Goal: Information Seeking & Learning: Learn about a topic

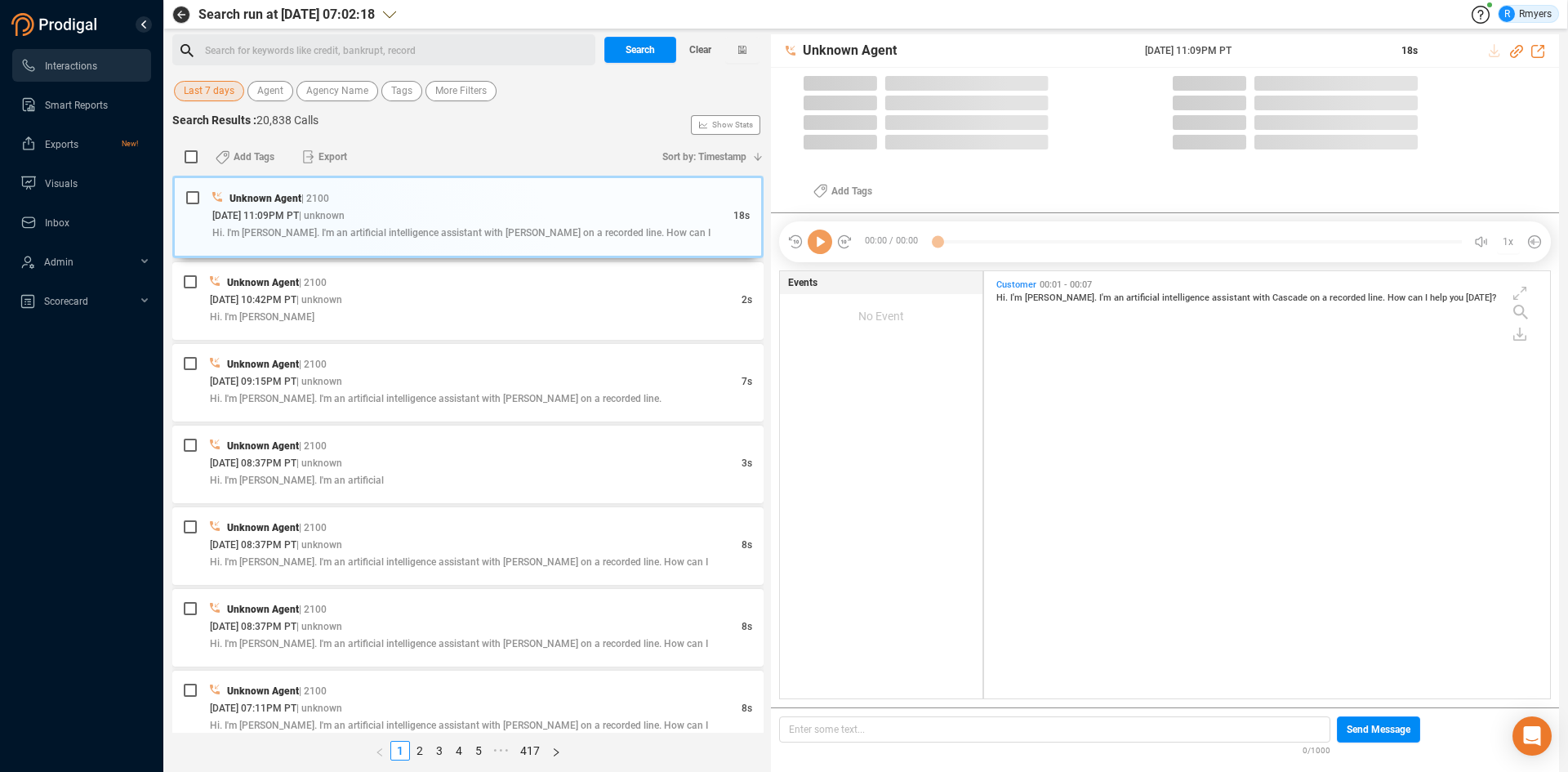
scroll to position [423, 558]
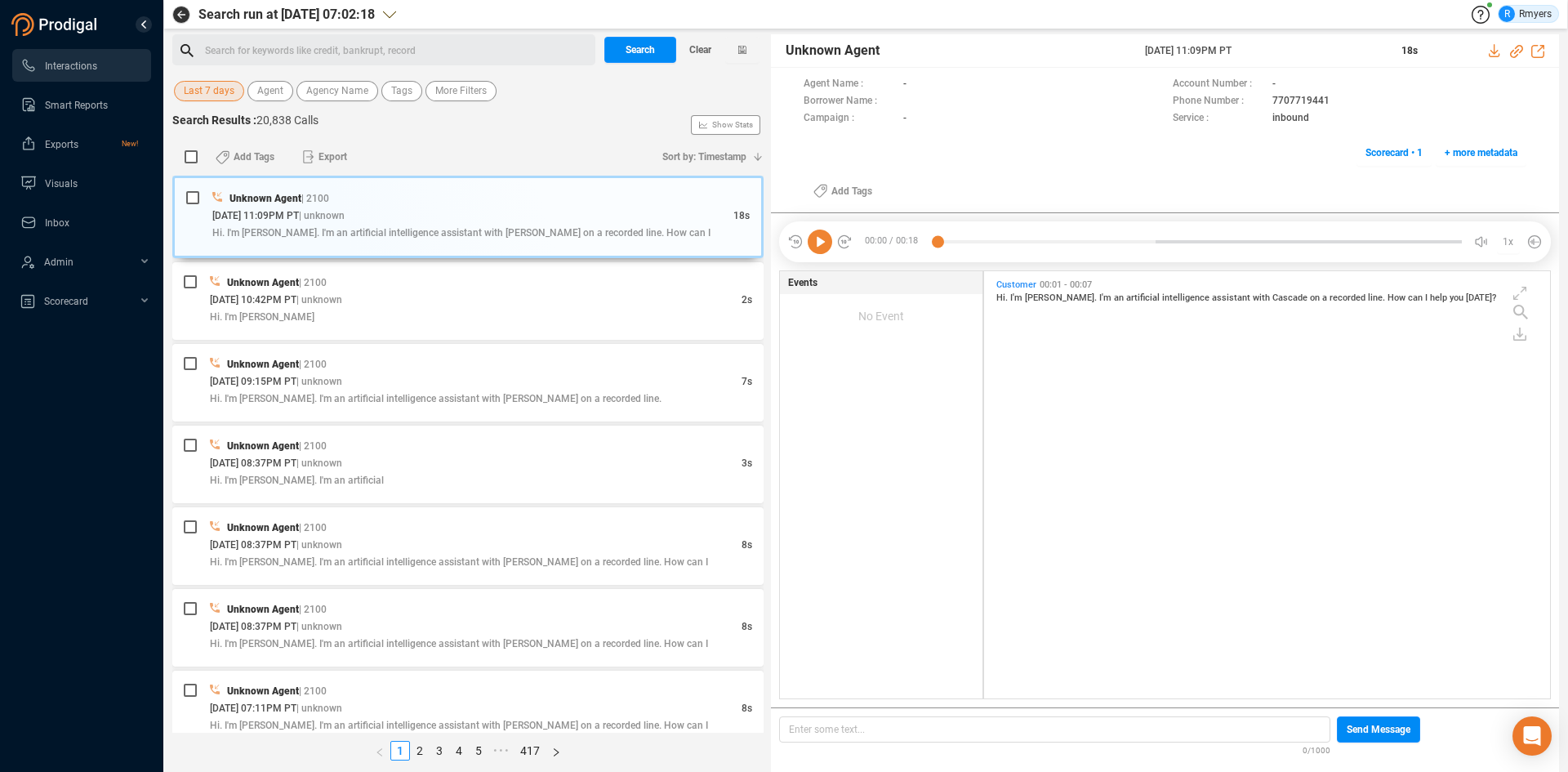
click at [190, 93] on span "Last 7 days" at bounding box center [209, 91] width 51 height 20
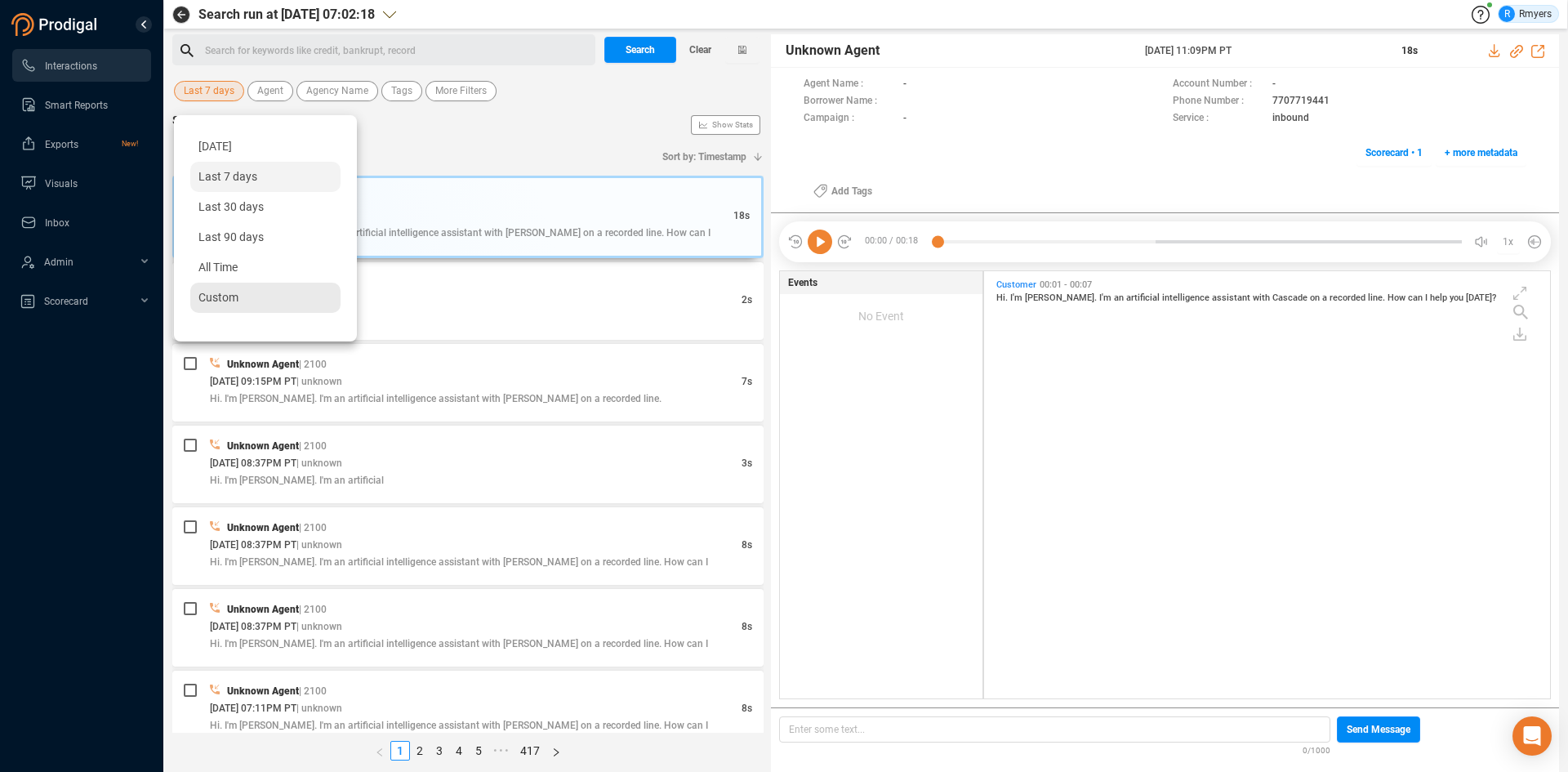
click at [219, 298] on span "Custom" at bounding box center [218, 297] width 40 height 13
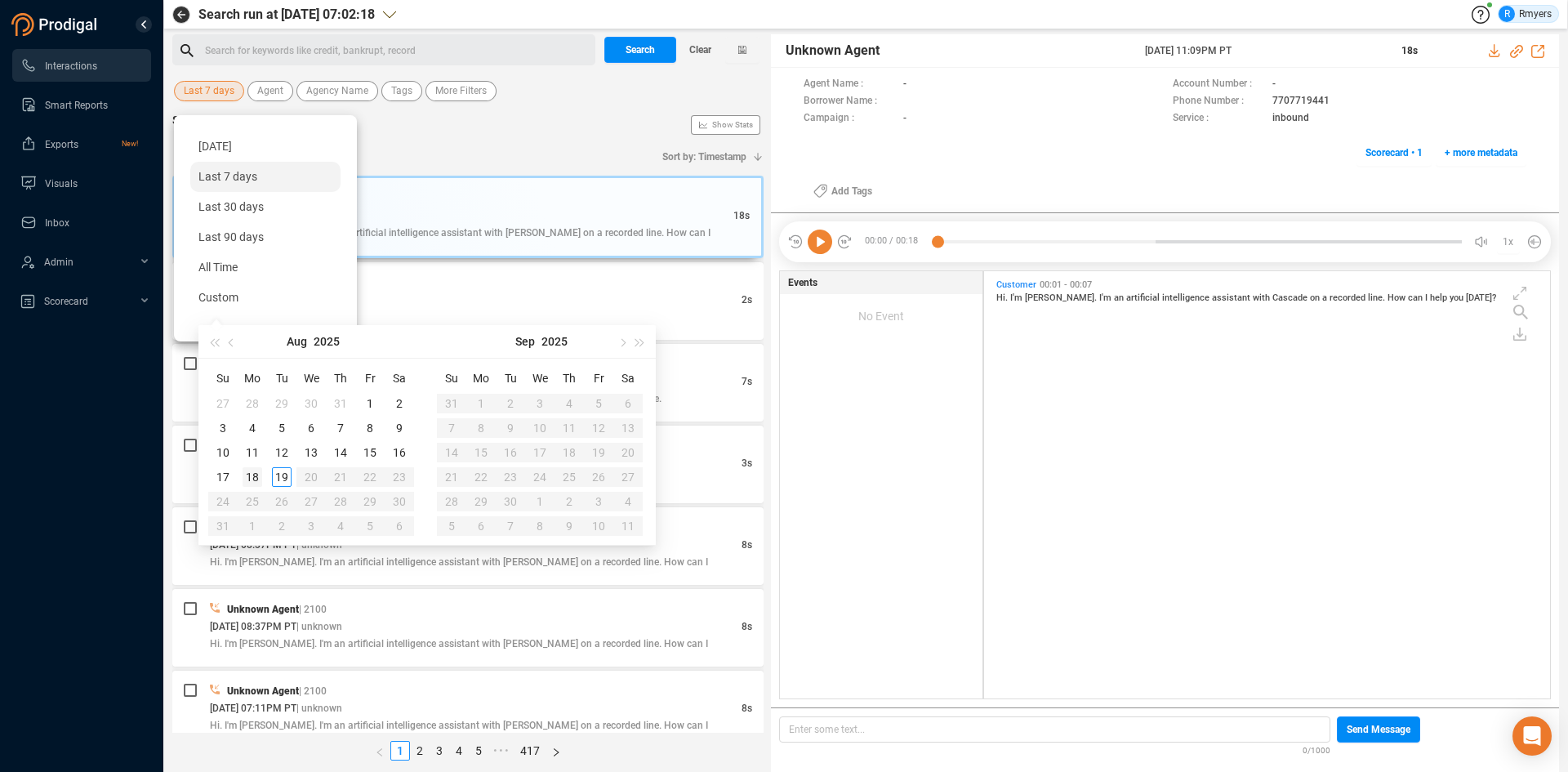
type input "[DATE]"
click at [257, 477] on div "18" at bounding box center [252, 477] width 20 height 20
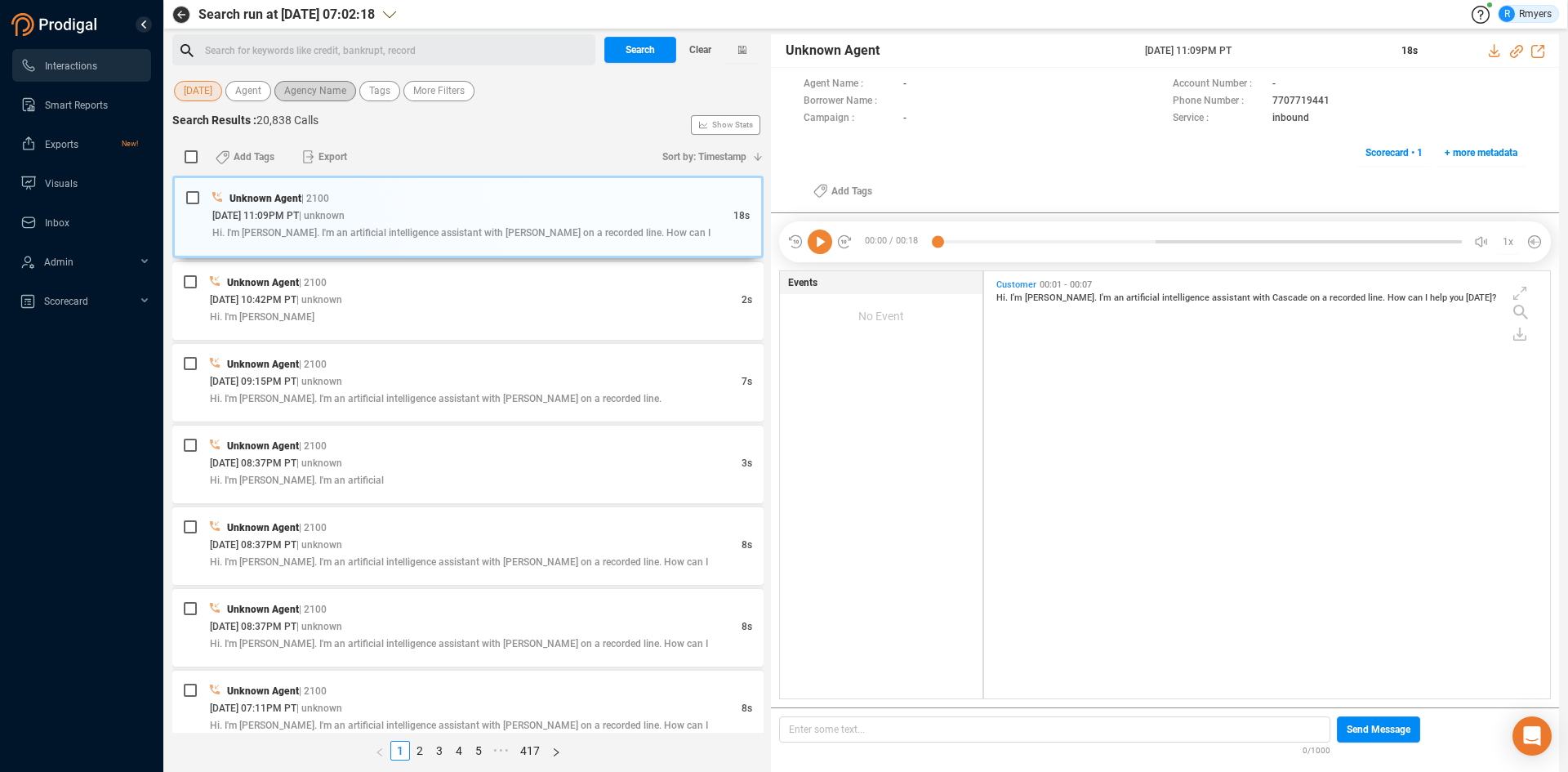
click at [323, 91] on span "Agency Name" at bounding box center [316, 91] width 62 height 20
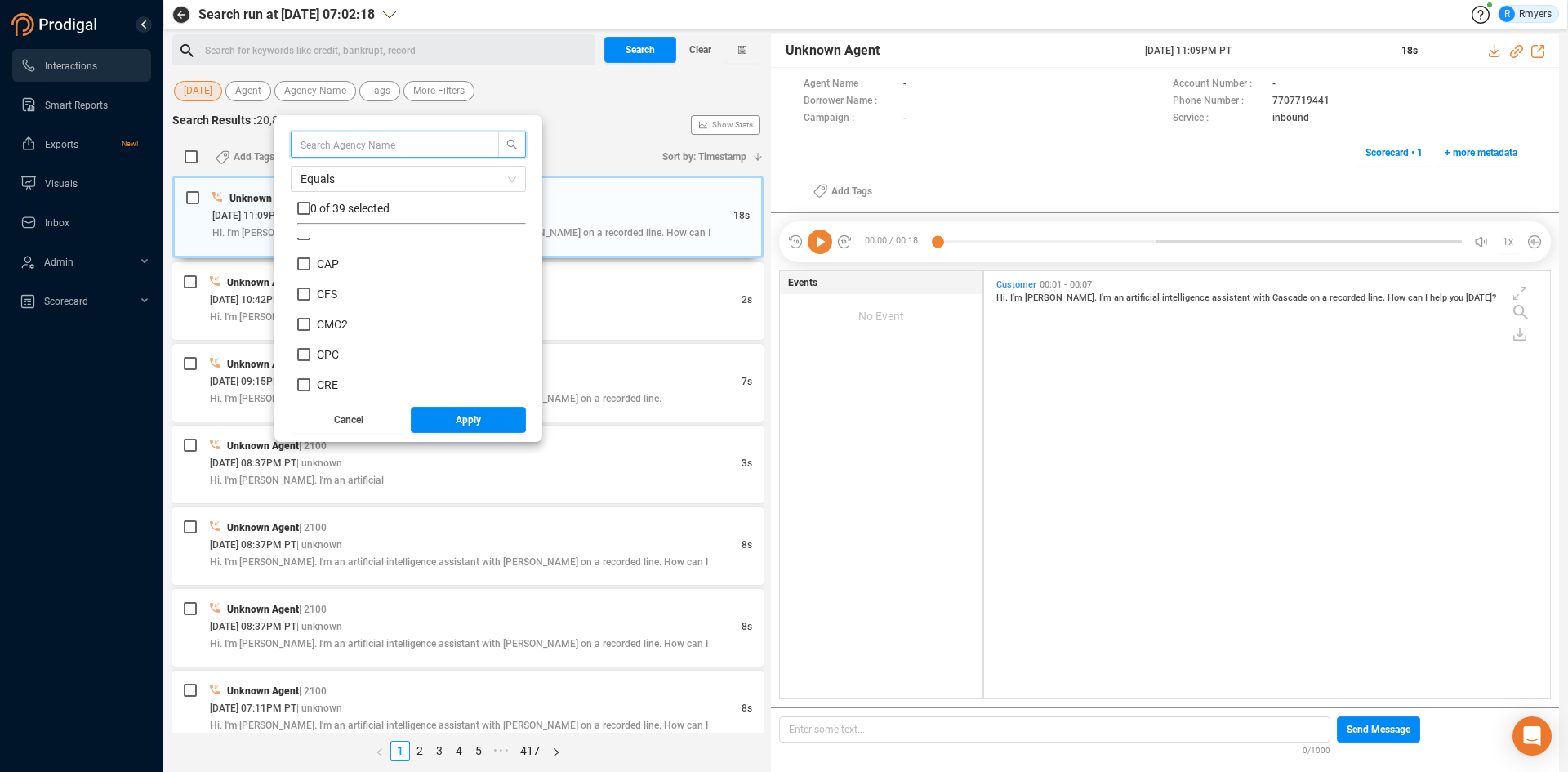
scroll to position [245, 0]
click at [330, 334] on span "CRM" at bounding box center [330, 334] width 25 height 13
click at [311, 334] on input "CRM" at bounding box center [304, 334] width 13 height 13
checkbox input "true"
click at [470, 418] on span "Apply" at bounding box center [468, 420] width 25 height 26
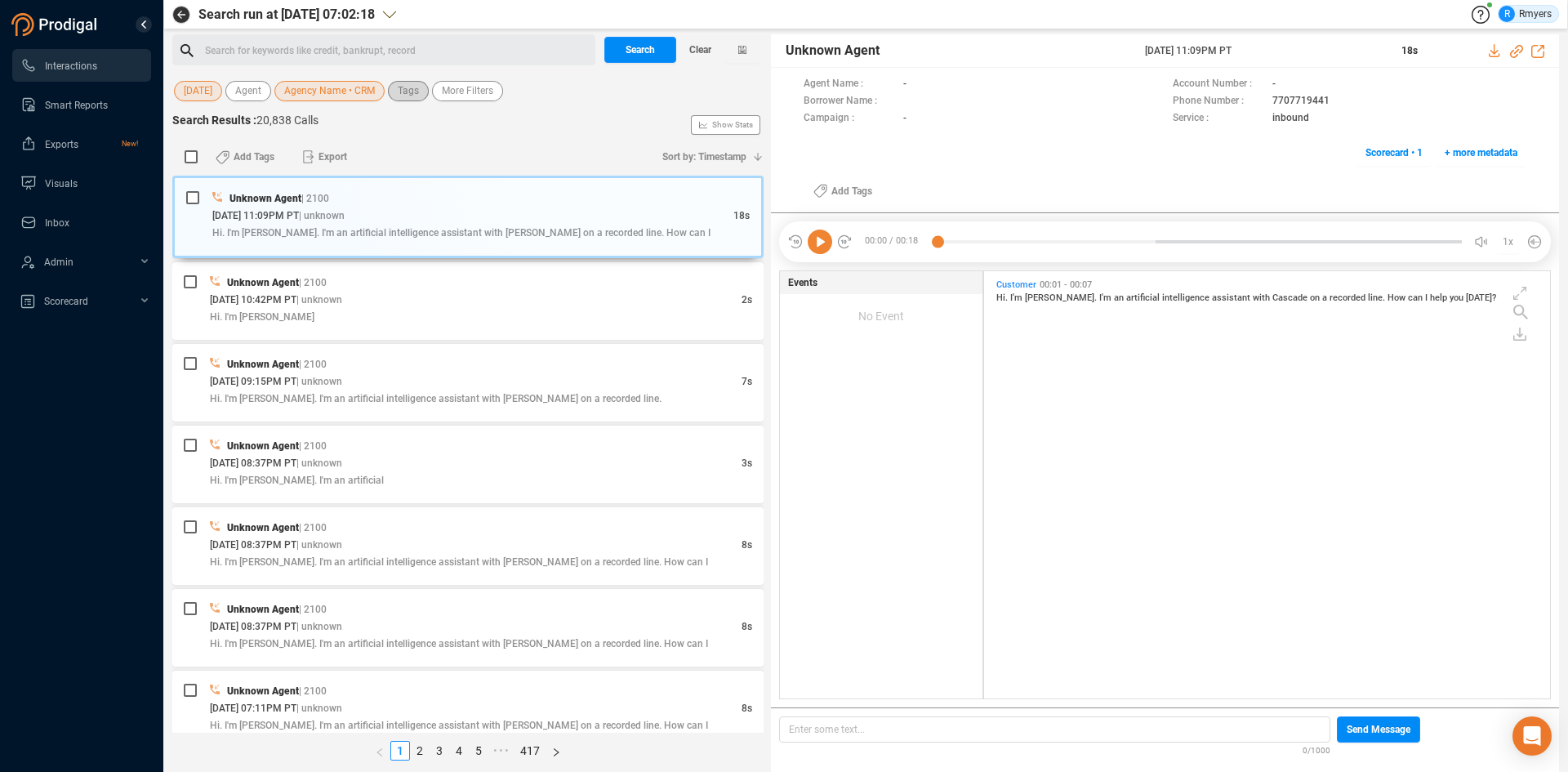
click at [408, 92] on span "Tags" at bounding box center [408, 91] width 21 height 20
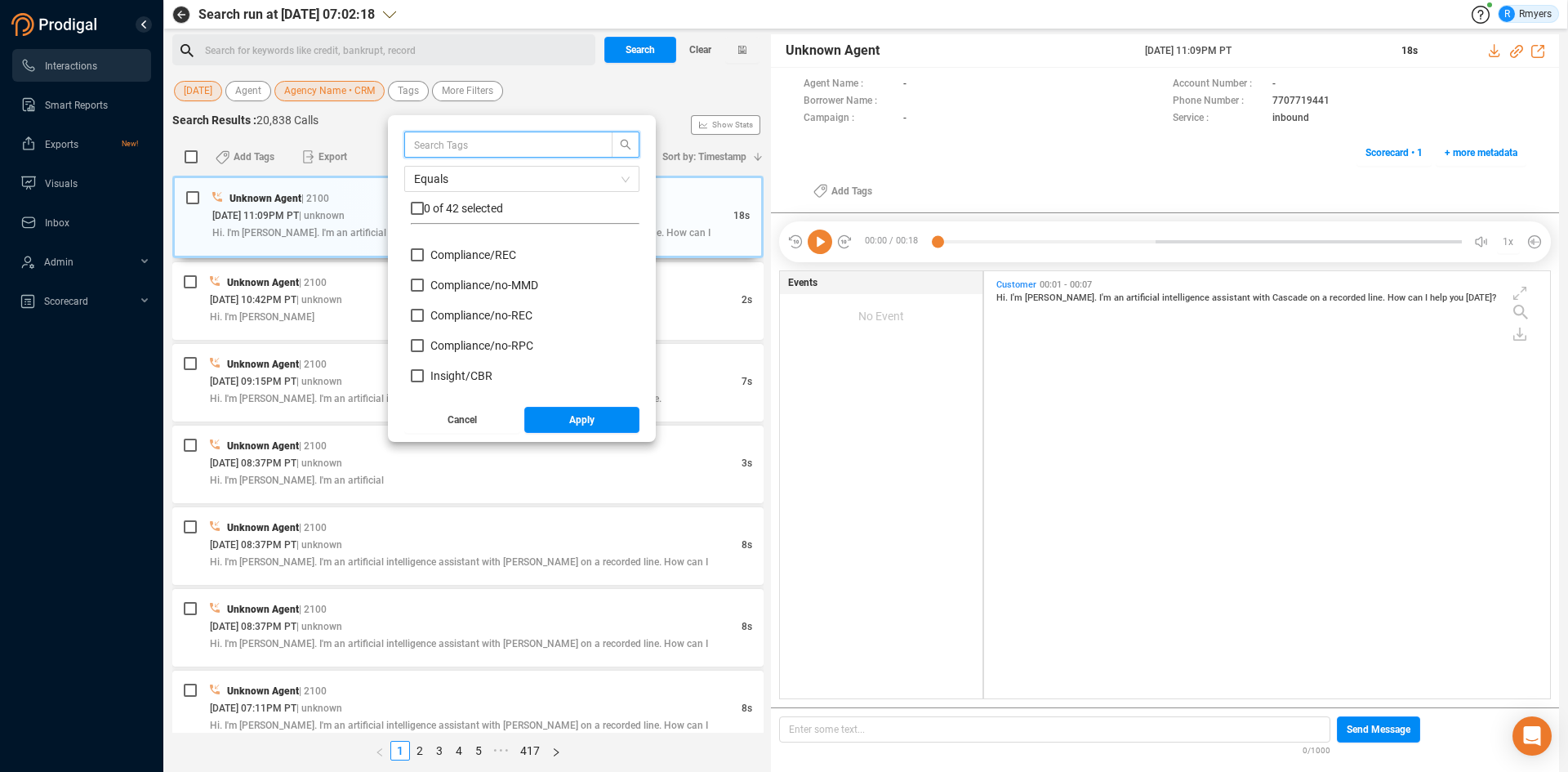
scroll to position [163, 0]
click at [460, 293] on span "Insight/ CBR" at bounding box center [461, 294] width 62 height 13
click at [424, 293] on input "Insight/ CBR" at bounding box center [417, 294] width 13 height 13
checkbox input "true"
click at [456, 316] on label "Insight/ CBR: Agent" at bounding box center [472, 325] width 123 height 17
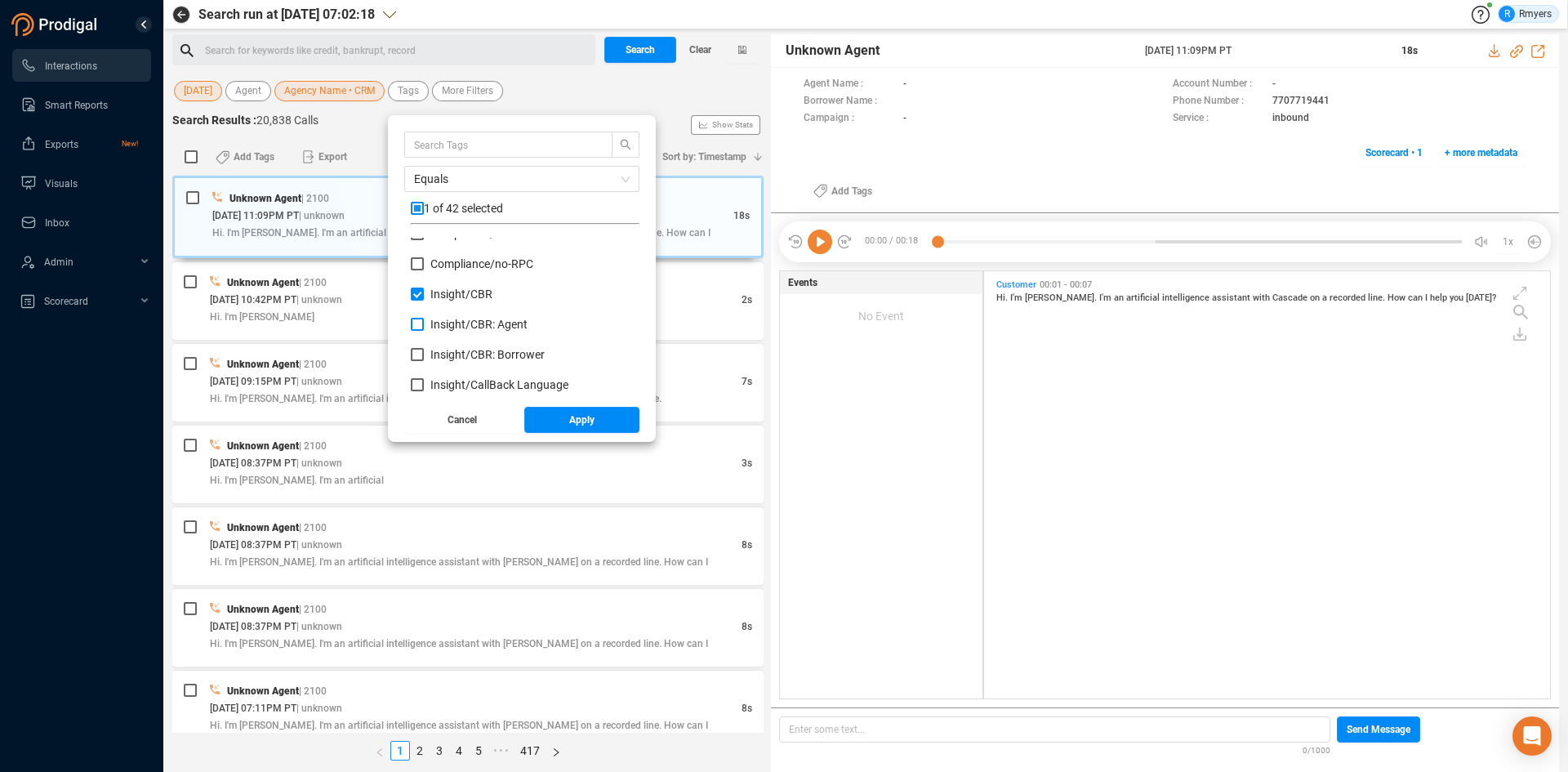
click at [424, 318] on input "Insight/ CBR: Agent" at bounding box center [417, 325] width 13 height 13
checkbox input "true"
click at [457, 349] on span "Insight/ CBR: Borrower" at bounding box center [488, 354] width 115 height 13
click at [424, 349] on input "Insight/ CBR: Borrower" at bounding box center [417, 354] width 13 height 13
checkbox input "true"
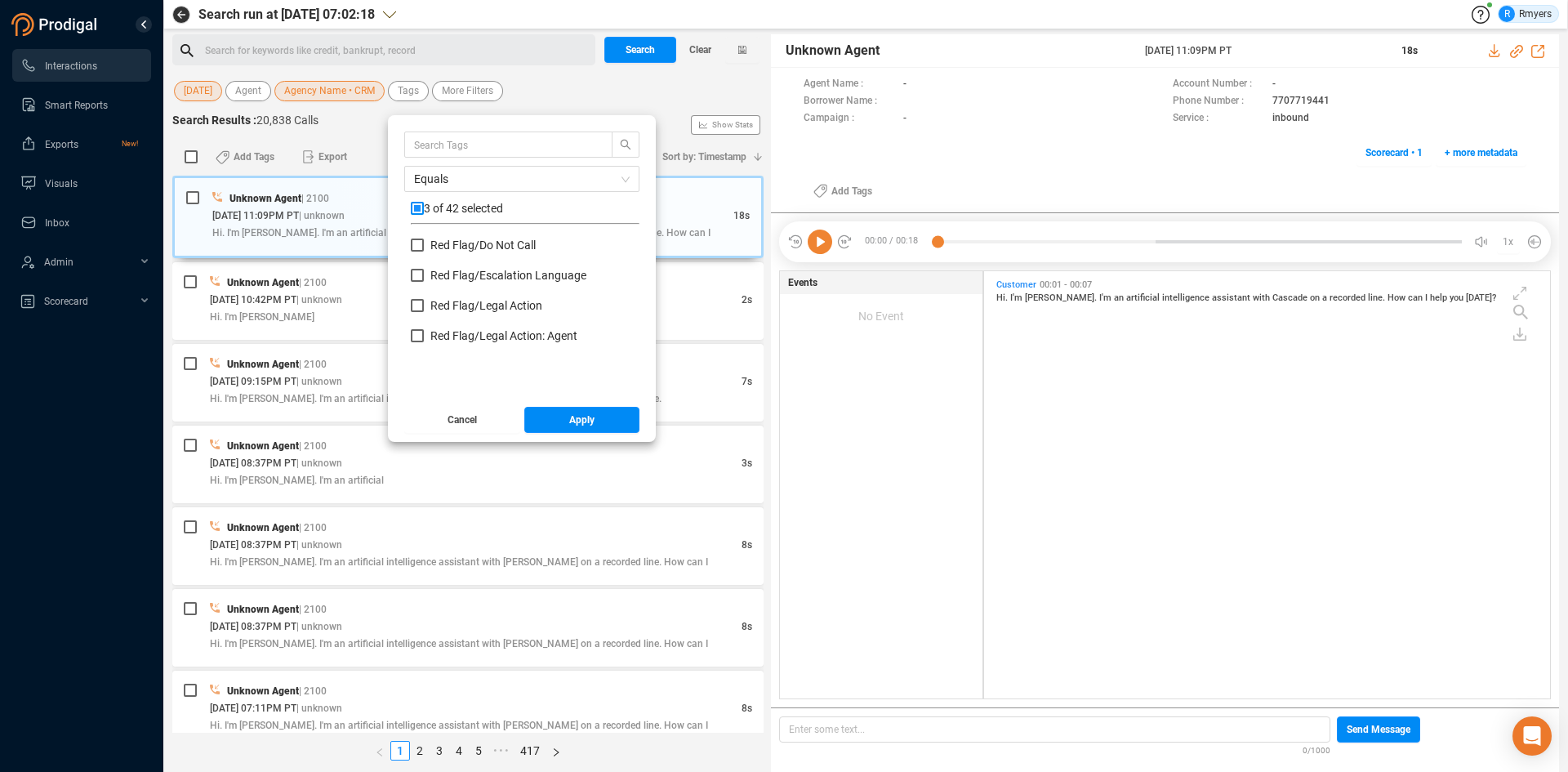
scroll to position [735, 0]
click at [453, 299] on span "Red Flag/ Bankruptcy Language" at bounding box center [511, 297] width 161 height 13
click at [424, 299] on input "Red Flag/ Bankruptcy Language" at bounding box center [417, 297] width 13 height 13
checkbox input "true"
click at [448, 360] on span "Red Flag/ Escalation Language" at bounding box center [508, 356] width 156 height 13
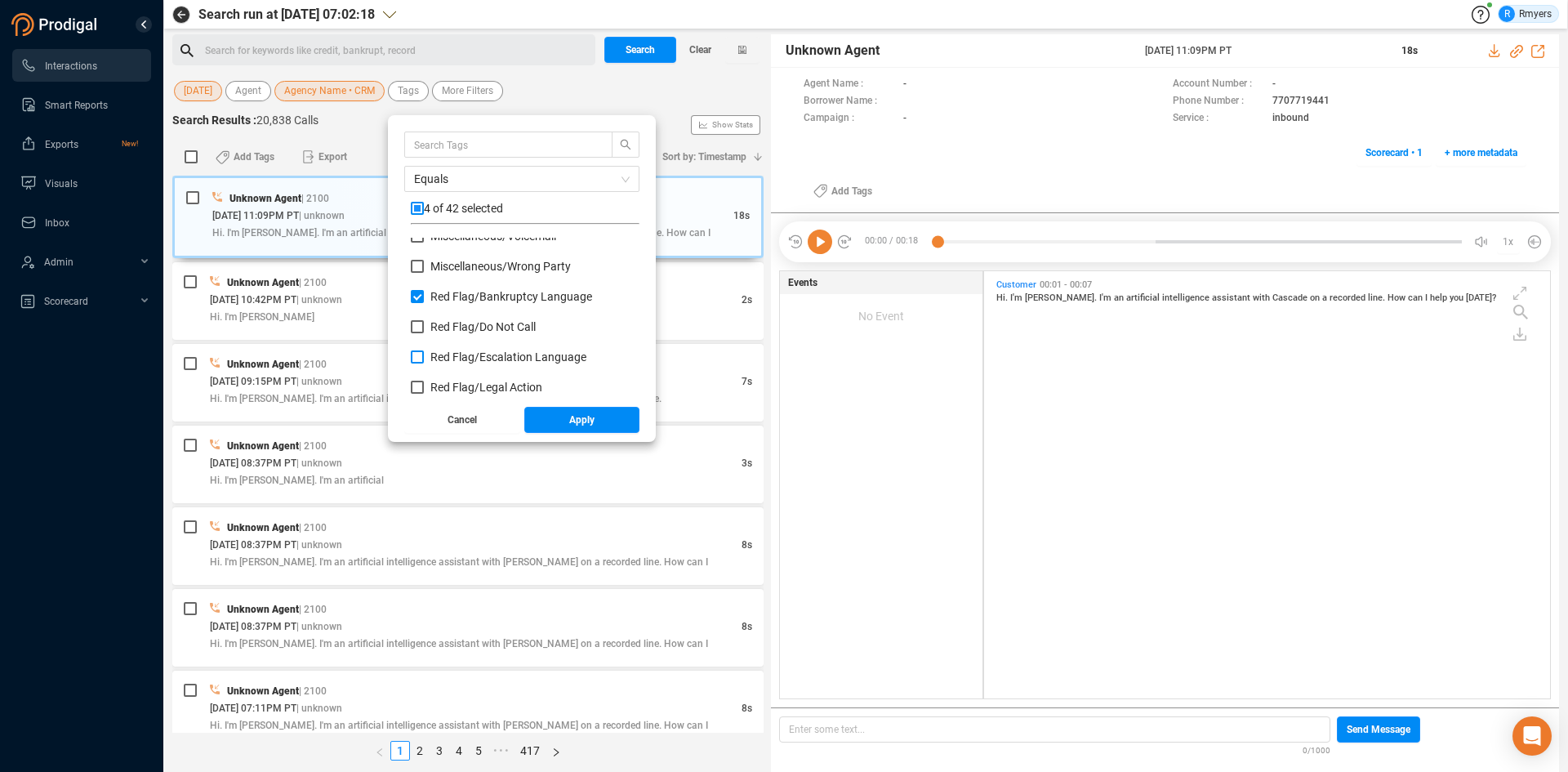
click at [424, 360] on input "Red Flag/ Escalation Language" at bounding box center [417, 356] width 13 height 13
checkbox input "true"
click at [439, 385] on span "Red Flag/ Legal Action" at bounding box center [486, 387] width 112 height 13
click at [424, 385] on input "Red Flag/ Legal Action" at bounding box center [417, 387] width 13 height 13
checkbox input "true"
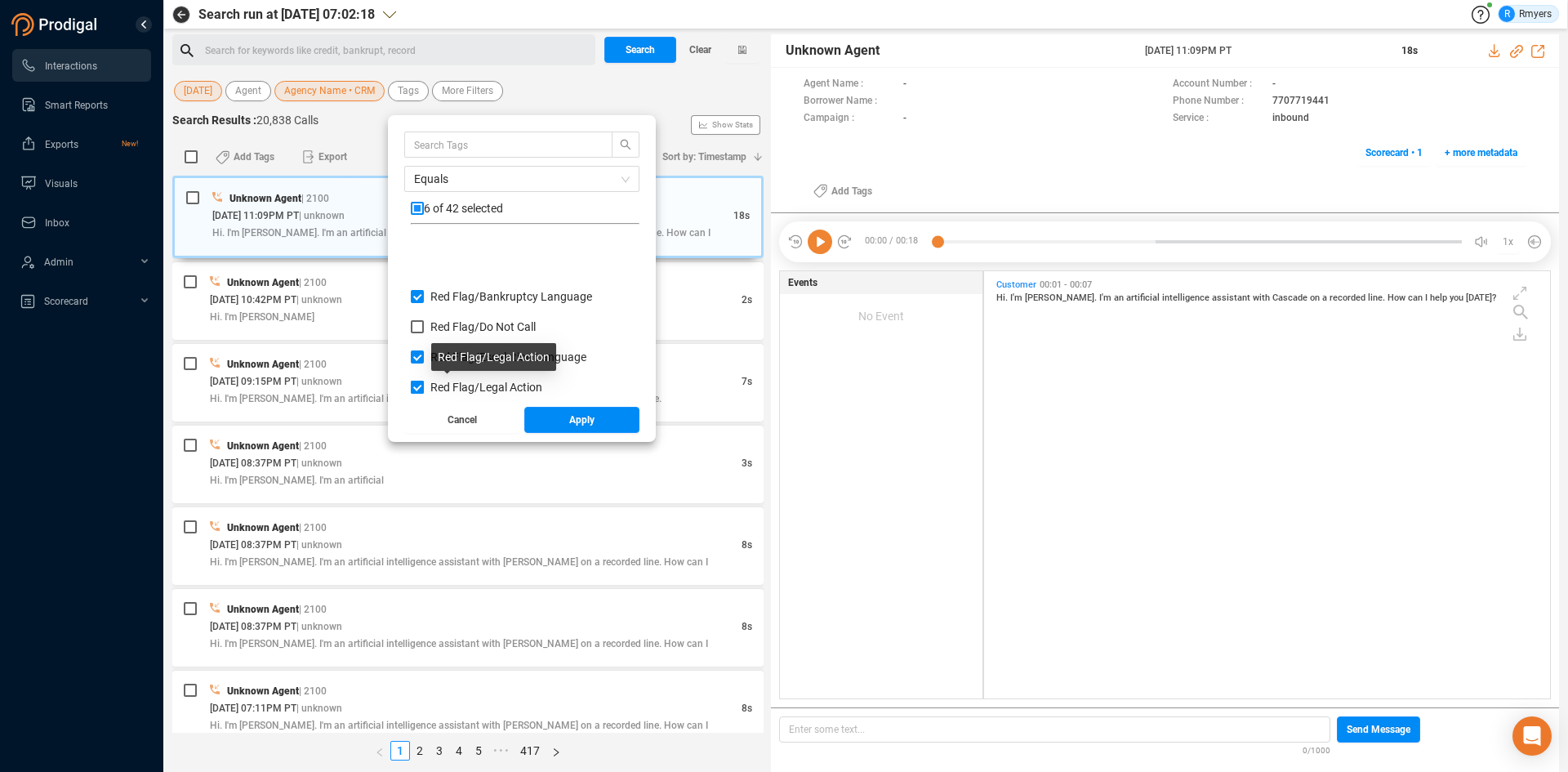
scroll to position [816, 0]
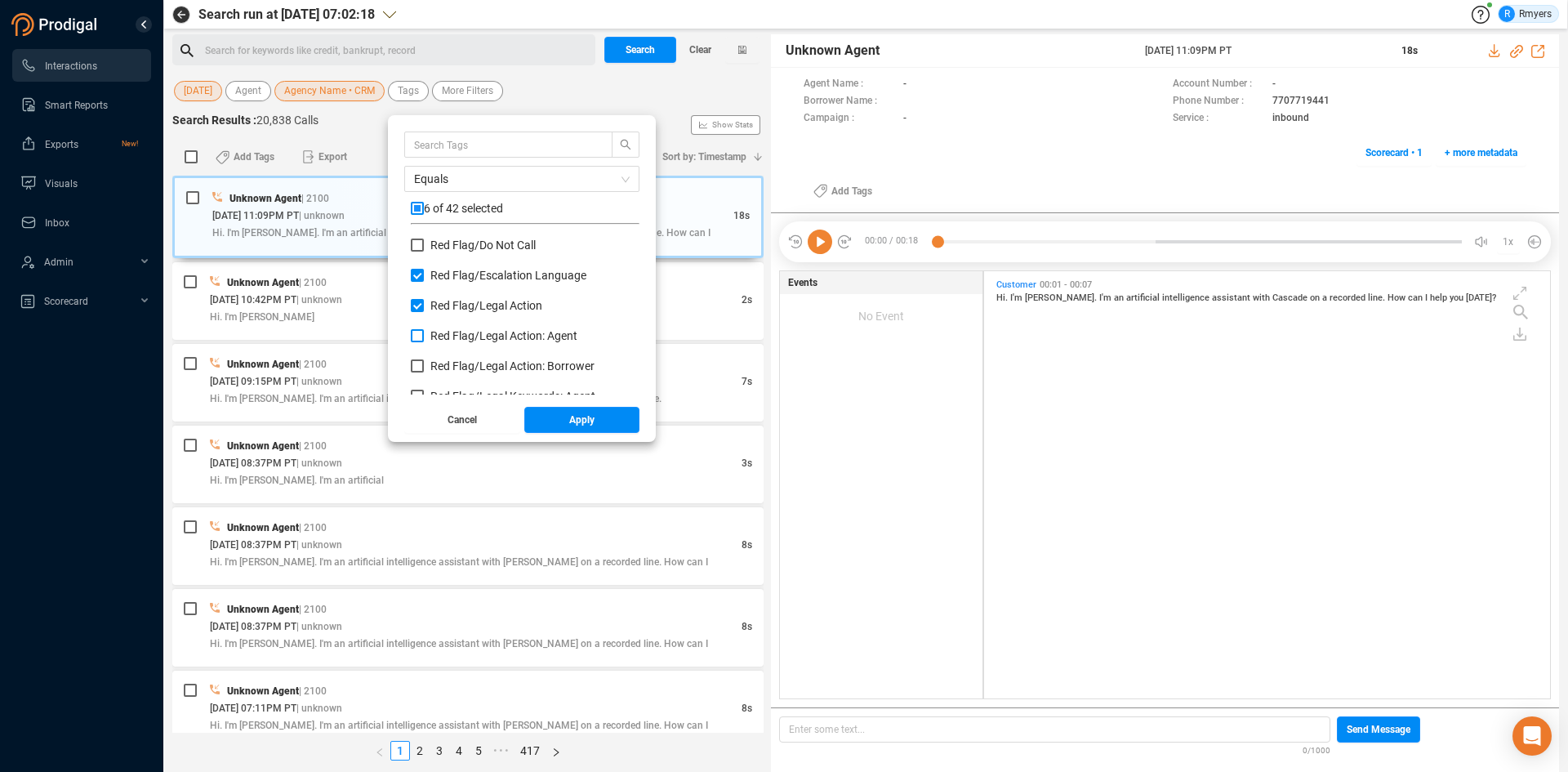
click at [444, 337] on span "Red Flag/ Legal Action: Agent" at bounding box center [503, 336] width 147 height 13
click at [424, 337] on input "Red Flag/ Legal Action: Agent" at bounding box center [417, 336] width 13 height 13
checkbox input "true"
click at [444, 358] on label "Red Flag/ Legal Action: Borrower" at bounding box center [506, 366] width 190 height 17
click at [424, 359] on input "Red Flag/ Legal Action: Borrower" at bounding box center [417, 366] width 13 height 13
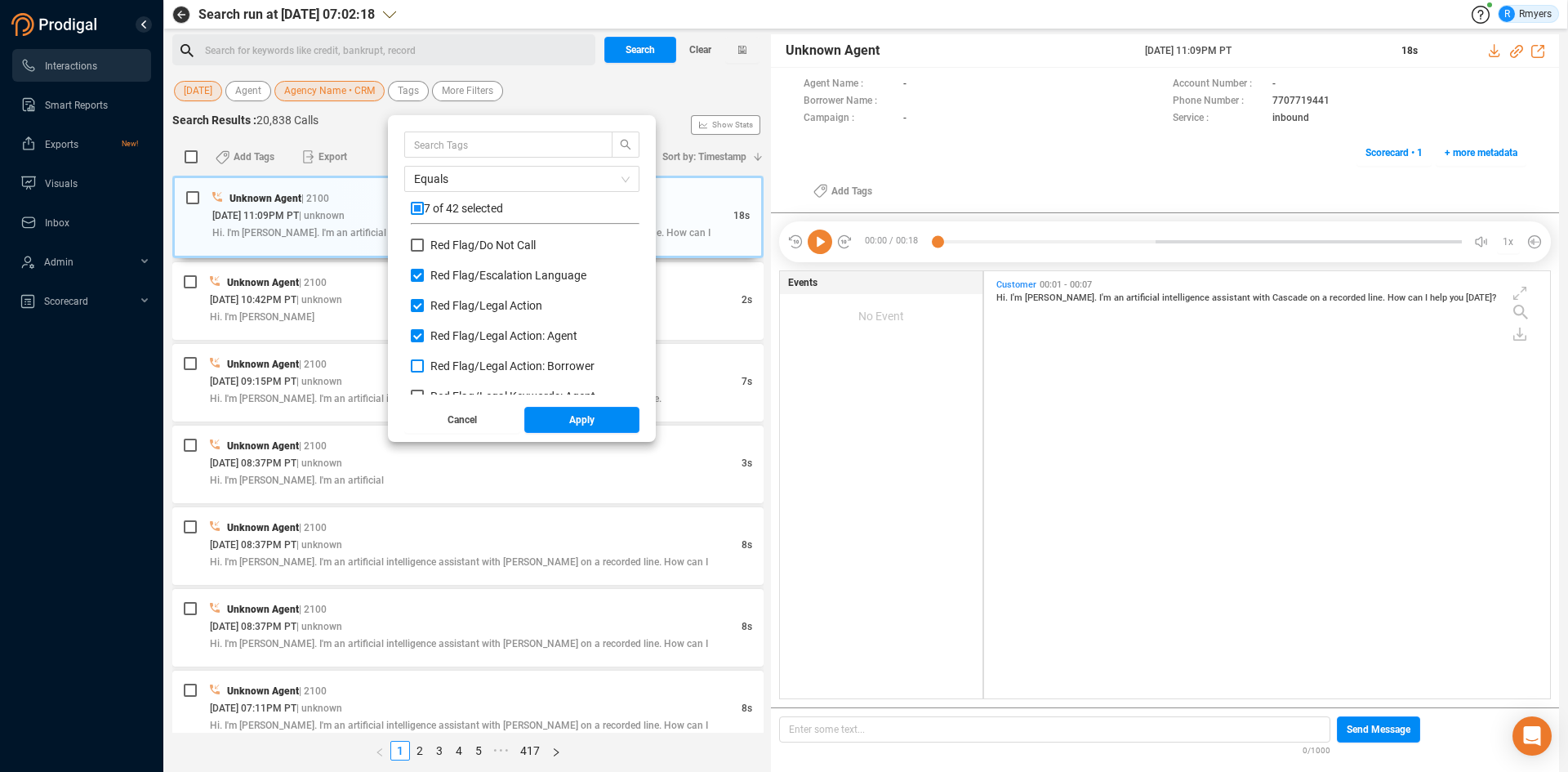
checkbox input "true"
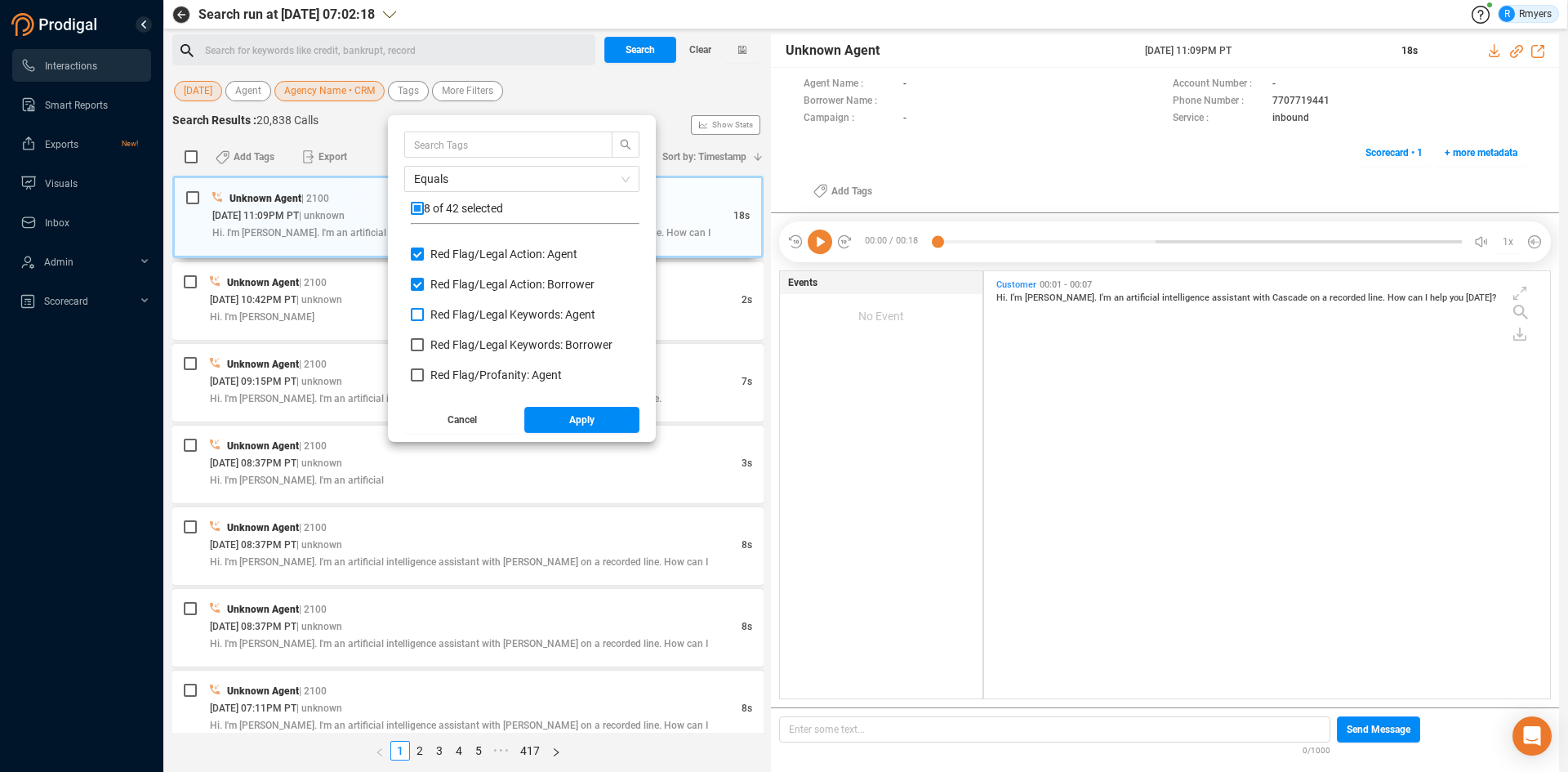
click at [449, 316] on span "Red Flag/ Legal Keywords: Agent" at bounding box center [512, 315] width 165 height 13
click at [424, 316] on input "Red Flag/ Legal Keywords: Agent" at bounding box center [417, 315] width 13 height 13
checkbox input "true"
click at [450, 347] on span "Red Flag/ Legal Keywords: Borrower" at bounding box center [521, 345] width 182 height 13
click at [424, 347] on input "Red Flag/ Legal Keywords: Borrower" at bounding box center [417, 345] width 13 height 13
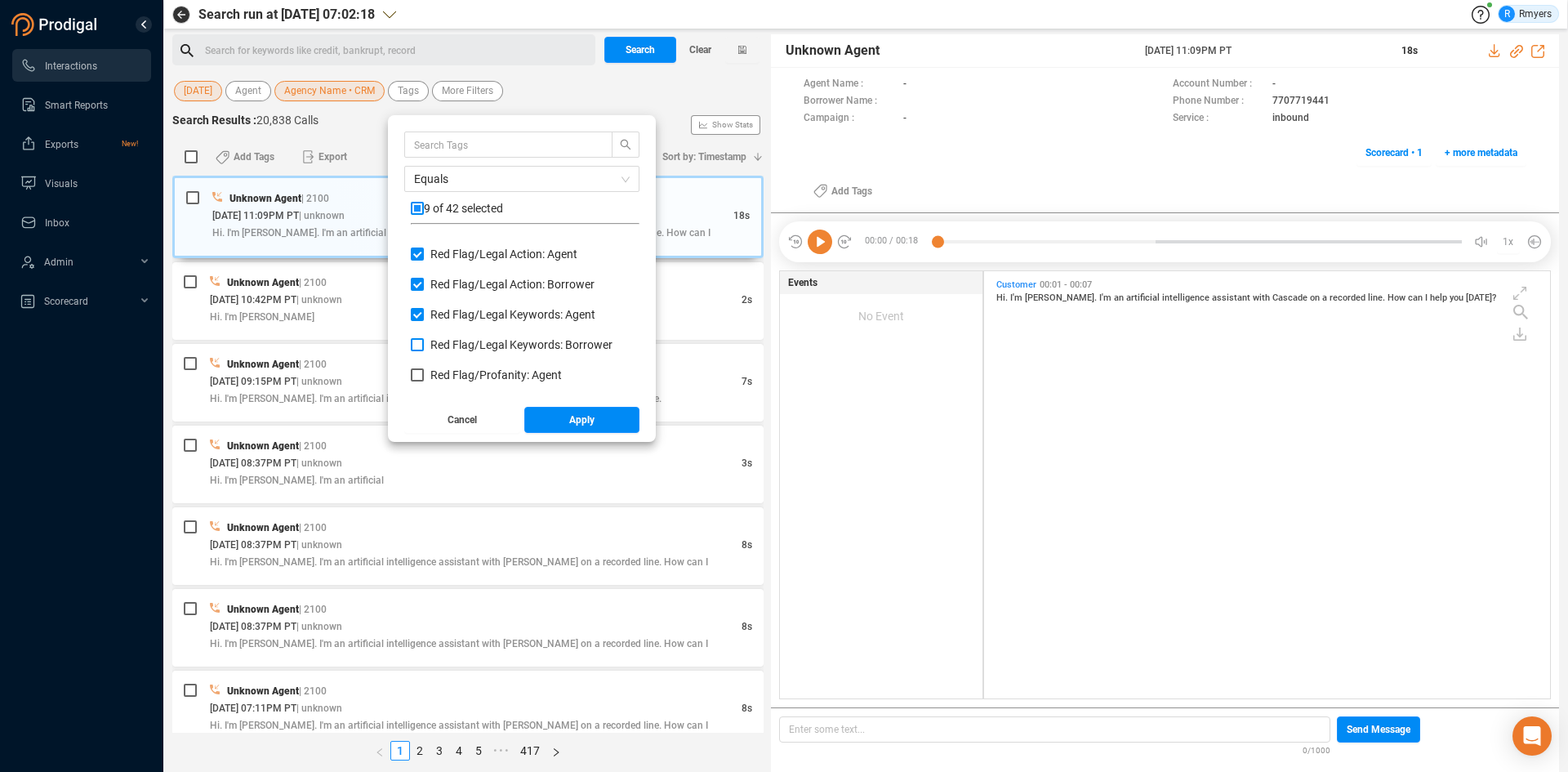
checkbox input "true"
click at [458, 371] on span "Red Flag/ Profanity: Agent" at bounding box center [496, 375] width 131 height 13
click at [424, 371] on input "Red Flag/ Profanity: Agent" at bounding box center [417, 375] width 13 height 13
checkbox input "true"
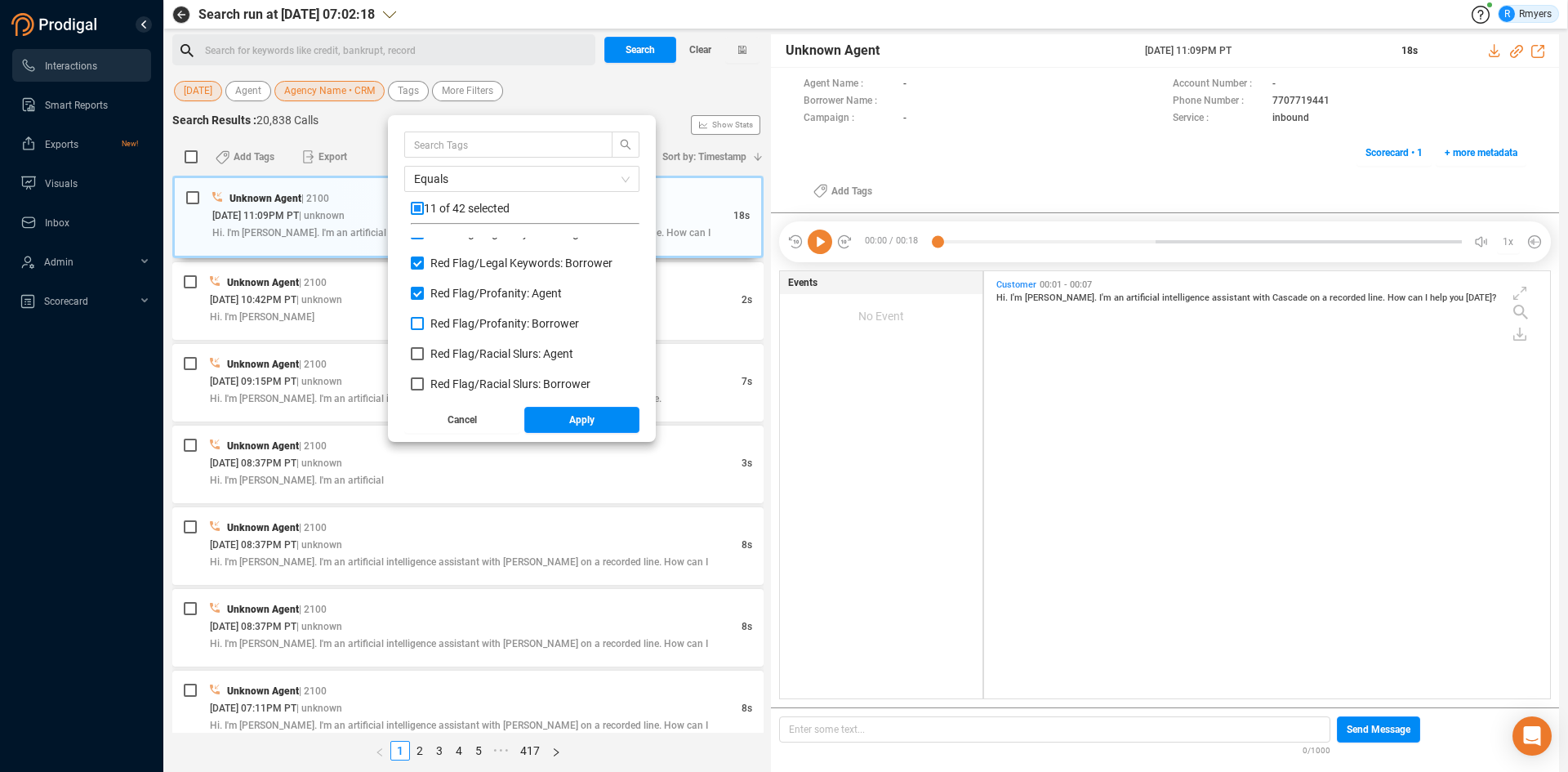
click at [447, 327] on span "Red Flag/ Profanity: Borrower" at bounding box center [504, 324] width 148 height 13
click at [424, 327] on input "Red Flag/ Profanity: Borrower" at bounding box center [417, 324] width 13 height 13
checkbox input "true"
click at [451, 363] on div "Red Flag/ Racial Slurs: Agent" at bounding box center [525, 361] width 229 height 30
click at [457, 384] on span "Red Flag/ Racial Slurs: Borrower" at bounding box center [510, 384] width 160 height 13
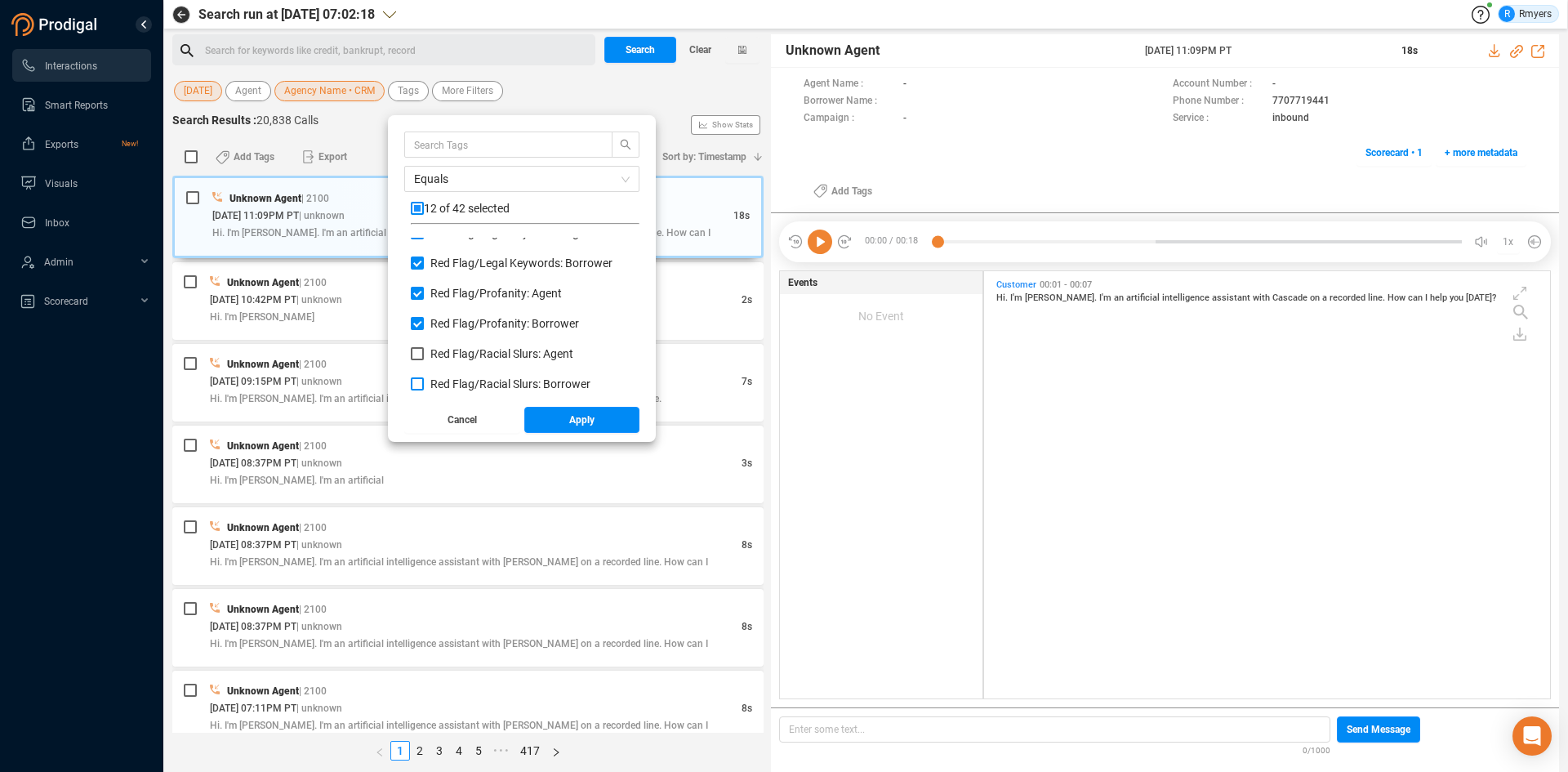
click at [424, 384] on input "Red Flag/ Racial Slurs: Borrower" at bounding box center [417, 384] width 13 height 13
checkbox input "true"
click at [465, 356] on span "Red Flag/ Racial Slurs: Agent" at bounding box center [502, 353] width 143 height 13
click at [424, 356] on input "Red Flag/ Racial Slurs: Agent" at bounding box center [417, 353] width 13 height 13
checkbox input "true"
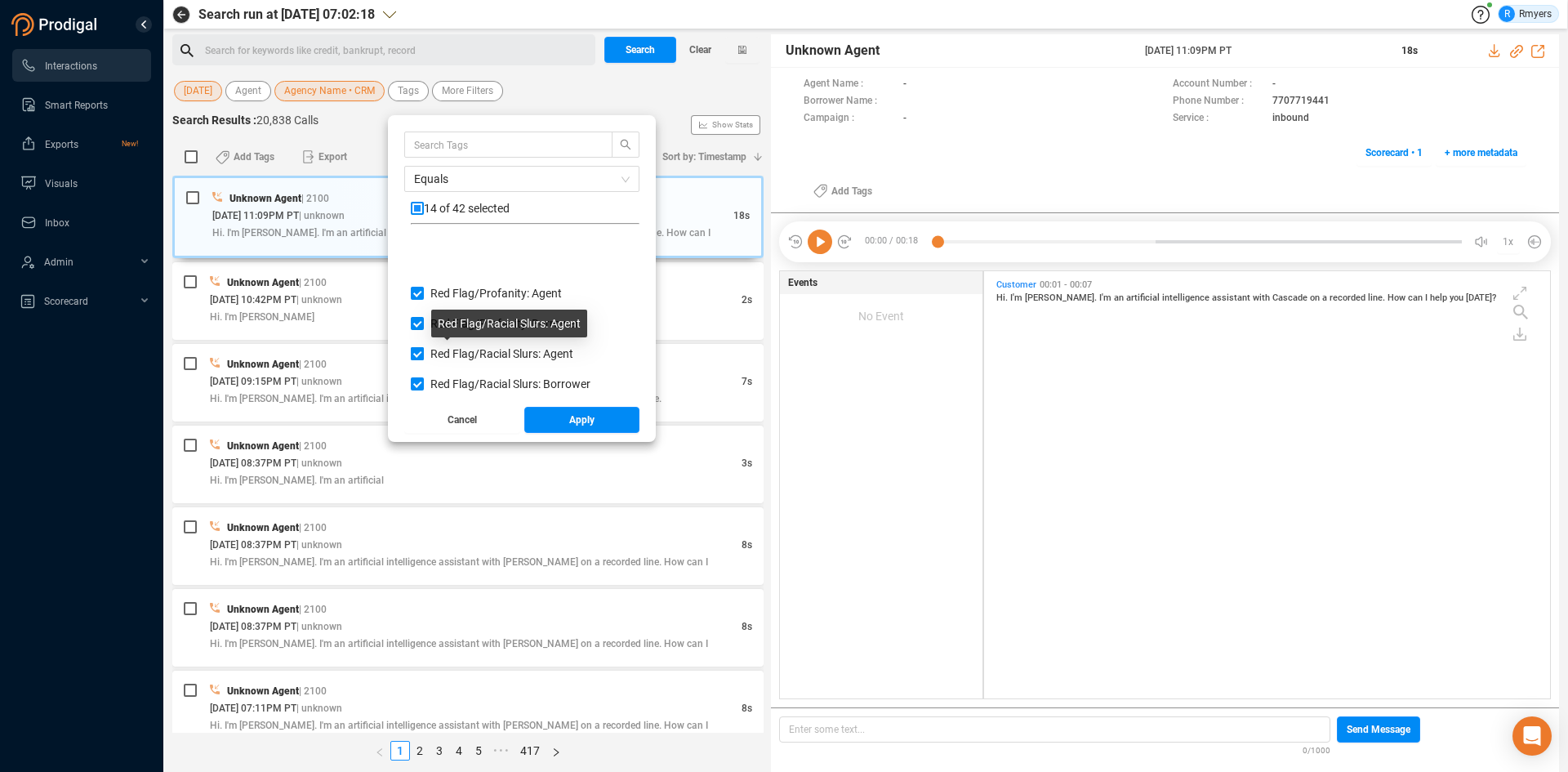
scroll to position [1061, 0]
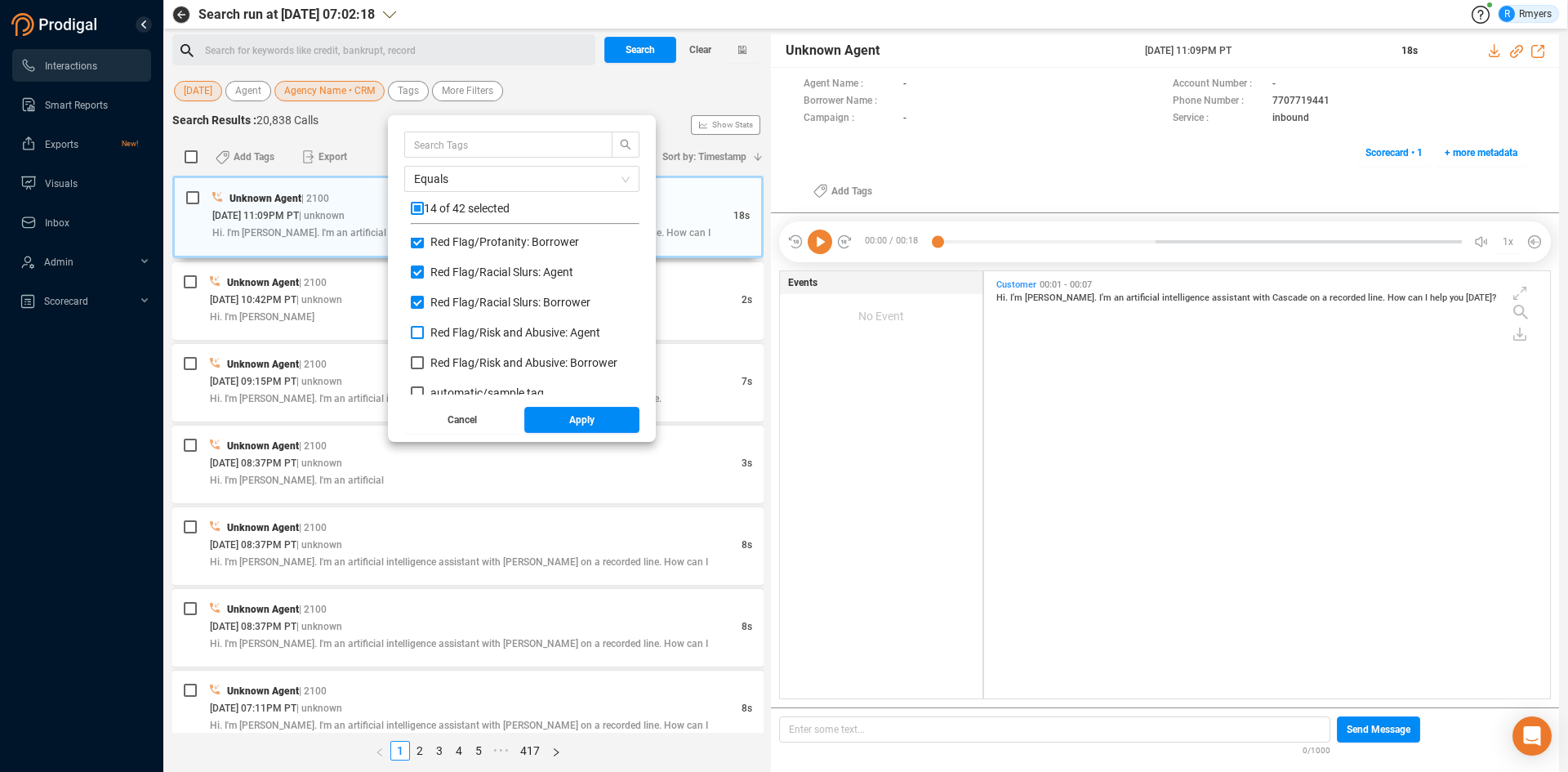
click at [461, 336] on span "Red Flag/ Risk and Abusive: Agent" at bounding box center [515, 333] width 170 height 13
click at [424, 336] on input "Red Flag/ Risk and Abusive: Agent" at bounding box center [417, 333] width 13 height 13
checkbox input "true"
drag, startPoint x: 461, startPoint y: 362, endPoint x: 473, endPoint y: 366, distance: 12.6
click at [461, 362] on span "Red Flag/ Risk and Abusive: Borrower" at bounding box center [524, 362] width 187 height 13
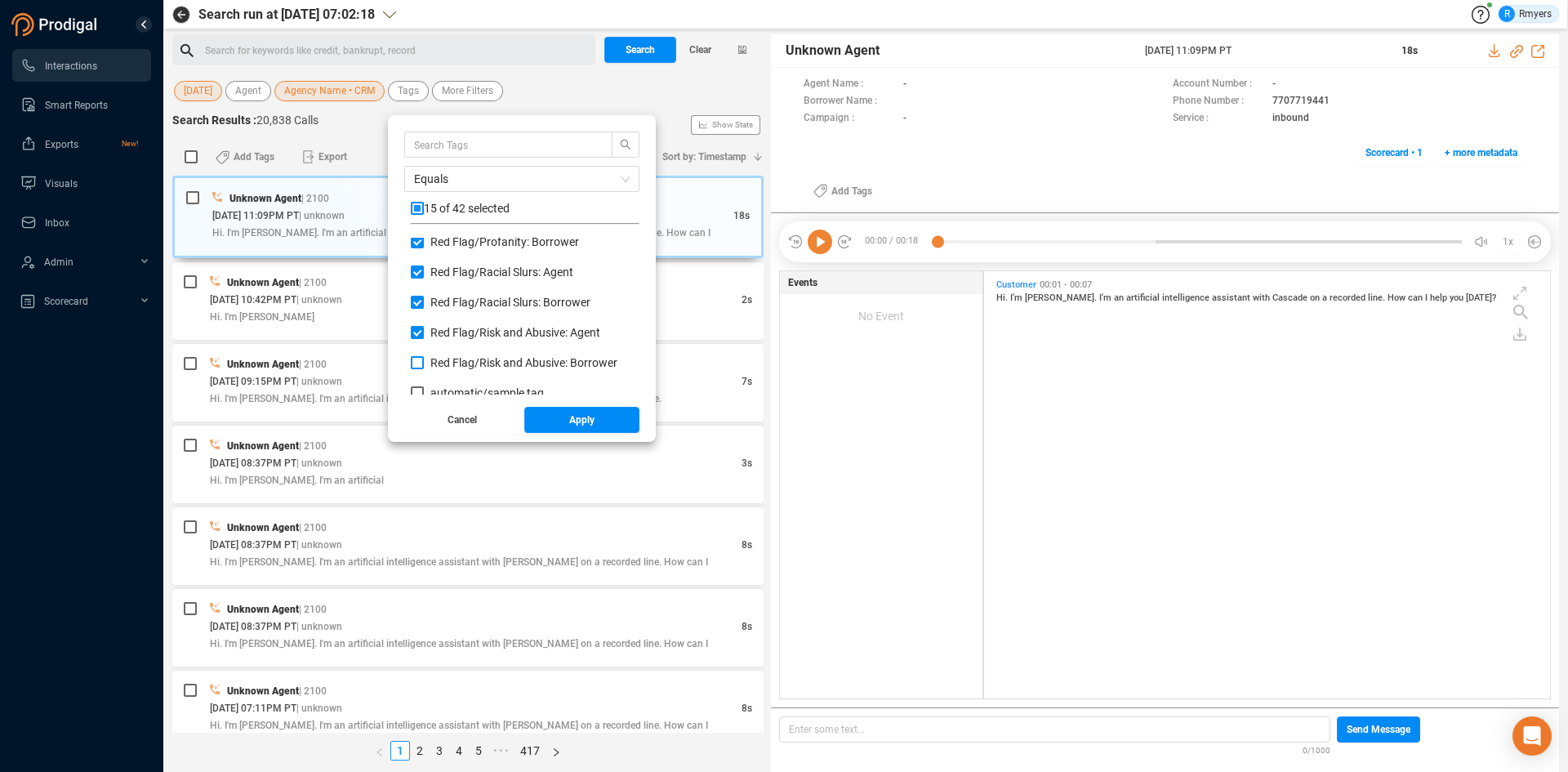
click at [507, 369] on span "Red Flag/ Risk and Abusive: Borrower" at bounding box center [524, 362] width 187 height 13
click at [424, 369] on input "Red Flag/ Risk and Abusive: Borrower" at bounding box center [417, 362] width 13 height 13
checkbox input "true"
click at [575, 422] on span "Apply" at bounding box center [582, 420] width 25 height 26
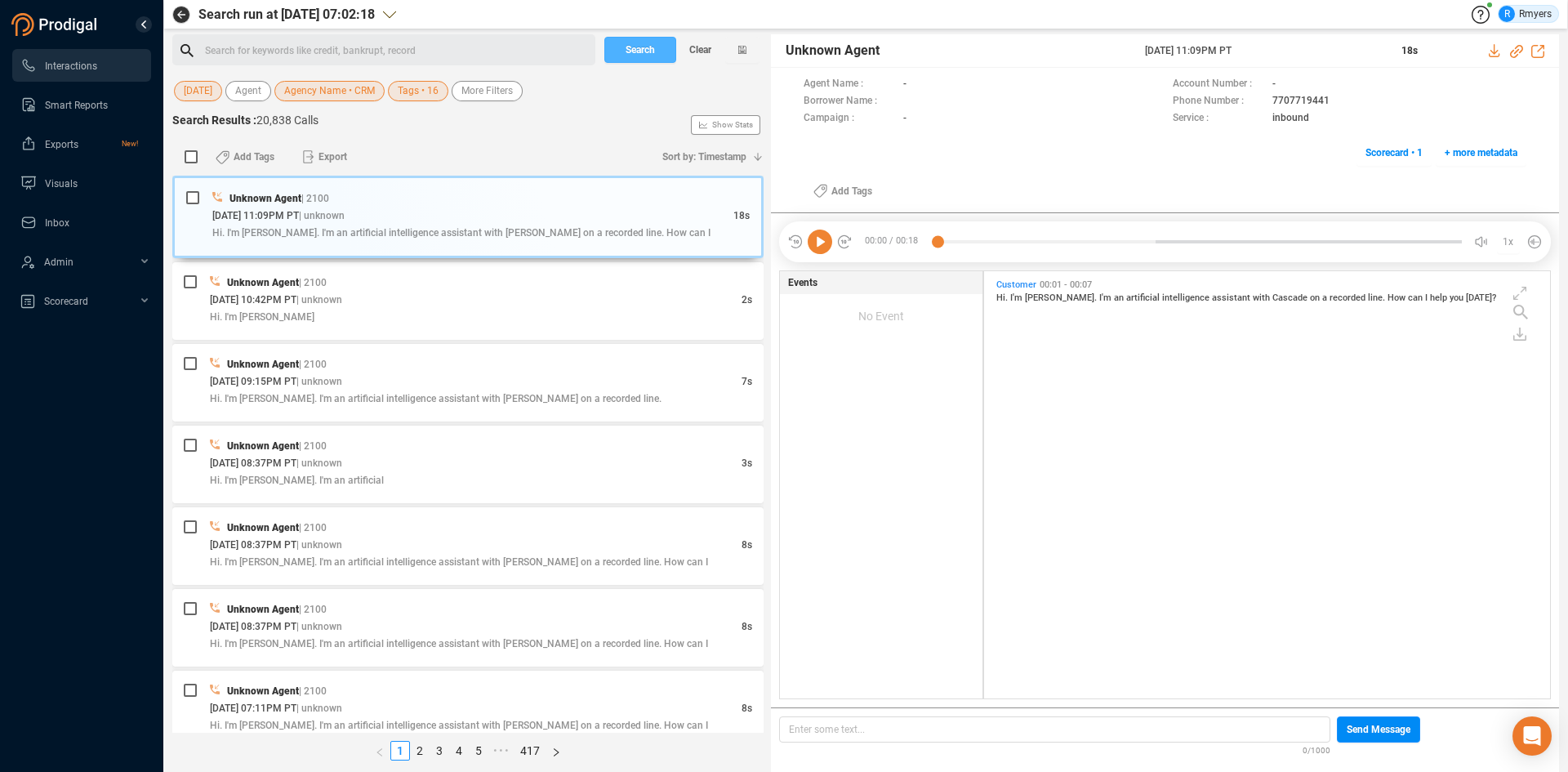
click at [611, 51] on button "Search" at bounding box center [640, 50] width 72 height 26
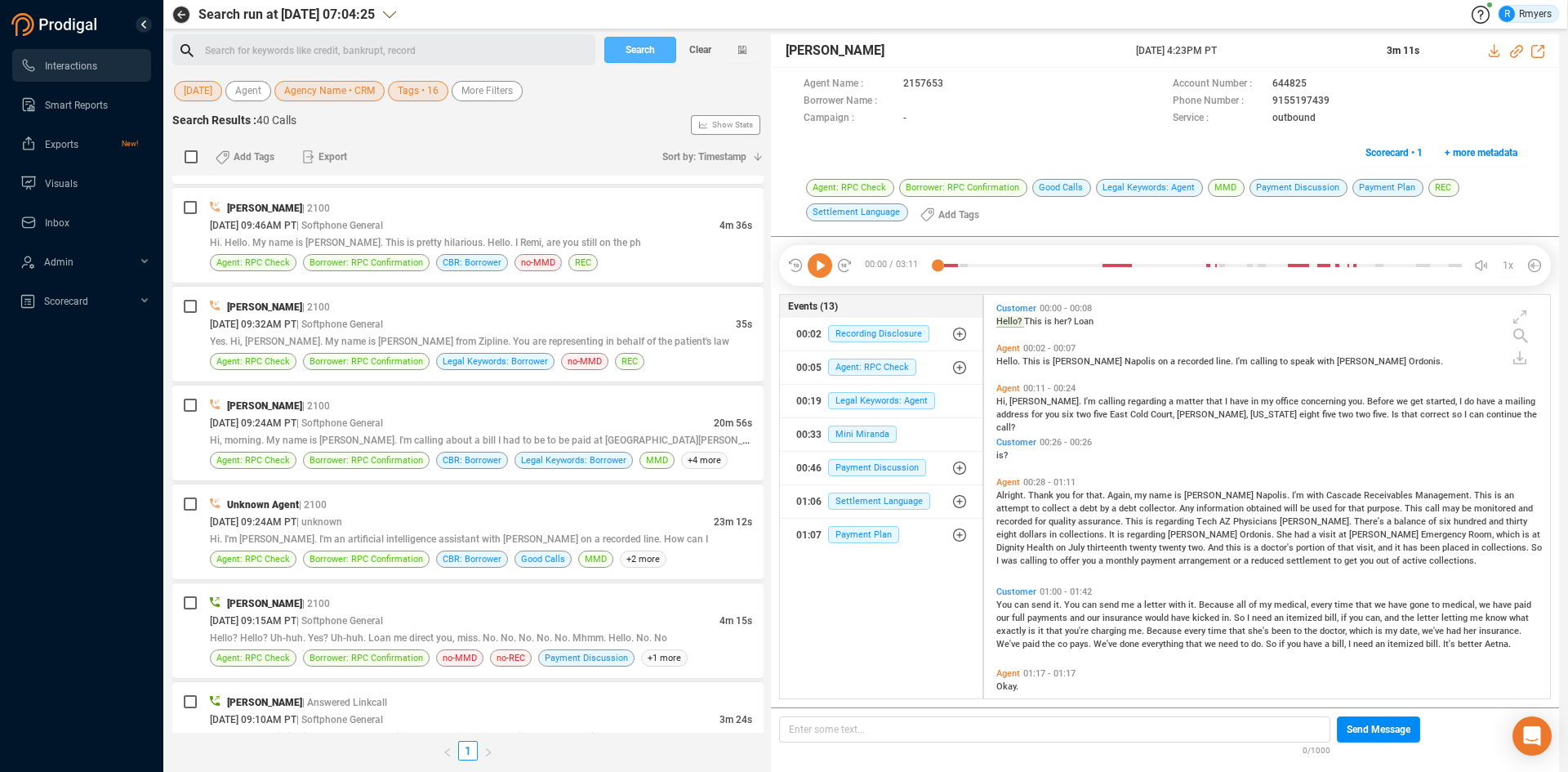
scroll to position [3400, 0]
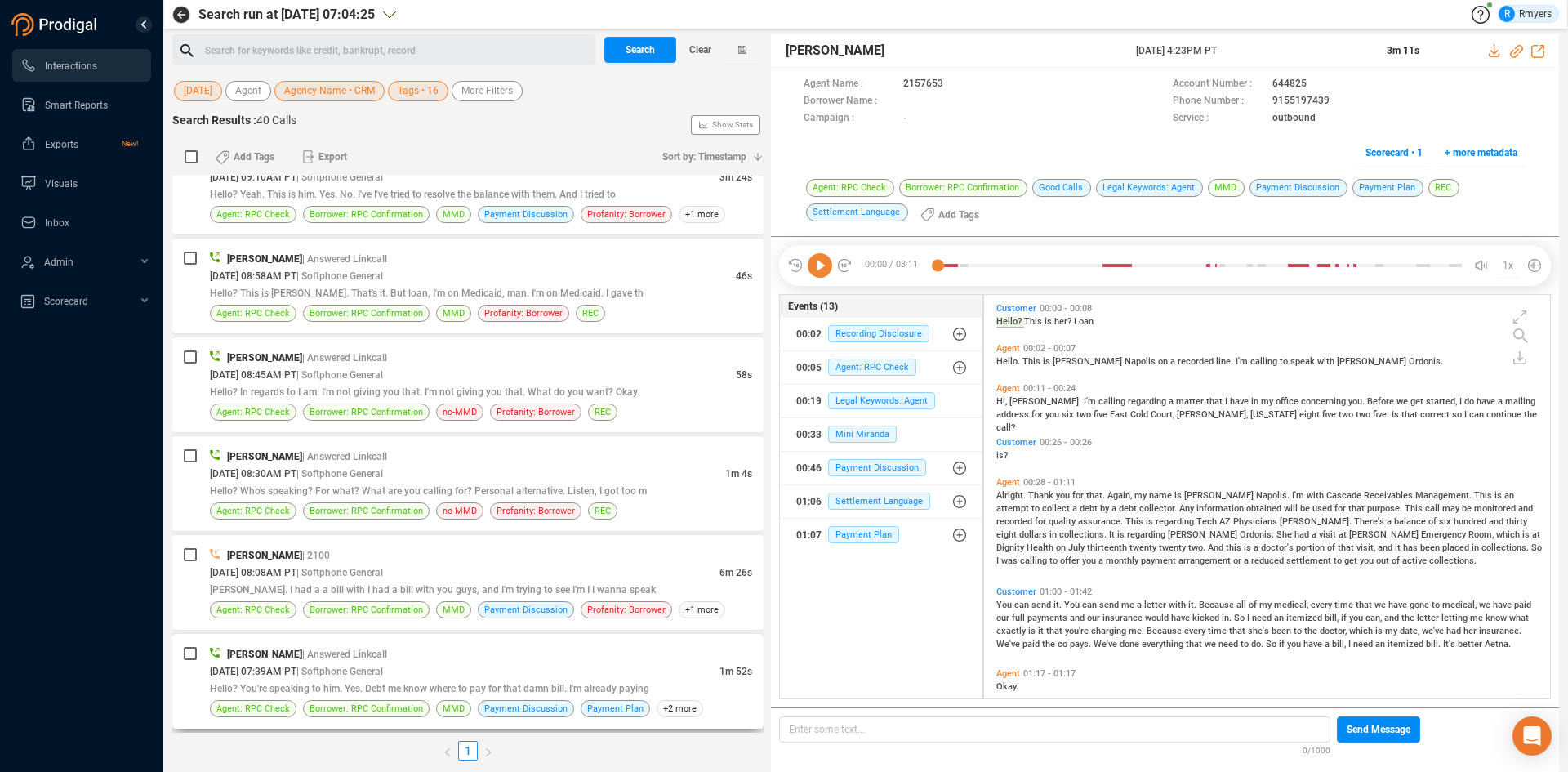
click at [459, 674] on div "08/18/2025 @ 07:39AM PT | Softphone General" at bounding box center [465, 670] width 510 height 17
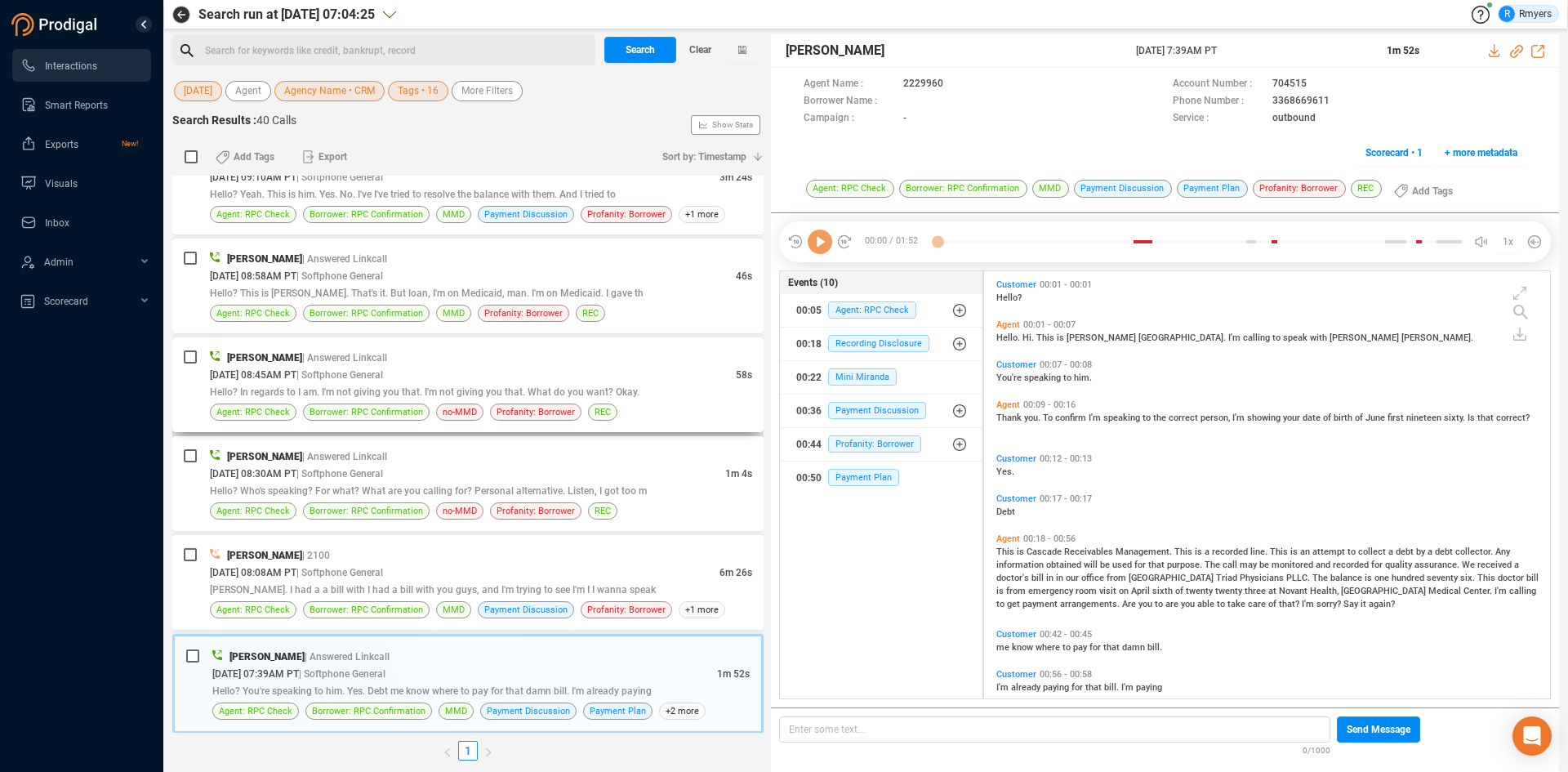
scroll to position [423, 558]
click at [825, 253] on icon at bounding box center [820, 242] width 25 height 25
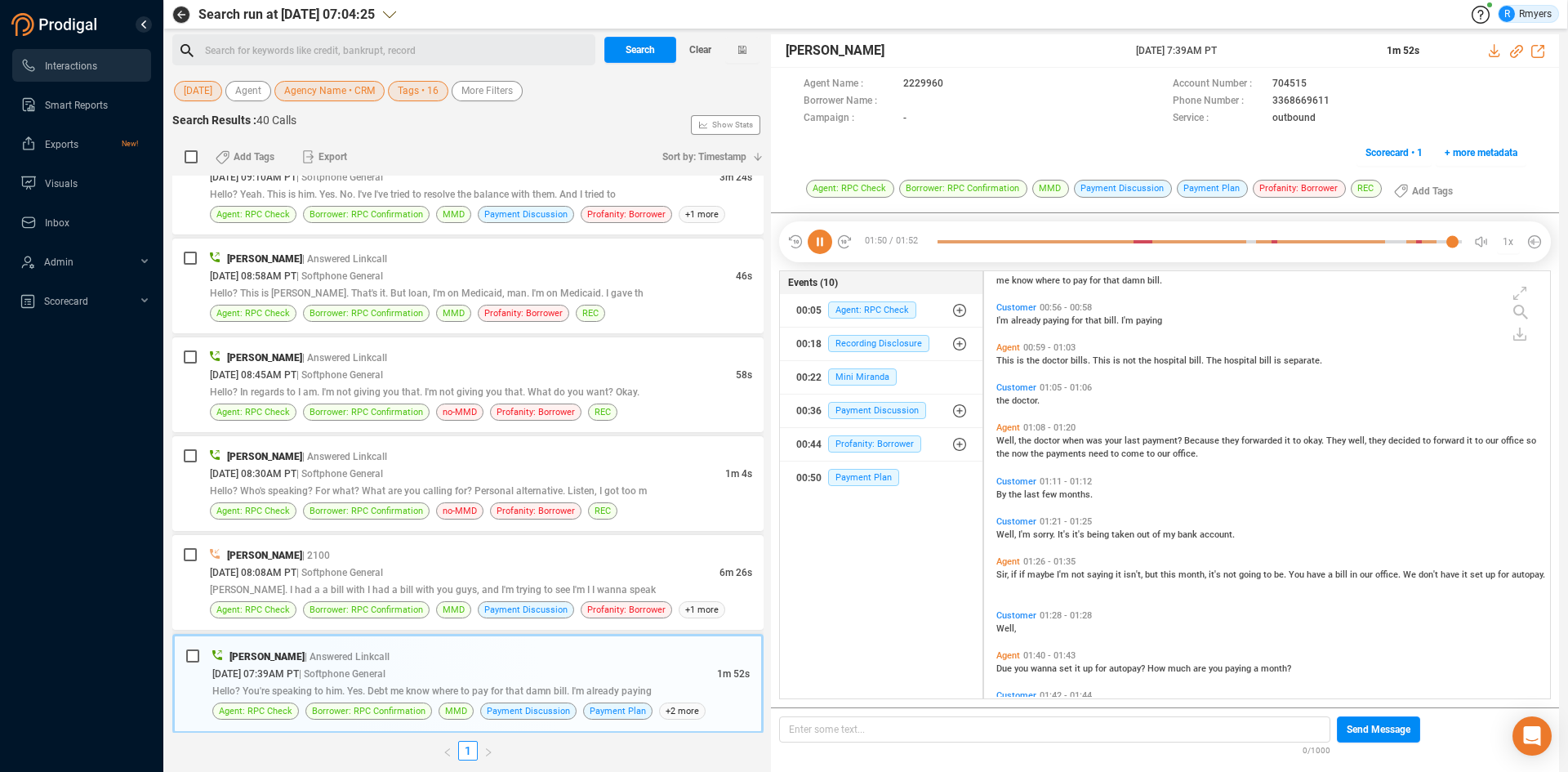
scroll to position [285, 0]
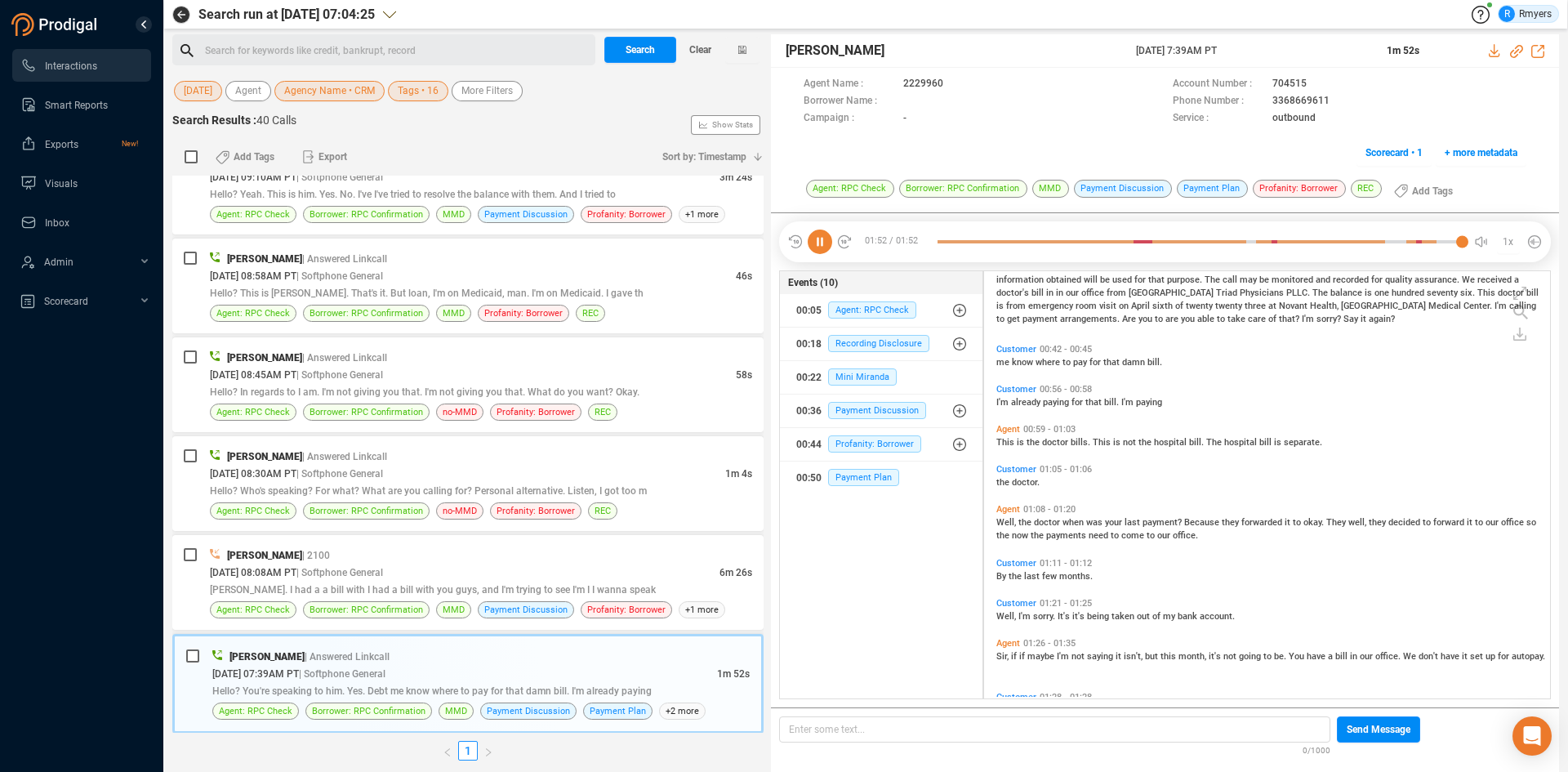
click at [1008, 525] on span "Well," at bounding box center [1007, 522] width 22 height 11
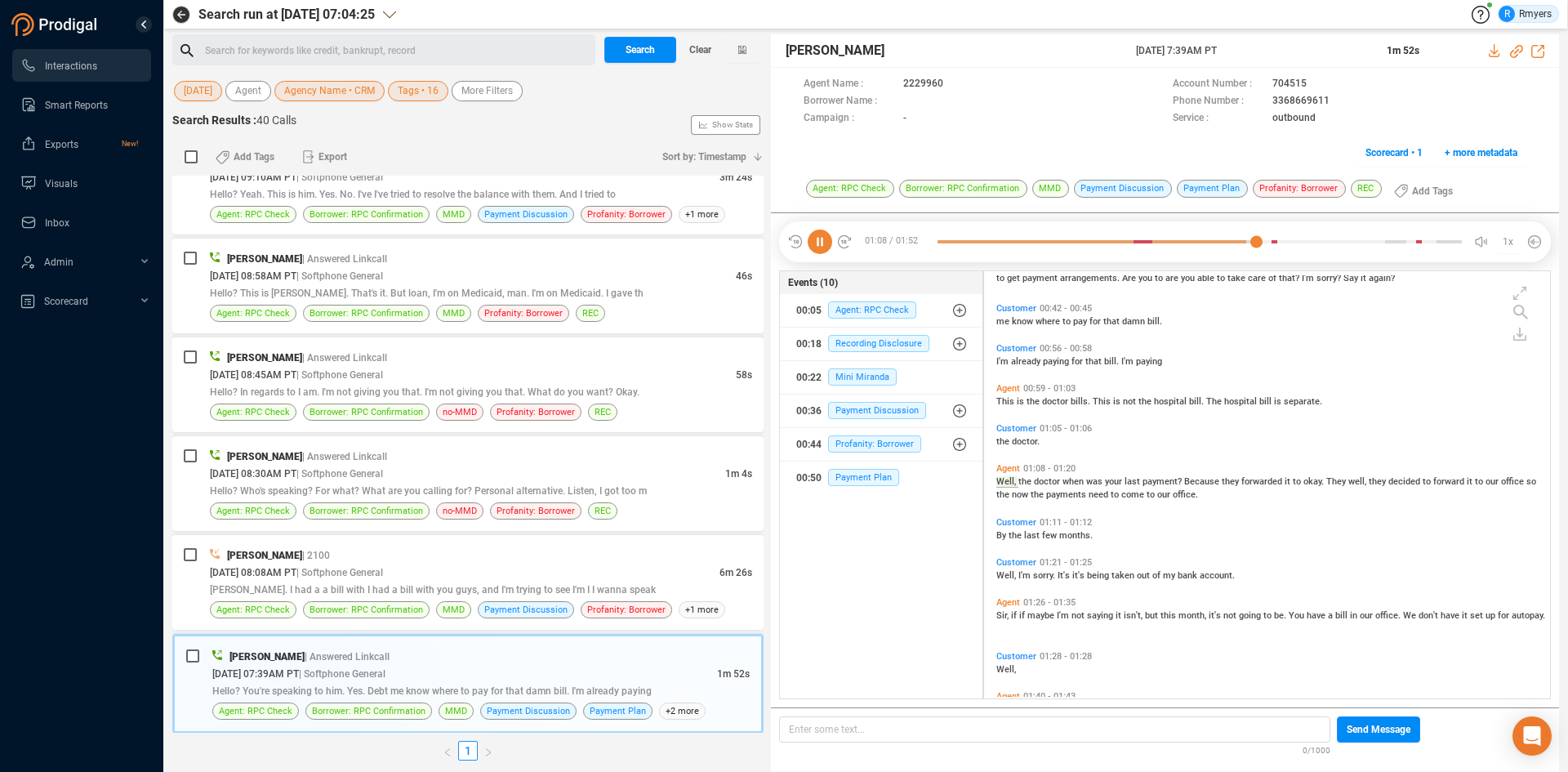
click at [816, 245] on icon at bounding box center [820, 242] width 25 height 25
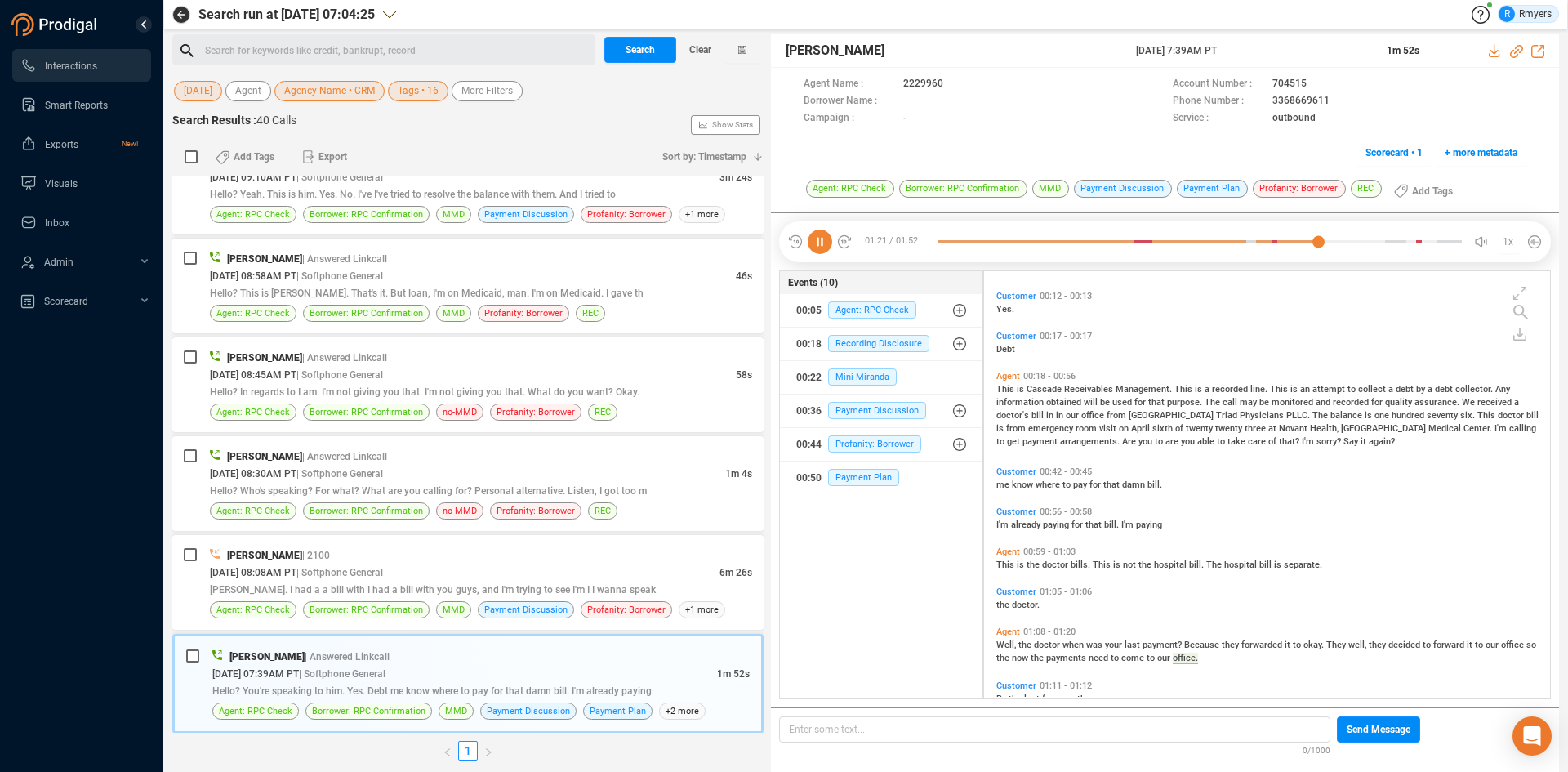
scroll to position [413, 0]
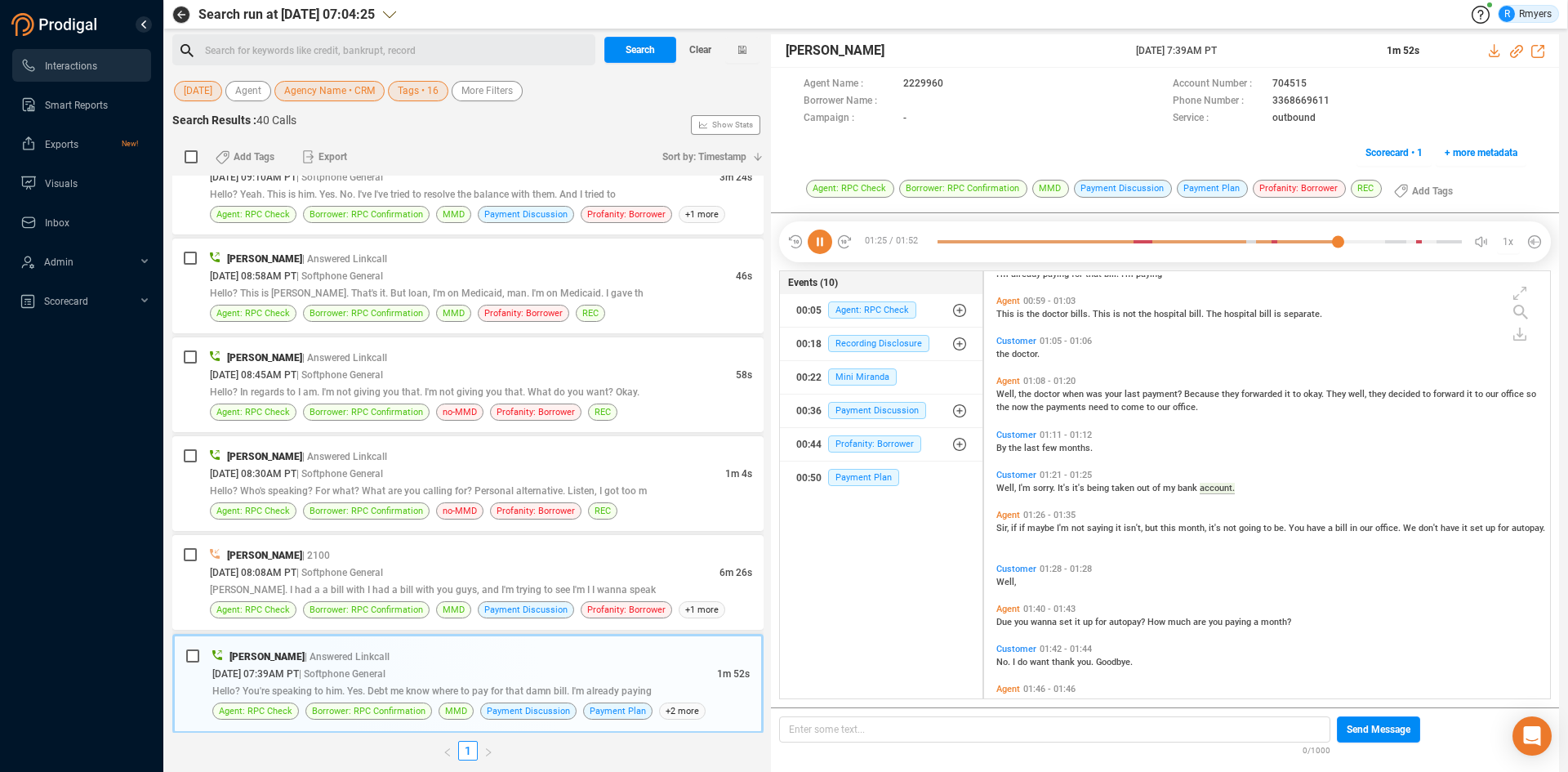
click at [1005, 447] on span "By" at bounding box center [1002, 447] width 12 height 11
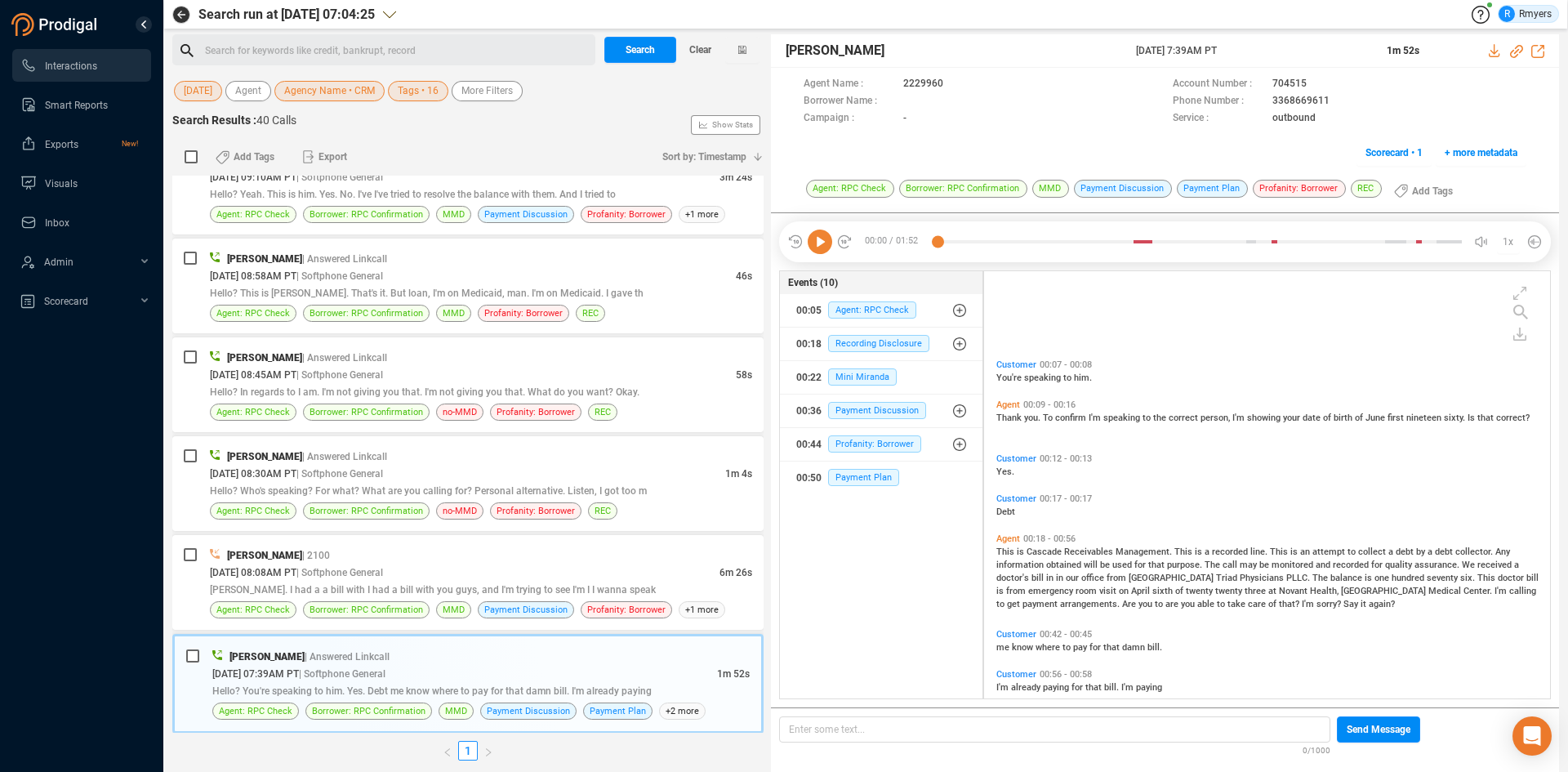
scroll to position [163, 0]
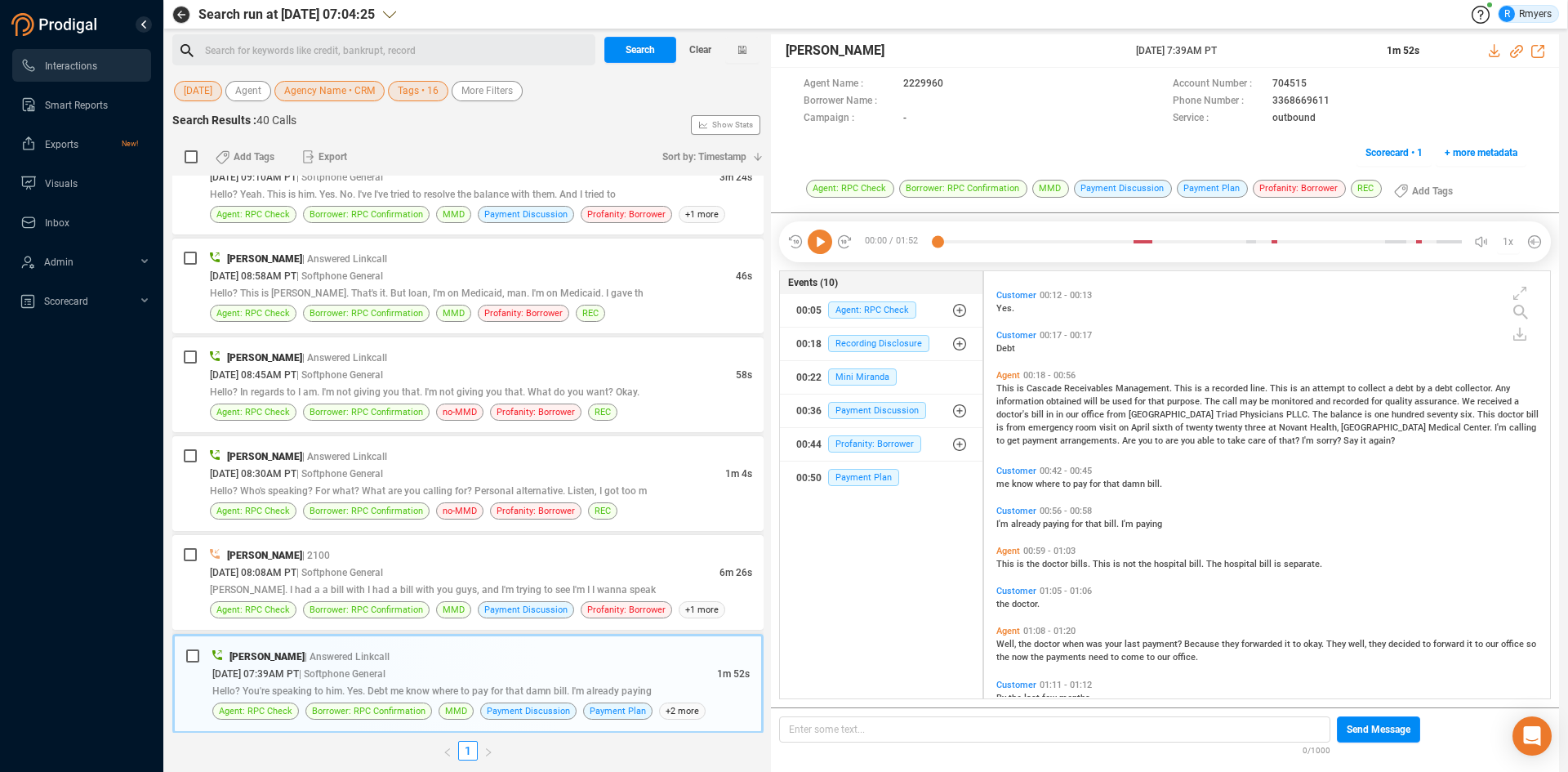
click at [998, 484] on span "me" at bounding box center [1004, 484] width 16 height 11
click at [818, 247] on icon at bounding box center [820, 242] width 25 height 25
click at [1520, 52] on icon at bounding box center [1516, 52] width 13 height 13
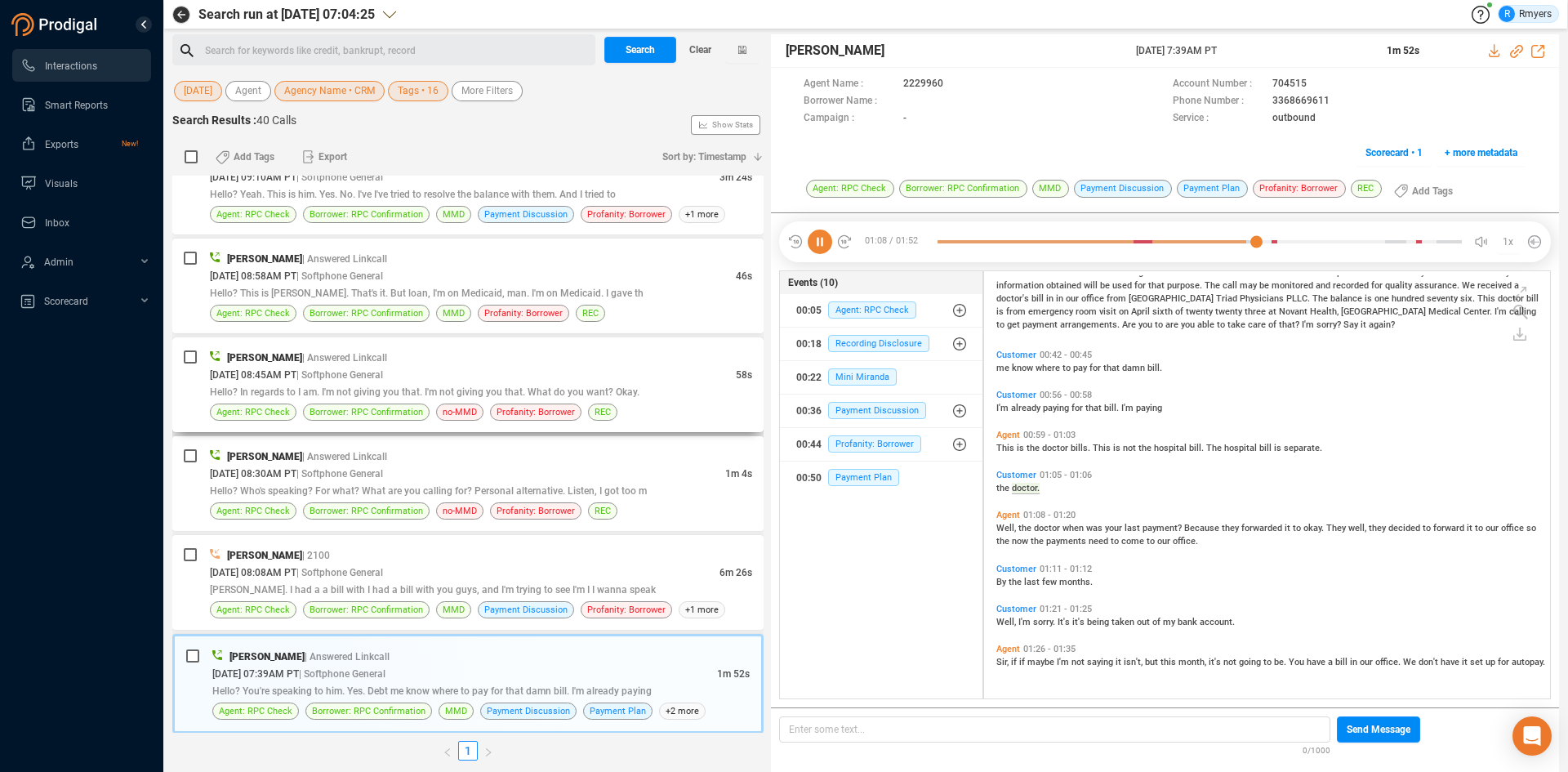
scroll to position [326, 0]
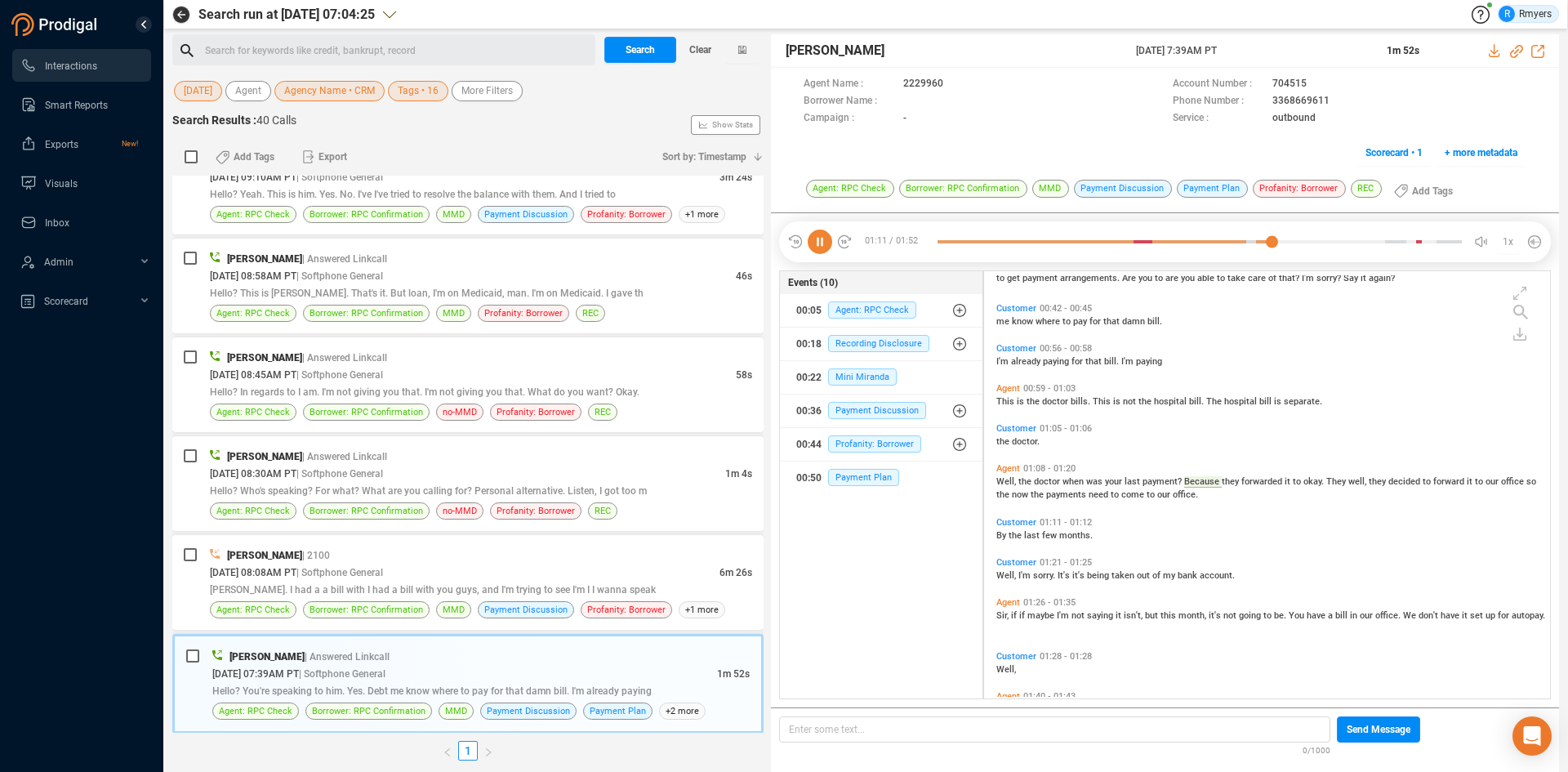
drag, startPoint x: 1128, startPoint y: 49, endPoint x: 1282, endPoint y: 48, distance: 154.0
click at [1282, 48] on div "Elizabeth Napoles 18 Aug 2025 @ 7:39AM PT 1m 52s" at bounding box center [1166, 51] width 789 height 34
copy div "18 Aug 2025 @ 7:39AM PT"
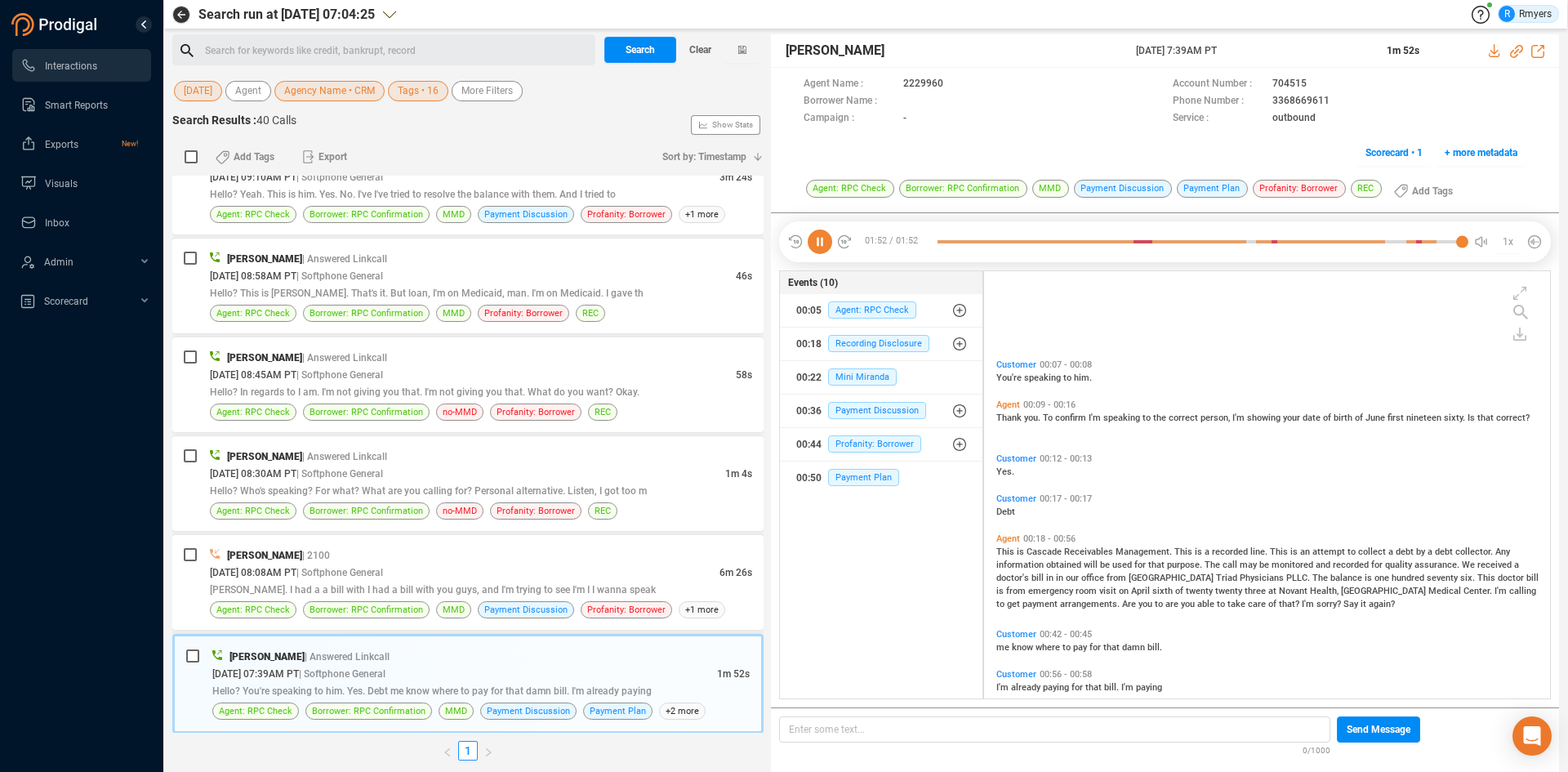
scroll to position [163, 0]
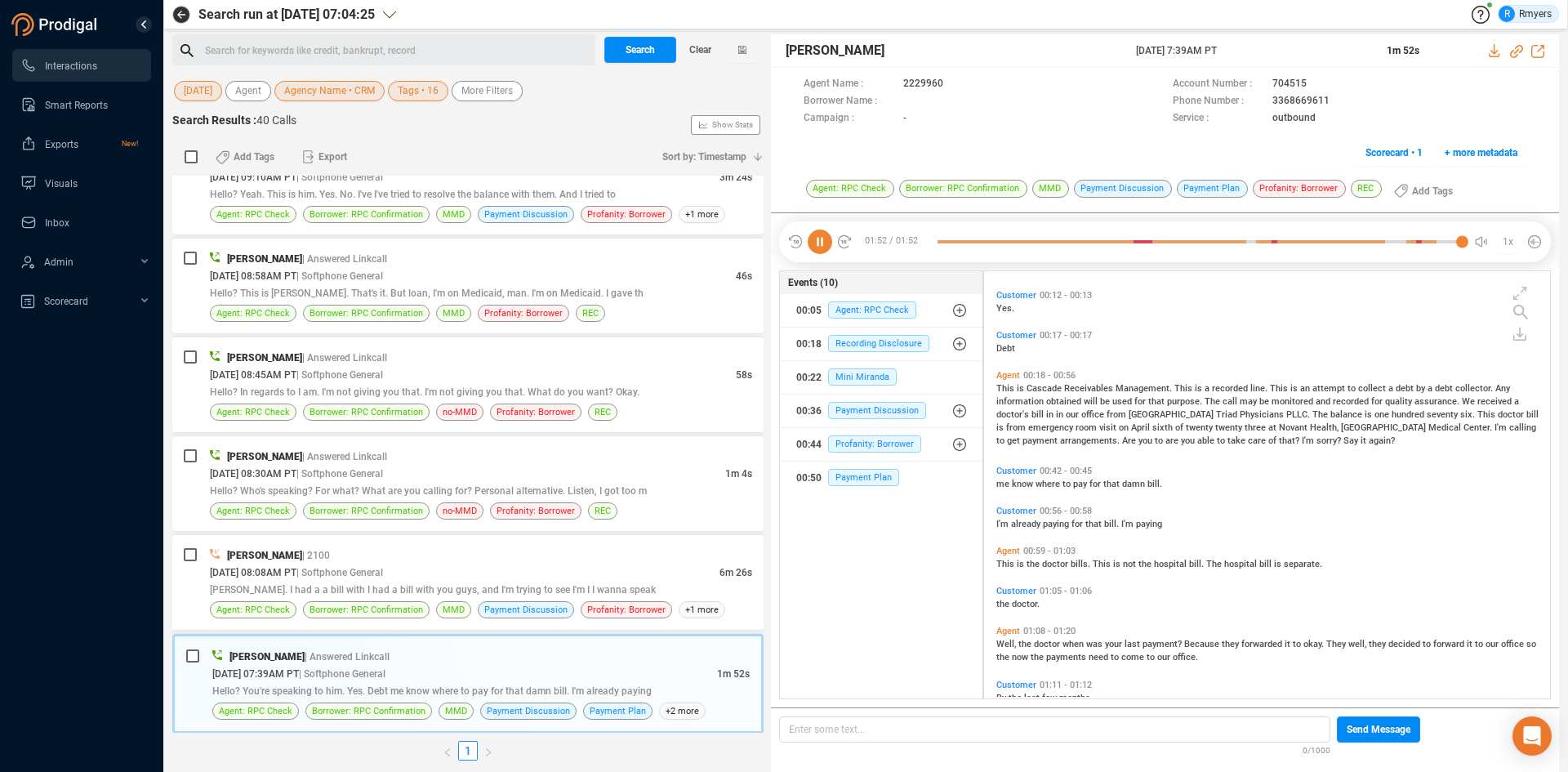
click at [1007, 484] on span "me" at bounding box center [1004, 484] width 16 height 11
click at [820, 234] on icon at bounding box center [820, 242] width 25 height 25
click at [820, 241] on icon at bounding box center [820, 242] width 25 height 25
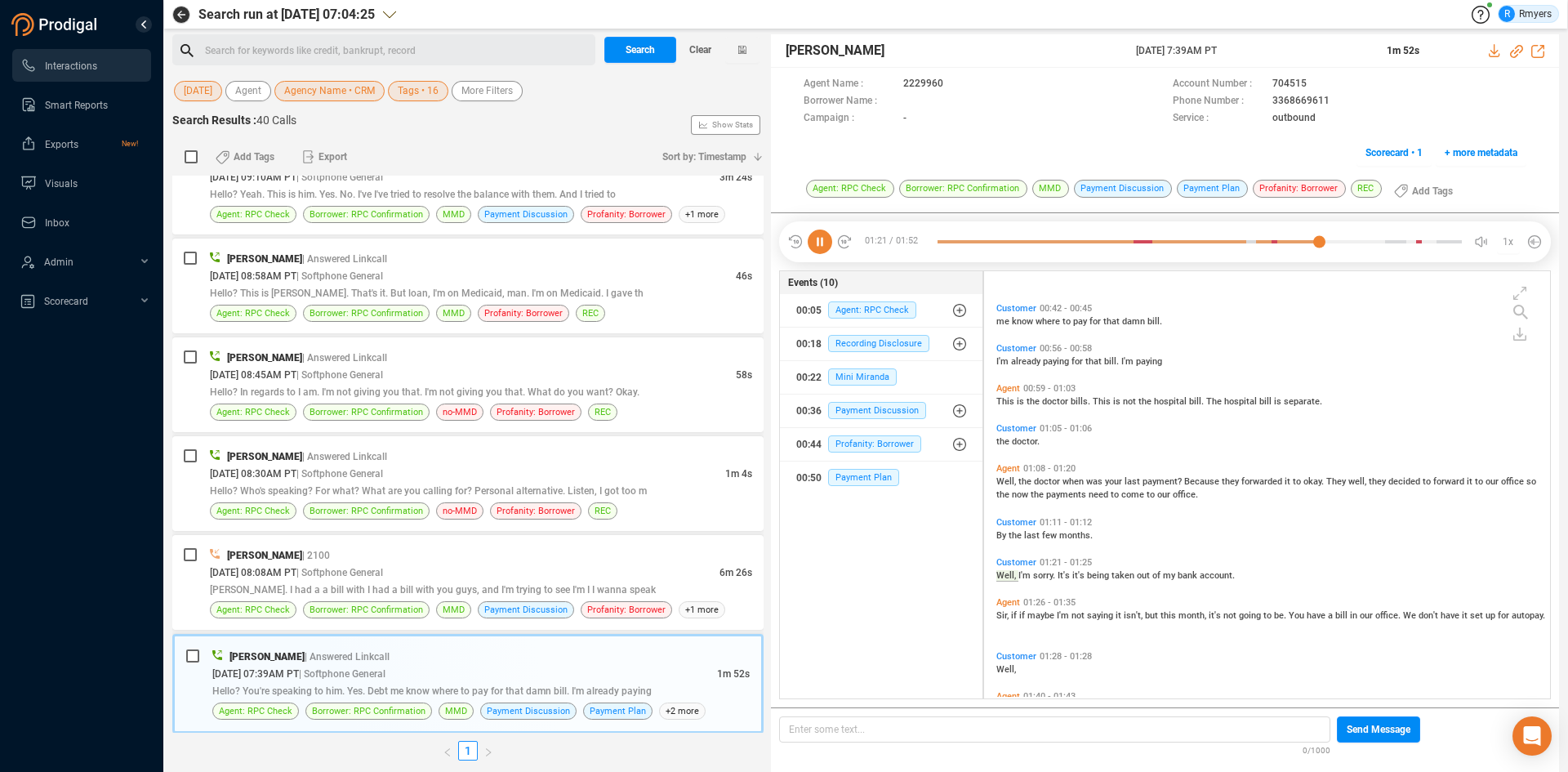
scroll to position [413, 0]
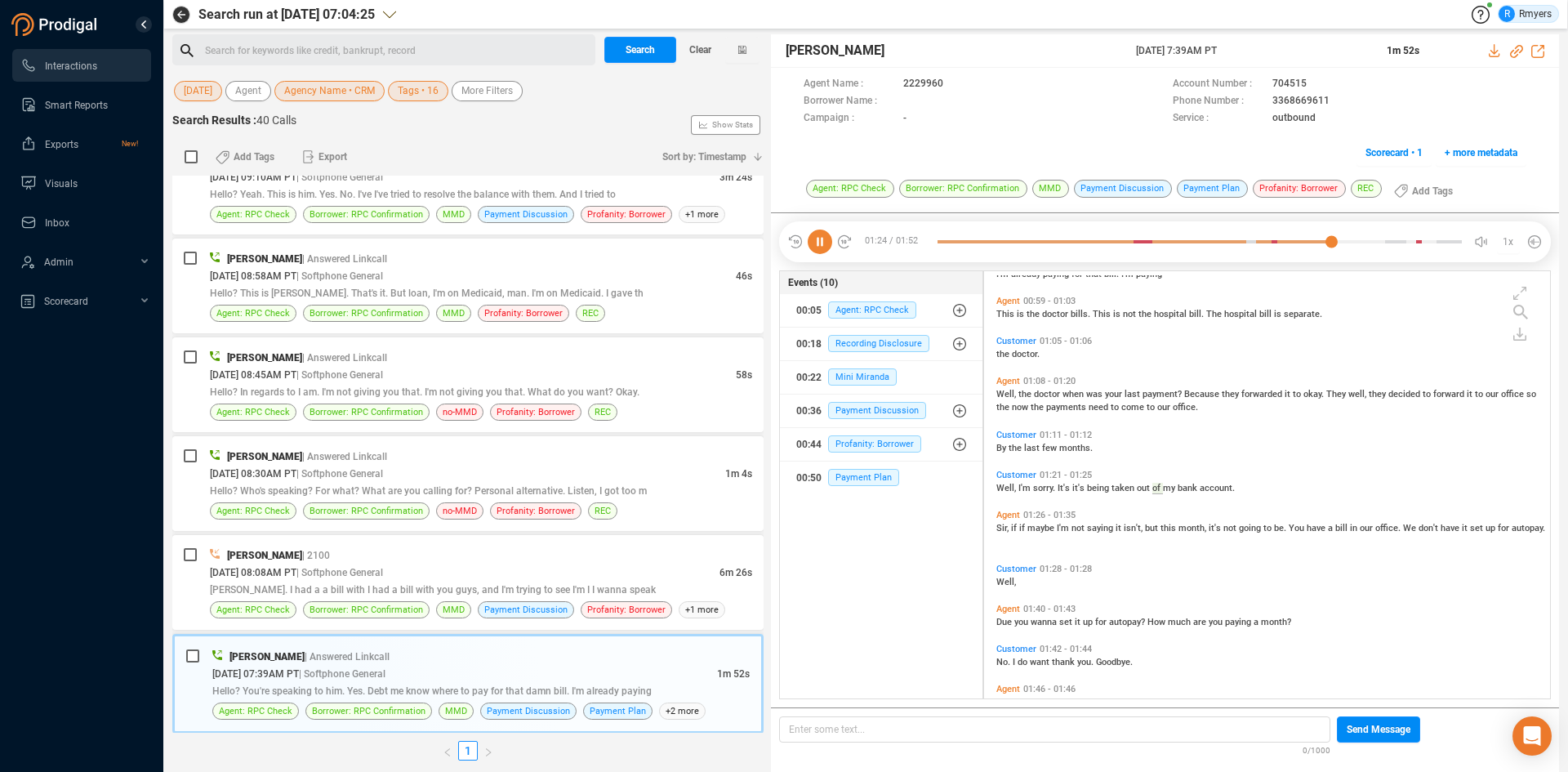
click at [1005, 451] on span "By" at bounding box center [1002, 447] width 12 height 11
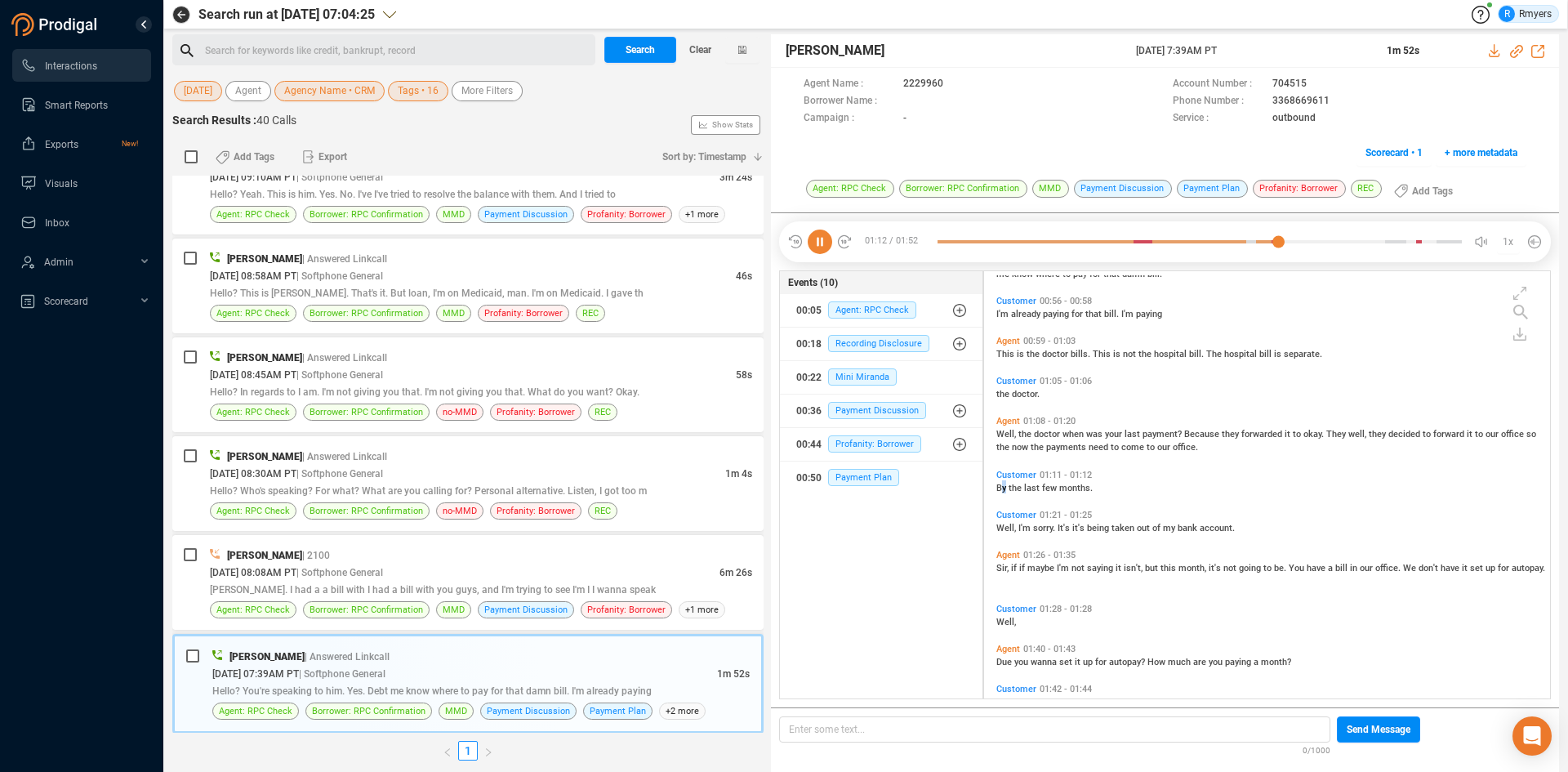
scroll to position [326, 0]
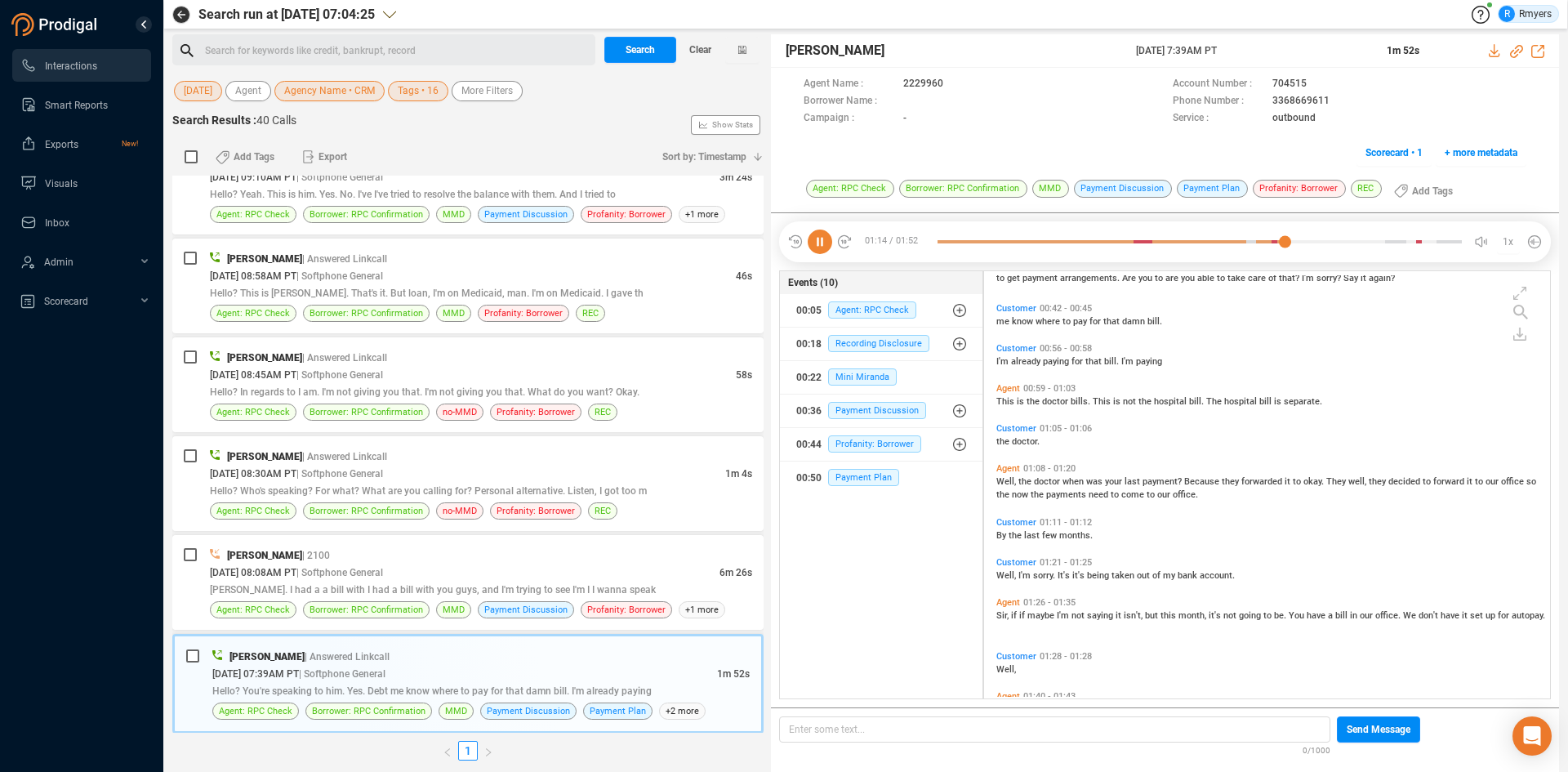
click at [1016, 492] on span "now" at bounding box center [1021, 494] width 19 height 11
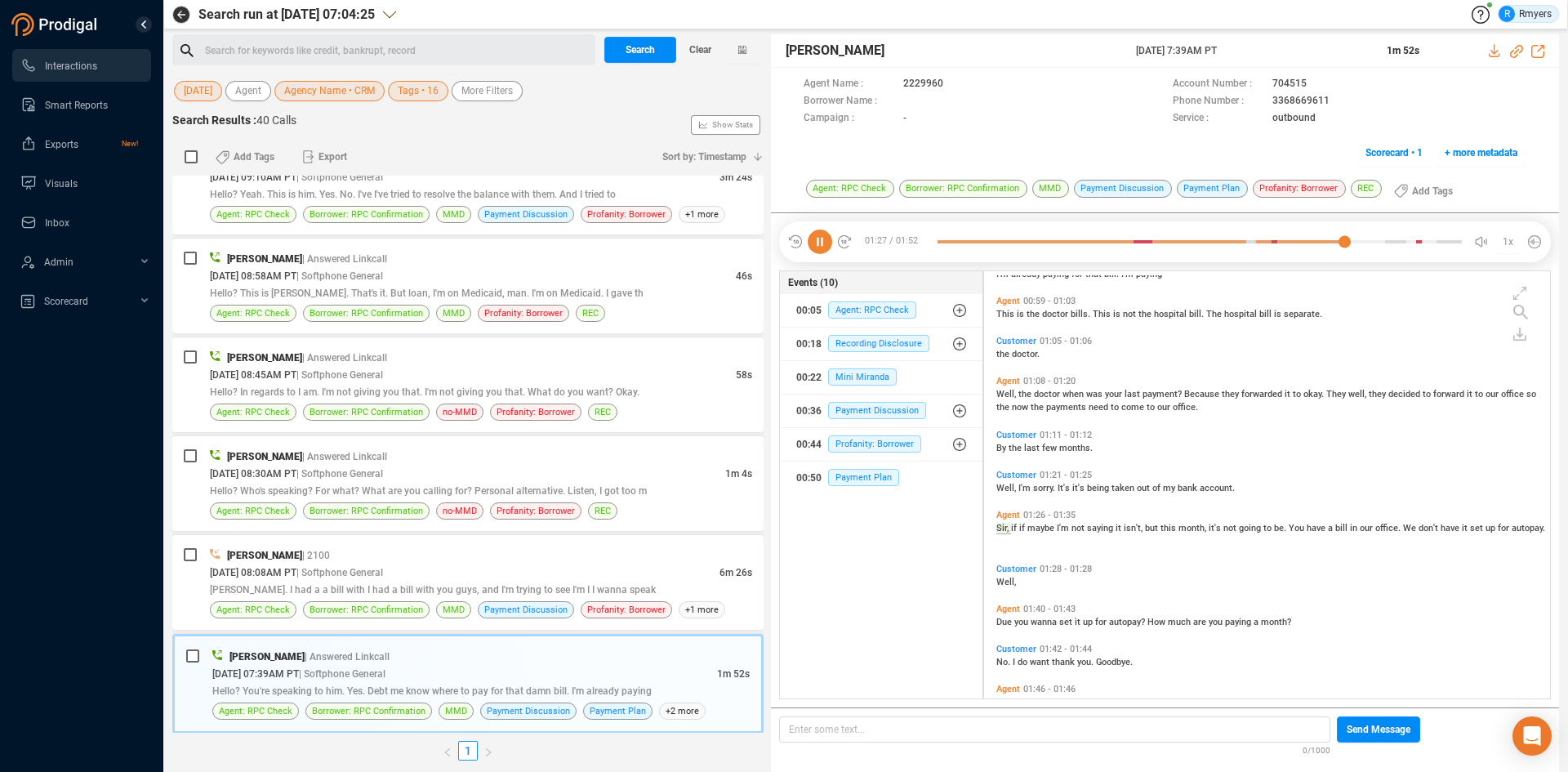
scroll to position [448, 0]
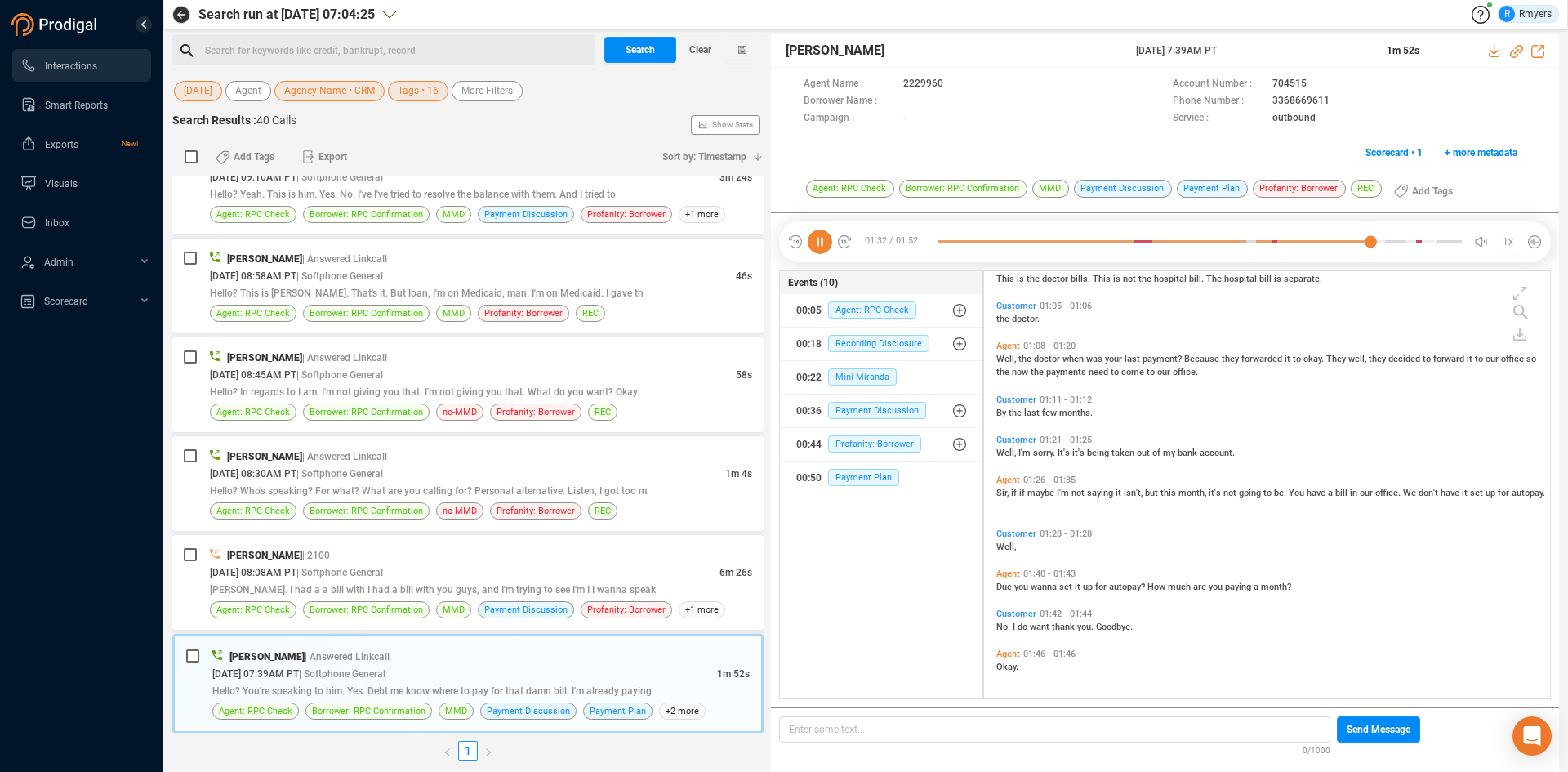
click at [1021, 372] on span "now" at bounding box center [1021, 371] width 19 height 11
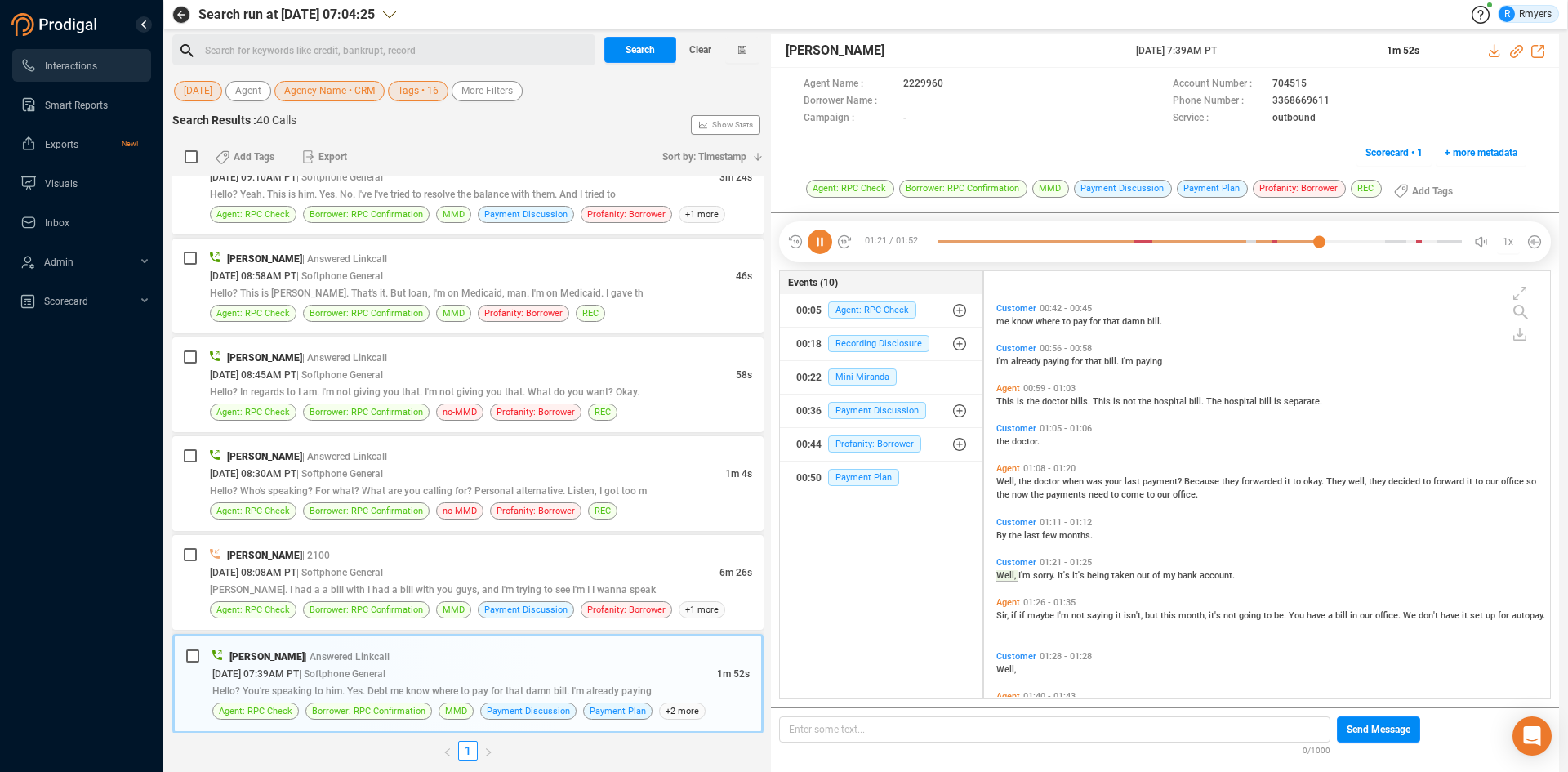
scroll to position [413, 0]
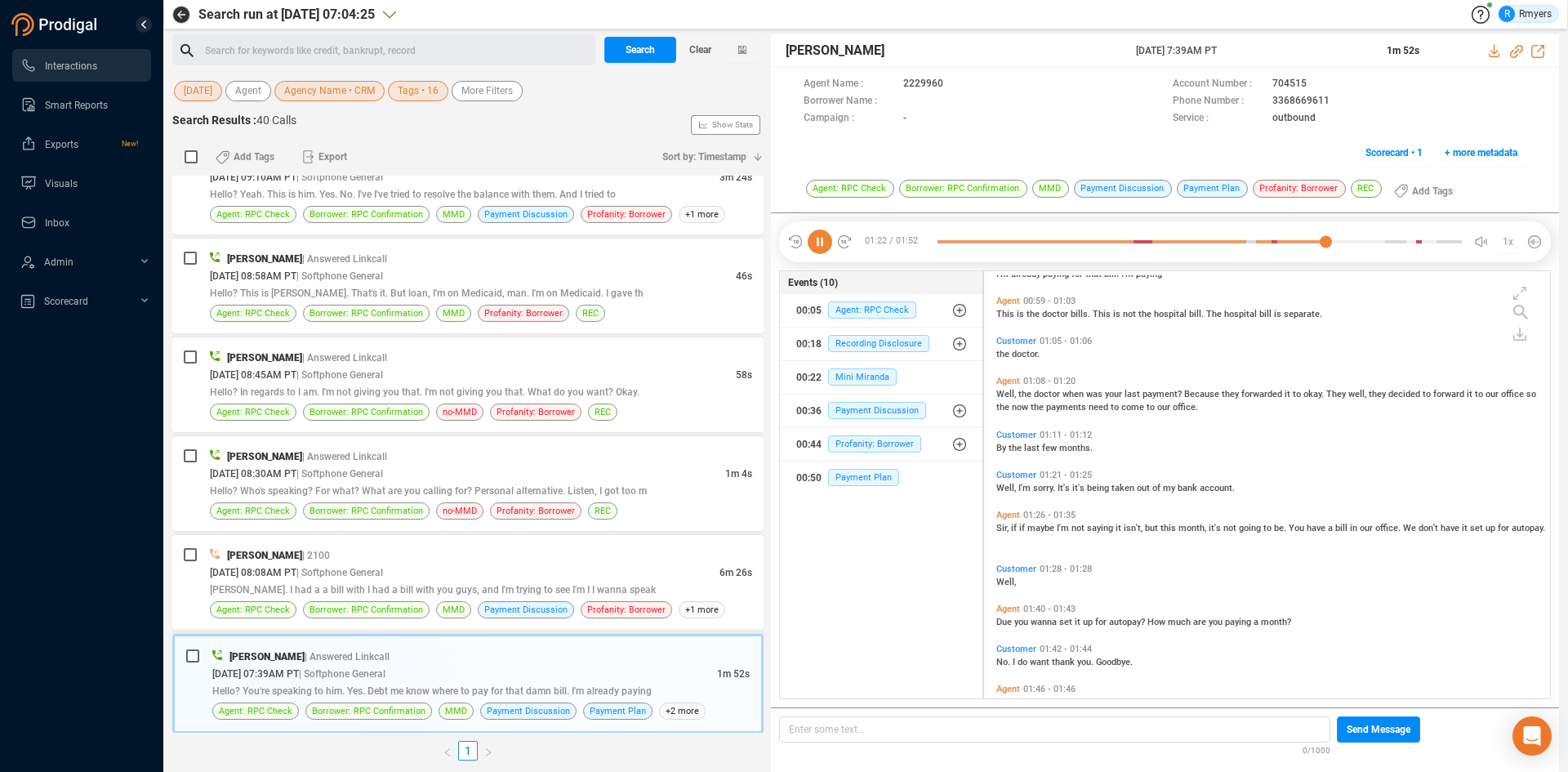
click at [1005, 394] on span "Well," at bounding box center [1007, 393] width 22 height 11
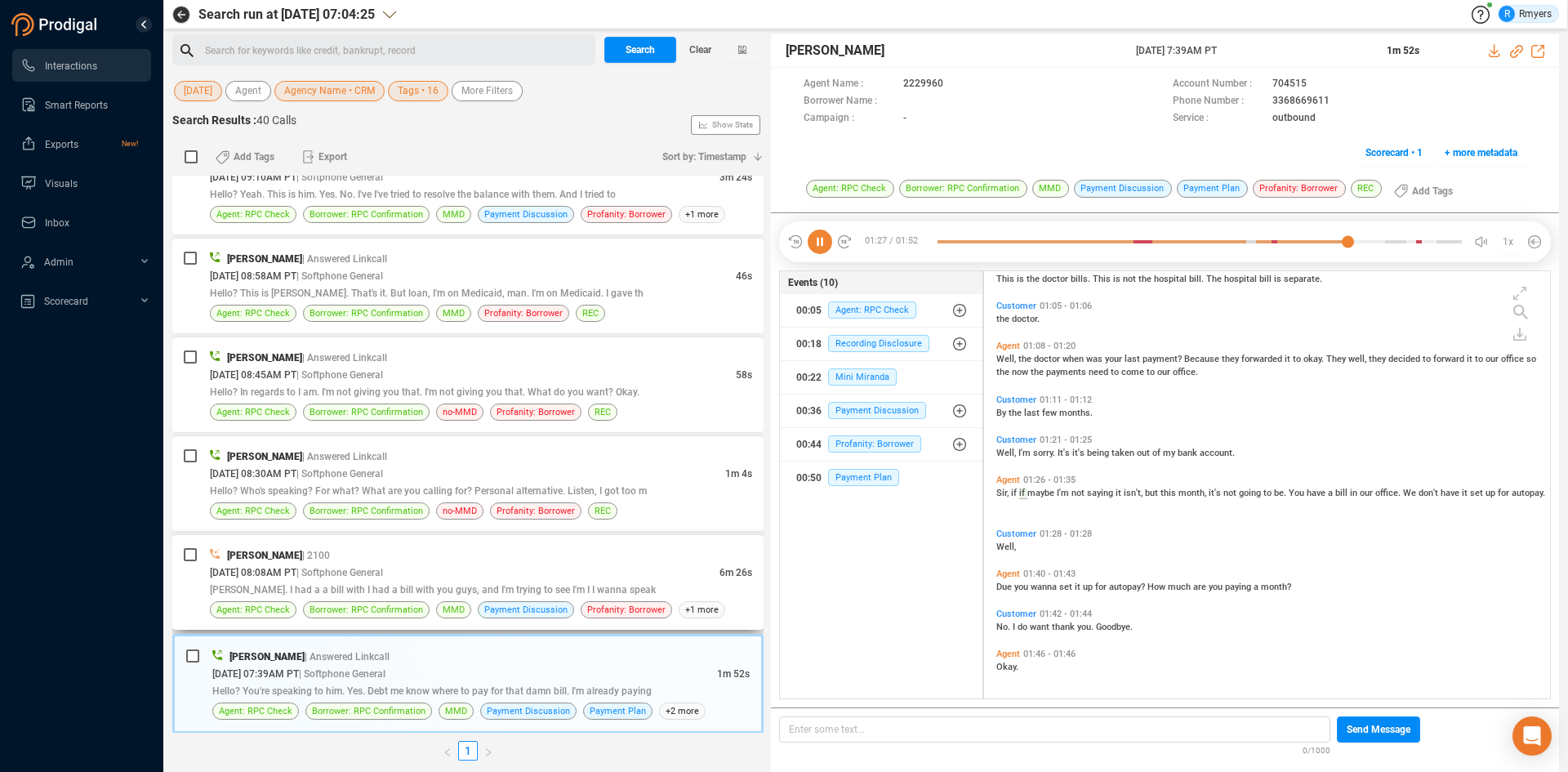
drag, startPoint x: 339, startPoint y: 581, endPoint x: 349, endPoint y: 565, distance: 18.9
click at [346, 570] on div "Elizabeth Napoles | 2100 08/18/2025 @ 08:08AM PT | Softphone General 6m 26s Eli…" at bounding box center [481, 583] width 543 height 72
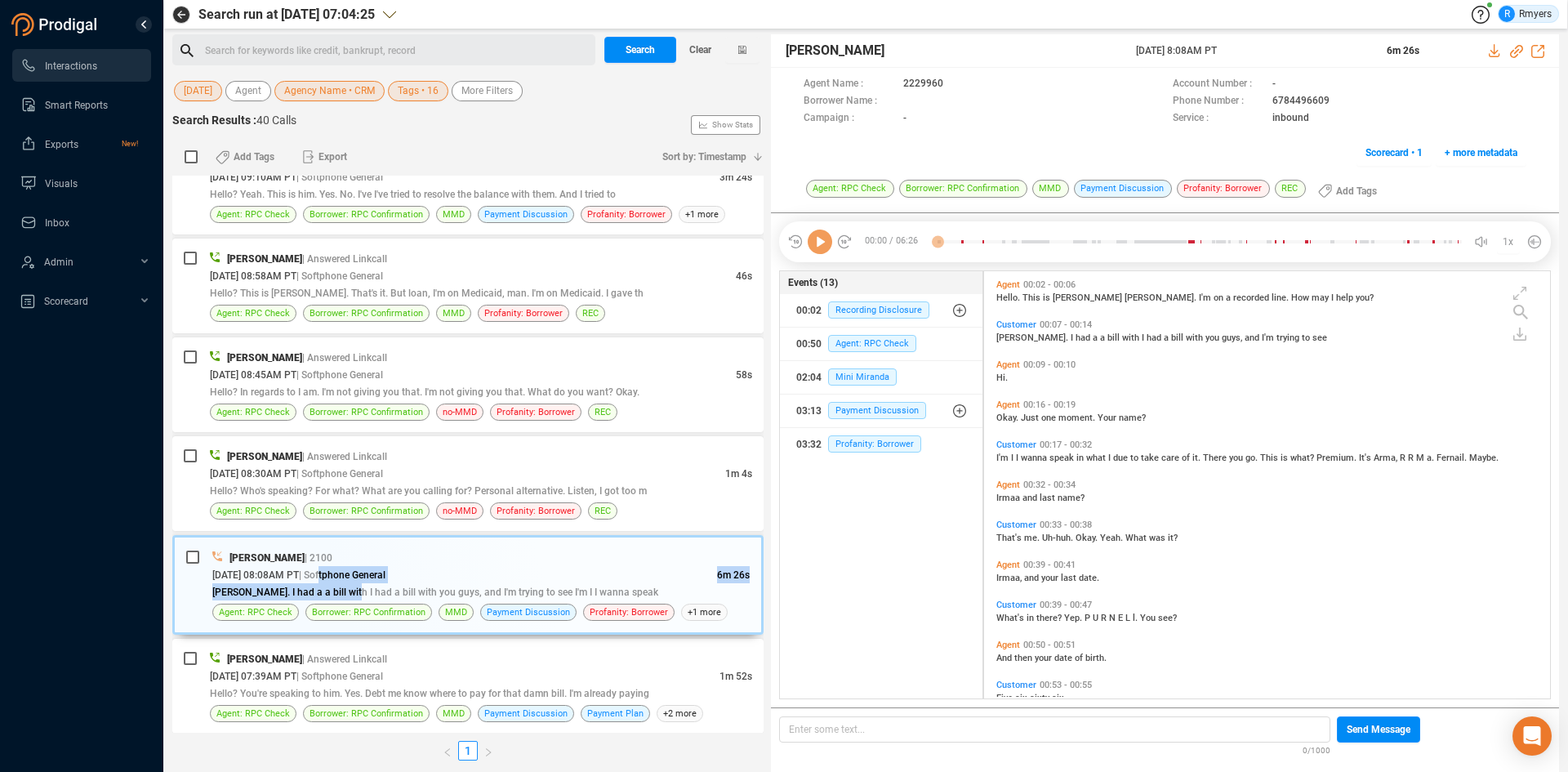
scroll to position [423, 558]
click at [823, 243] on icon at bounding box center [820, 242] width 25 height 25
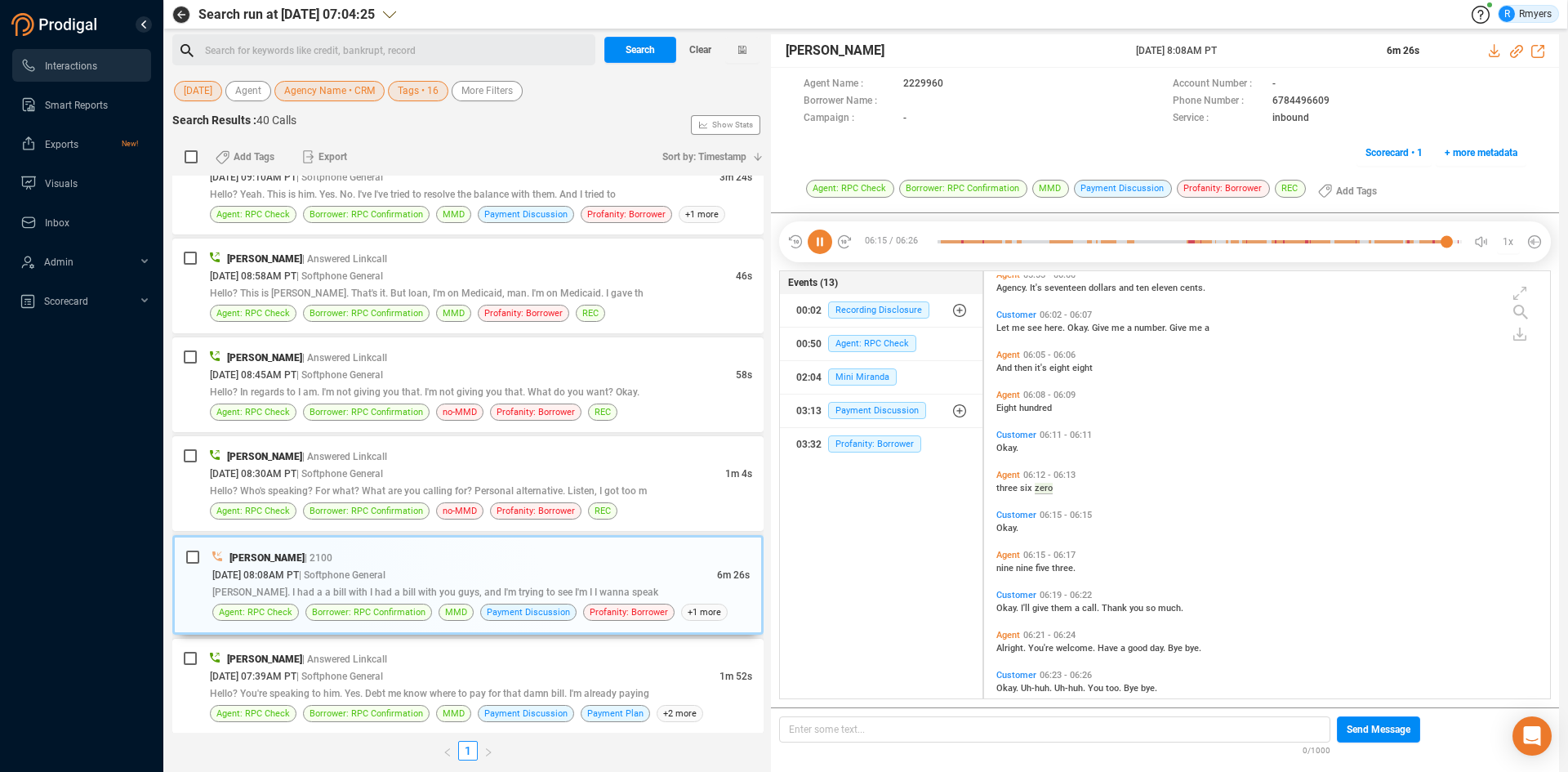
scroll to position [2941, 0]
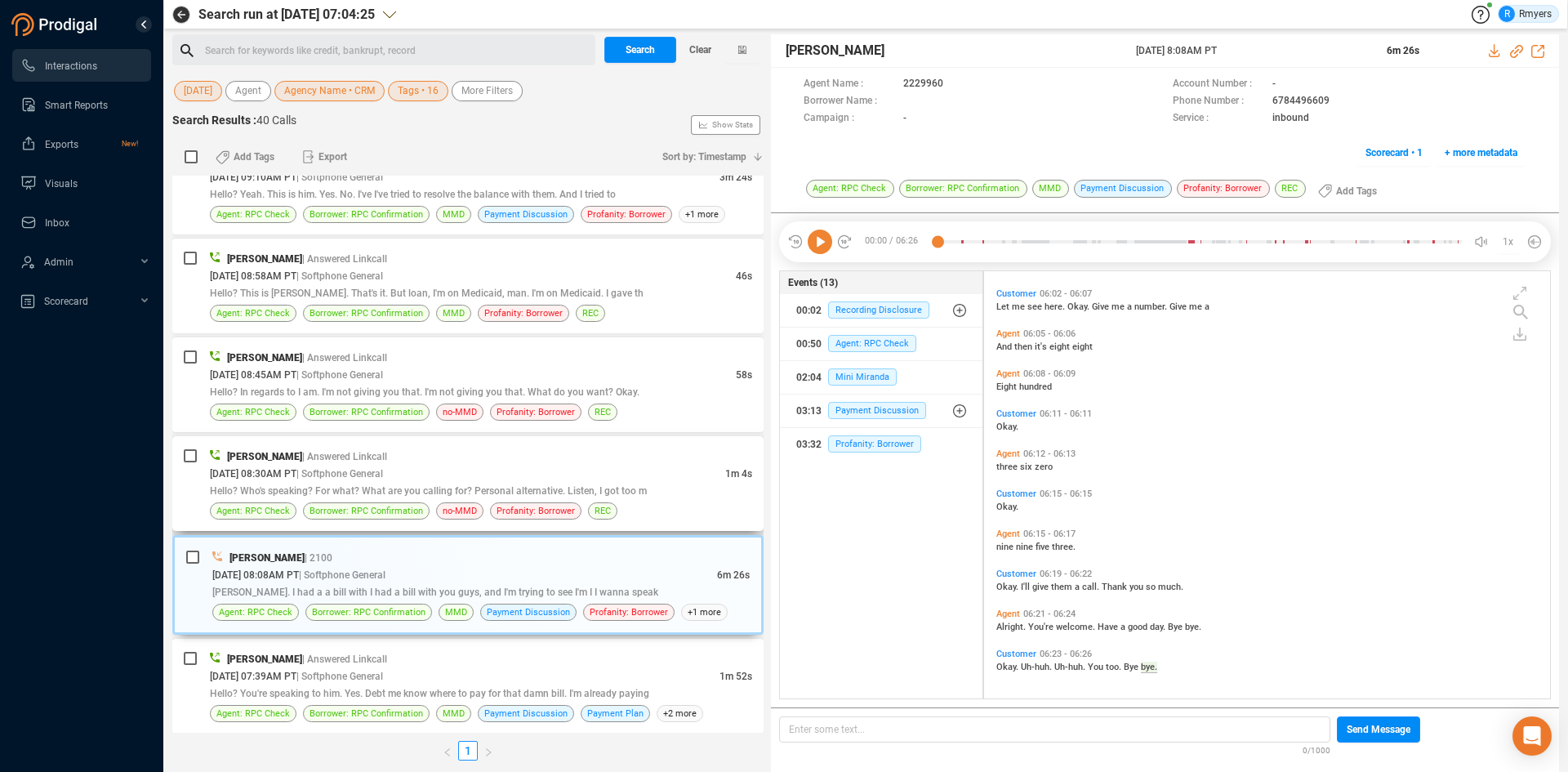
click at [395, 484] on div "Hello? Who's speaking? For what? What are you calling for? Personal alternative…" at bounding box center [481, 490] width 543 height 17
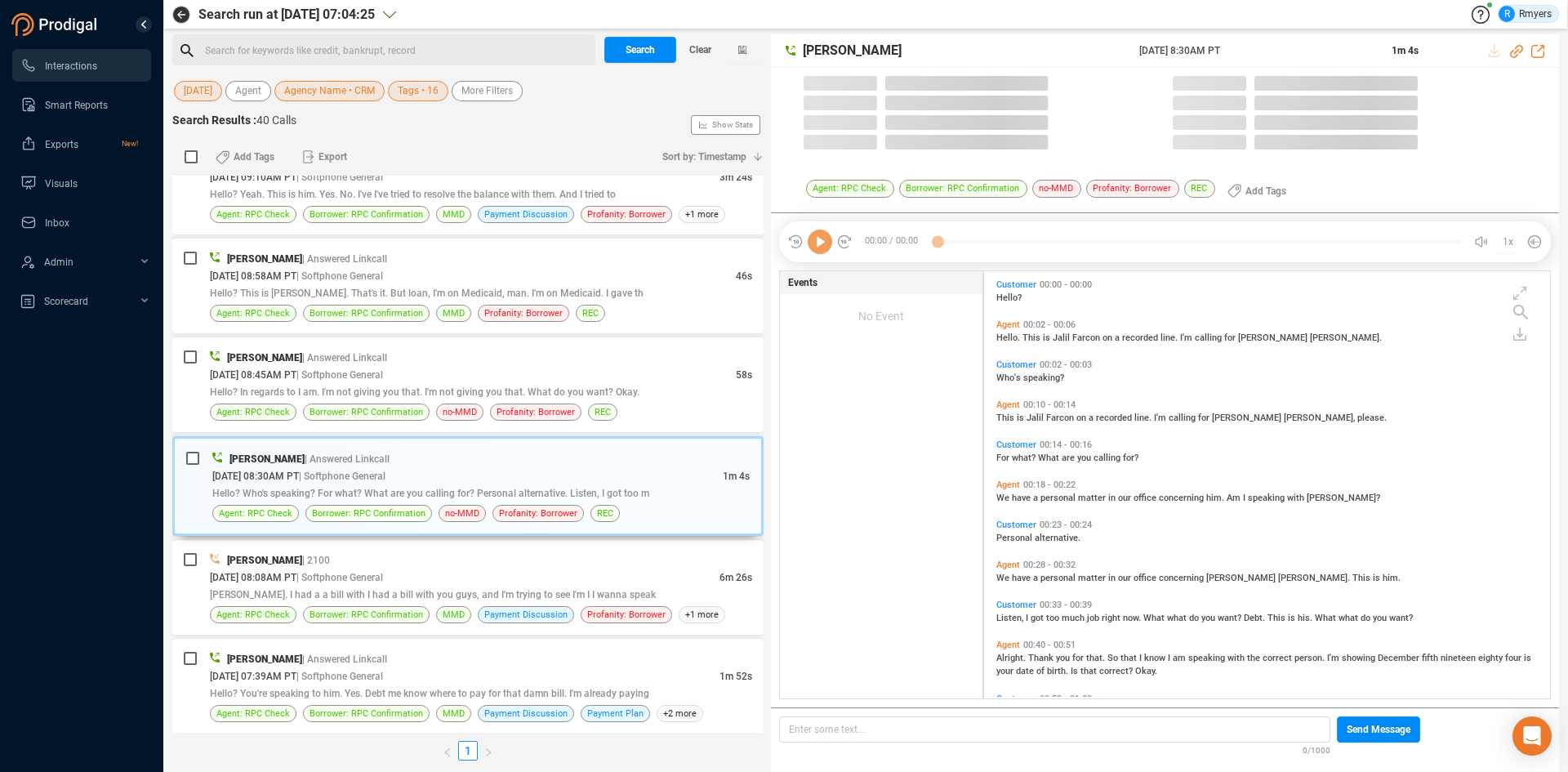
scroll to position [423, 558]
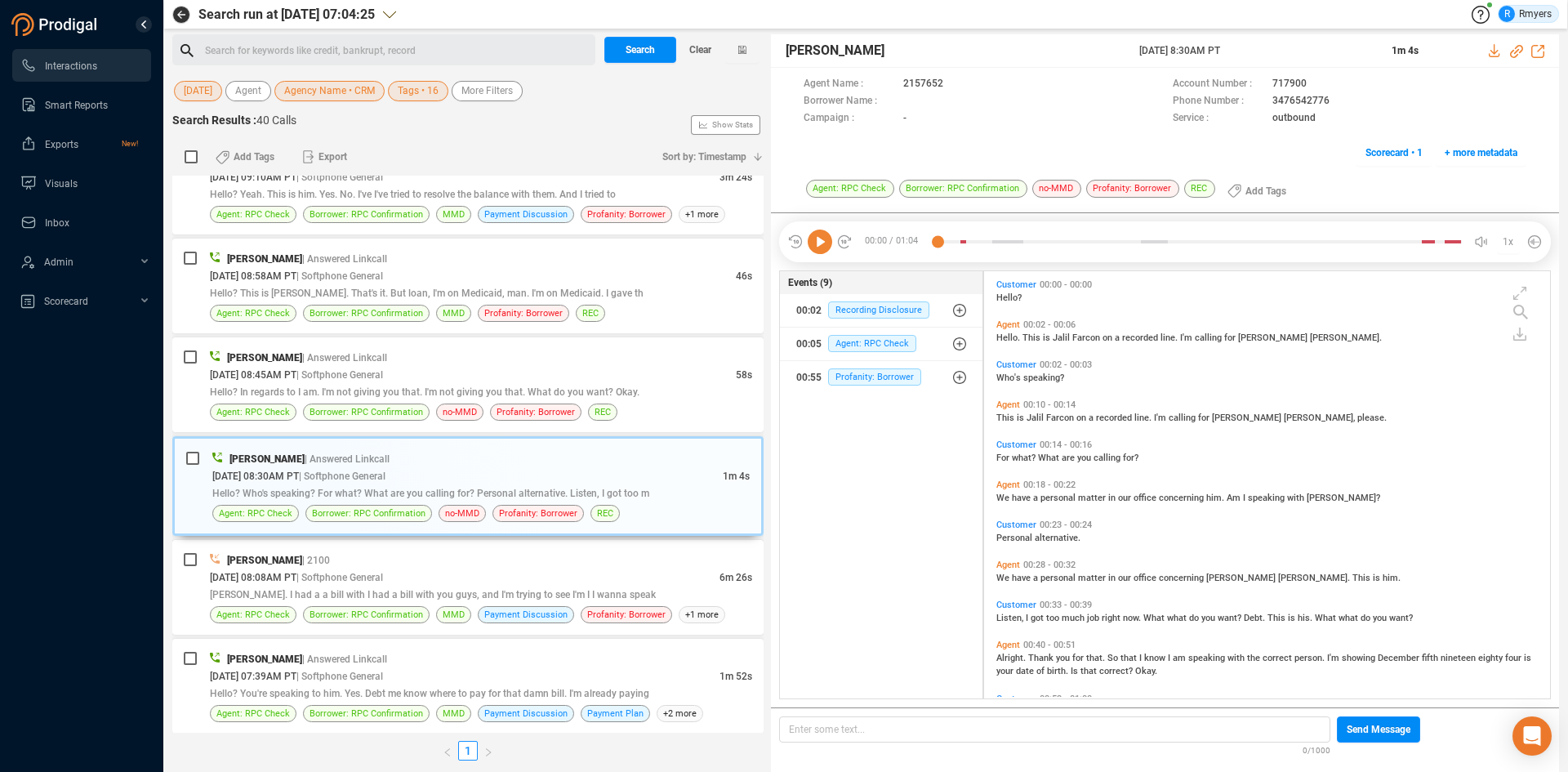
click at [814, 247] on icon at bounding box center [820, 242] width 25 height 25
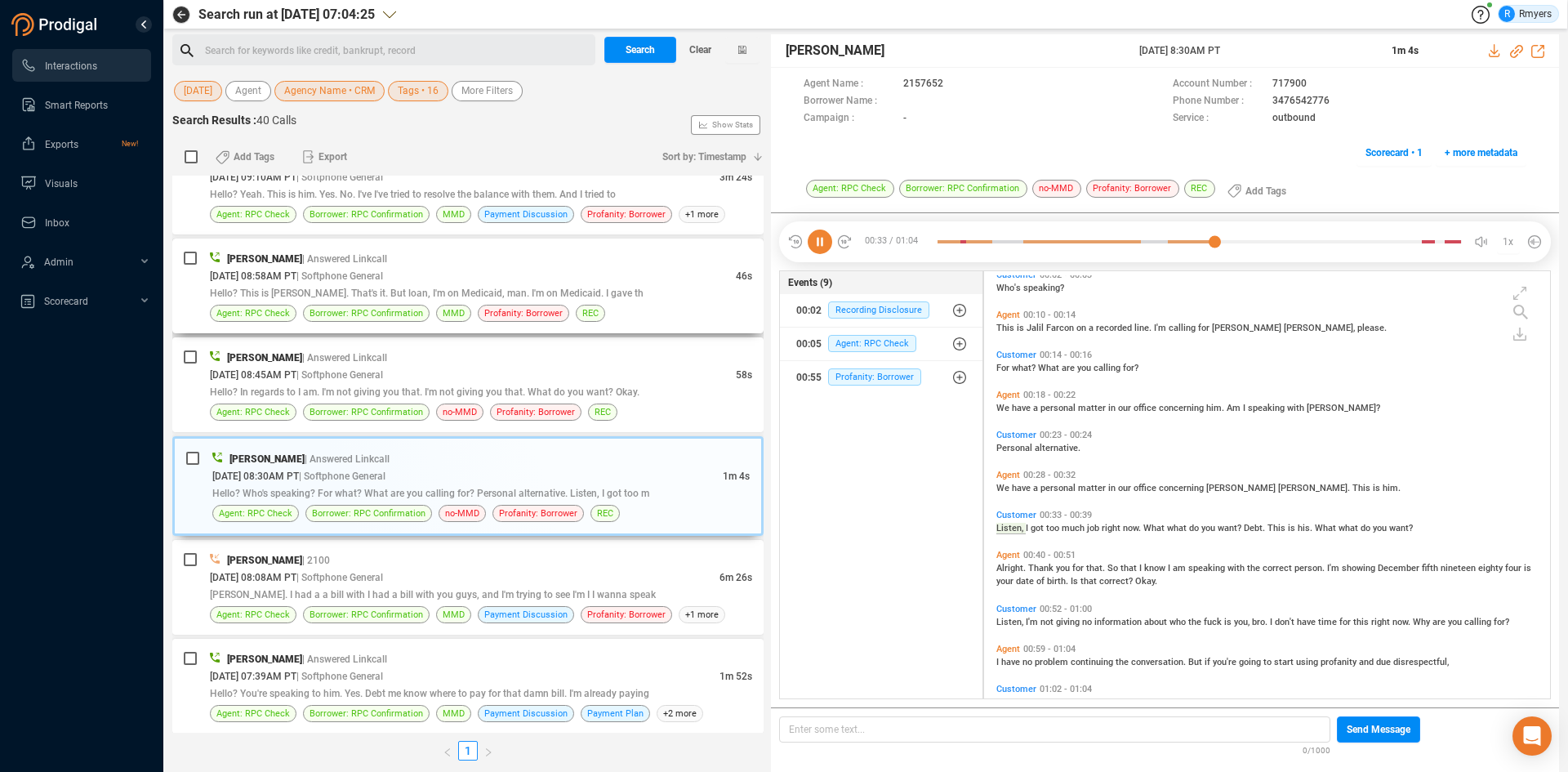
scroll to position [125, 0]
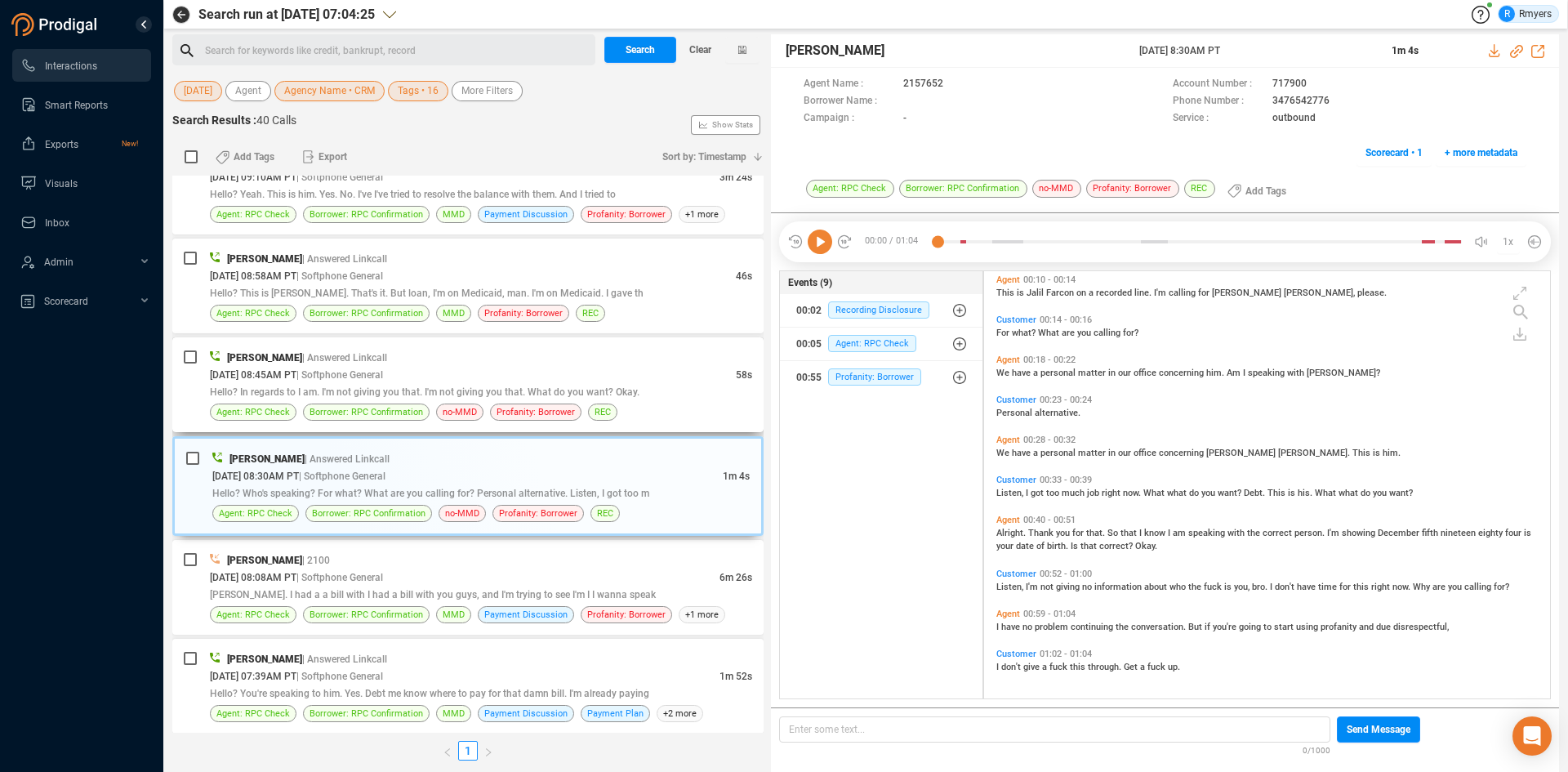
click at [302, 361] on span "| Answered Linkcall" at bounding box center [345, 357] width 85 height 11
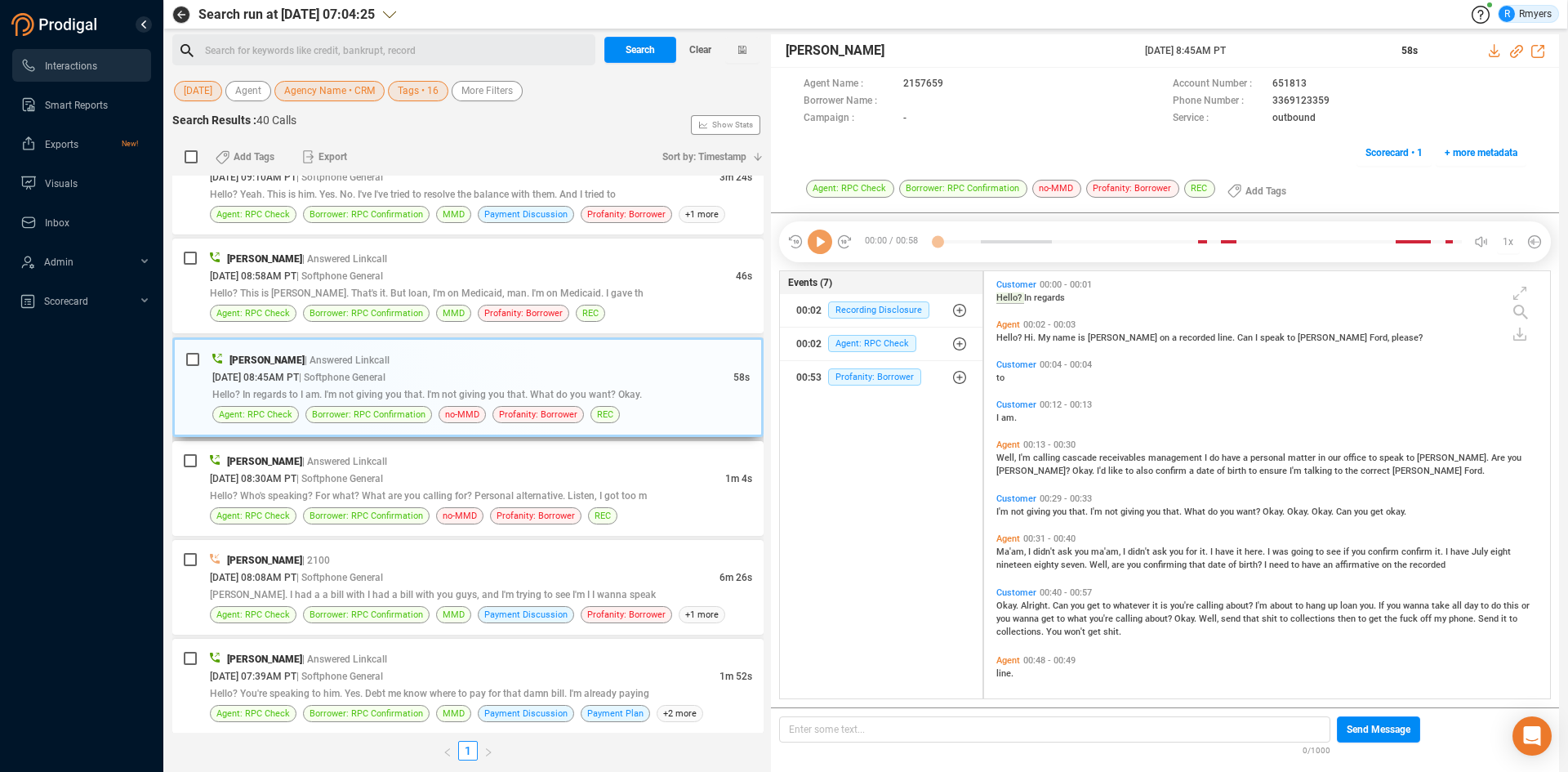
scroll to position [423, 558]
click at [823, 240] on icon at bounding box center [820, 242] width 25 height 25
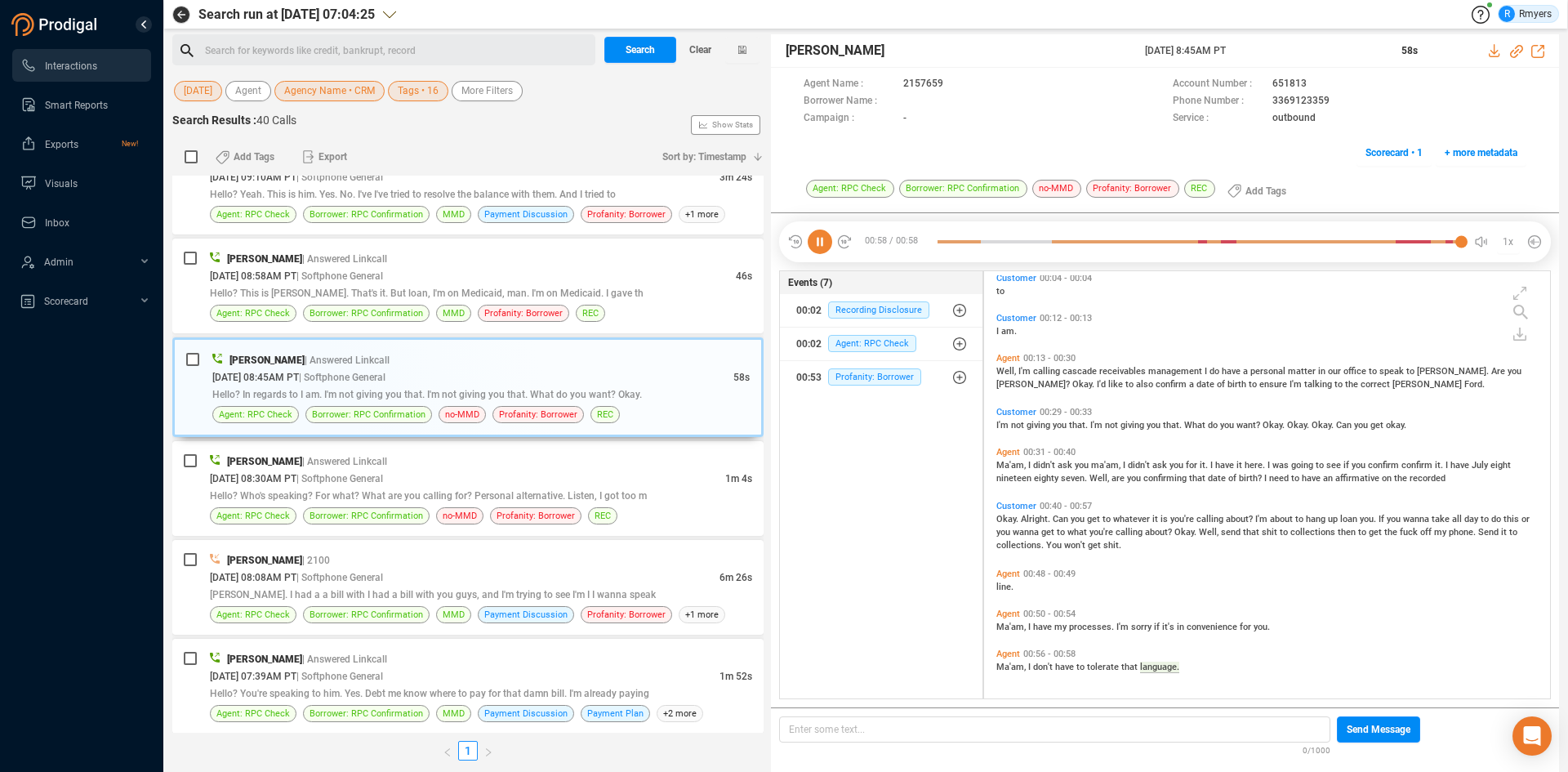
scroll to position [0, 0]
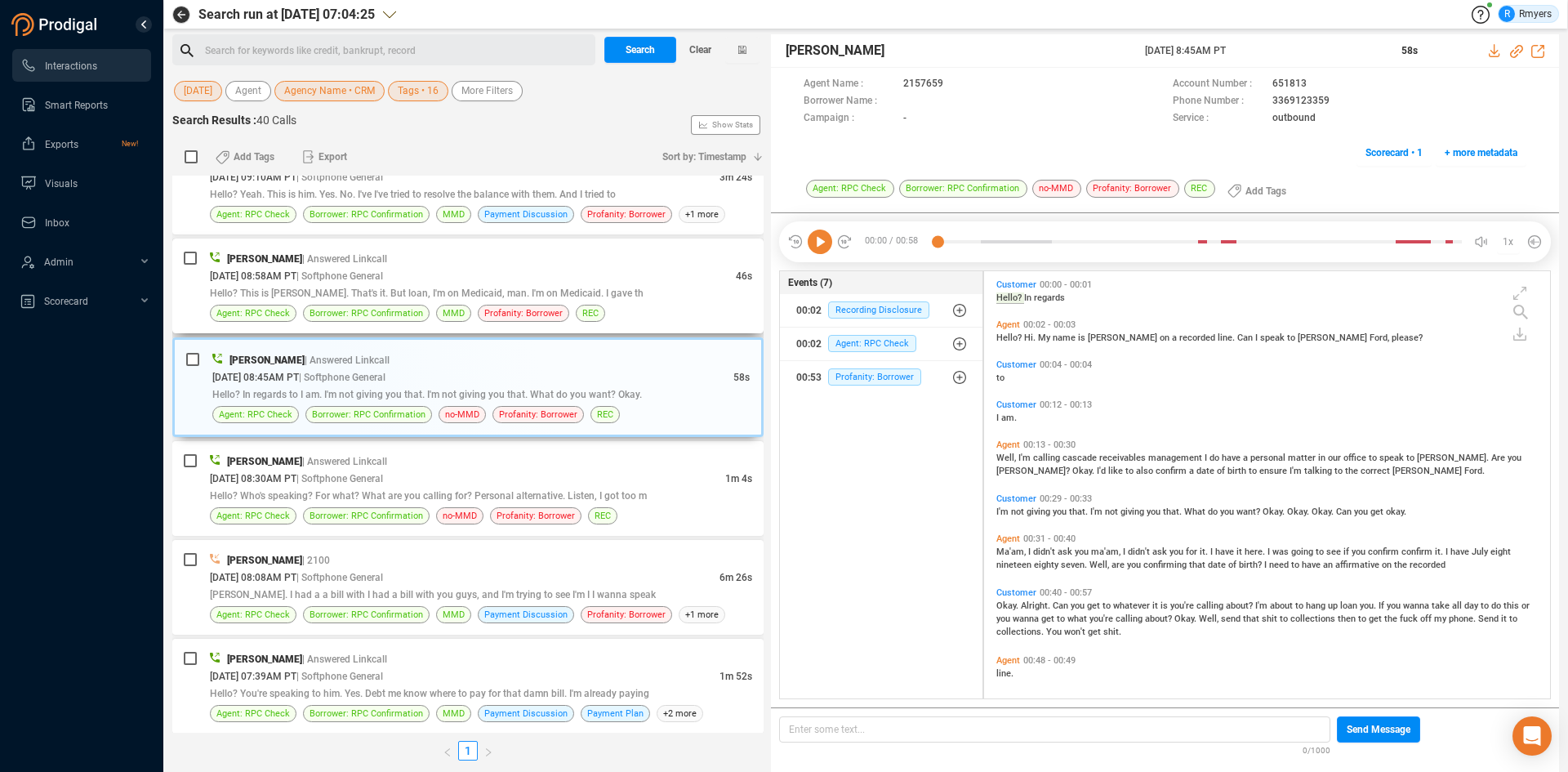
click at [428, 292] on span "Hello? This is [PERSON_NAME]. That's it. But loan, I'm on Medicaid, man. I'm on…" at bounding box center [426, 293] width 434 height 11
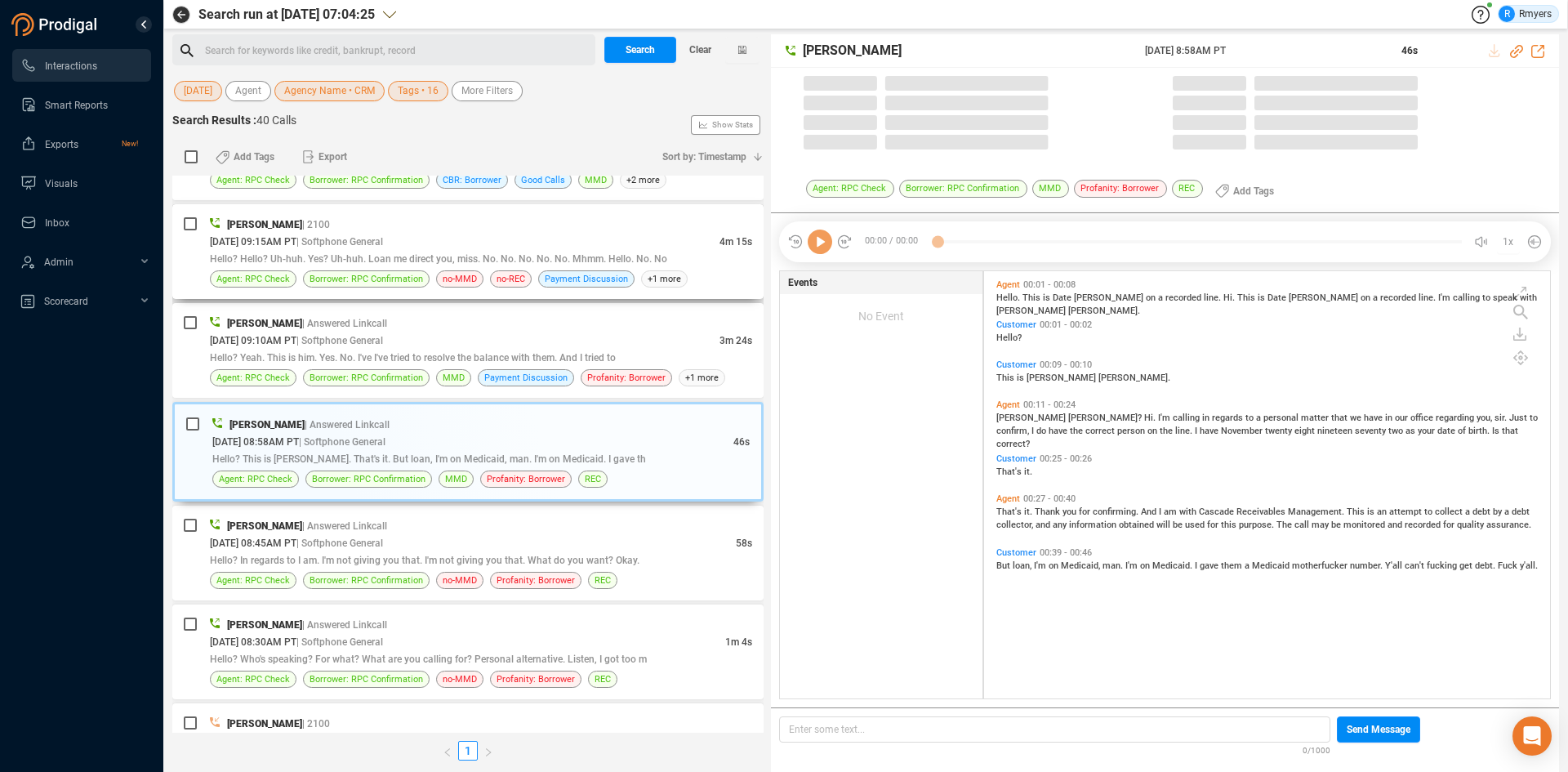
scroll to position [423, 558]
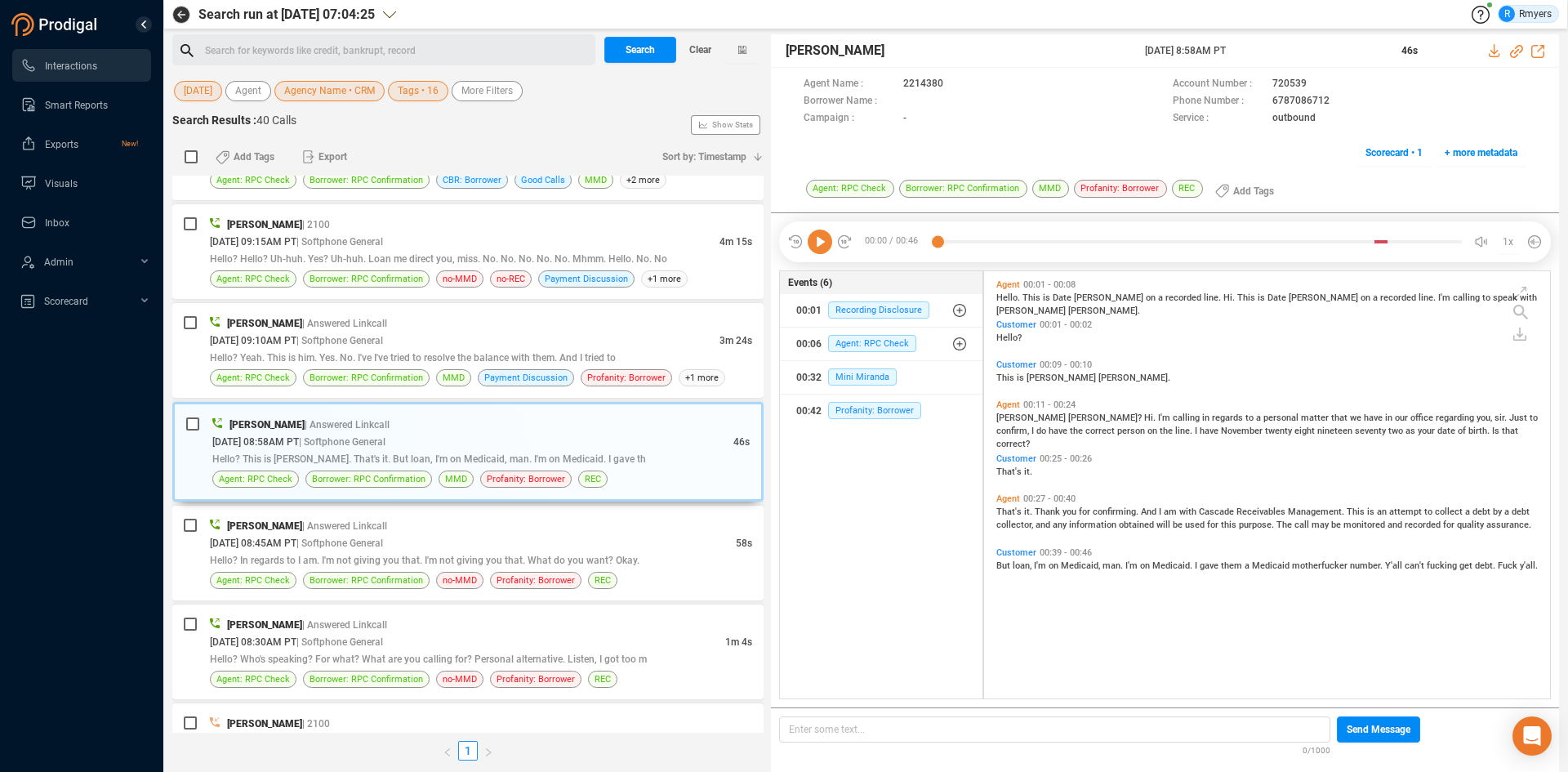
click at [819, 241] on icon at bounding box center [820, 242] width 25 height 25
drag, startPoint x: 412, startPoint y: 337, endPoint x: 466, endPoint y: 304, distance: 63.3
click at [383, 337] on span "| Softphone General" at bounding box center [340, 341] width 87 height 11
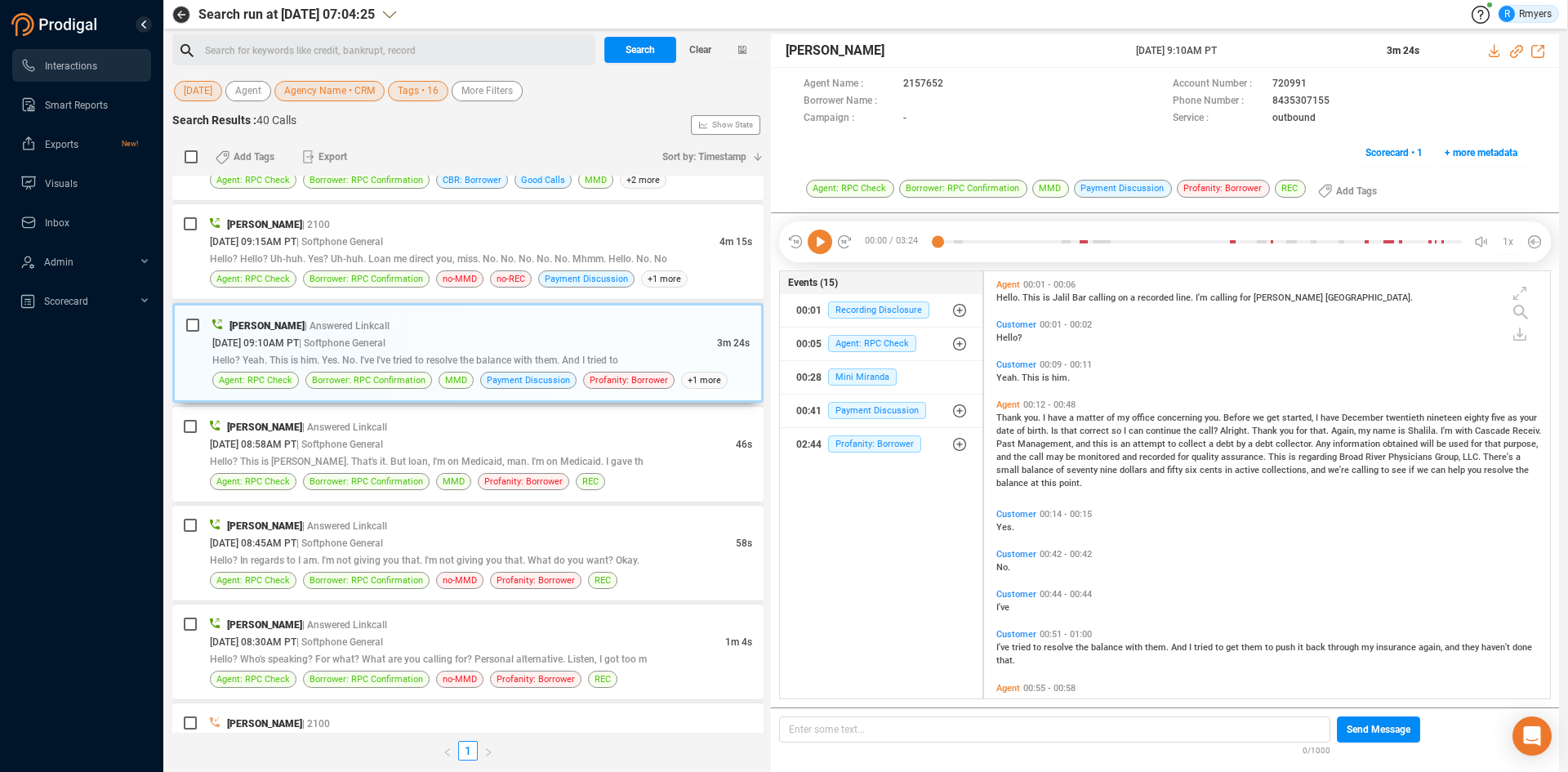
click at [820, 246] on icon at bounding box center [820, 242] width 25 height 25
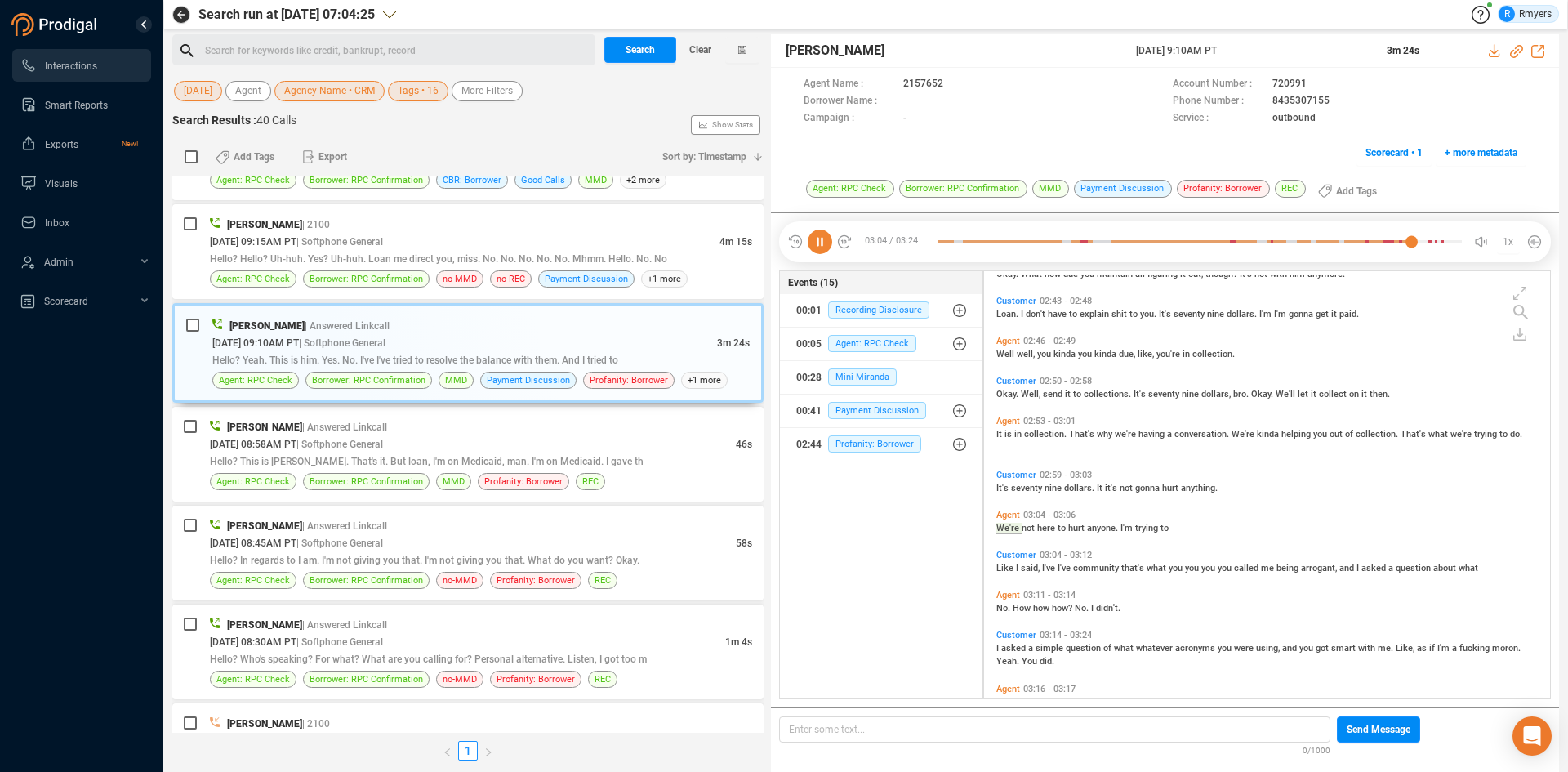
scroll to position [1158, 0]
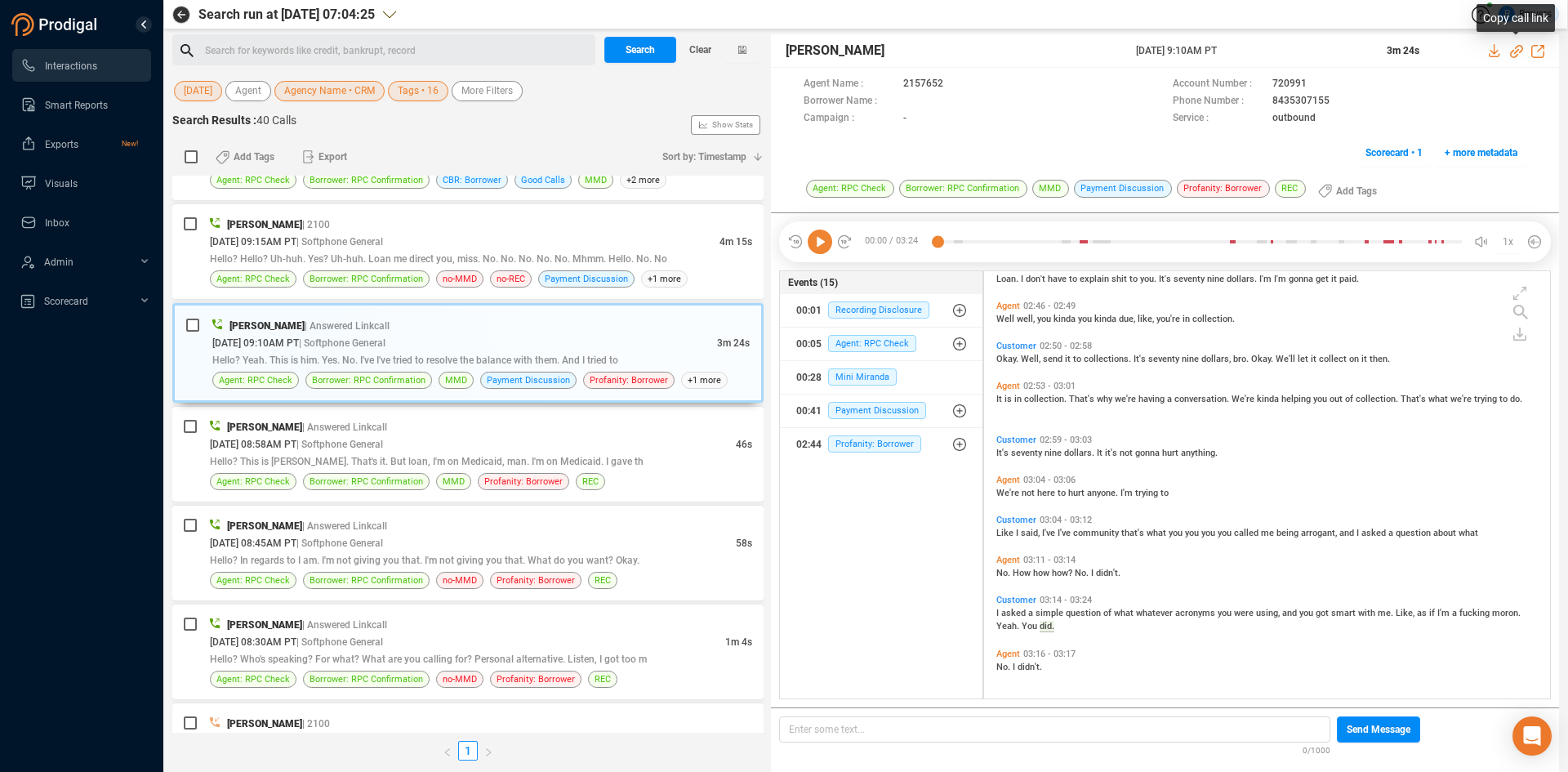
click at [1514, 52] on icon at bounding box center [1516, 52] width 13 height 13
click at [820, 242] on icon at bounding box center [820, 242] width 25 height 25
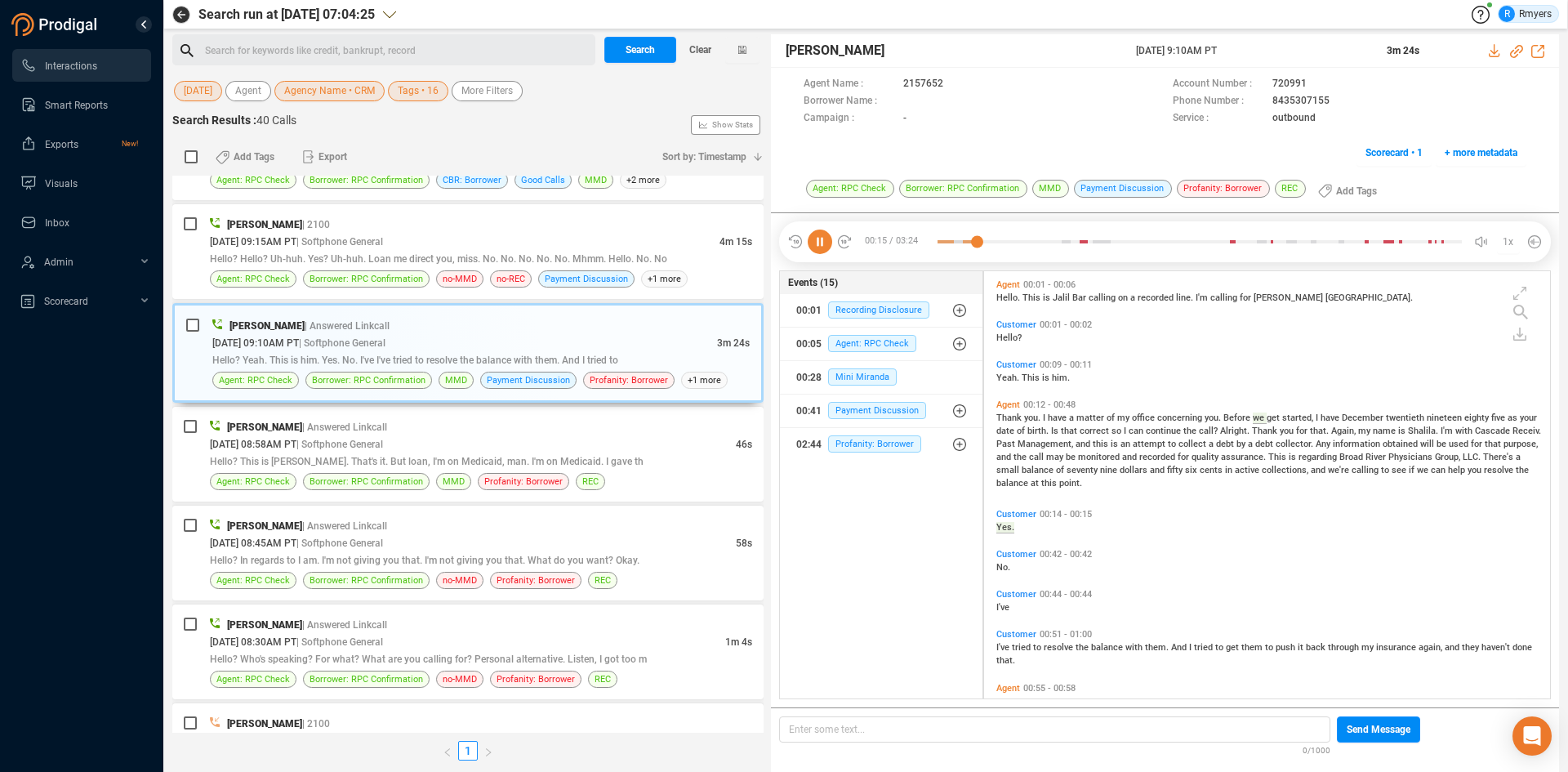
scroll to position [39, 0]
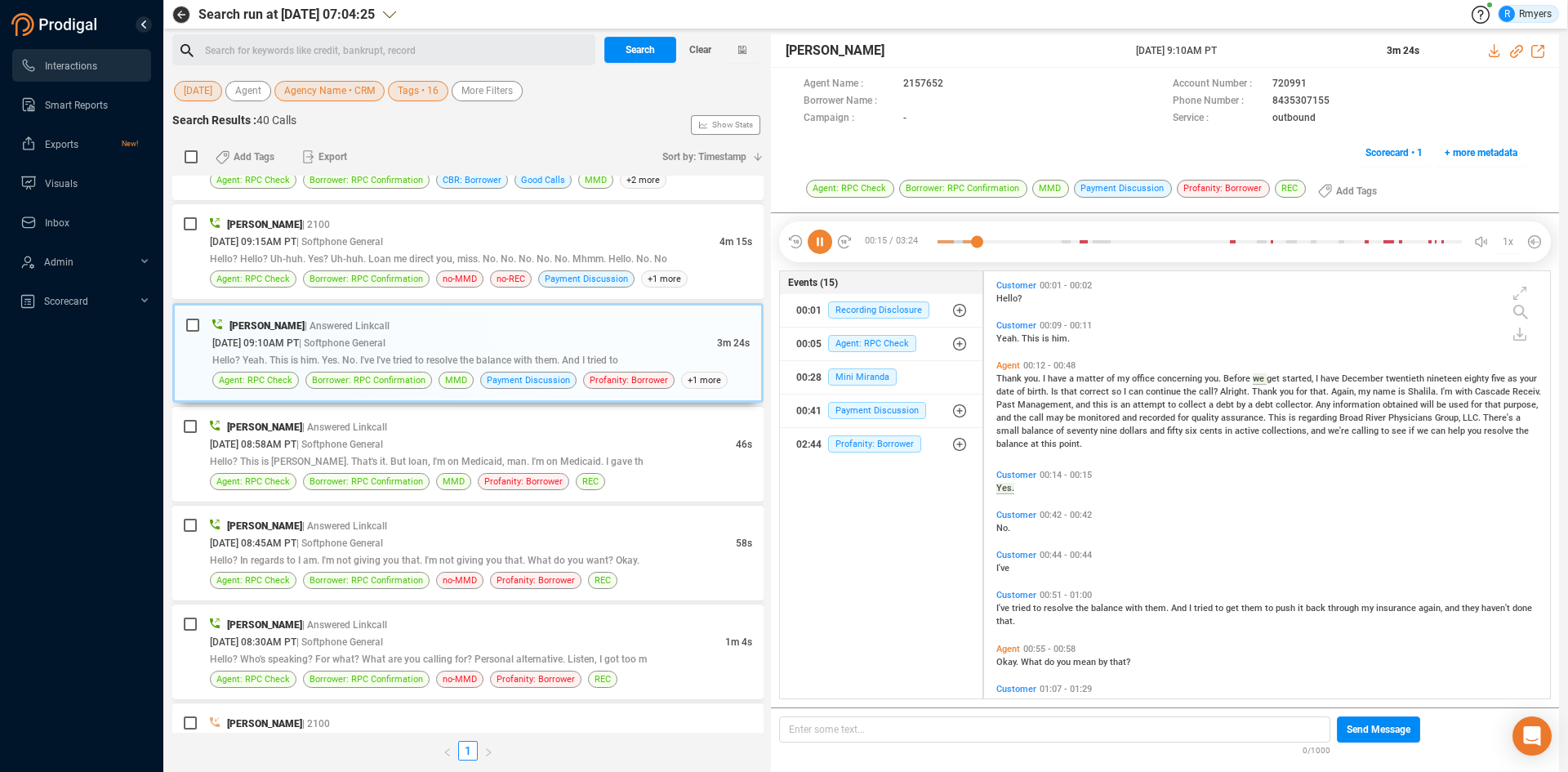
drag, startPoint x: 1133, startPoint y: 48, endPoint x: 1261, endPoint y: 51, distance: 128.0
click at [1261, 51] on div "Jalil Farrakhan 18 Aug 2025 @ 9:10AM PT 3m 24s" at bounding box center [1166, 51] width 789 height 34
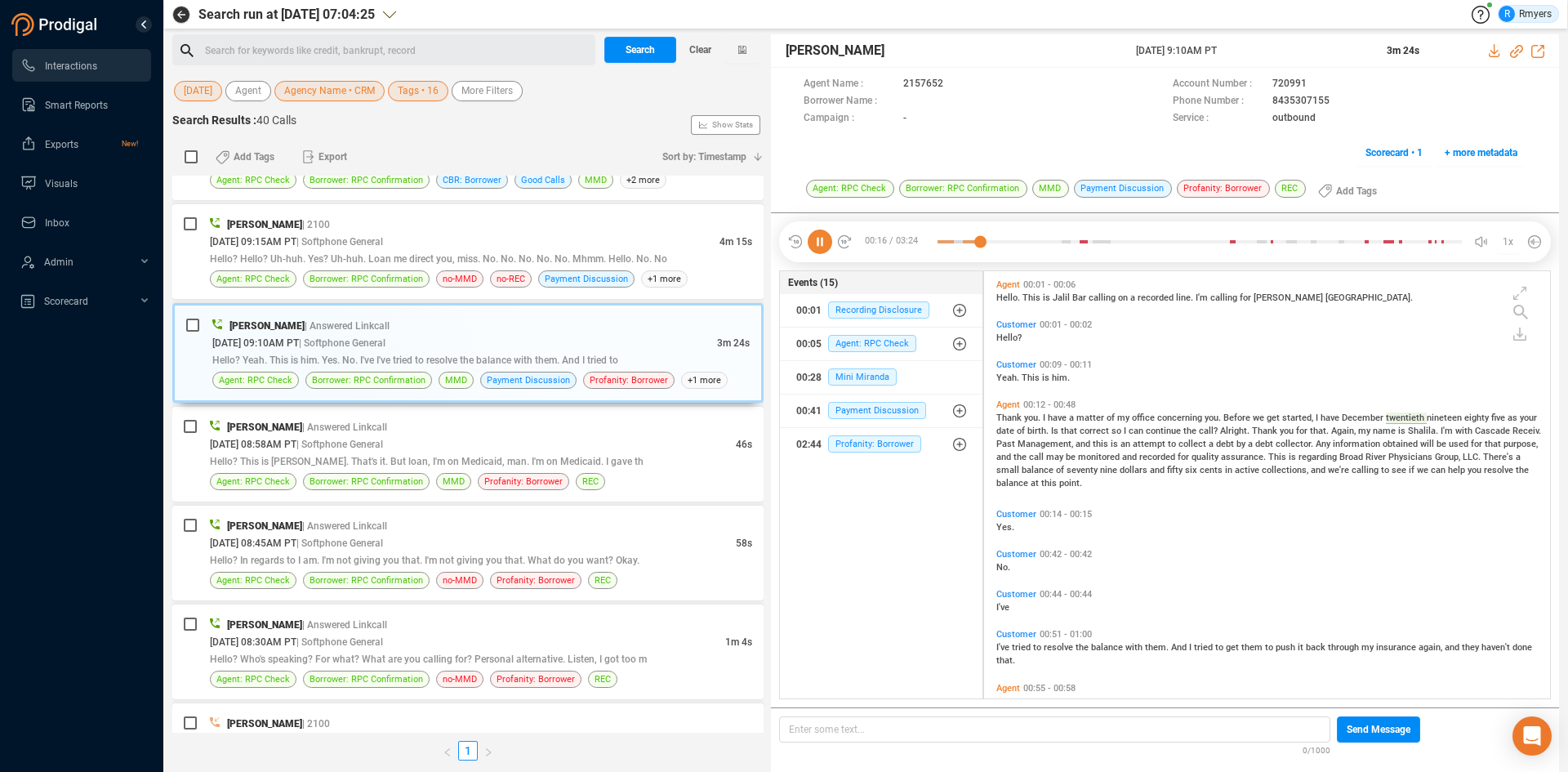
copy div "18 Aug 2025 @ 9:10AM PT"
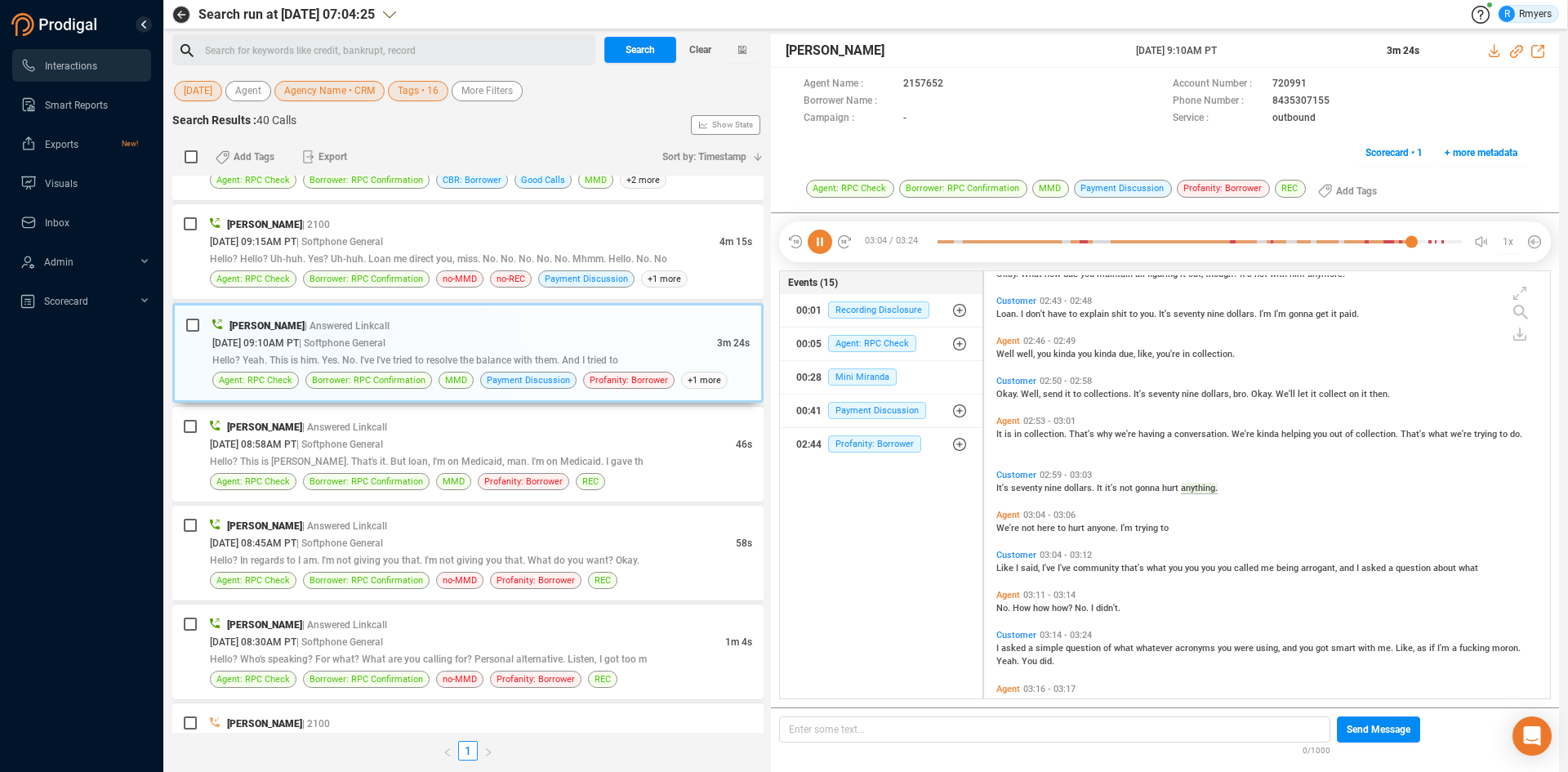
scroll to position [1158, 0]
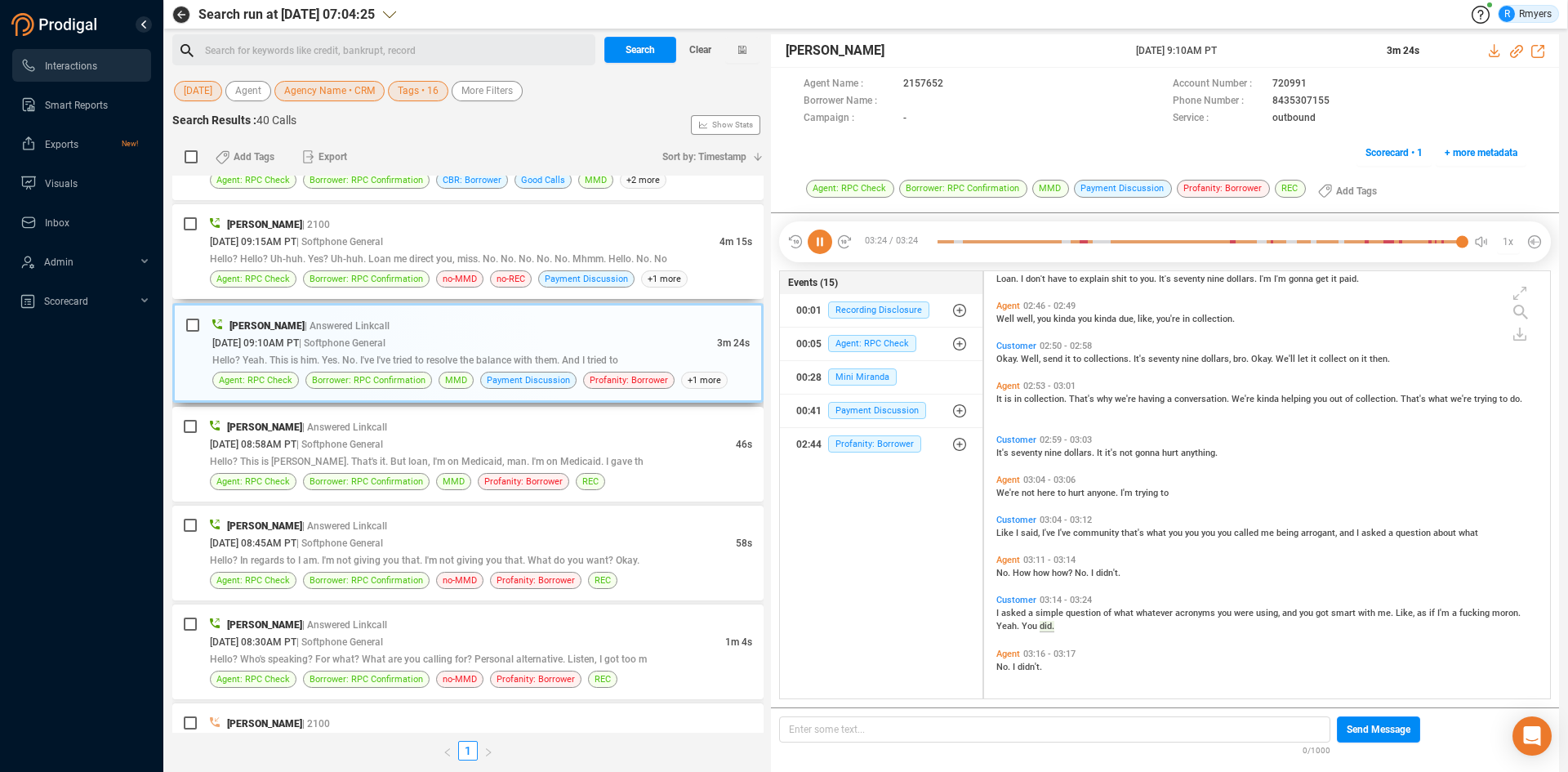
drag, startPoint x: 389, startPoint y: 261, endPoint x: 380, endPoint y: 366, distance: 105.4
click at [389, 261] on span "Hello? Hello? Uh-huh. Yes? Uh-huh. Loan me direct you, miss. No. No. No. No. No…" at bounding box center [439, 259] width 457 height 11
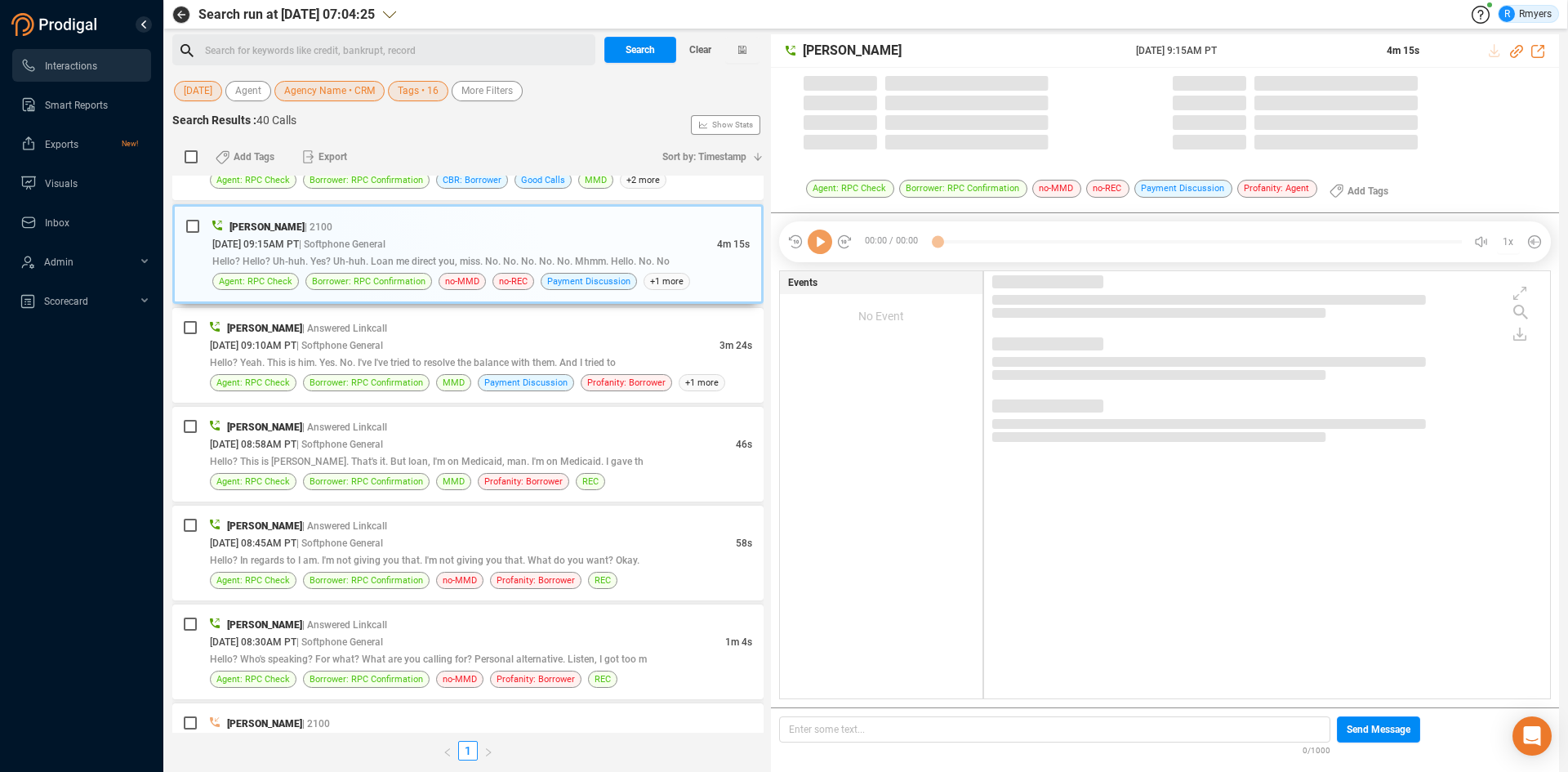
scroll to position [2905, 0]
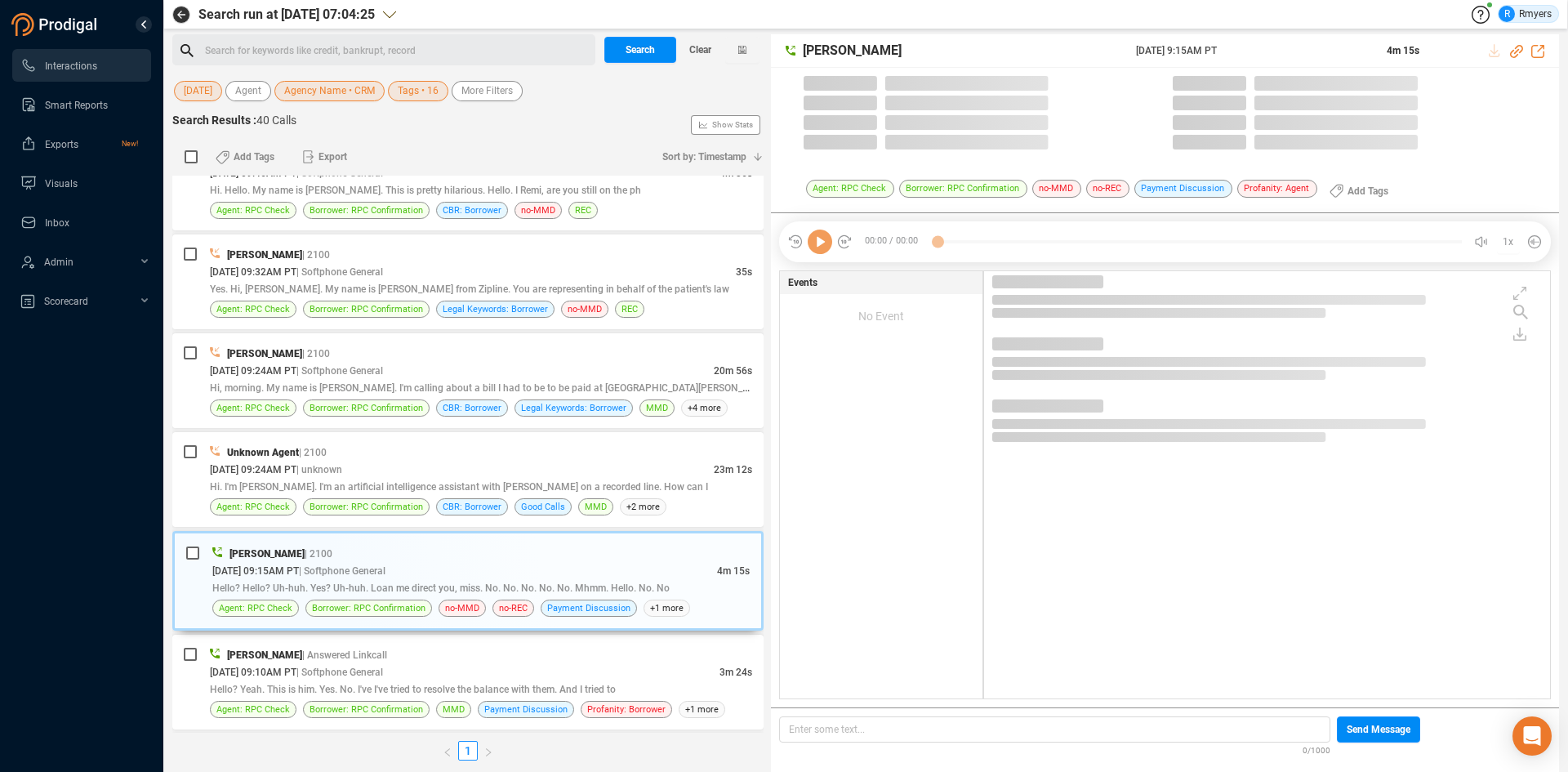
click at [824, 249] on icon at bounding box center [820, 242] width 25 height 25
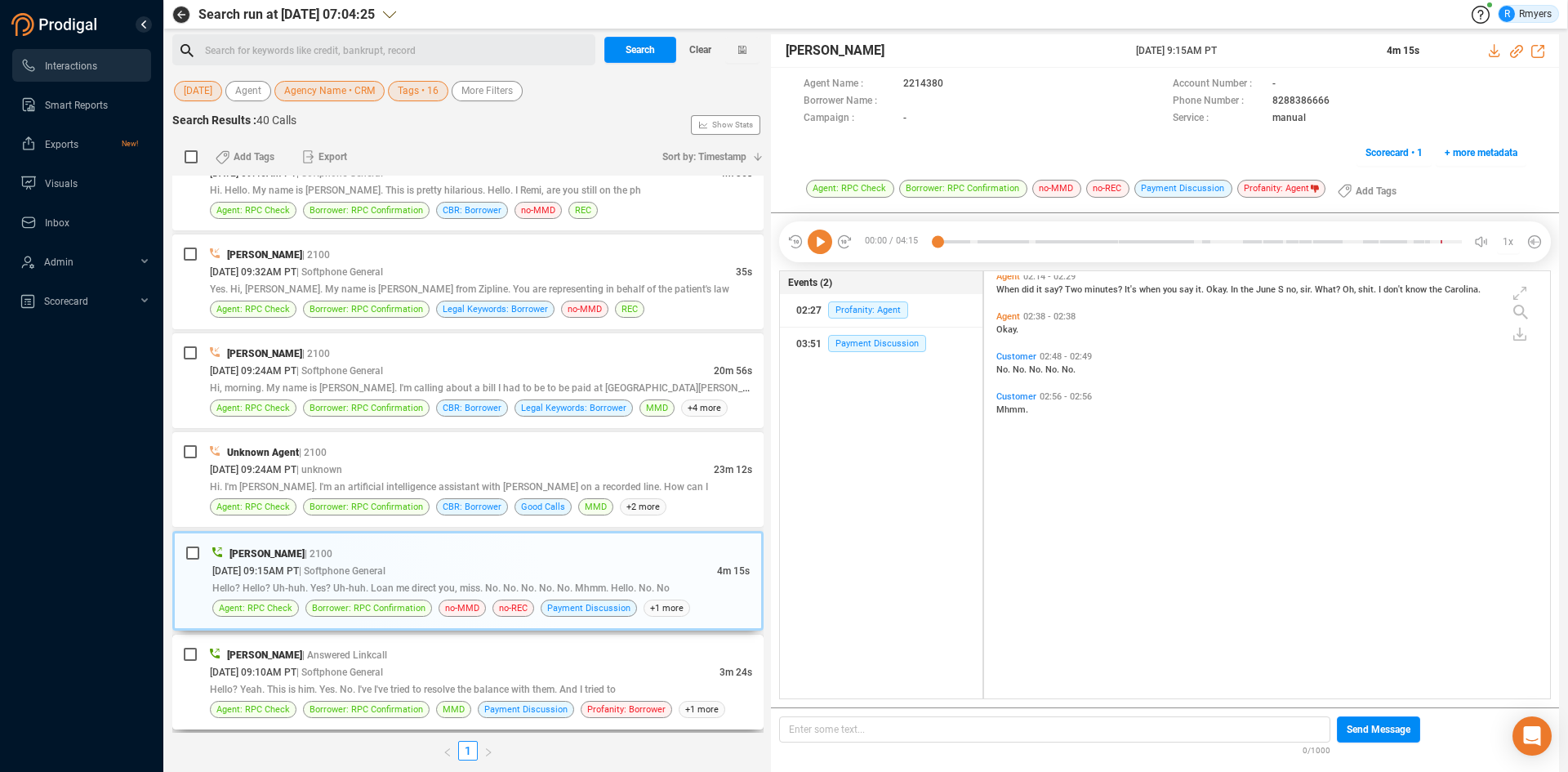
scroll to position [82, 0]
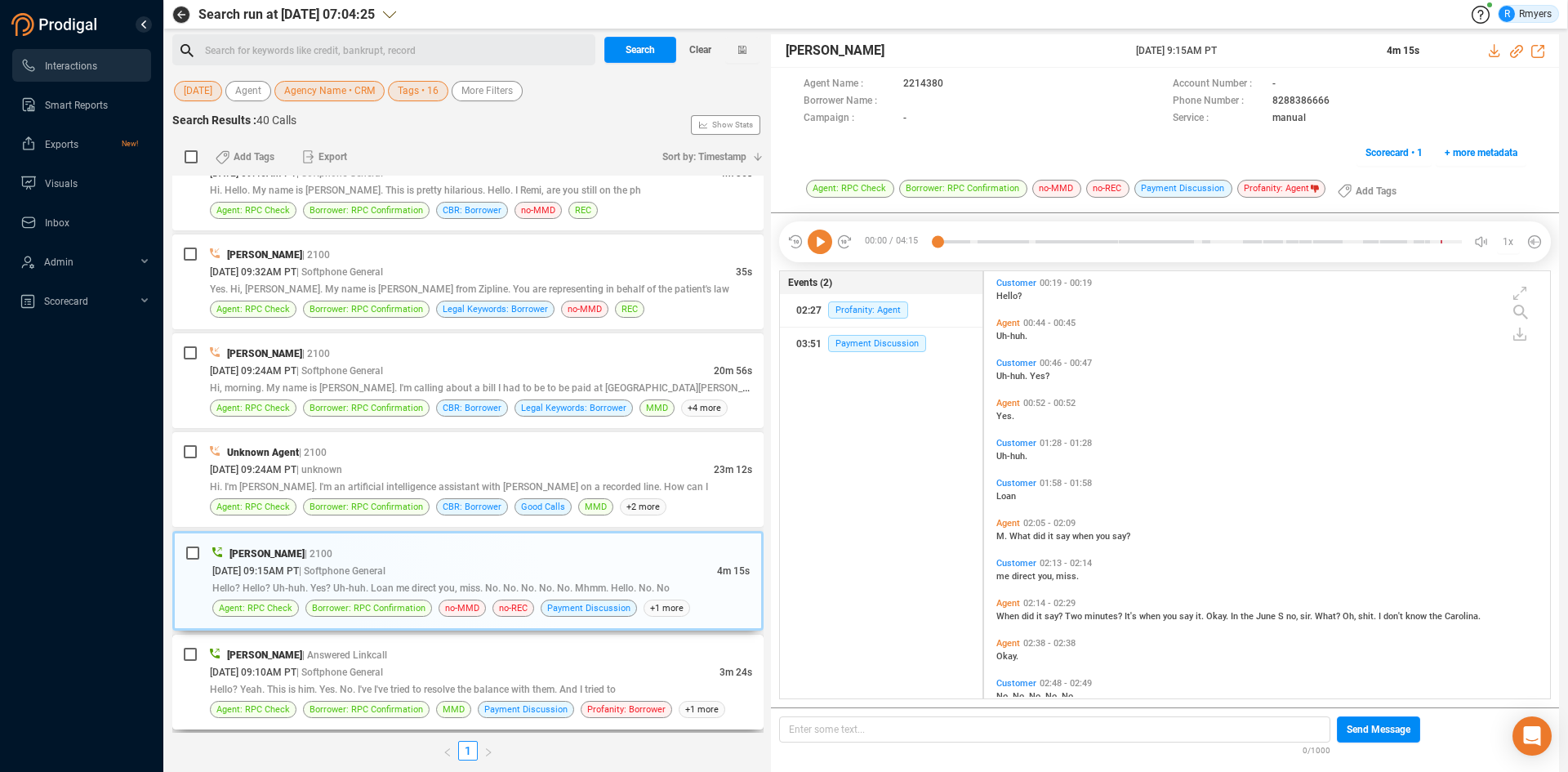
click at [349, 672] on span "| Softphone General" at bounding box center [340, 672] width 87 height 11
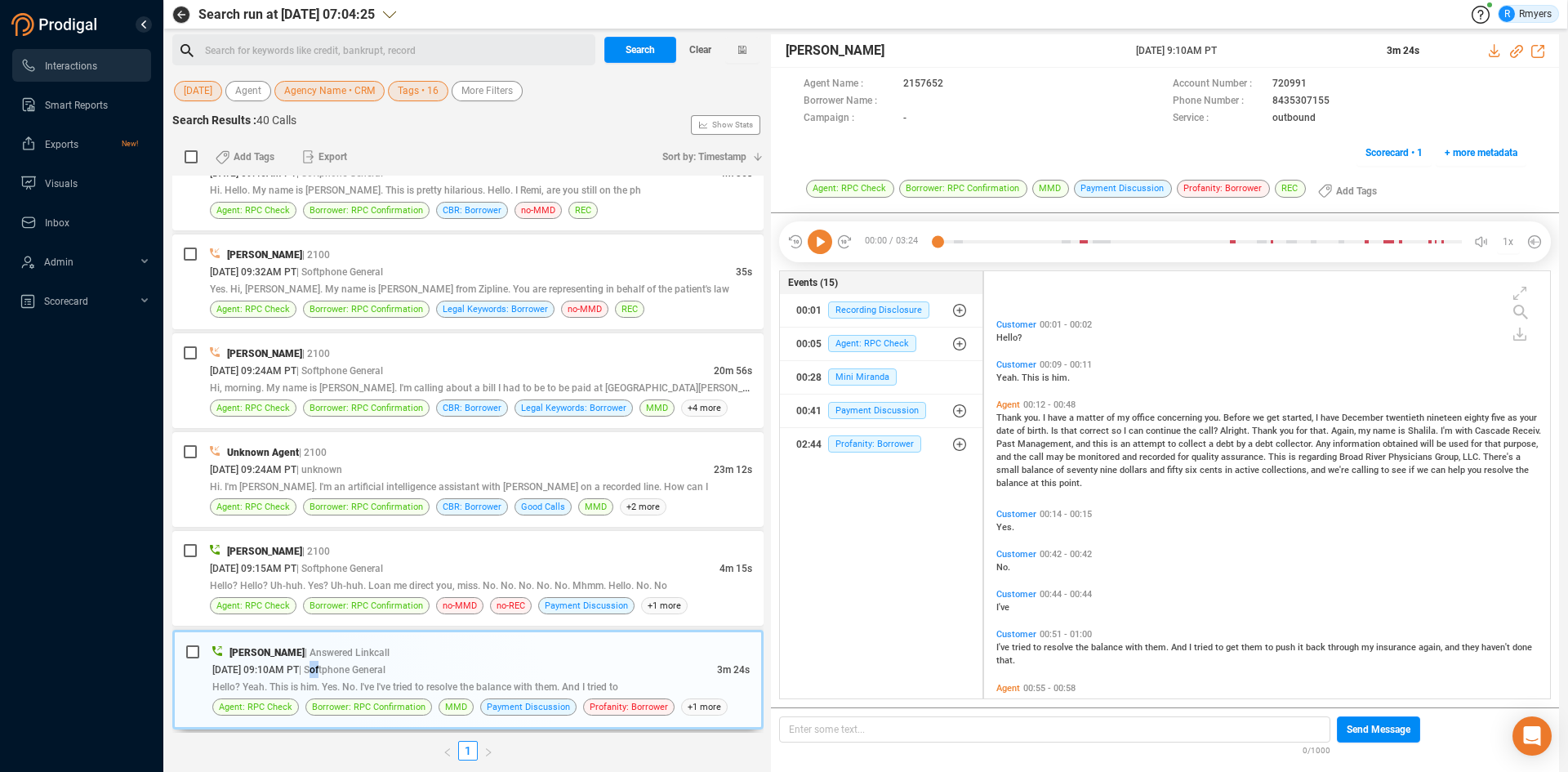
scroll to position [163, 0]
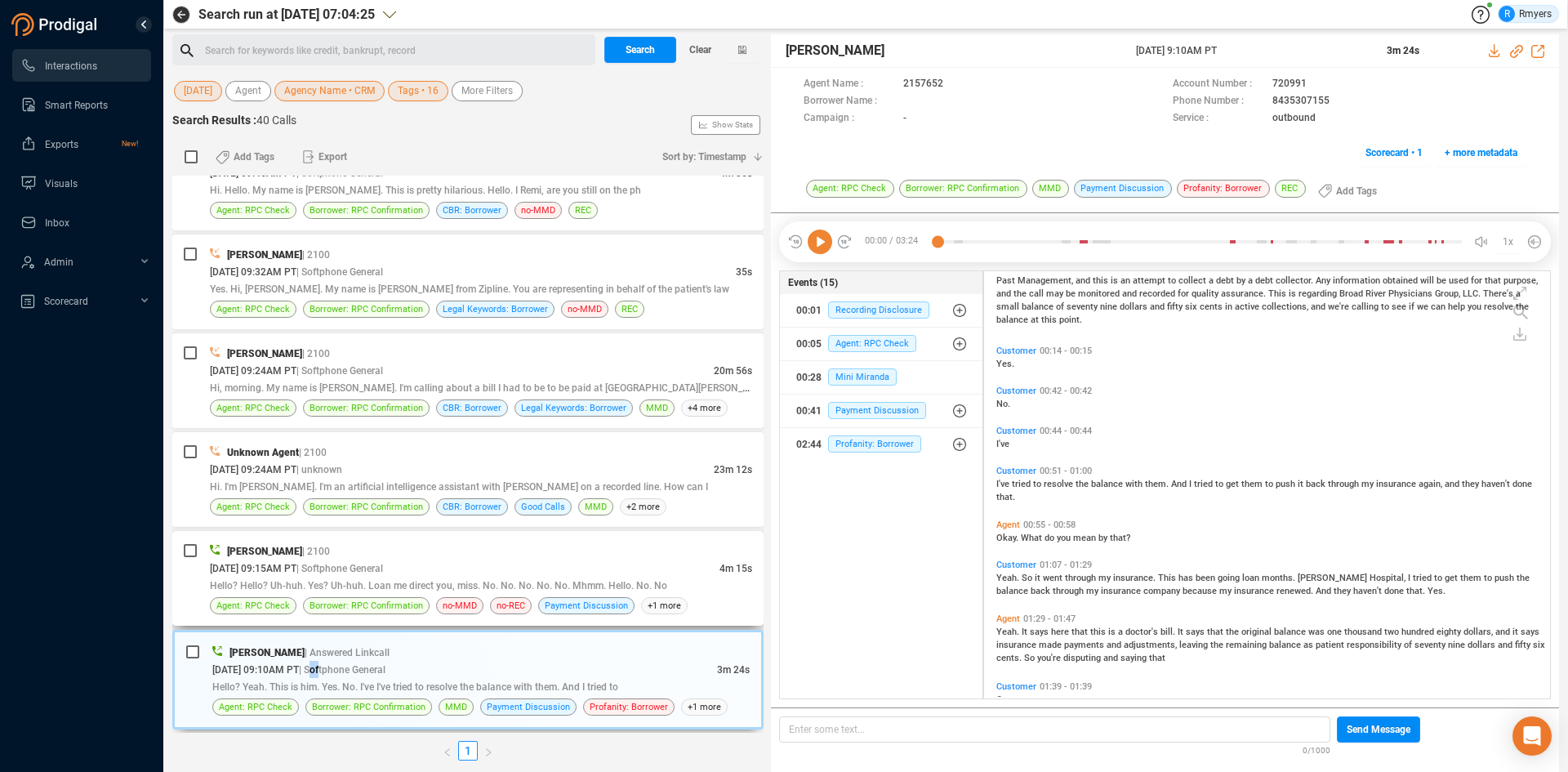
click at [457, 552] on div "Daisy Spahr | 2100" at bounding box center [481, 551] width 543 height 17
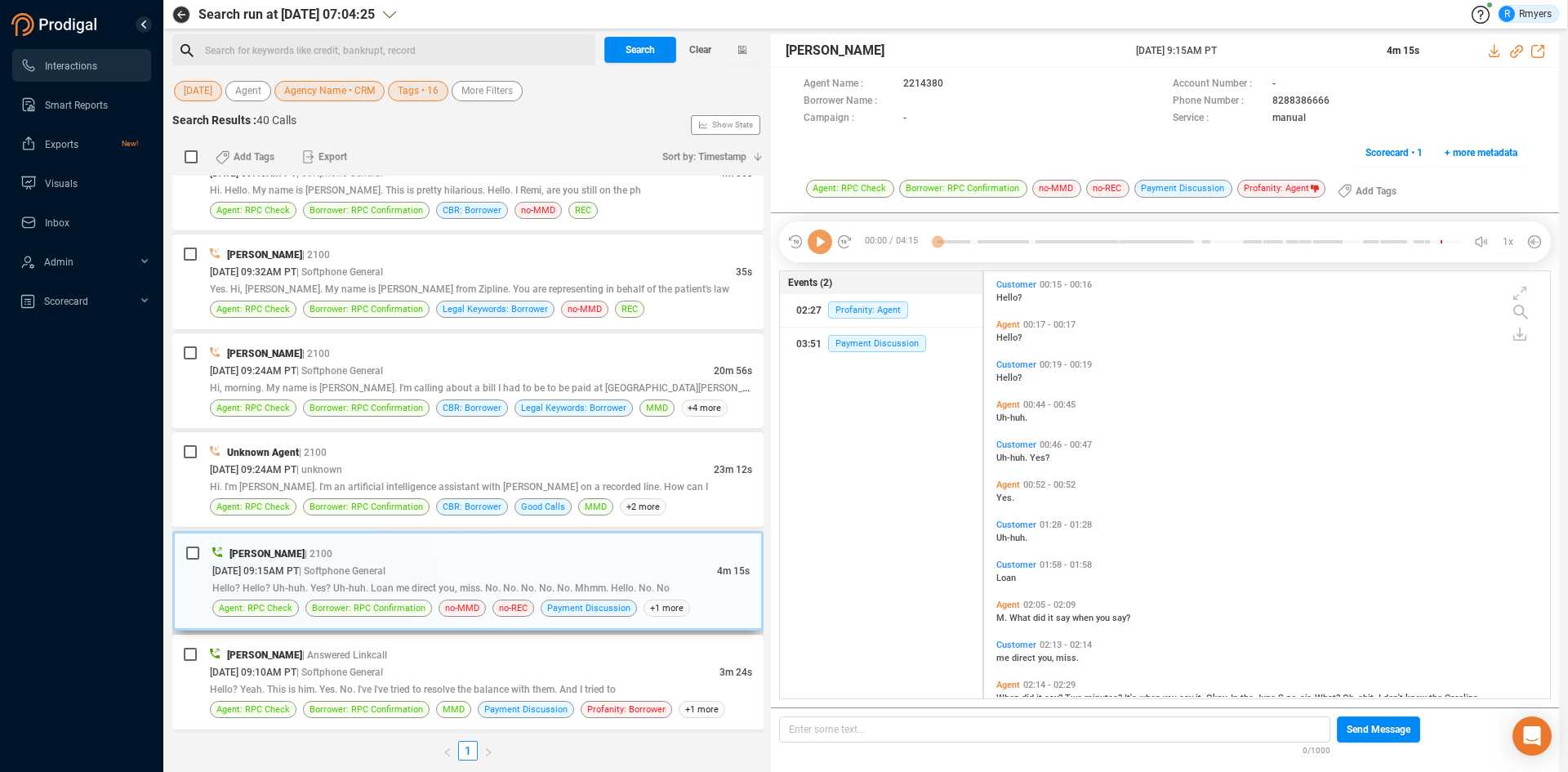
scroll to position [423, 558]
drag, startPoint x: 815, startPoint y: 246, endPoint x: 804, endPoint y: 247, distance: 11.0
click at [811, 246] on icon at bounding box center [820, 242] width 25 height 25
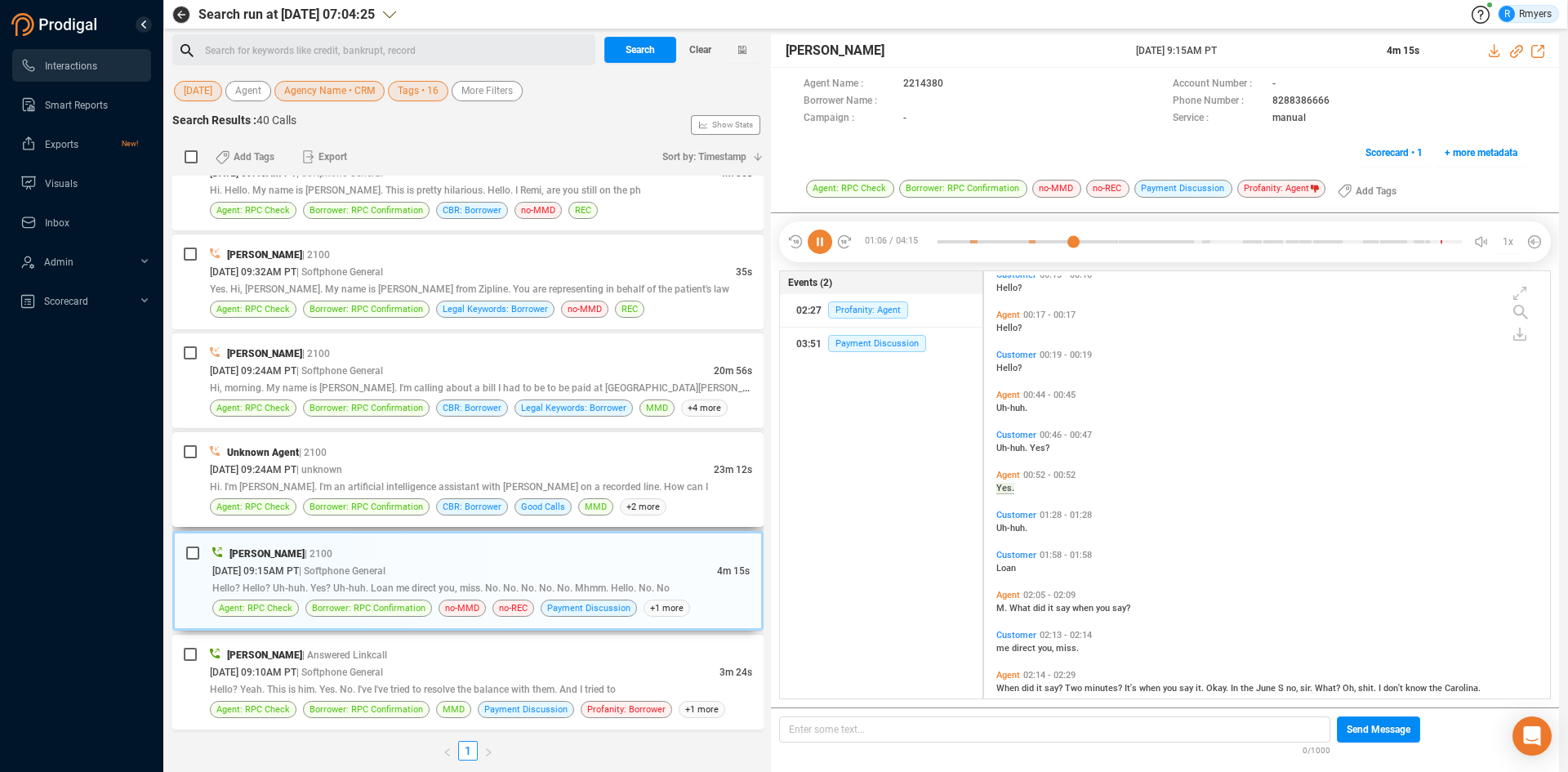
click at [482, 478] on div "Hi. I'm [PERSON_NAME]. I'm an artificial intelligence assistant with [PERSON_NA…" at bounding box center [481, 486] width 543 height 17
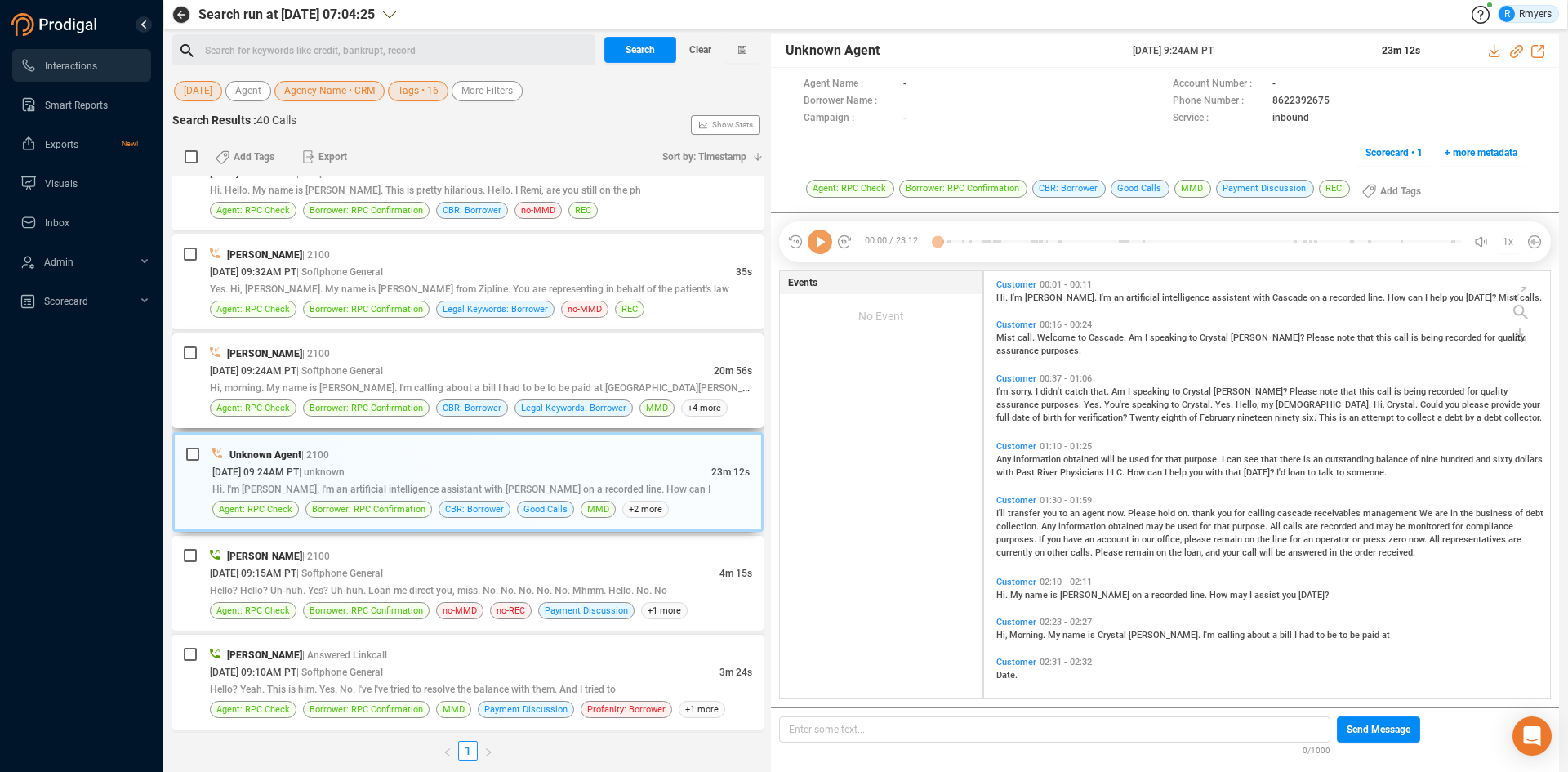
scroll to position [423, 558]
click at [476, 380] on div "Hi, morning. My name is [PERSON_NAME]. I'm calling about a bill I had to be to …" at bounding box center [481, 387] width 543 height 17
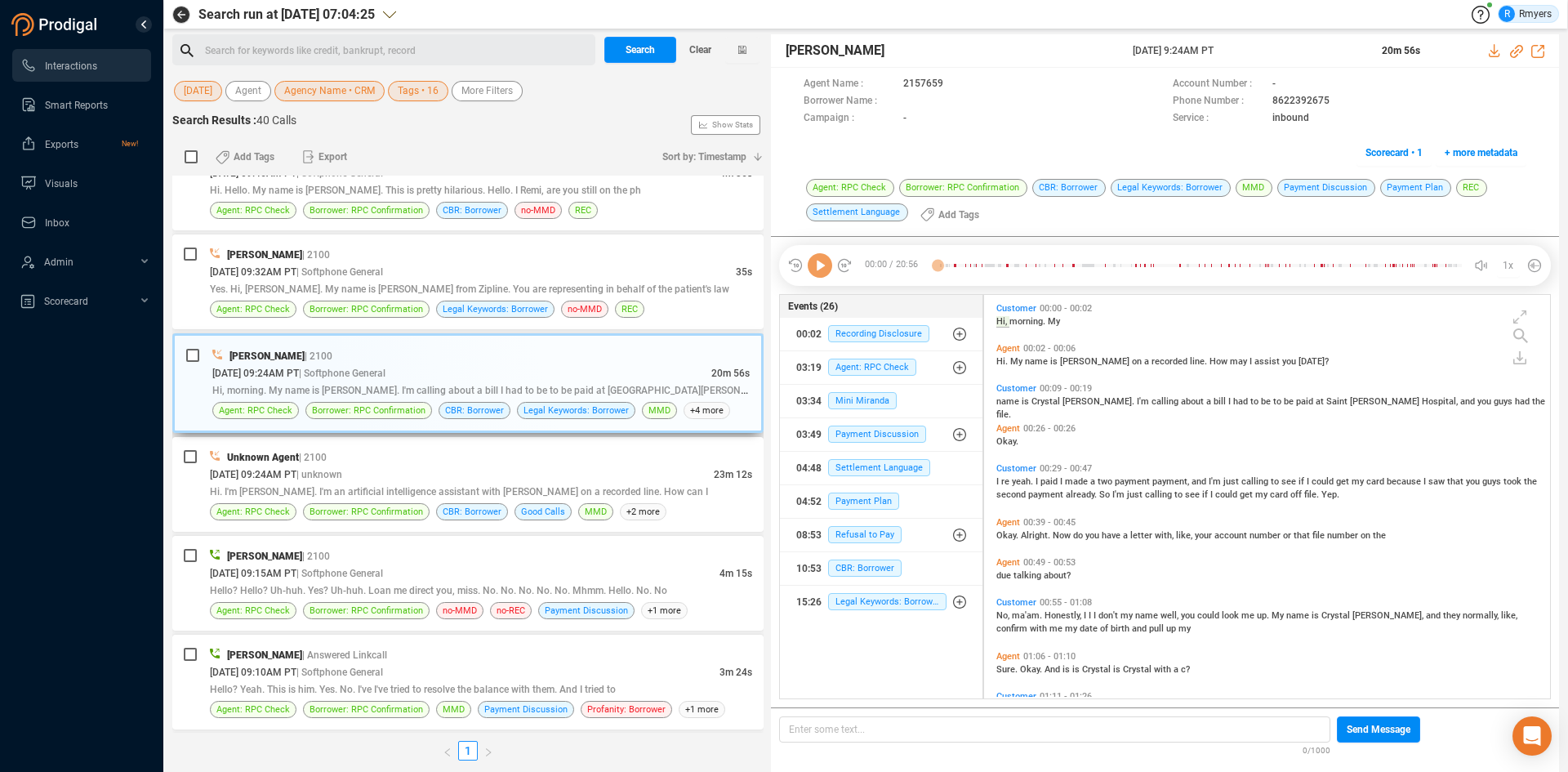
scroll to position [399, 558]
click at [819, 265] on icon at bounding box center [820, 266] width 25 height 25
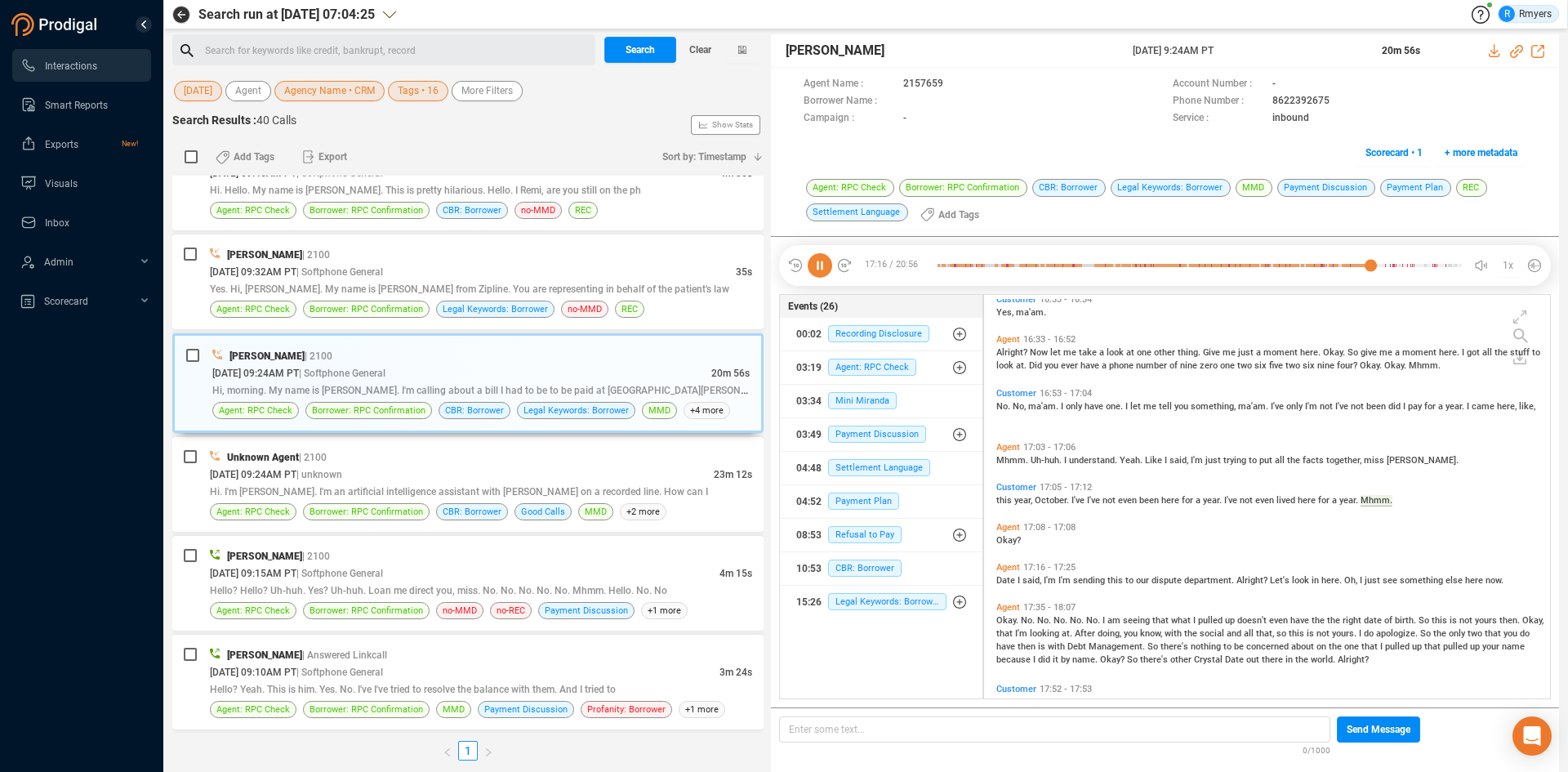
scroll to position [5059, 0]
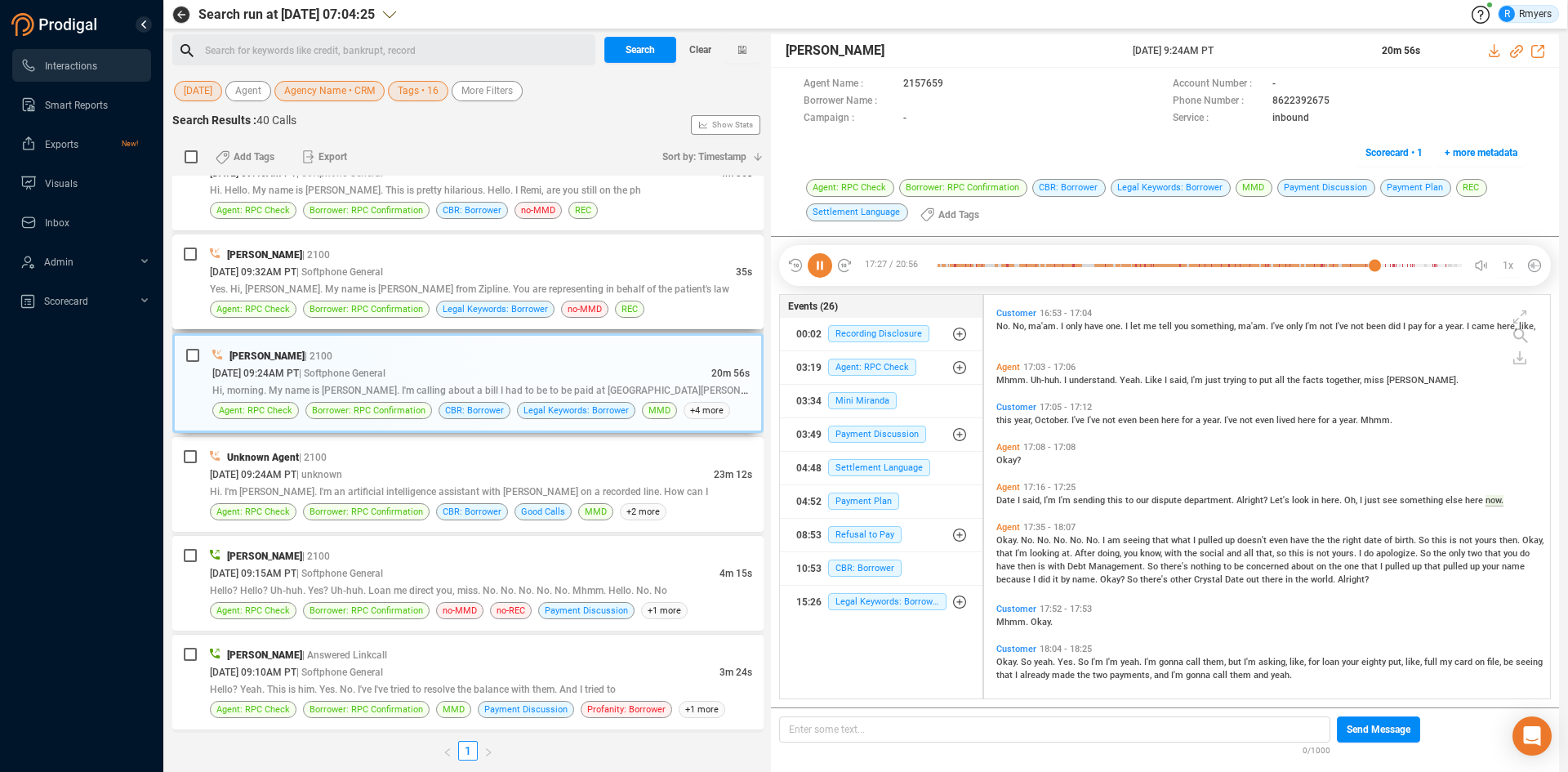
click at [474, 272] on div "08/18/2025 @ 09:32AM PT | Softphone General" at bounding box center [473, 271] width 526 height 17
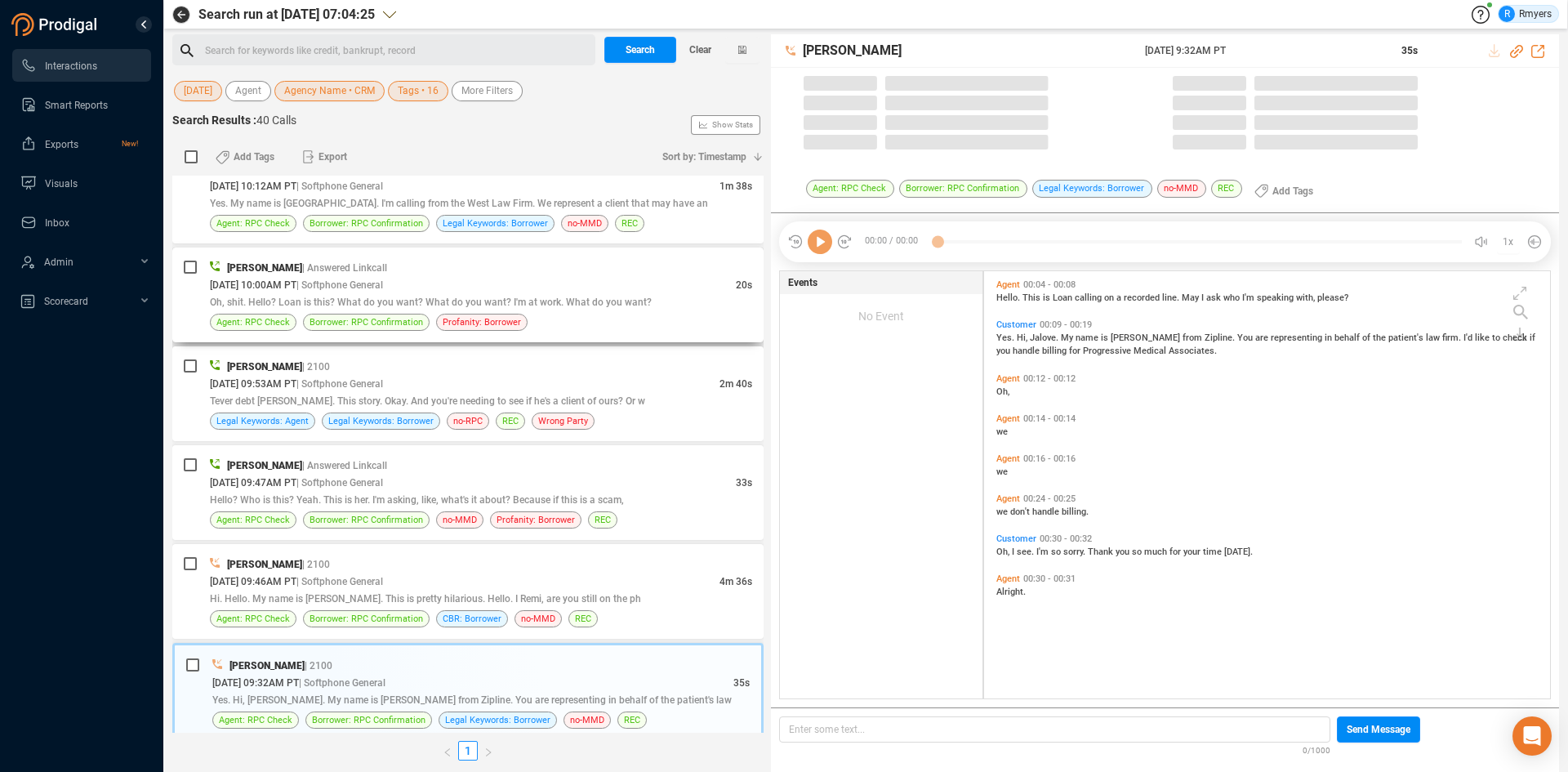
scroll to position [423, 558]
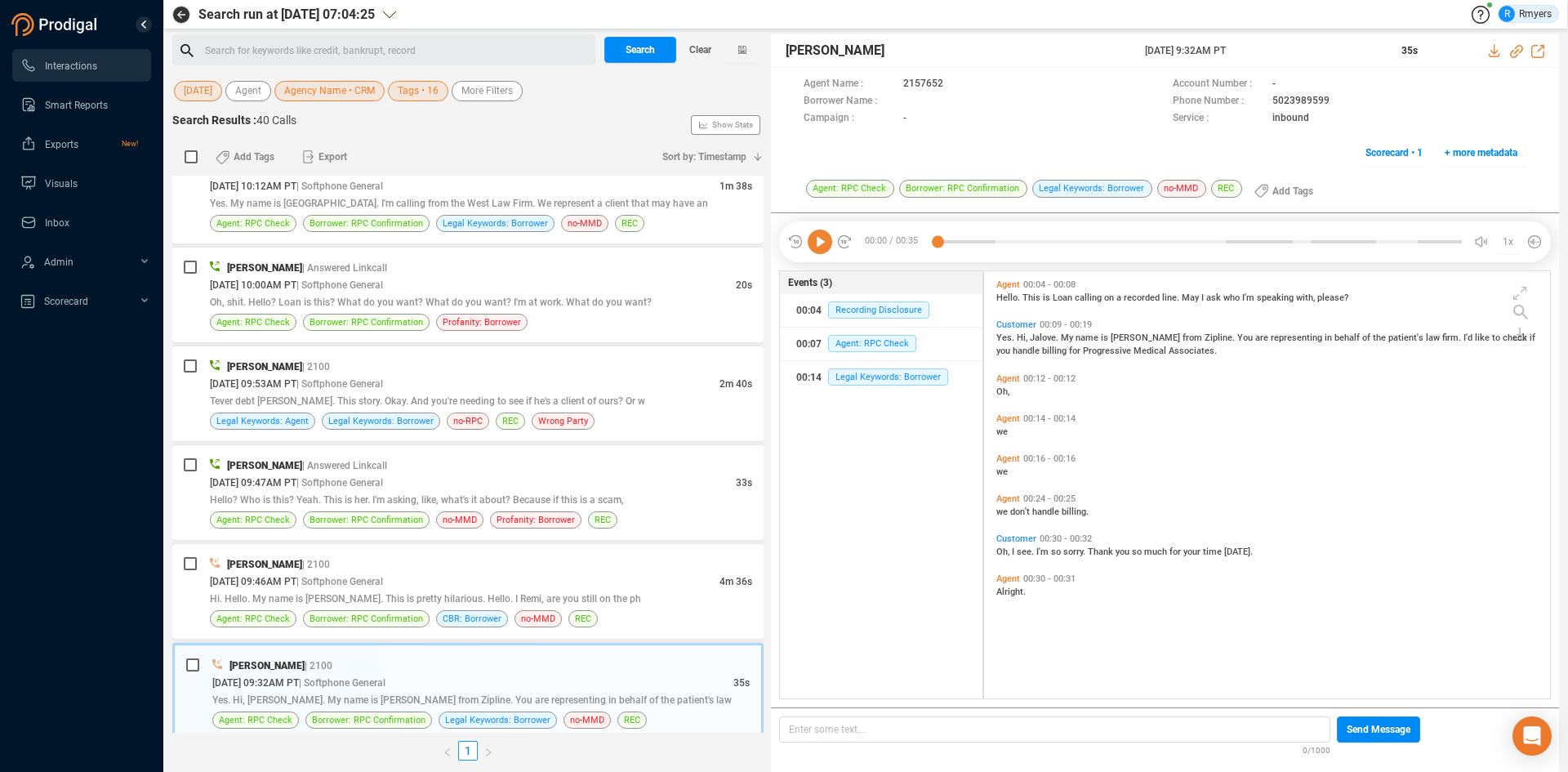
click at [820, 236] on icon at bounding box center [820, 242] width 25 height 25
click at [433, 549] on div "Jalil Farrakhan | 2100 08/18/2025 @ 09:46AM PT | Softphone General 4m 36s Hi. H…" at bounding box center [467, 592] width 591 height 95
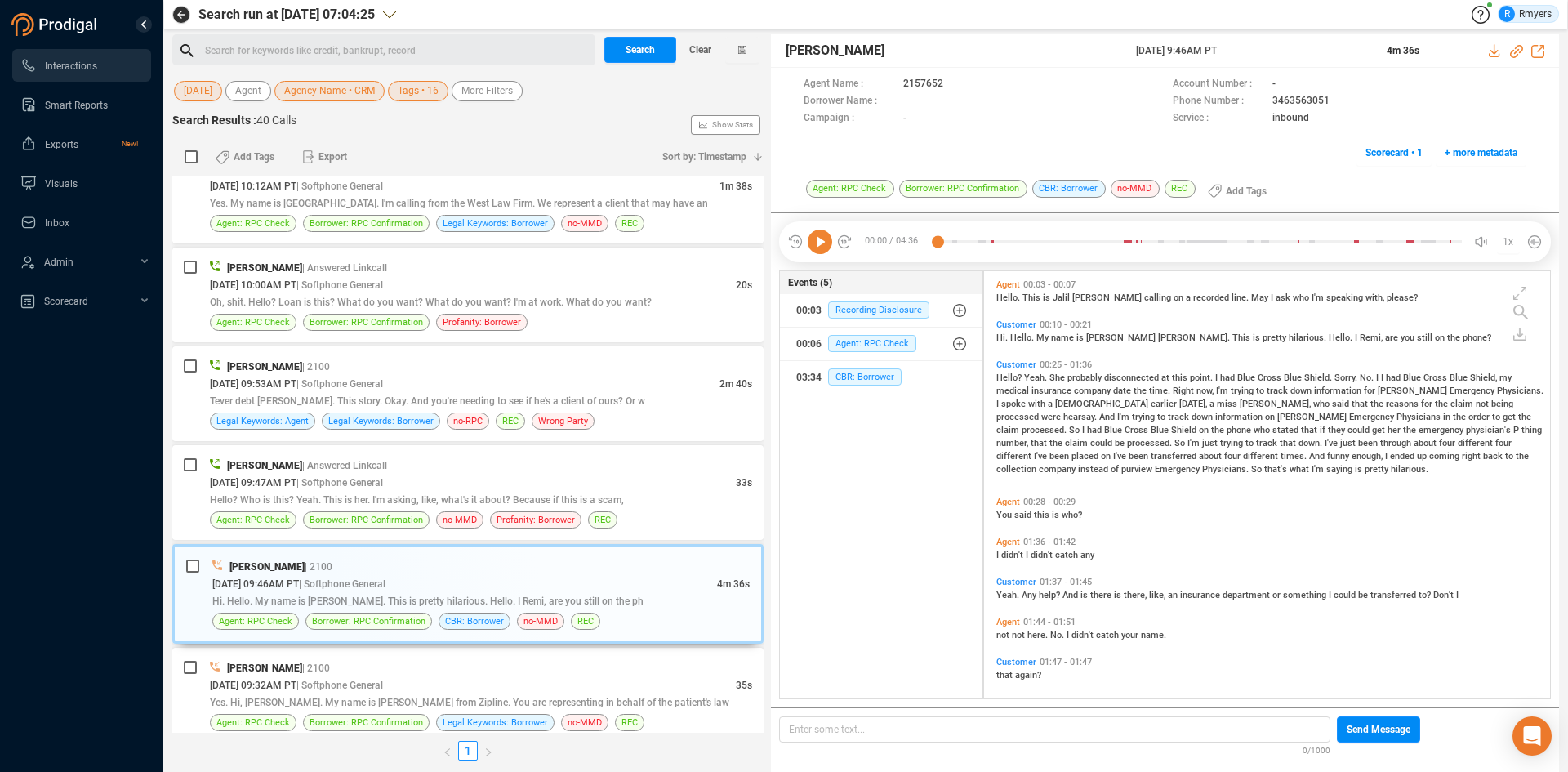
click at [815, 247] on icon at bounding box center [820, 242] width 25 height 25
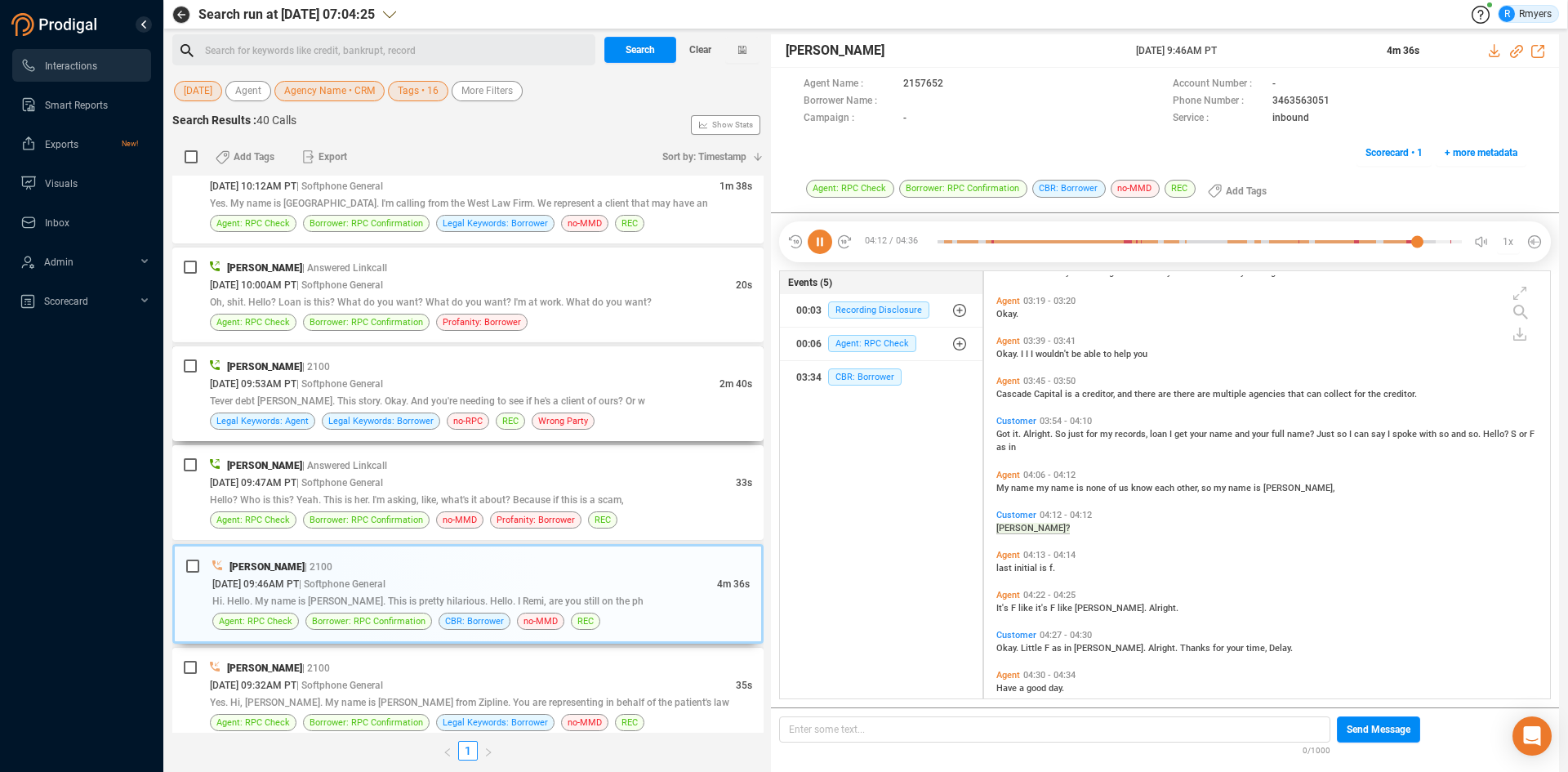
scroll to position [878, 0]
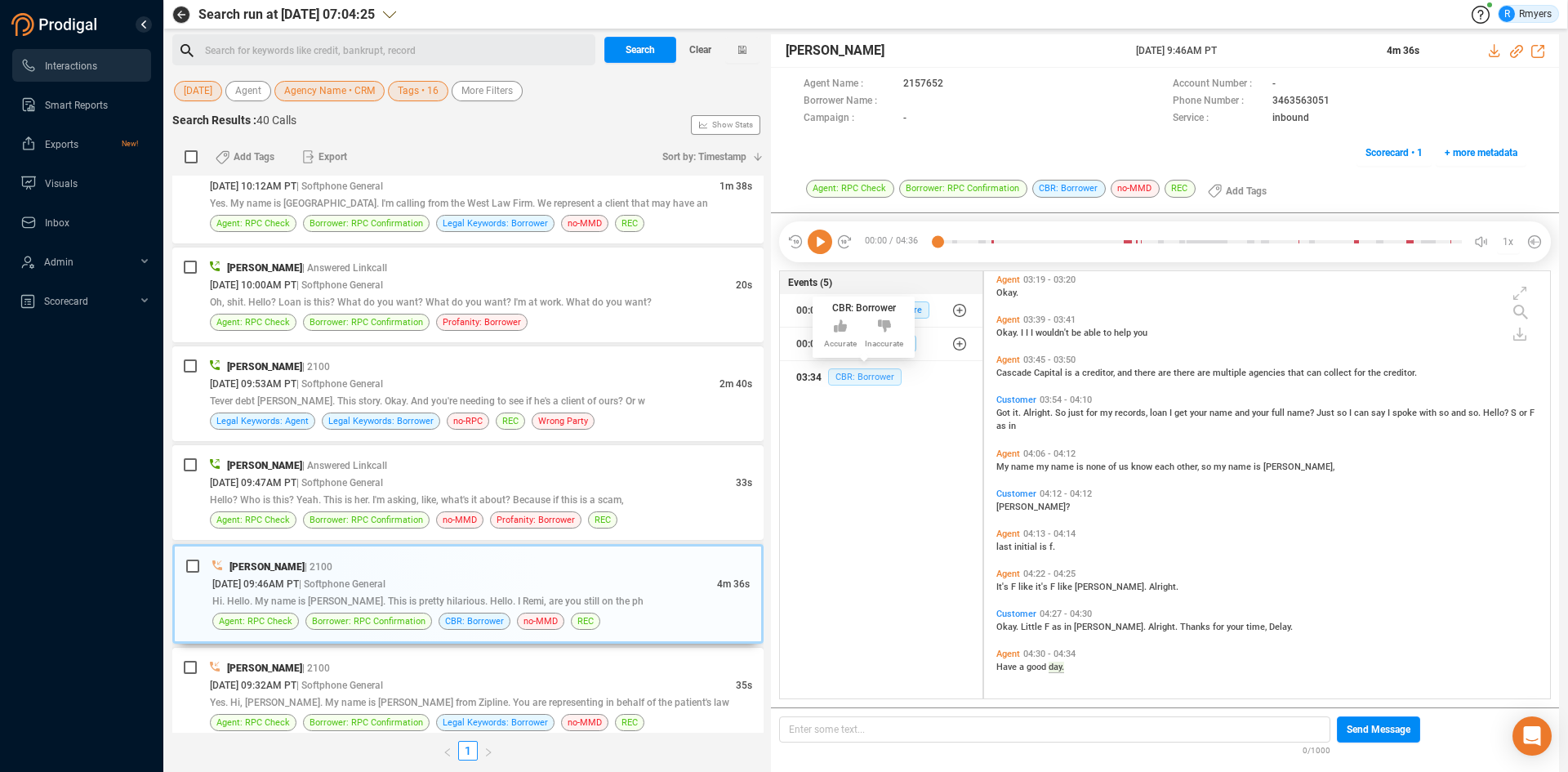
click at [851, 384] on span "CBR: Borrower" at bounding box center [865, 376] width 74 height 17
click at [820, 246] on icon at bounding box center [820, 242] width 25 height 25
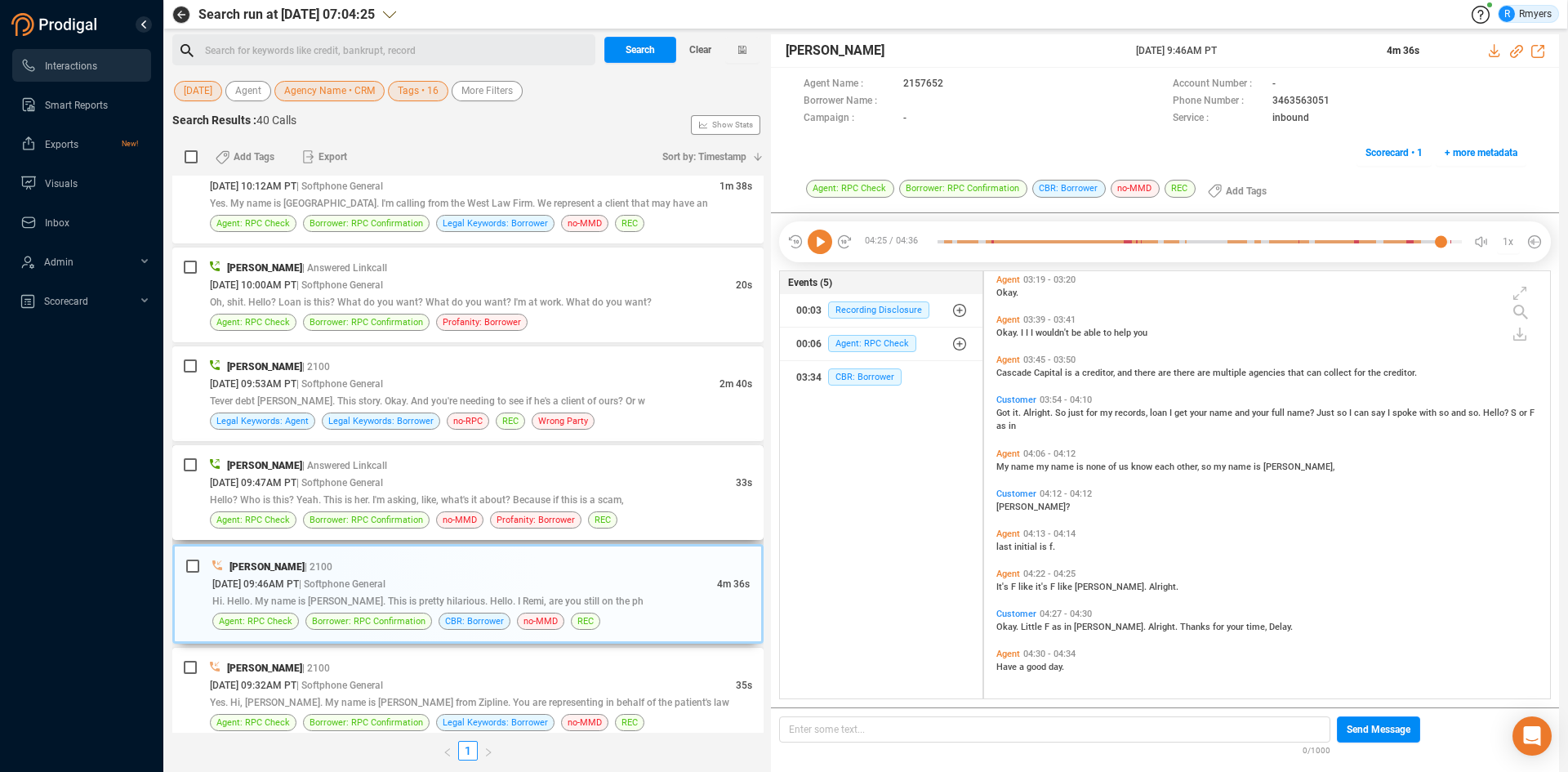
click at [457, 475] on div "08/18/2025 @ 09:47AM PT | Softphone General" at bounding box center [473, 482] width 526 height 17
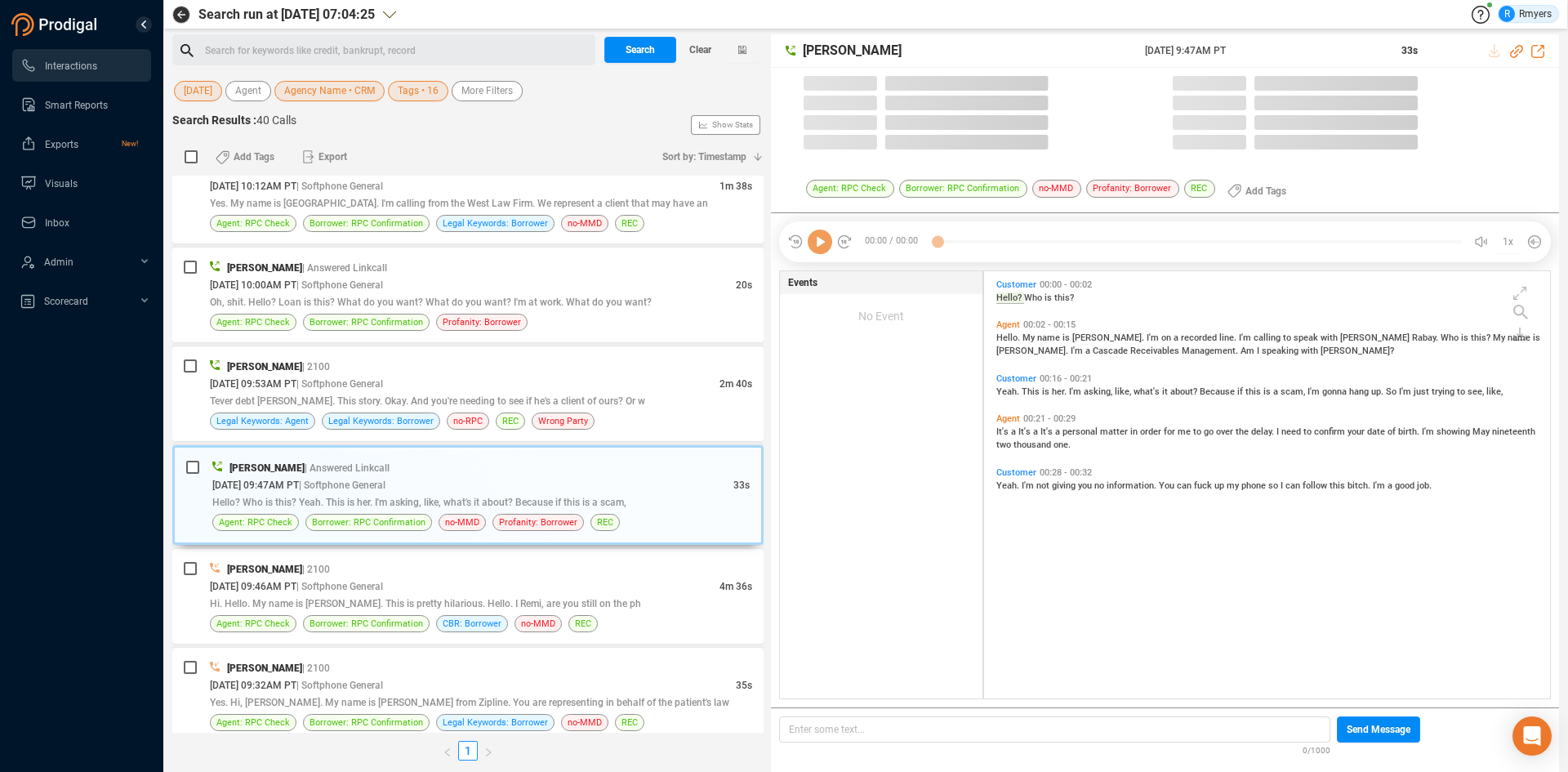
scroll to position [423, 558]
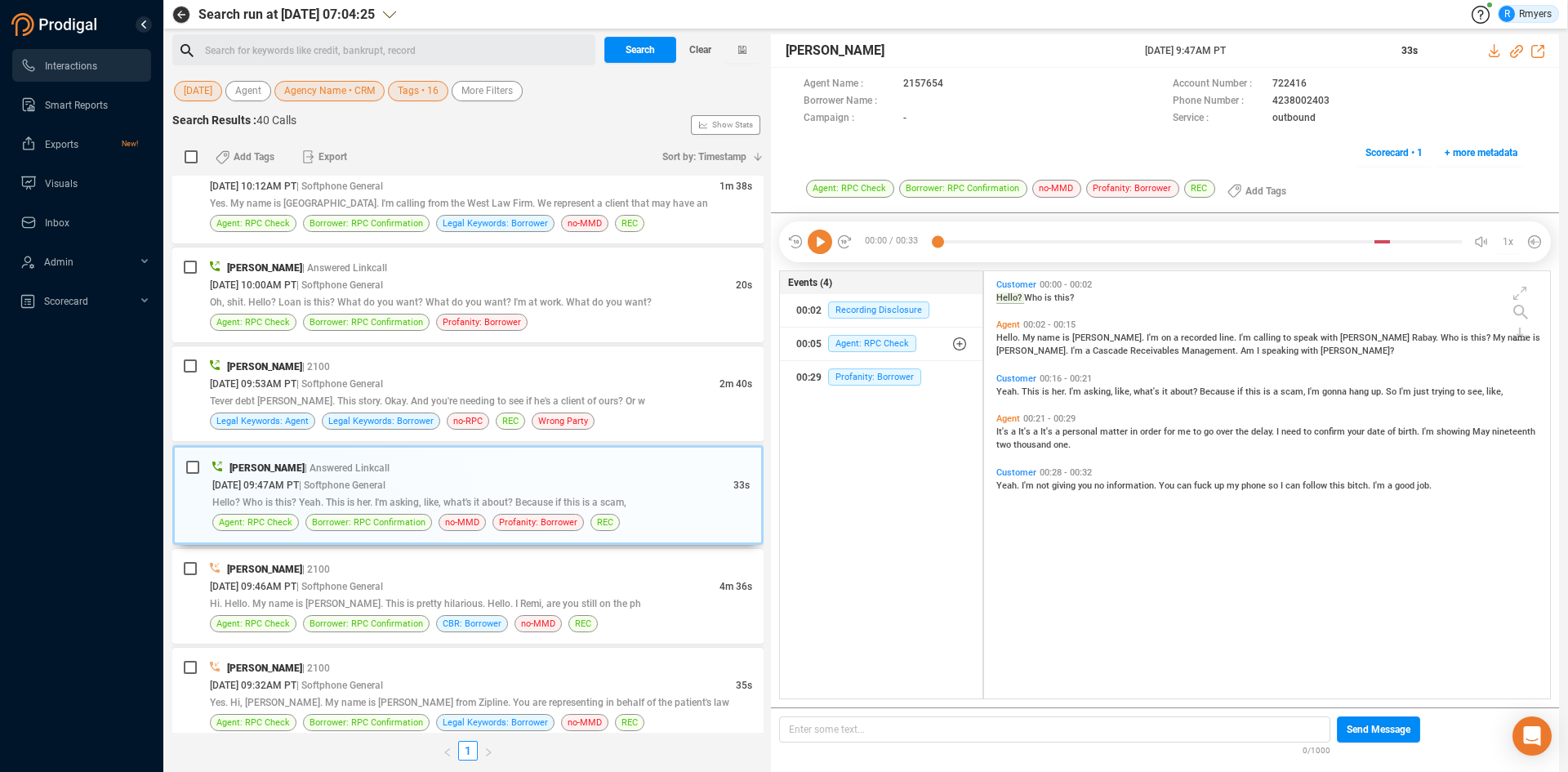
click at [818, 249] on icon at bounding box center [820, 242] width 25 height 25
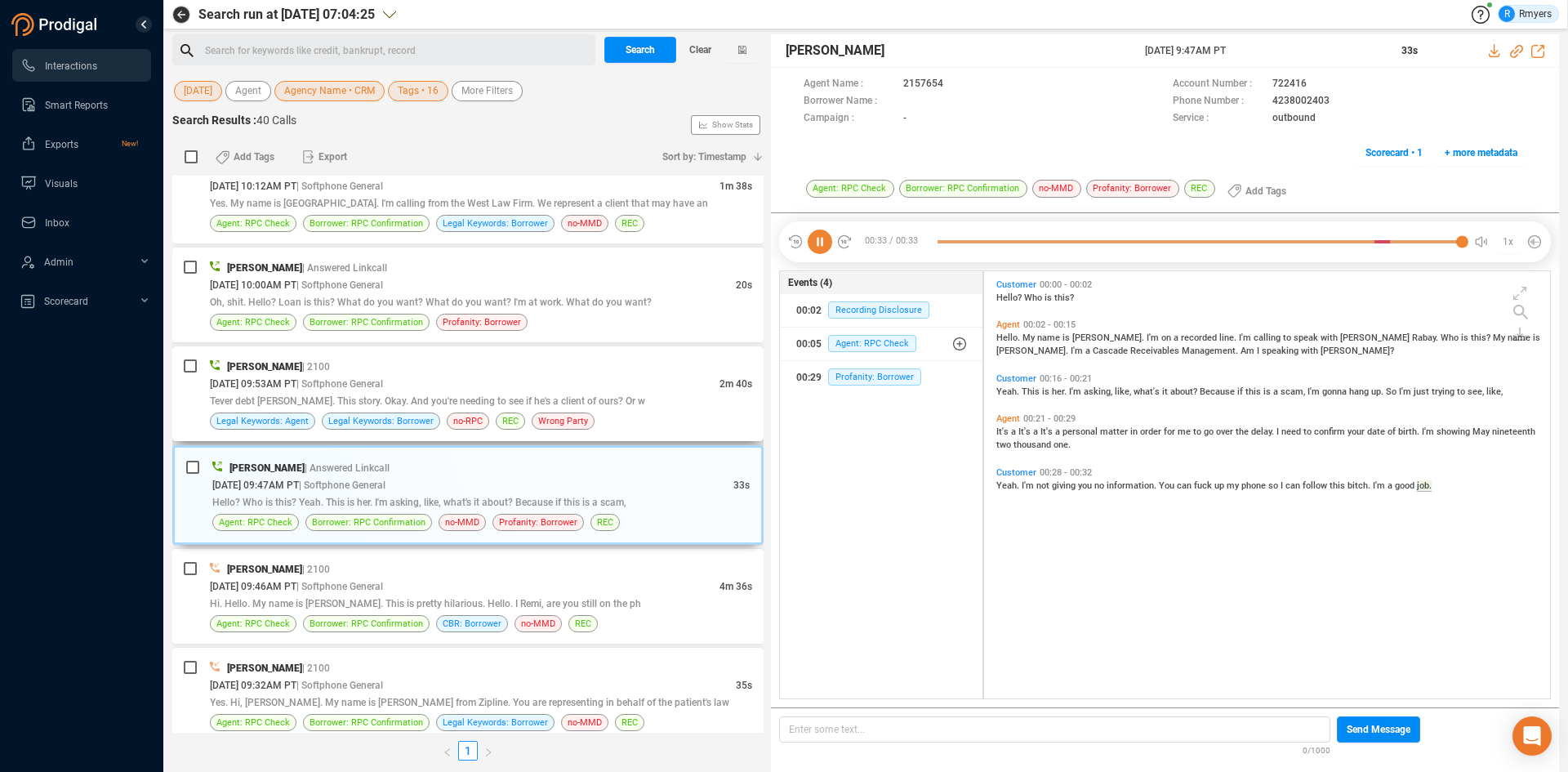
click at [484, 387] on div "08/18/2025 @ 09:53AM PT | Softphone General" at bounding box center [465, 383] width 510 height 17
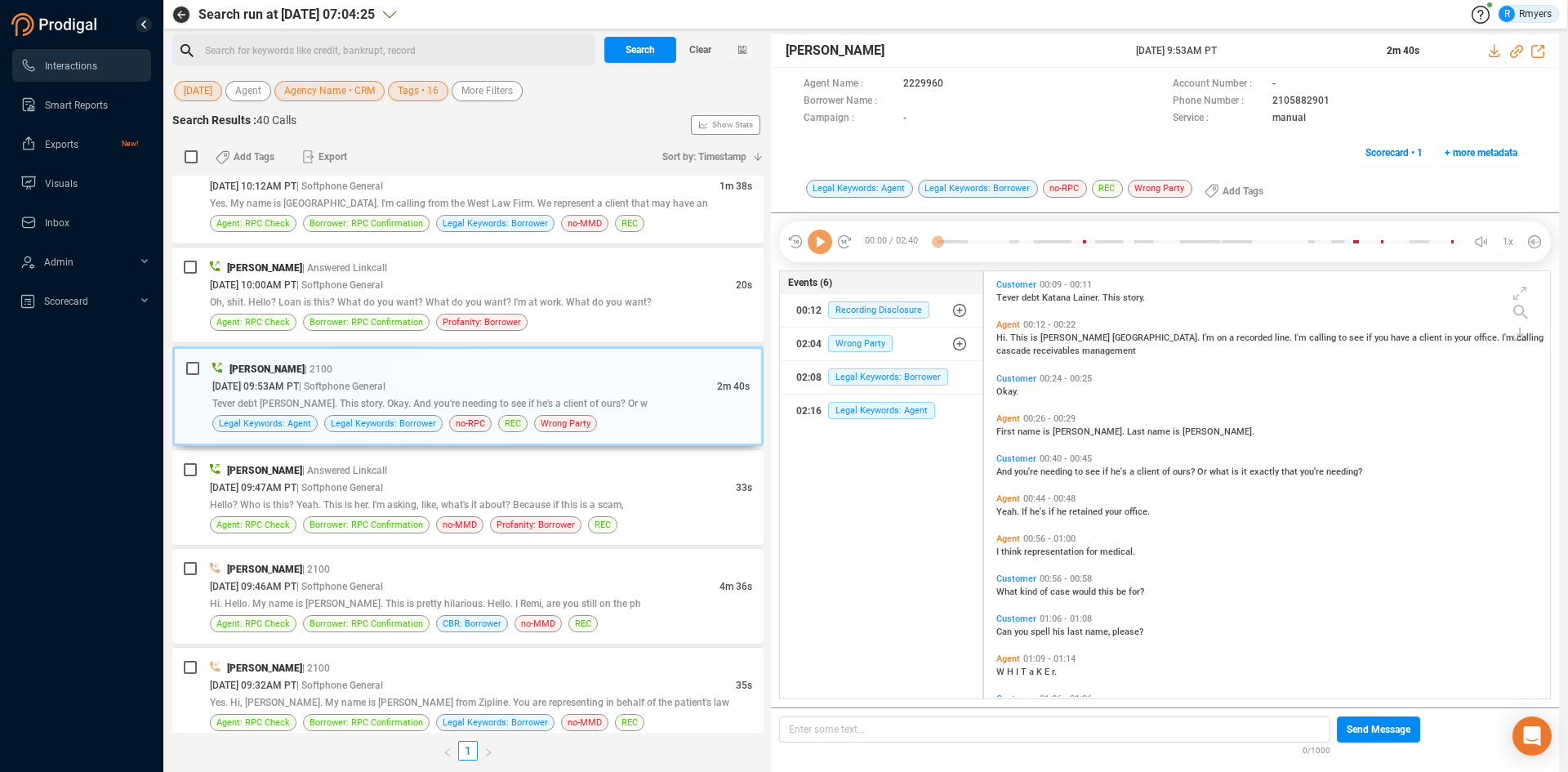
click at [825, 247] on icon at bounding box center [820, 242] width 25 height 25
click at [824, 247] on icon at bounding box center [820, 242] width 25 height 25
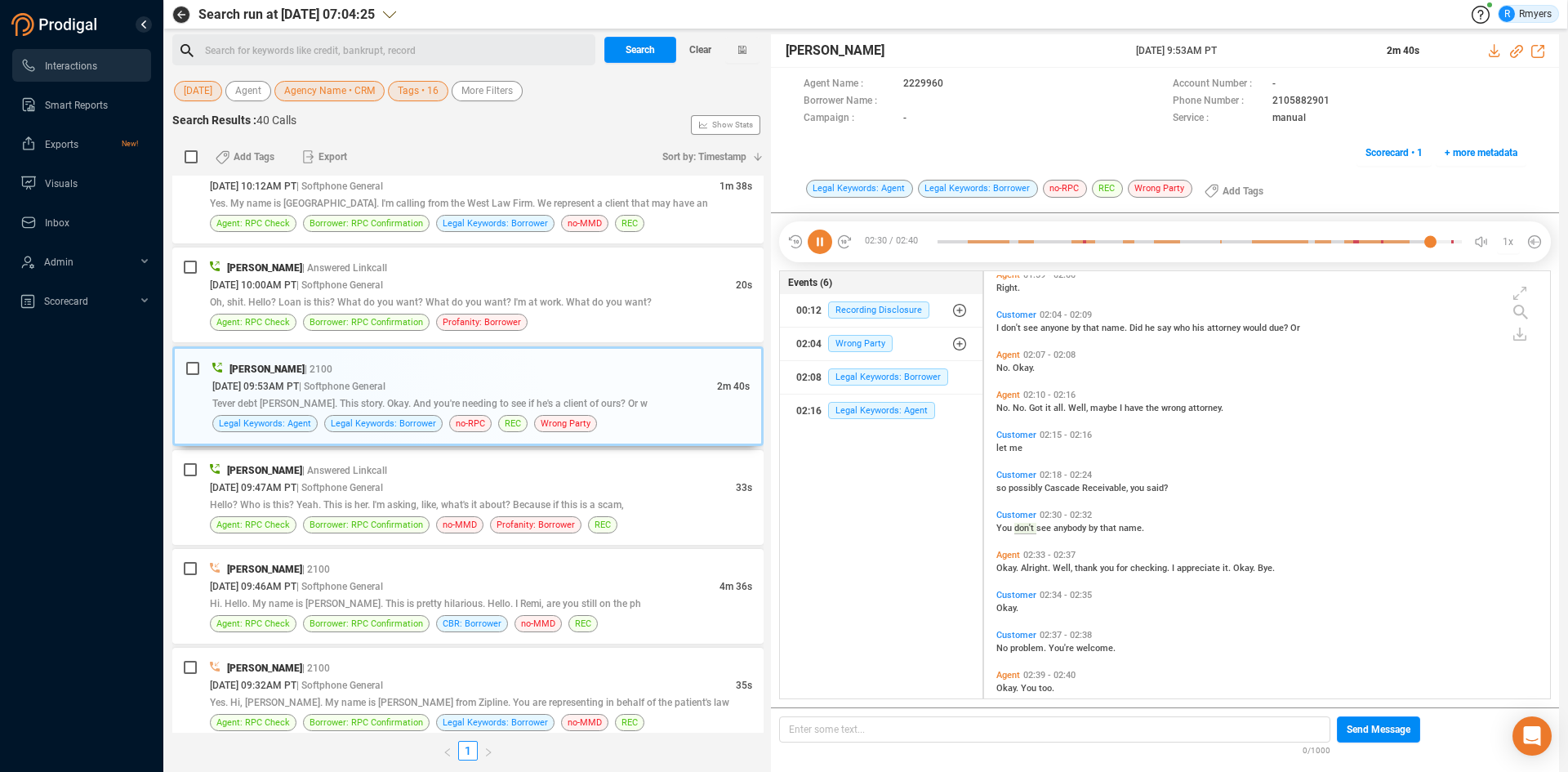
scroll to position [645, 0]
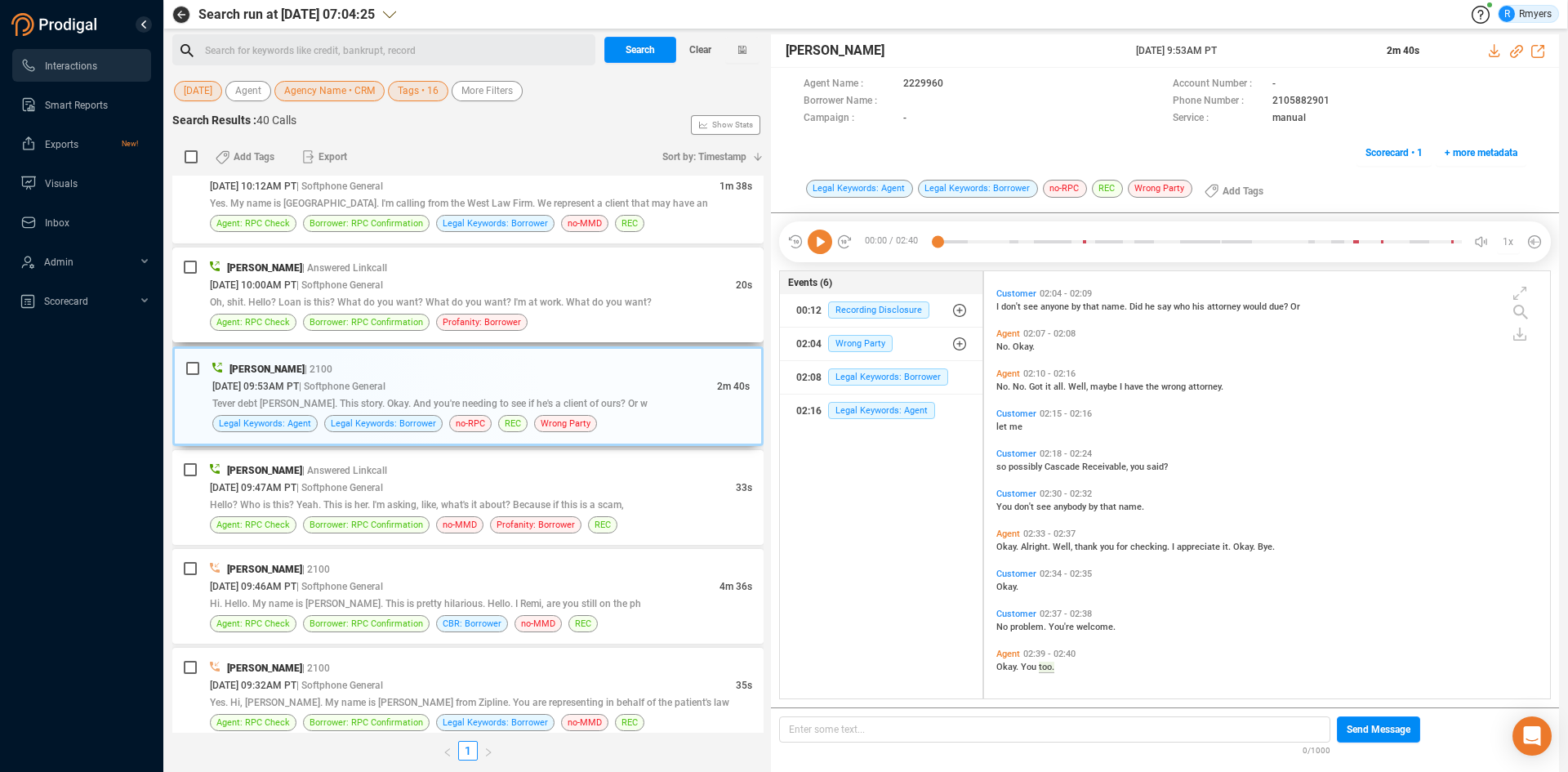
click at [482, 302] on span "Oh, shit. Hello? Loan is this? What do you want? What do you want? I'm at work.…" at bounding box center [430, 302] width 442 height 11
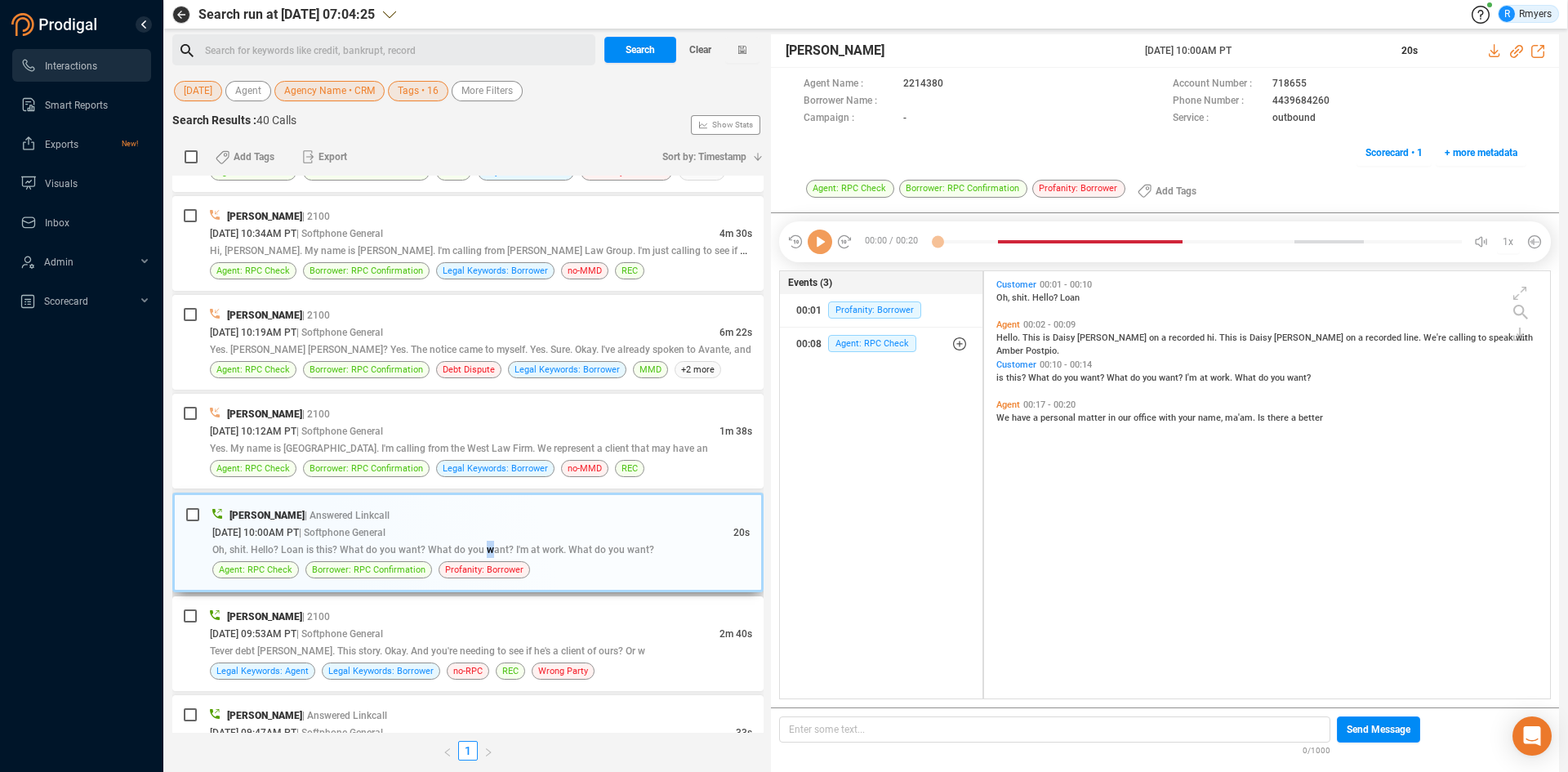
scroll to position [2171, 0]
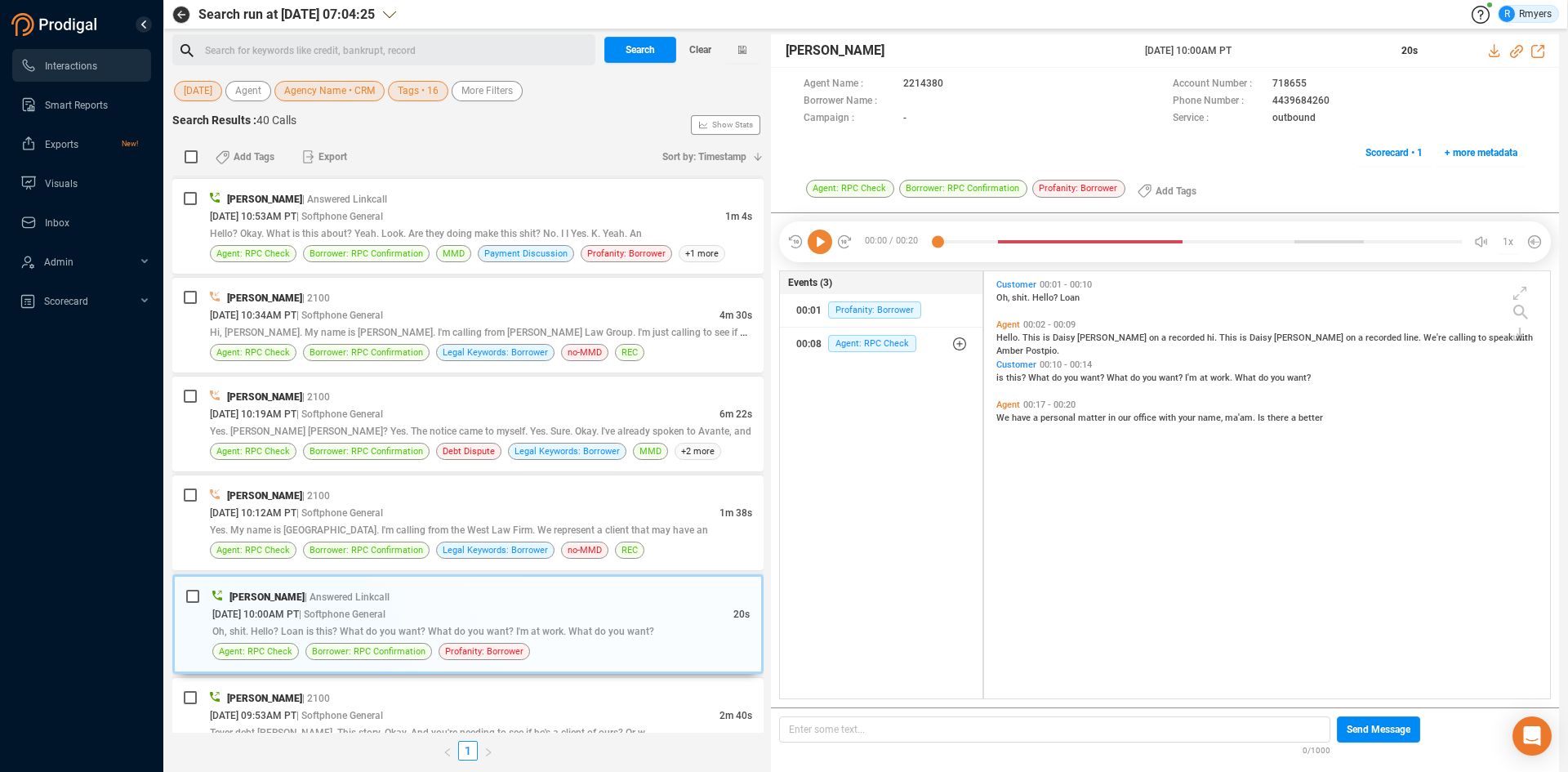
click at [813, 245] on icon at bounding box center [820, 242] width 25 height 25
click at [346, 525] on span "Yes. My name is [GEOGRAPHIC_DATA]. I'm calling from the West Law Firm. We repre…" at bounding box center [459, 530] width 498 height 11
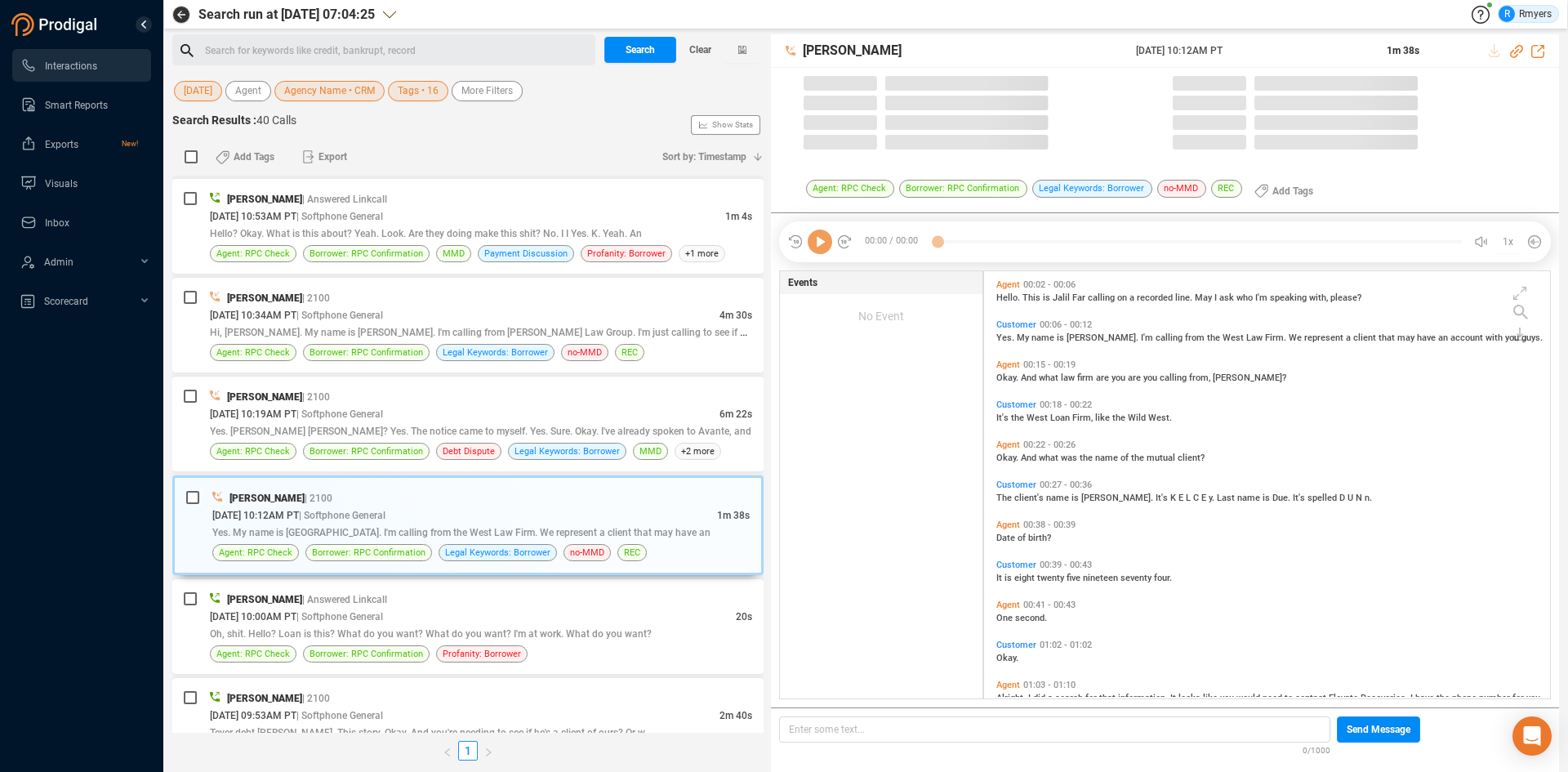
scroll to position [423, 558]
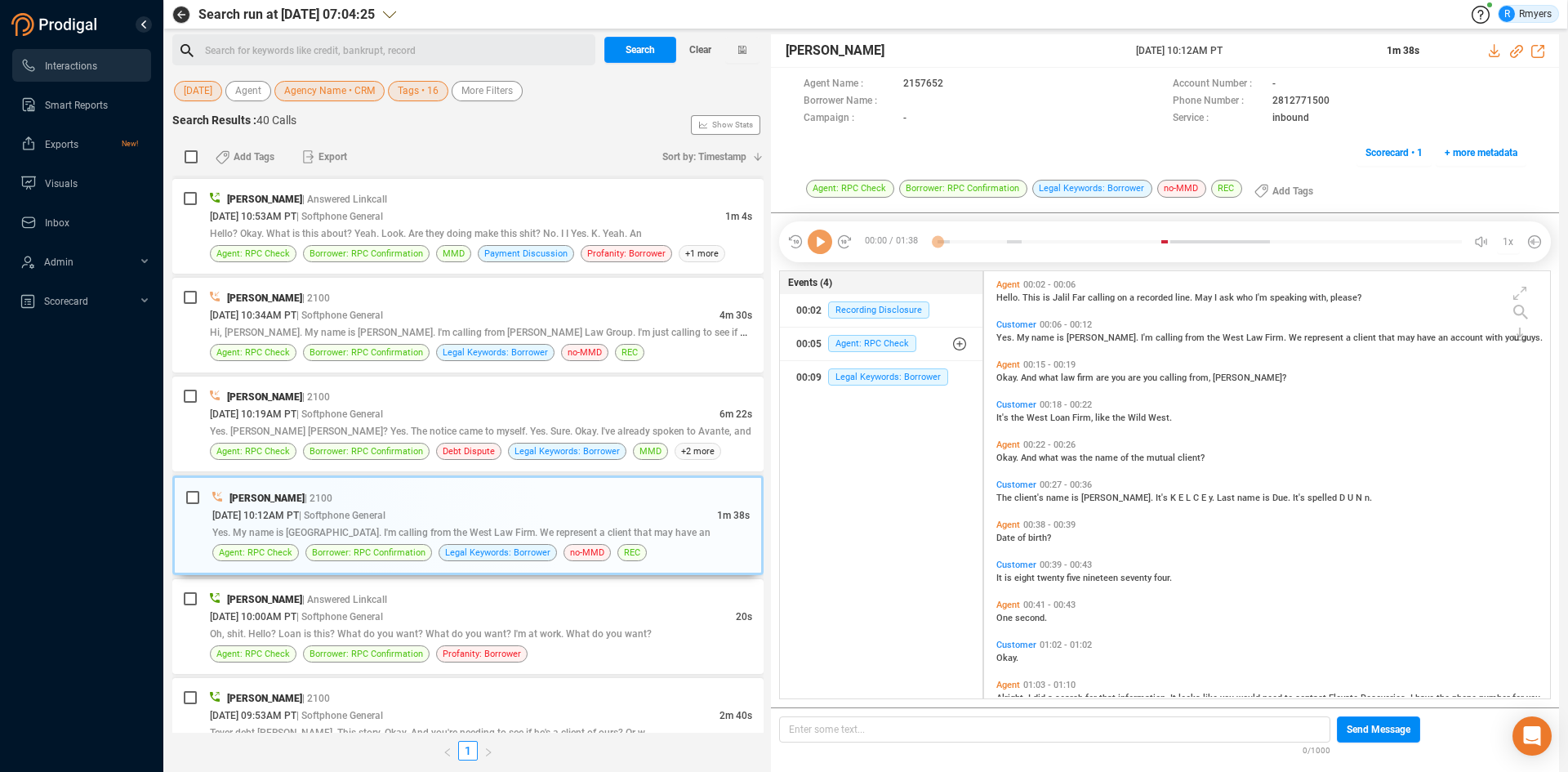
click at [823, 246] on icon at bounding box center [820, 242] width 25 height 25
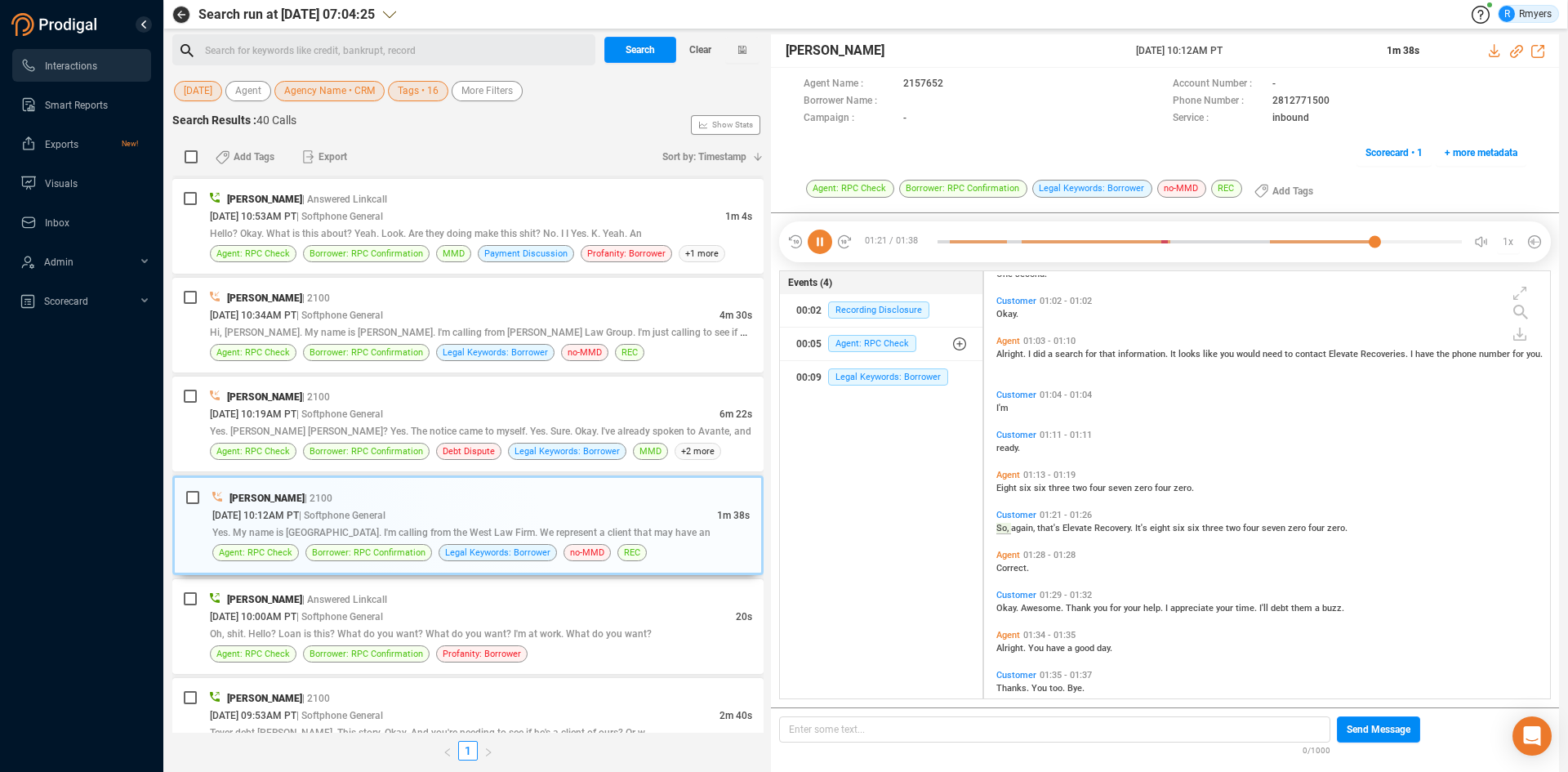
scroll to position [365, 0]
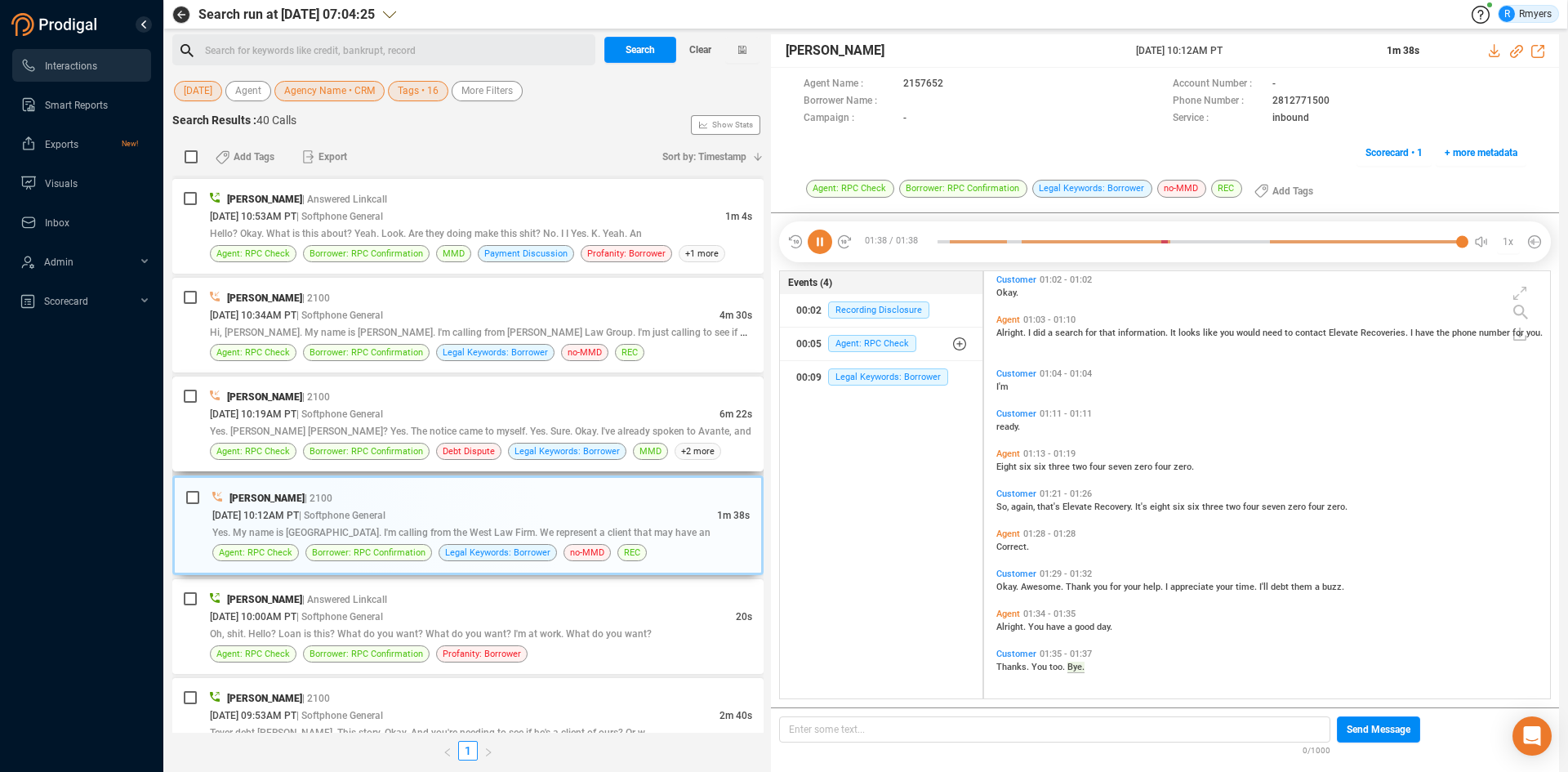
click at [502, 434] on span "Yes. [PERSON_NAME] [PERSON_NAME]? Yes. The notice came to myself. Yes. Sure. Ok…" at bounding box center [480, 431] width 542 height 11
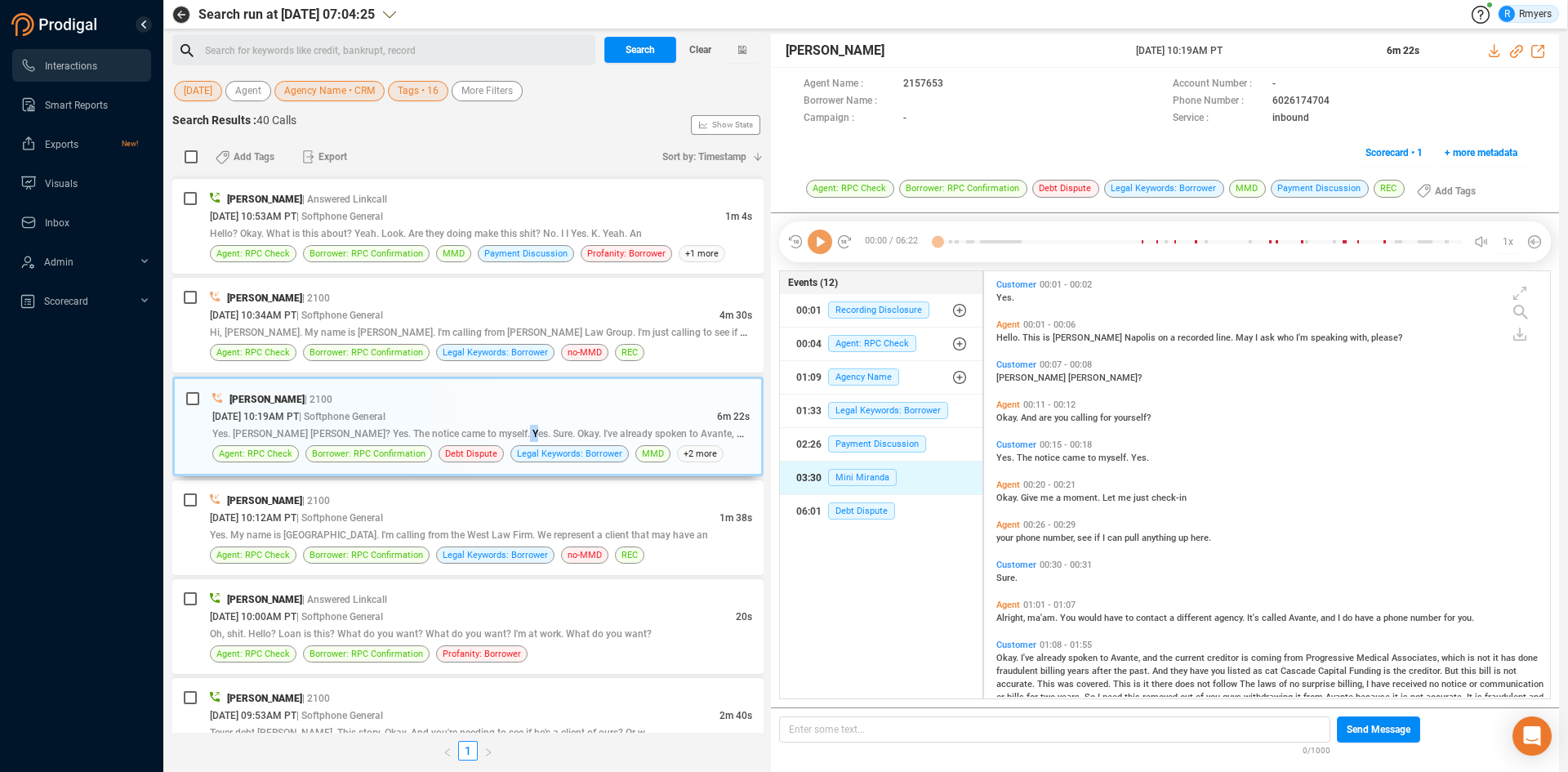
scroll to position [2089, 0]
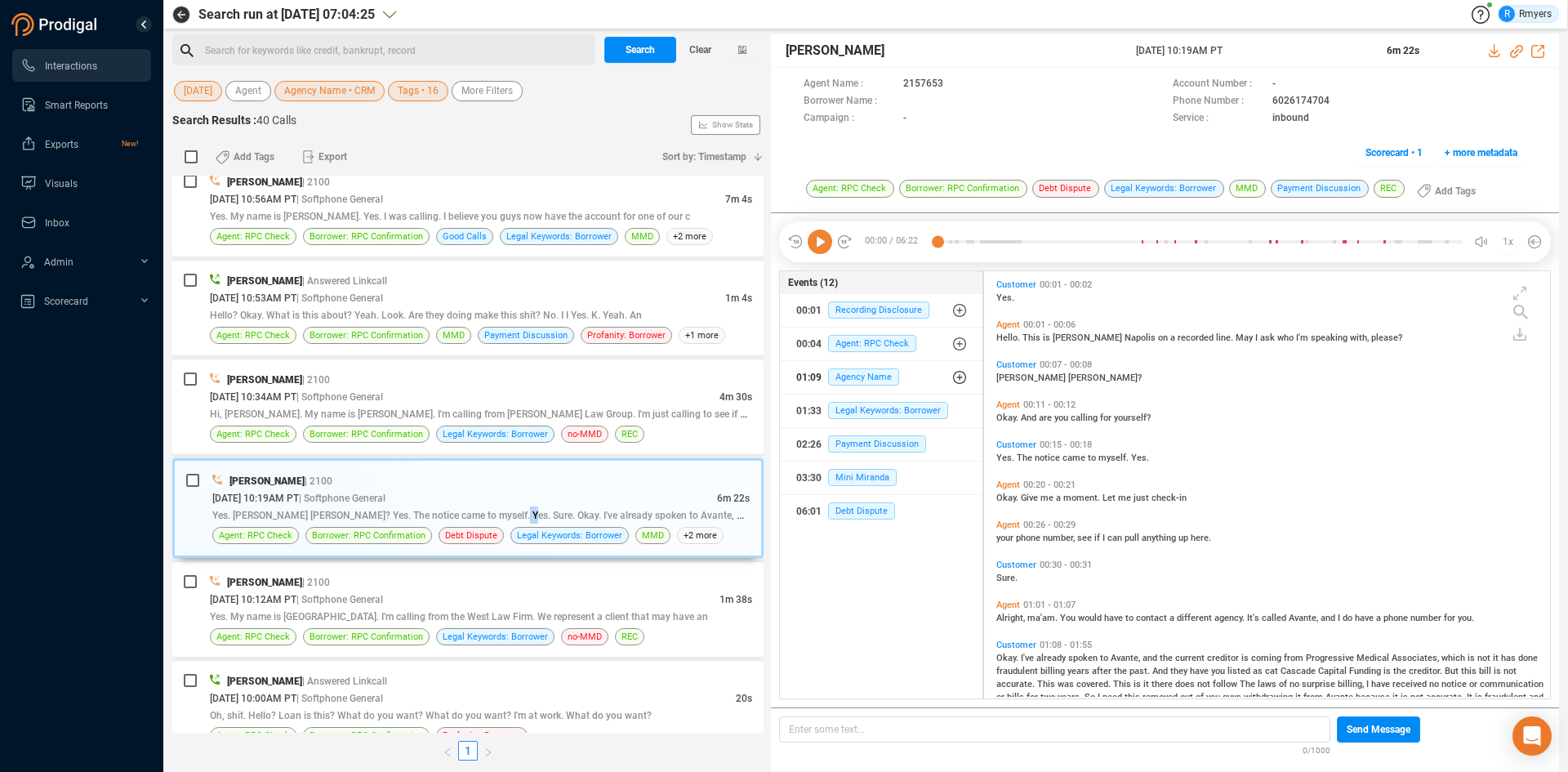
drag, startPoint x: 857, startPoint y: 384, endPoint x: 839, endPoint y: 392, distance: 19.7
click at [854, 386] on div "01:09 Agency Name" at bounding box center [882, 377] width 170 height 26
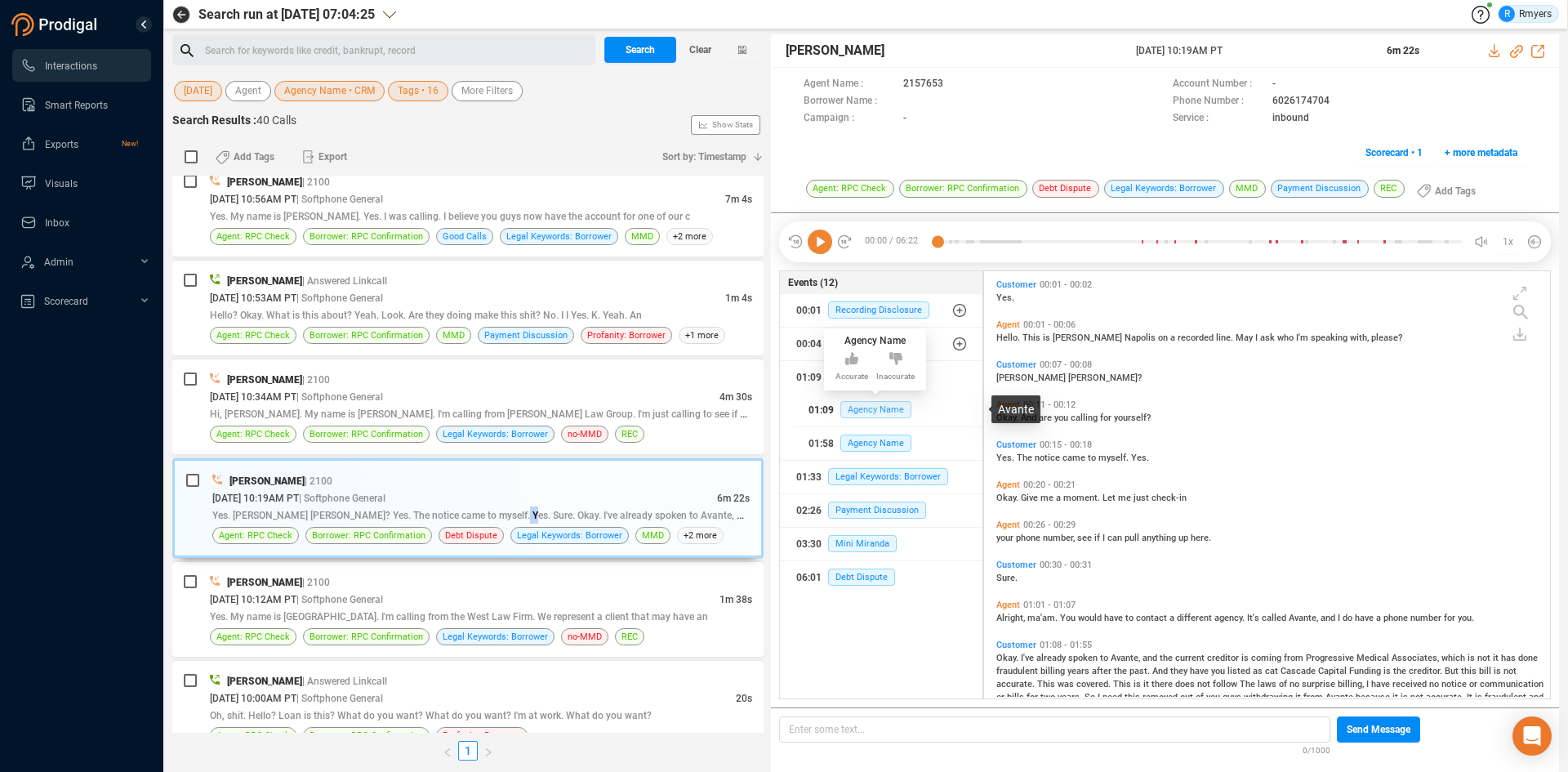
click at [857, 402] on span "Agency Name" at bounding box center [875, 409] width 71 height 17
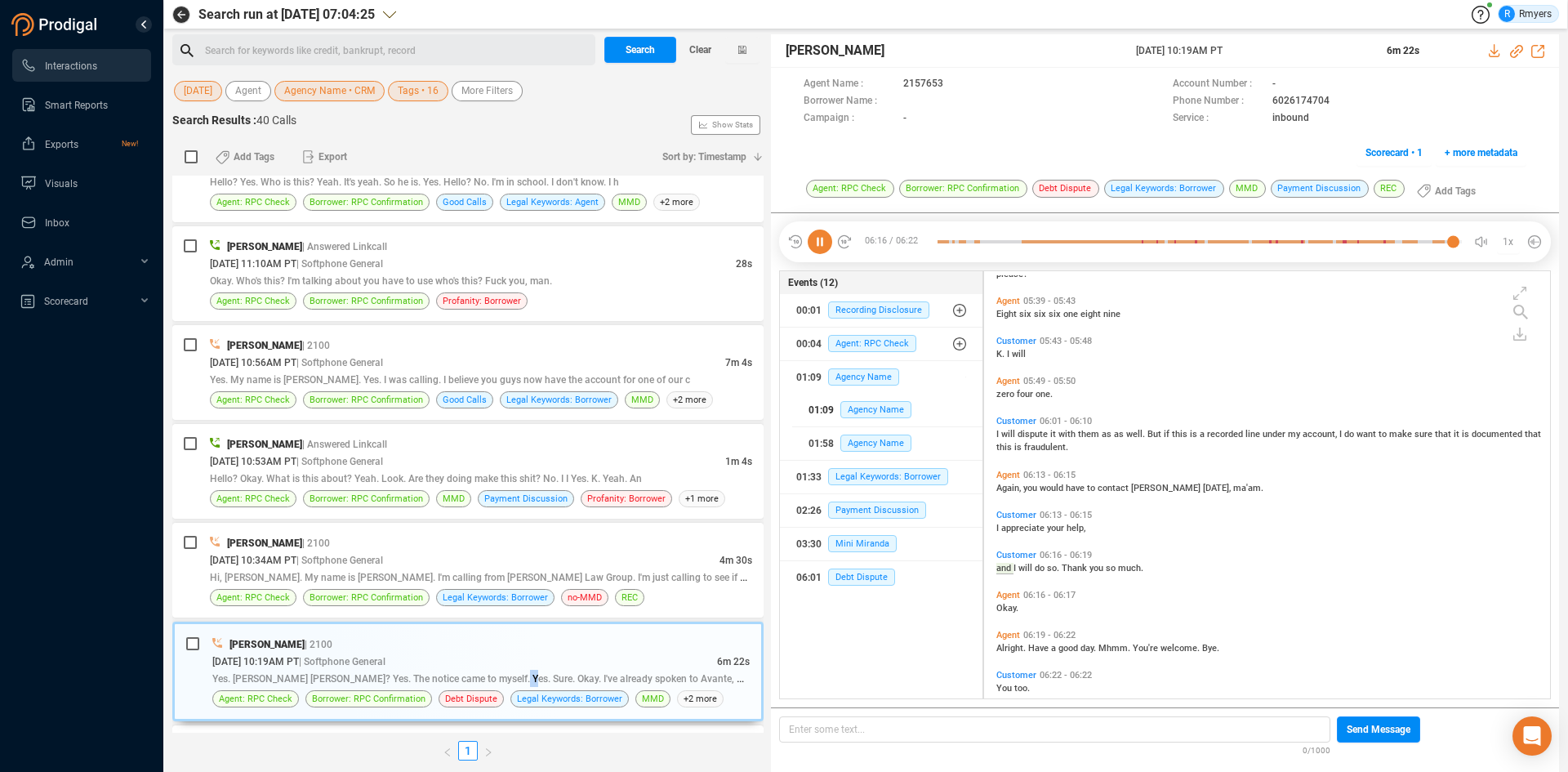
scroll to position [2096, 0]
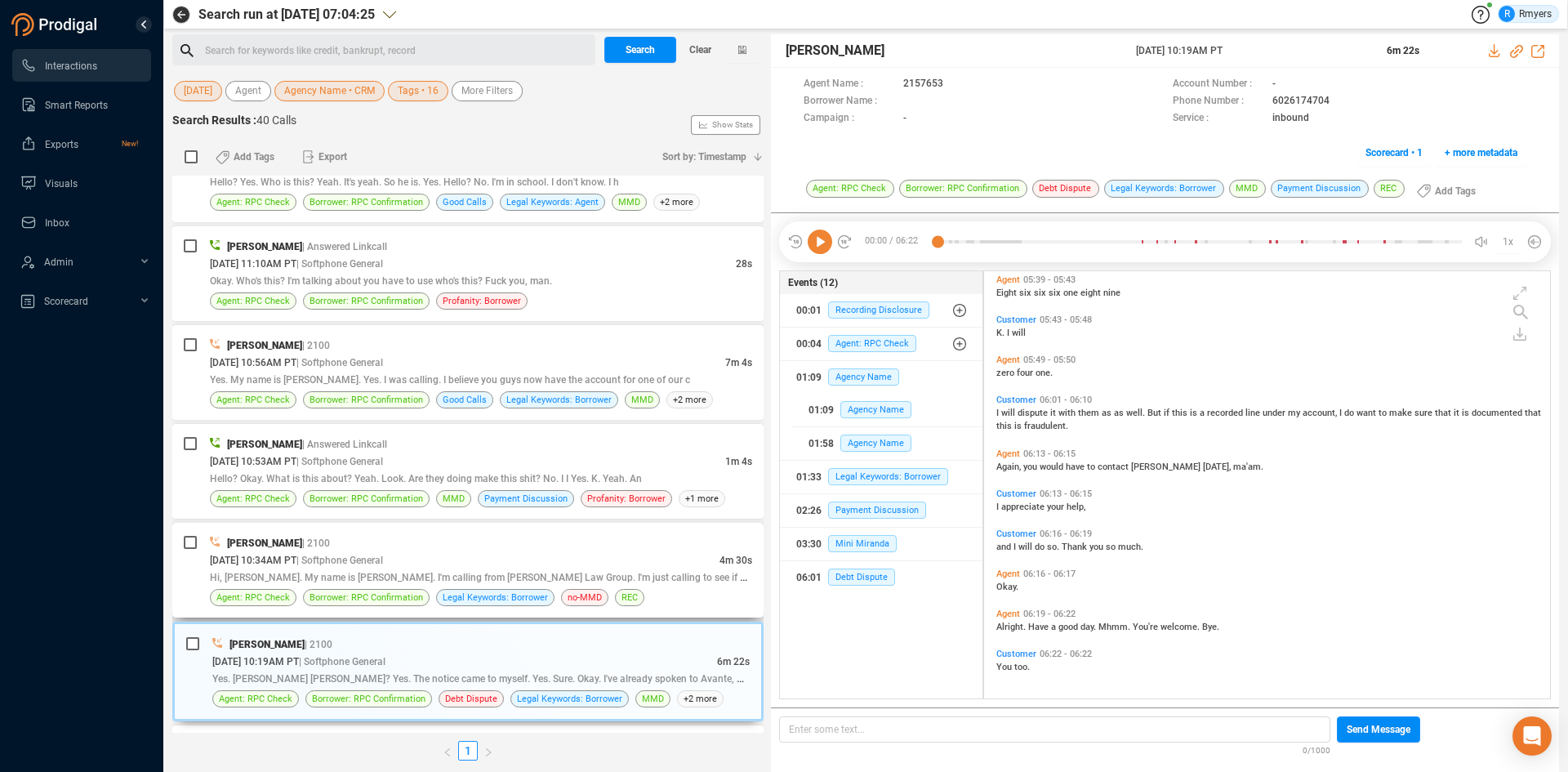
click at [379, 575] on span "Hi, [PERSON_NAME]. My name is [PERSON_NAME]. I'm calling from [PERSON_NAME] Law…" at bounding box center [487, 577] width 555 height 13
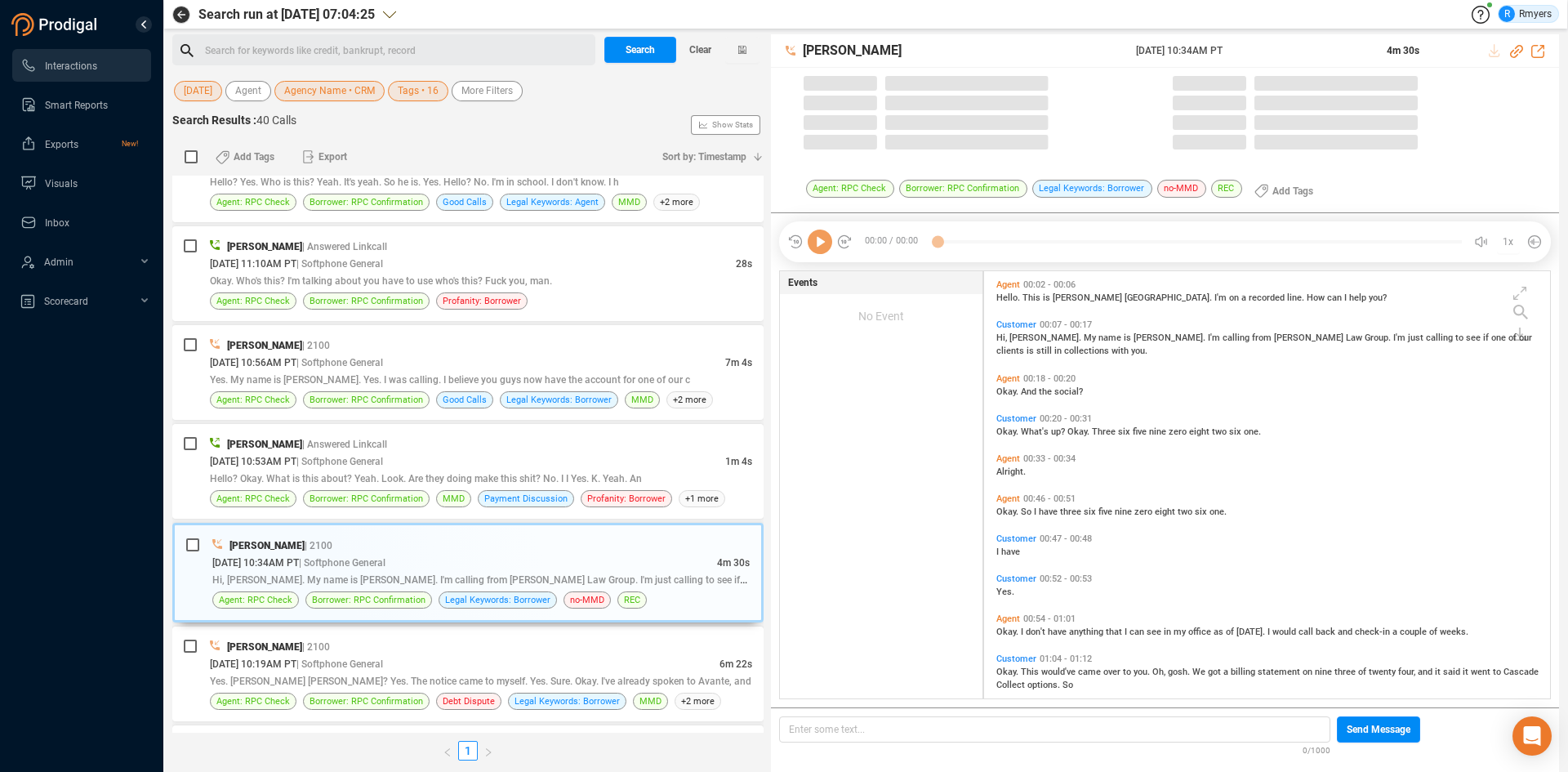
scroll to position [423, 558]
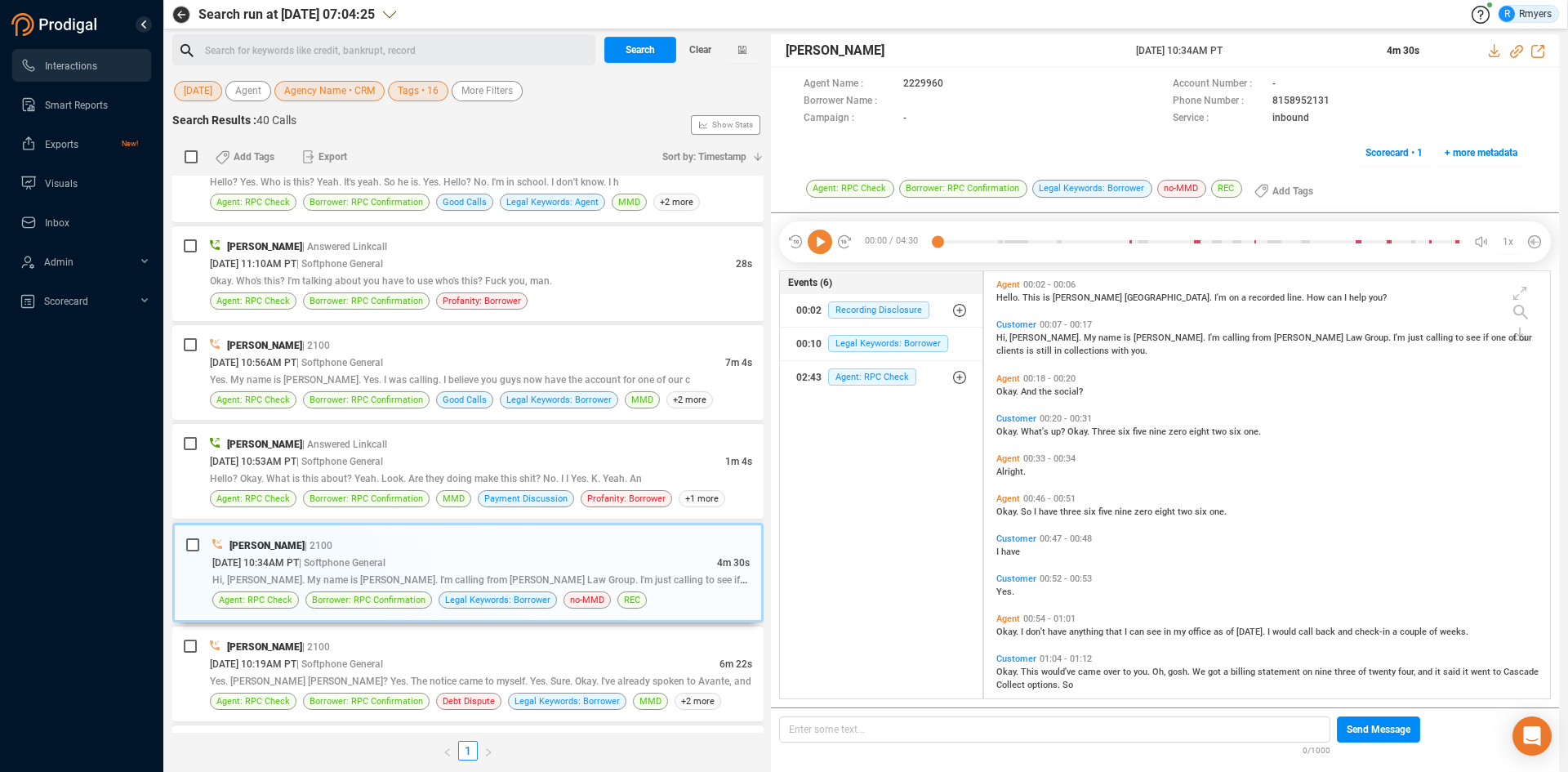
click at [820, 247] on icon at bounding box center [820, 242] width 25 height 25
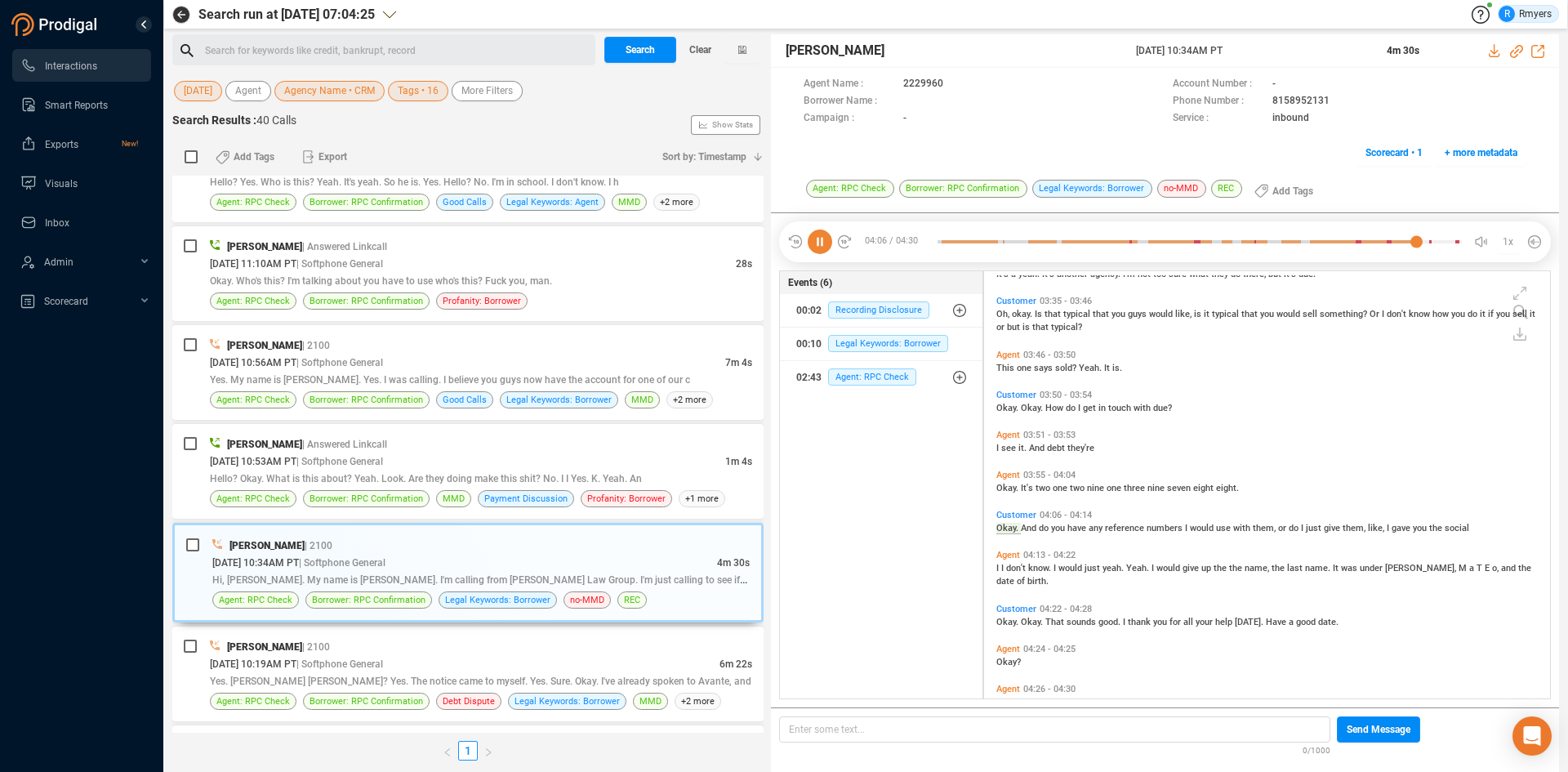
scroll to position [1316, 0]
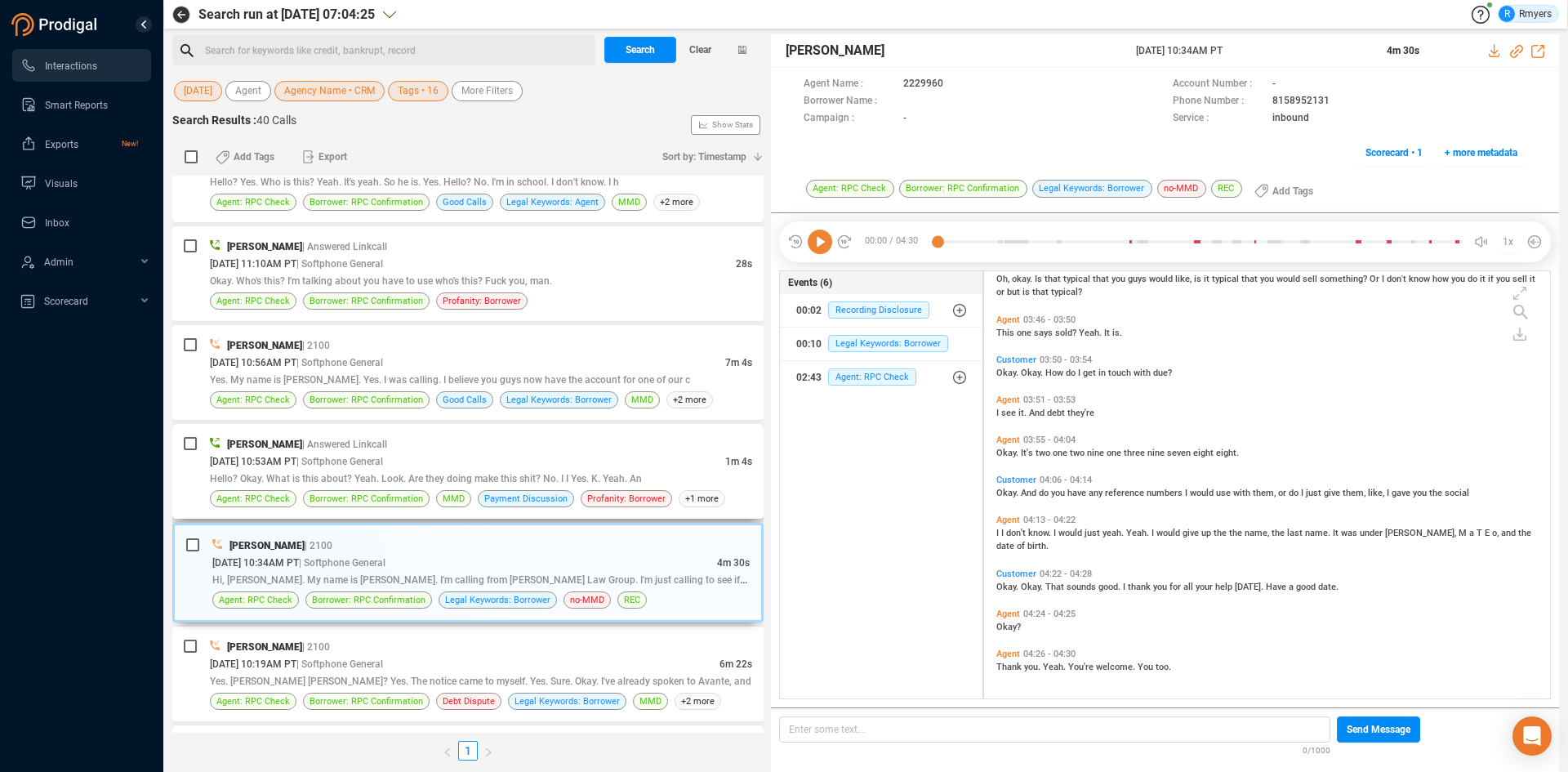
click at [468, 430] on div "Jalil Farrakhan | Answered Linkcall 08/18/2025 @ 10:53AM PT | Softphone General…" at bounding box center [467, 471] width 591 height 95
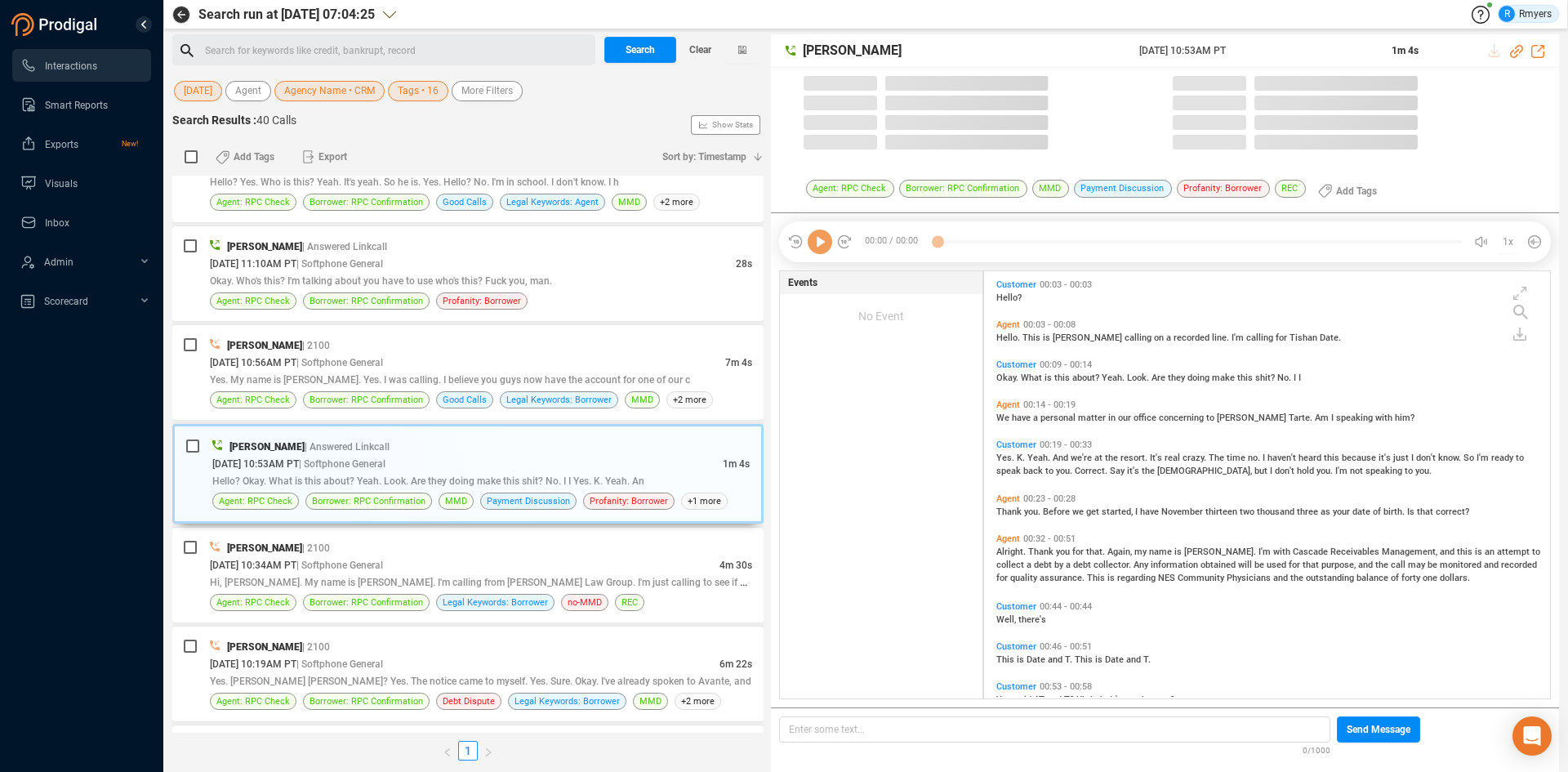
scroll to position [423, 558]
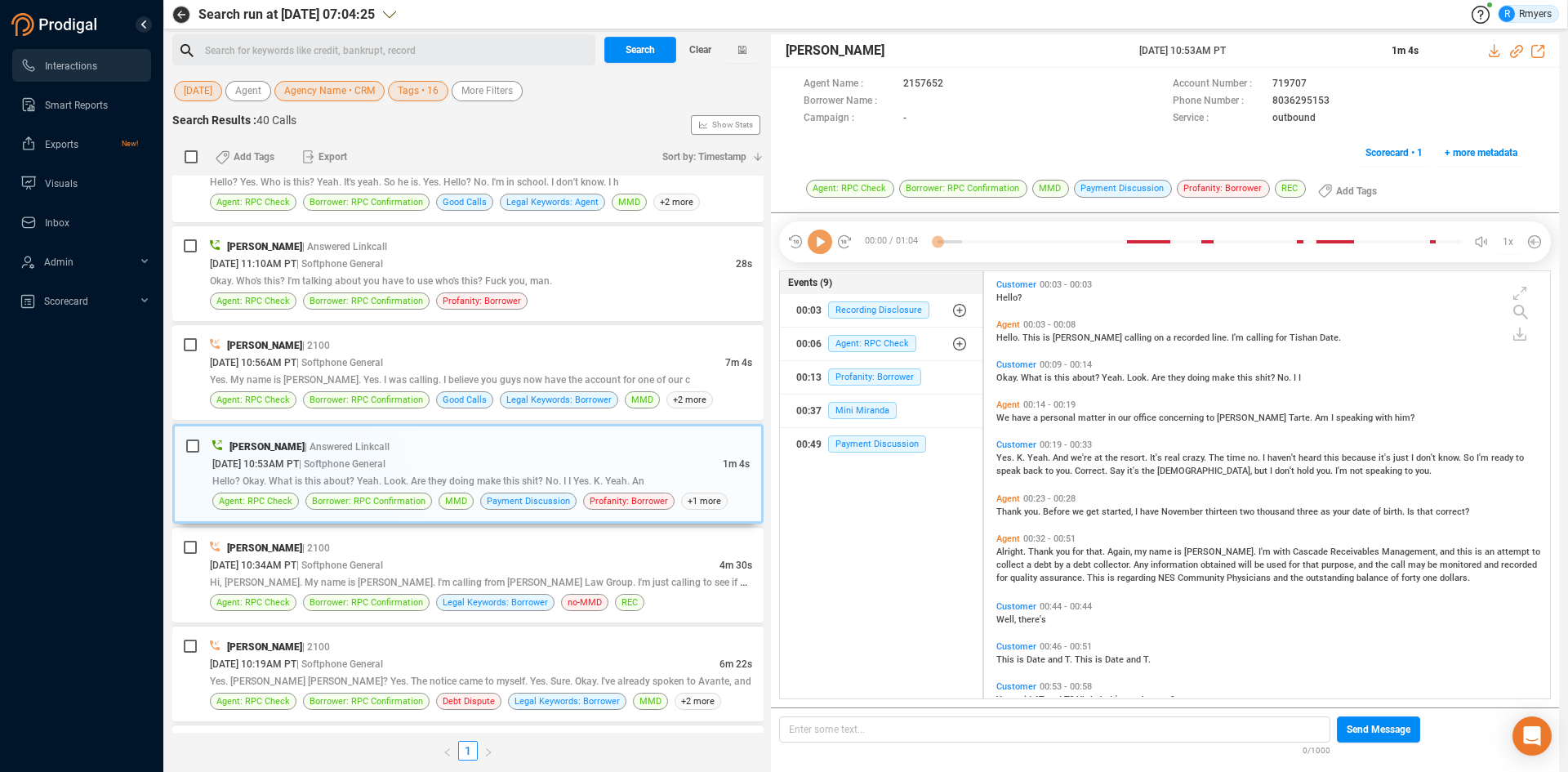
click at [816, 247] on icon at bounding box center [820, 242] width 25 height 25
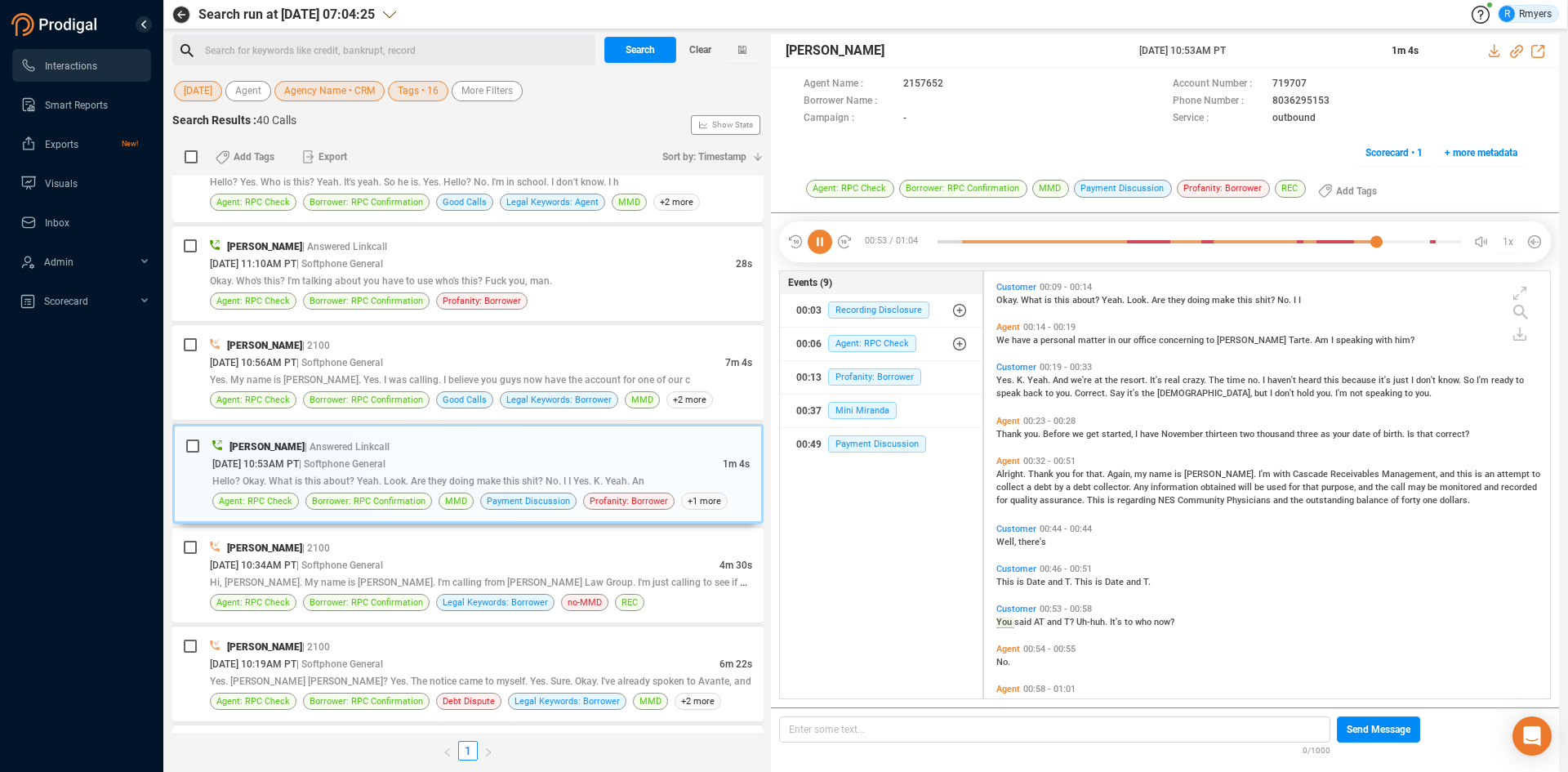
scroll to position [152, 0]
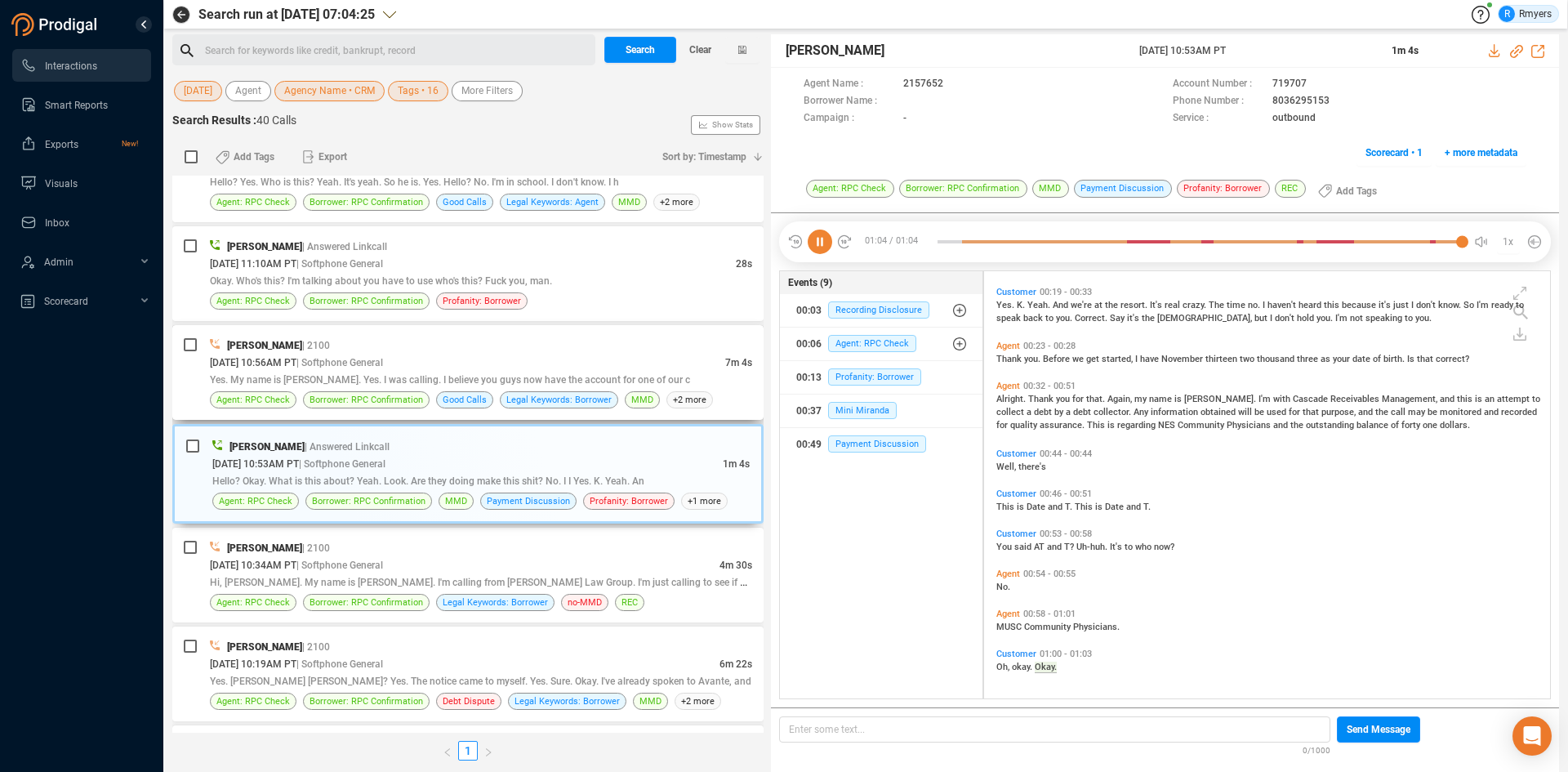
click at [421, 354] on div "08/18/2025 @ 10:56AM PT | Softphone General" at bounding box center [467, 361] width 516 height 17
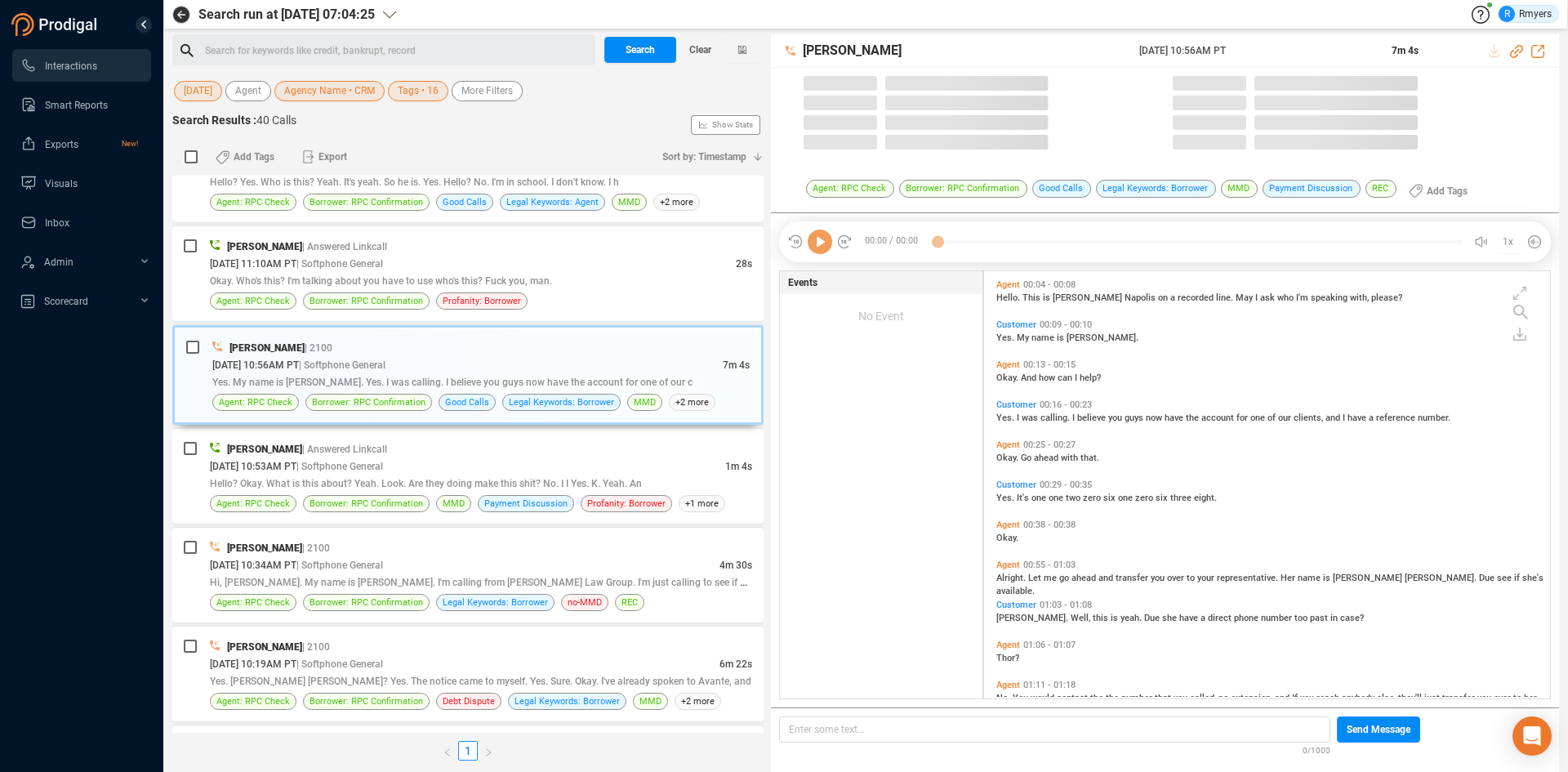
scroll to position [423, 558]
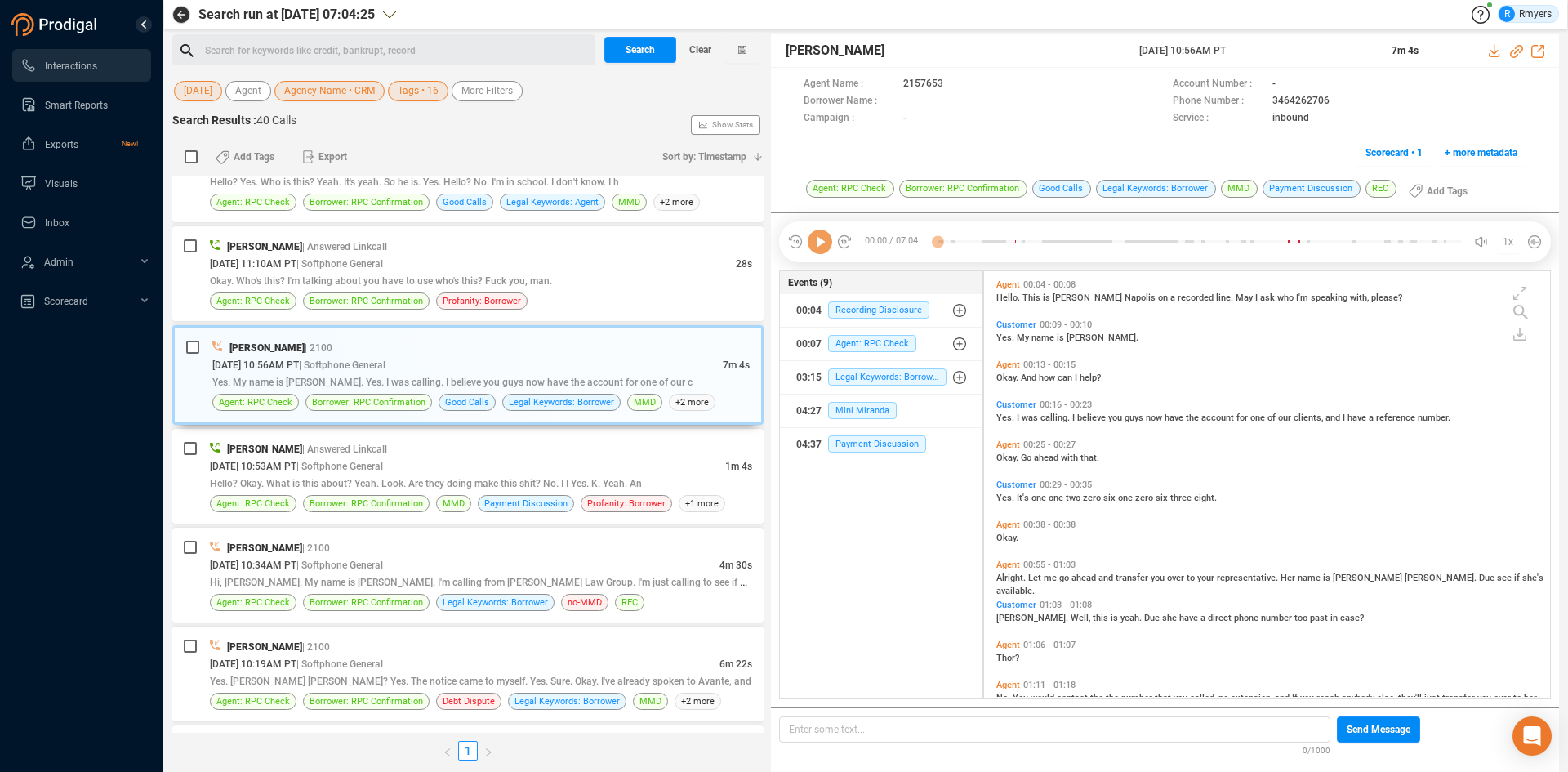
click at [818, 249] on icon at bounding box center [820, 242] width 25 height 25
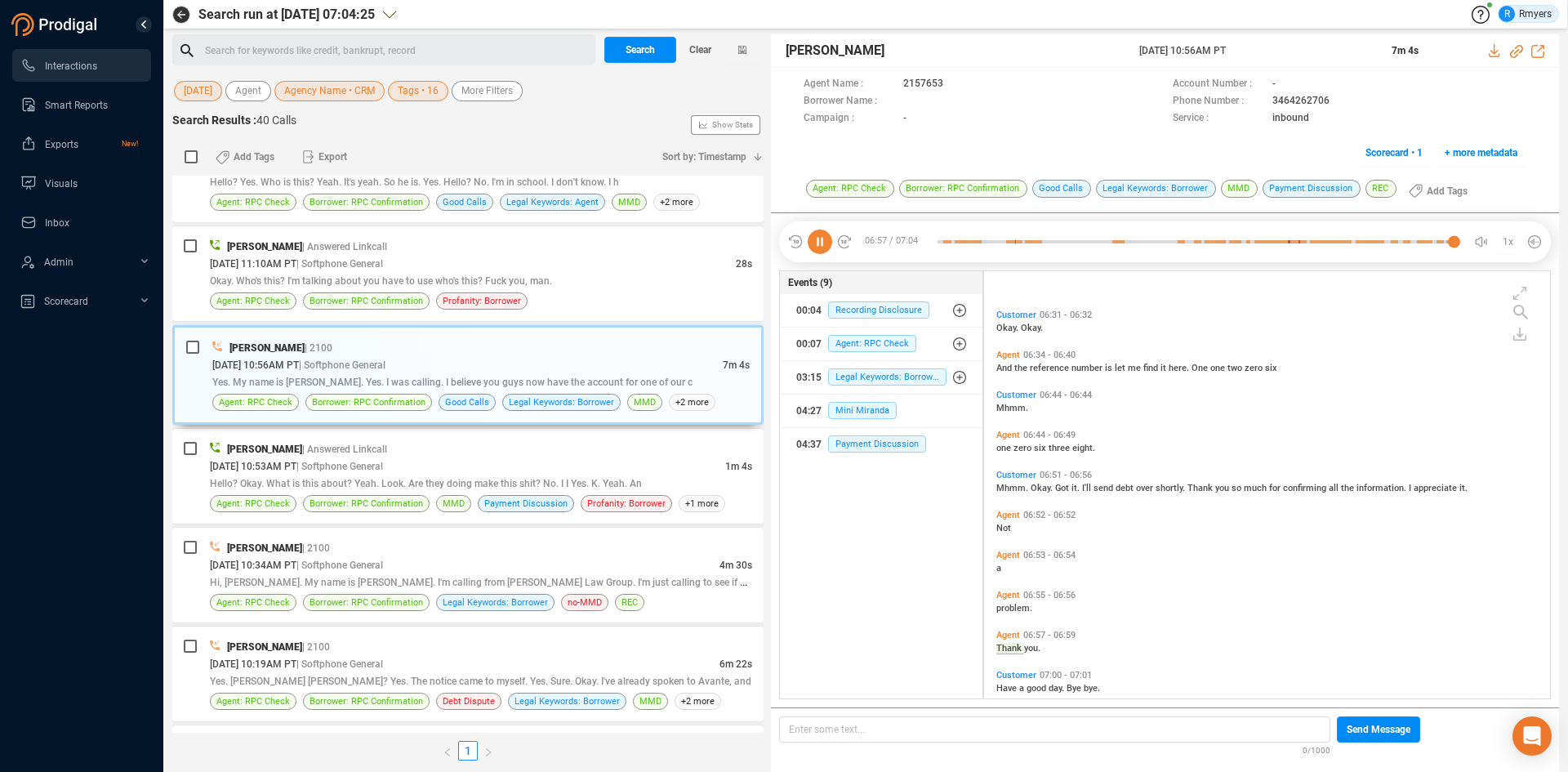
scroll to position [2114, 0]
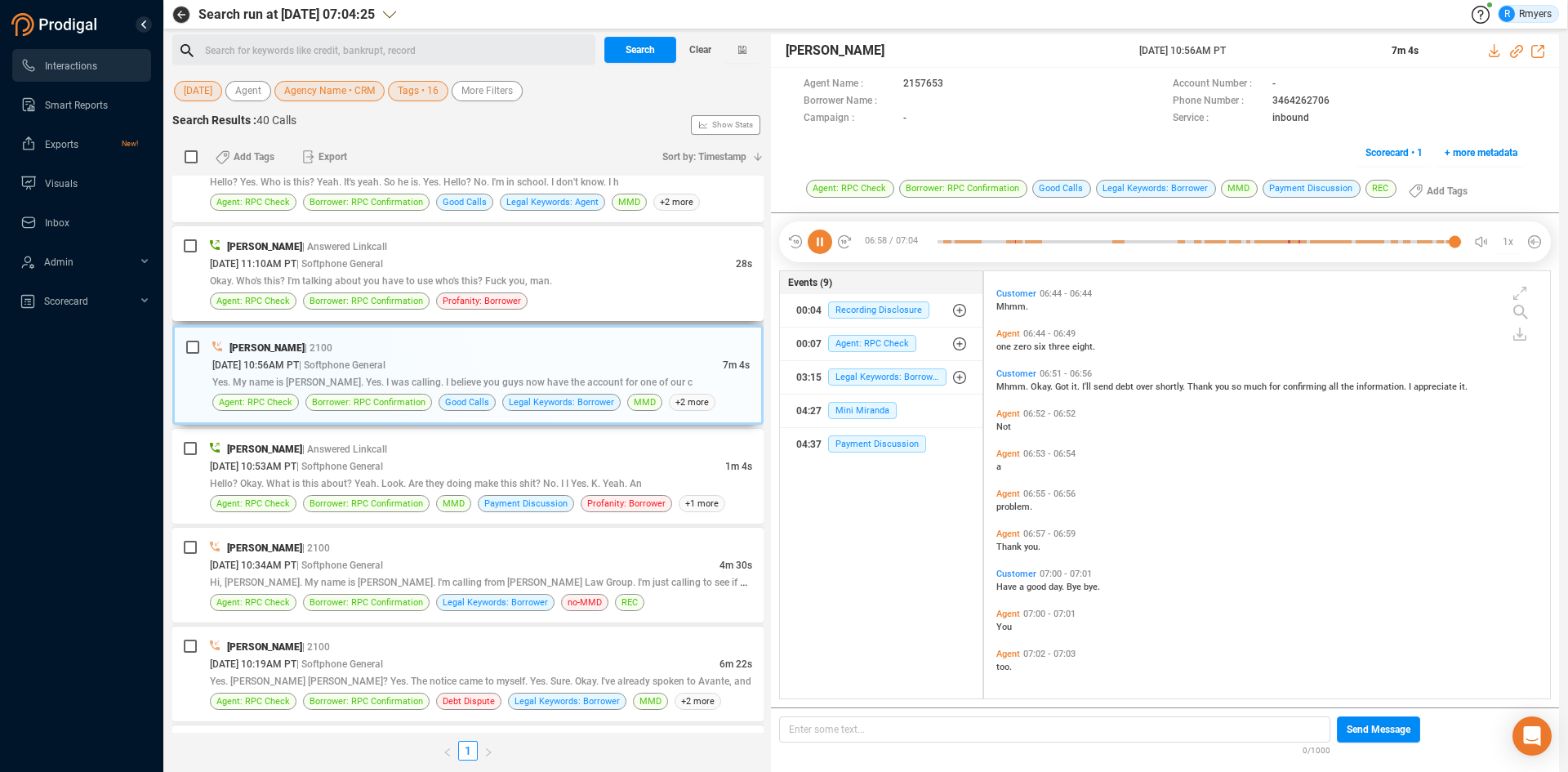
click at [442, 259] on div "08/18/2025 @ 11:10AM PT | Softphone General" at bounding box center [473, 263] width 526 height 17
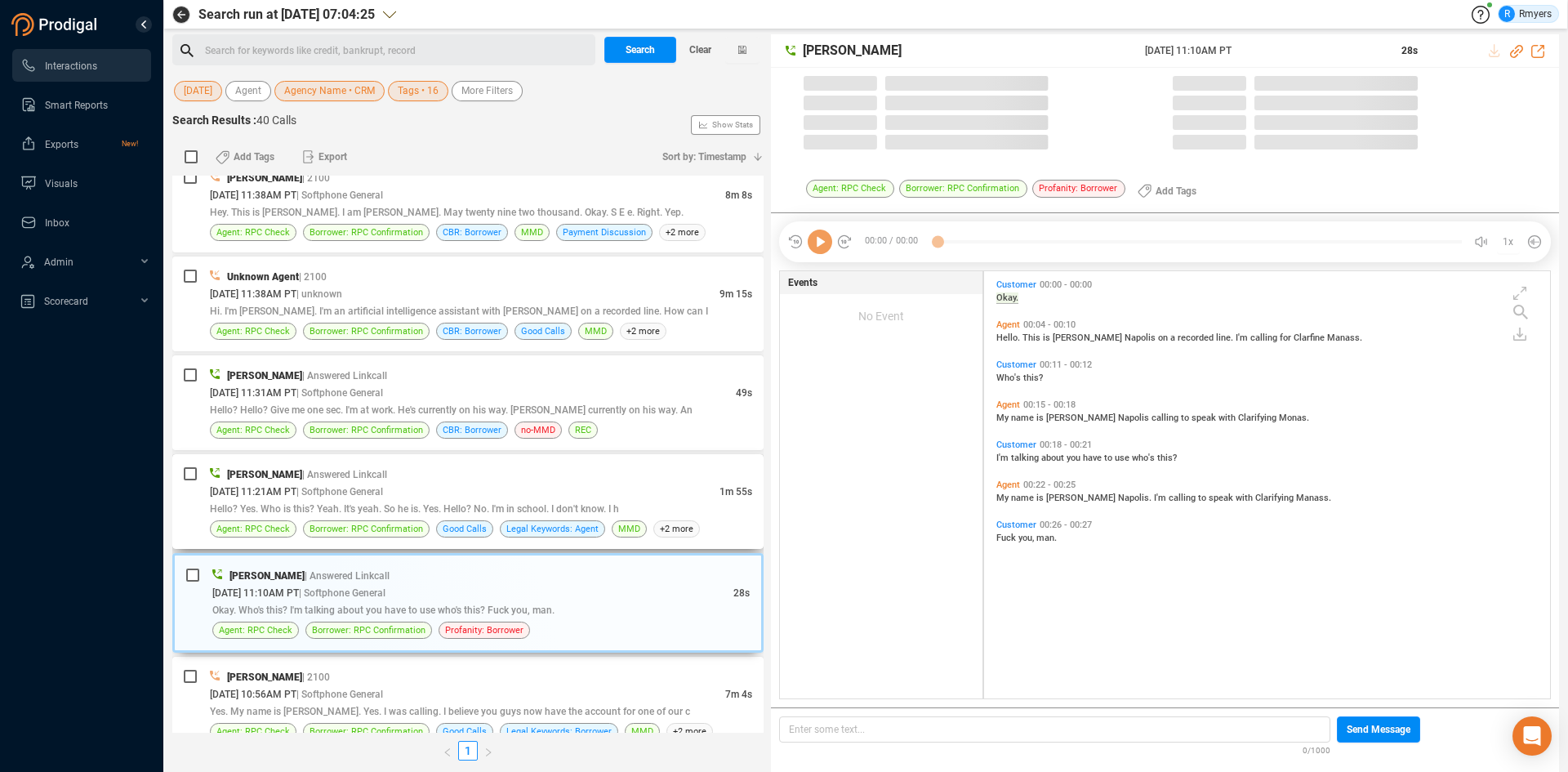
scroll to position [423, 558]
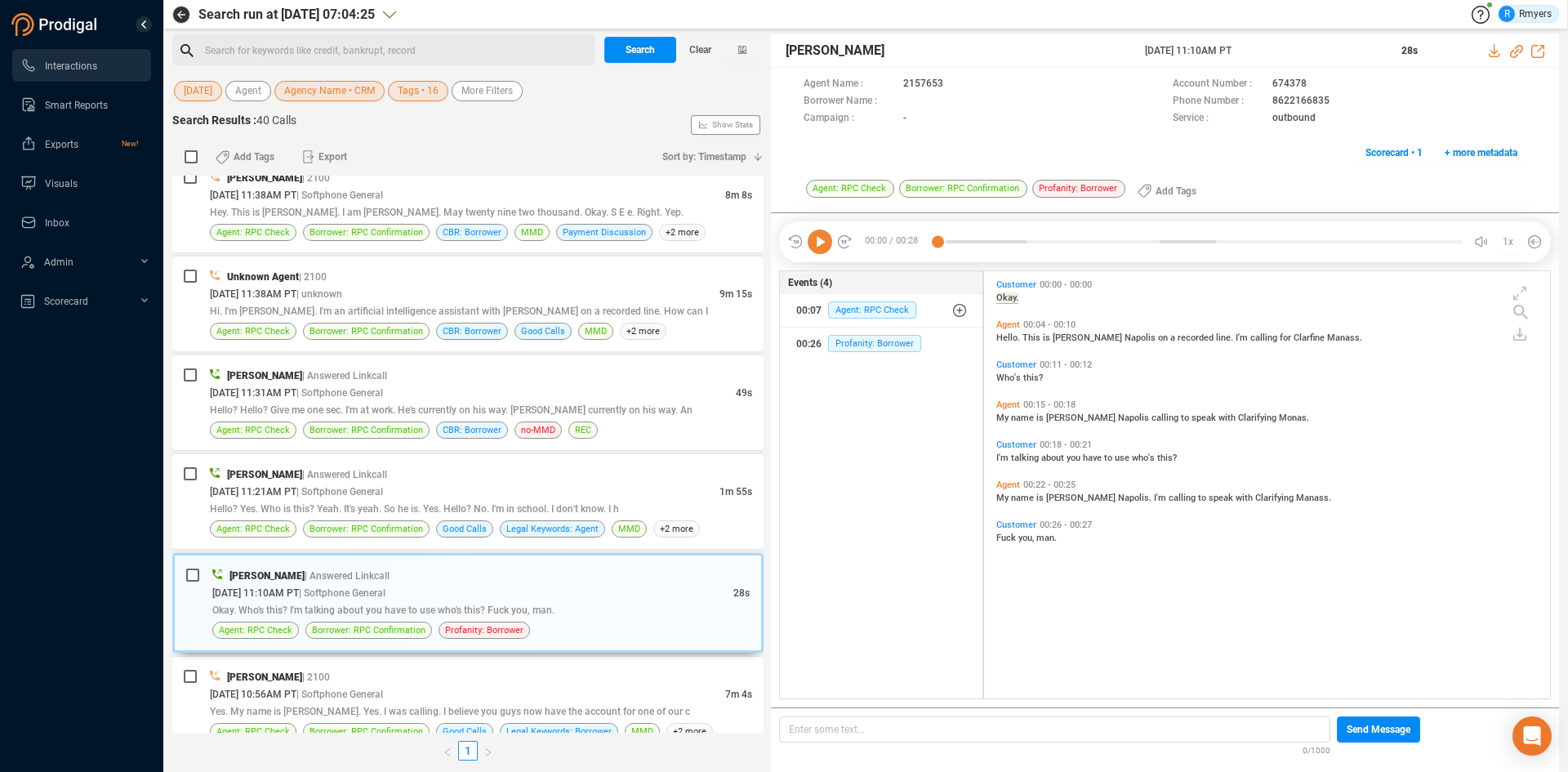
click at [817, 244] on icon at bounding box center [820, 242] width 25 height 25
click at [1008, 456] on span "I'm" at bounding box center [1004, 457] width 15 height 11
click at [824, 246] on icon at bounding box center [820, 242] width 25 height 25
click at [384, 437] on span "Borrower: RPC Confirmation" at bounding box center [366, 429] width 114 height 16
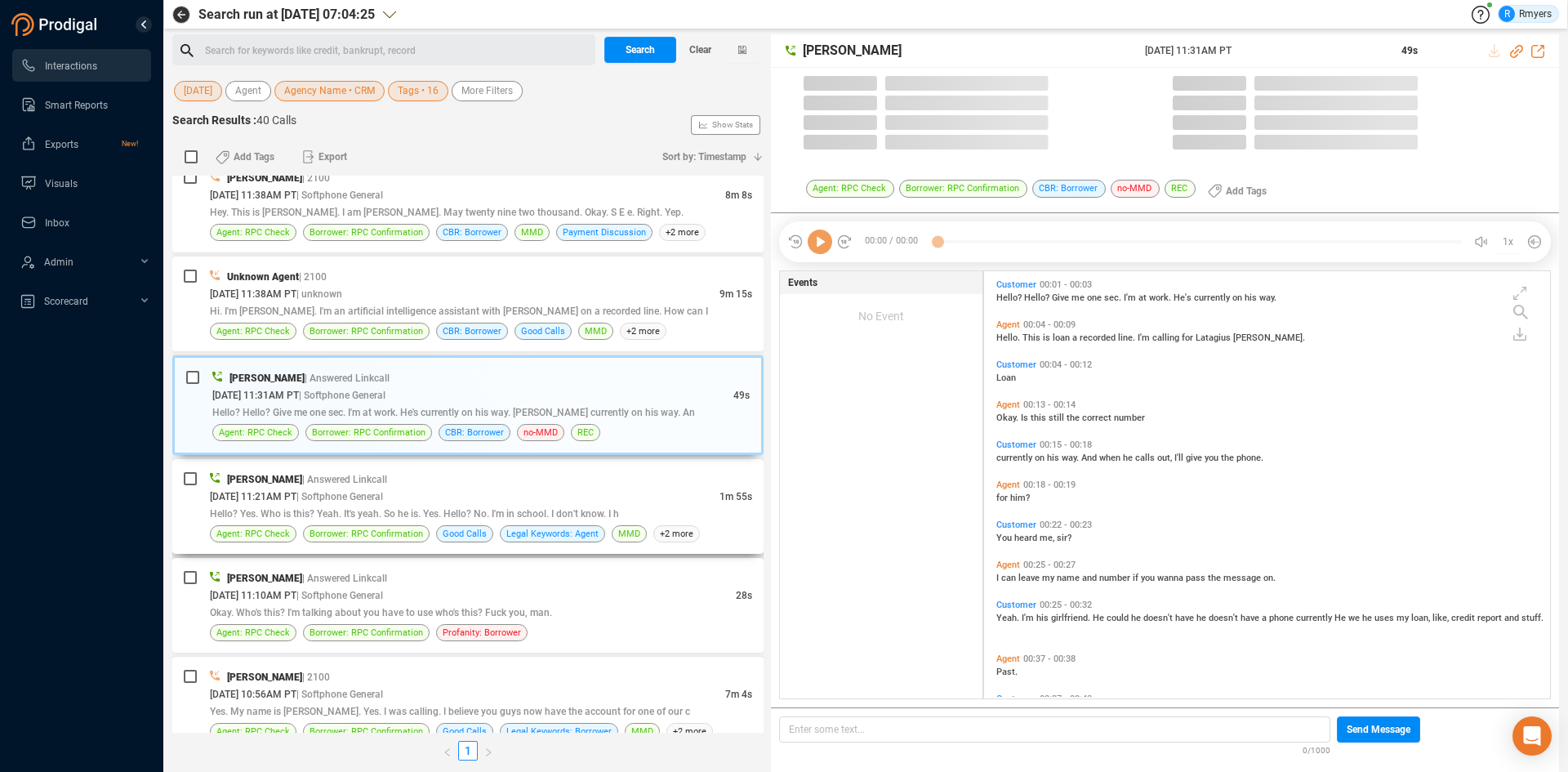
click at [366, 481] on span "| Answered Linkcall" at bounding box center [345, 479] width 85 height 11
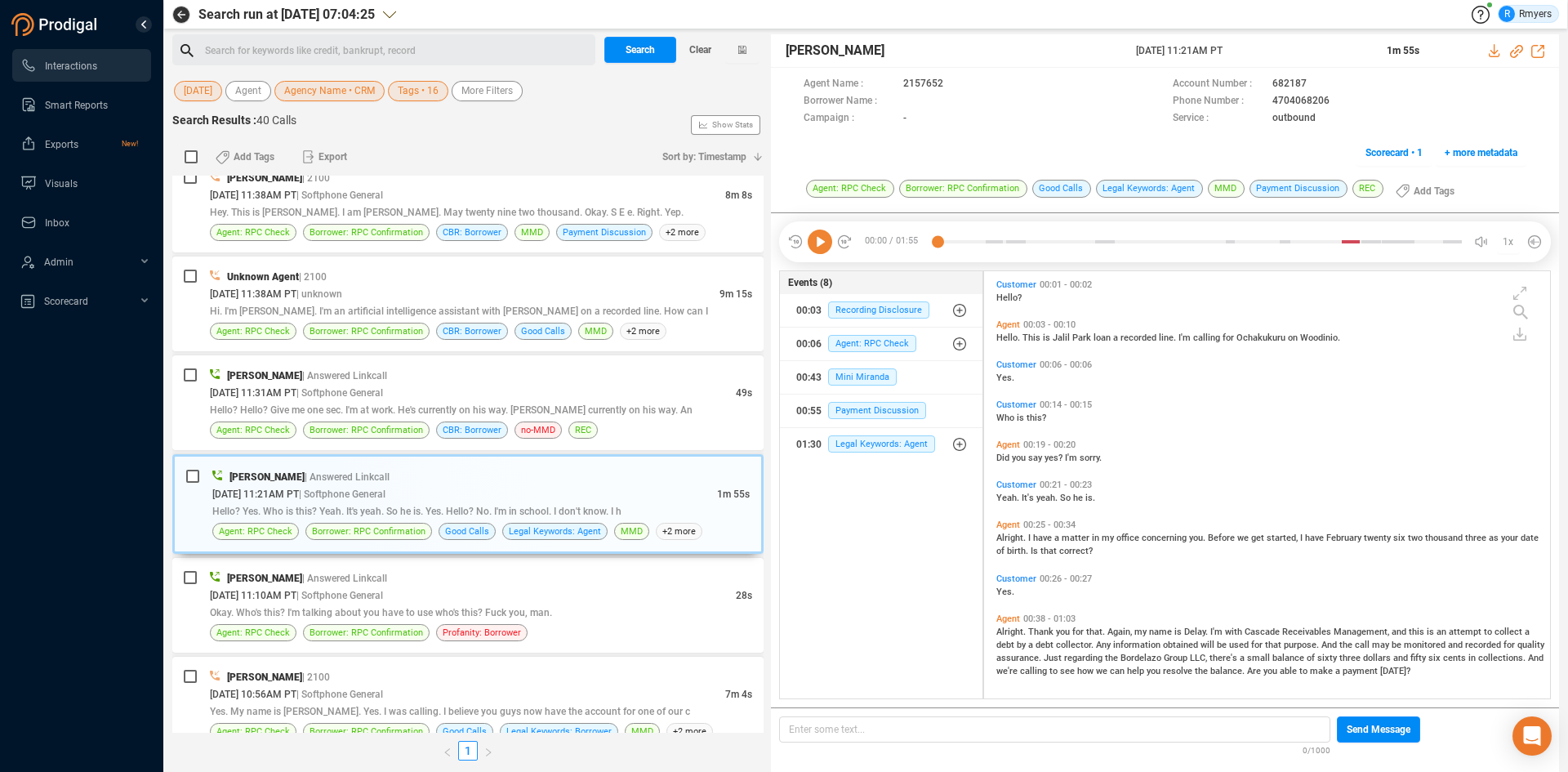
click at [818, 243] on icon at bounding box center [820, 242] width 25 height 25
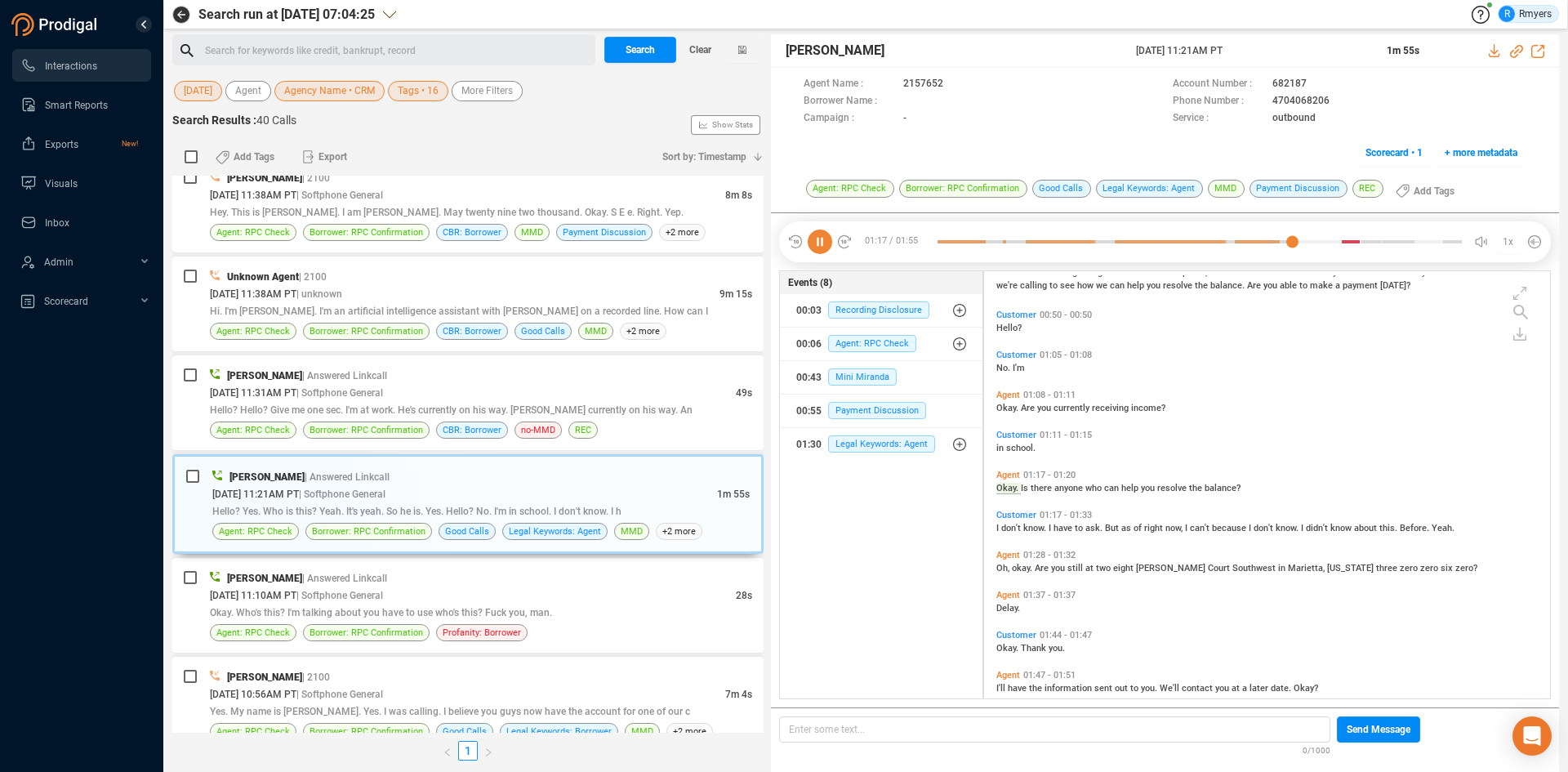
scroll to position [406, 0]
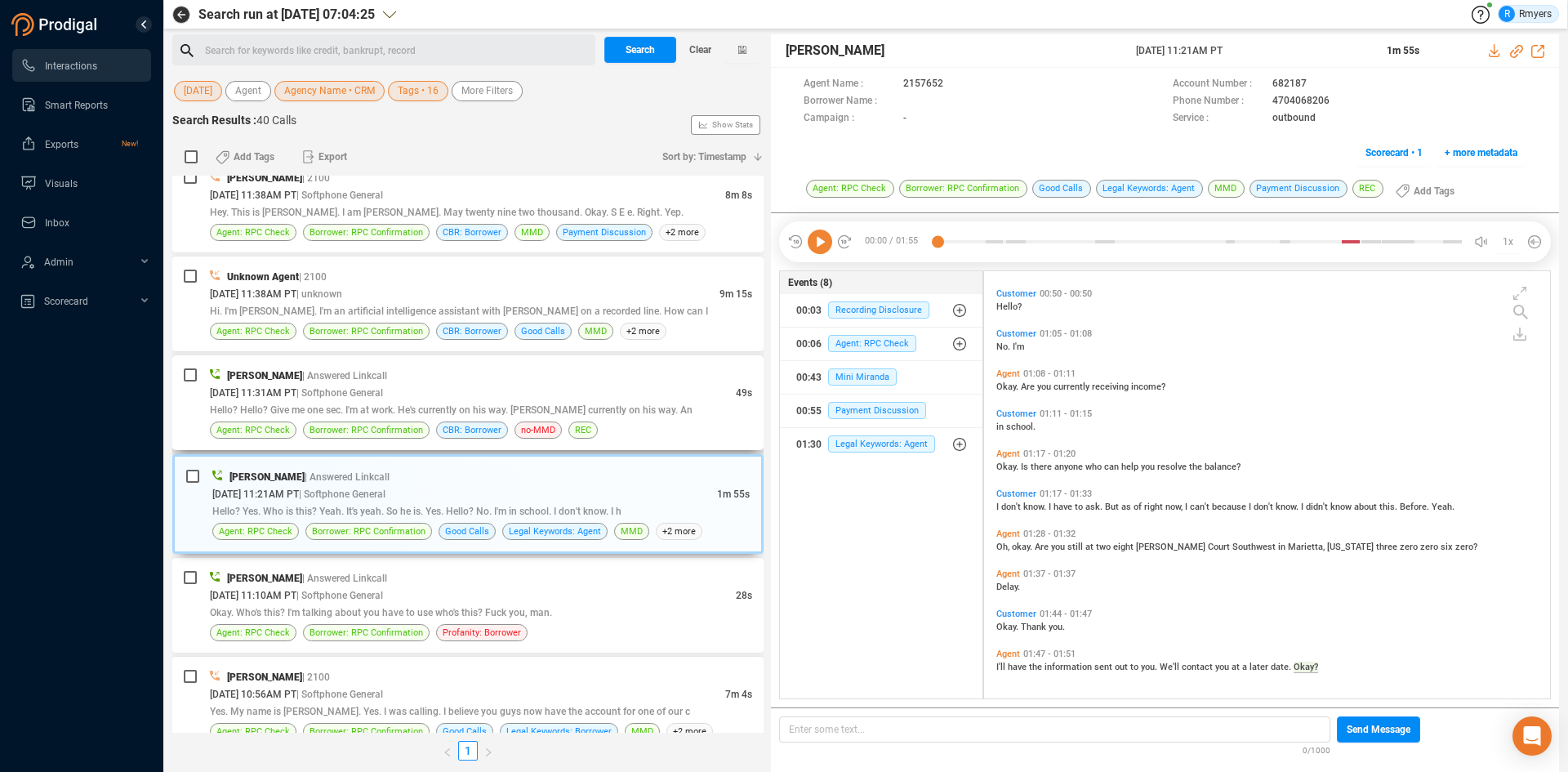
click at [214, 411] on span "Hello? Hello? Give me one sec. I'm at work. He's currently on his way. [PERSON_…" at bounding box center [451, 410] width 483 height 11
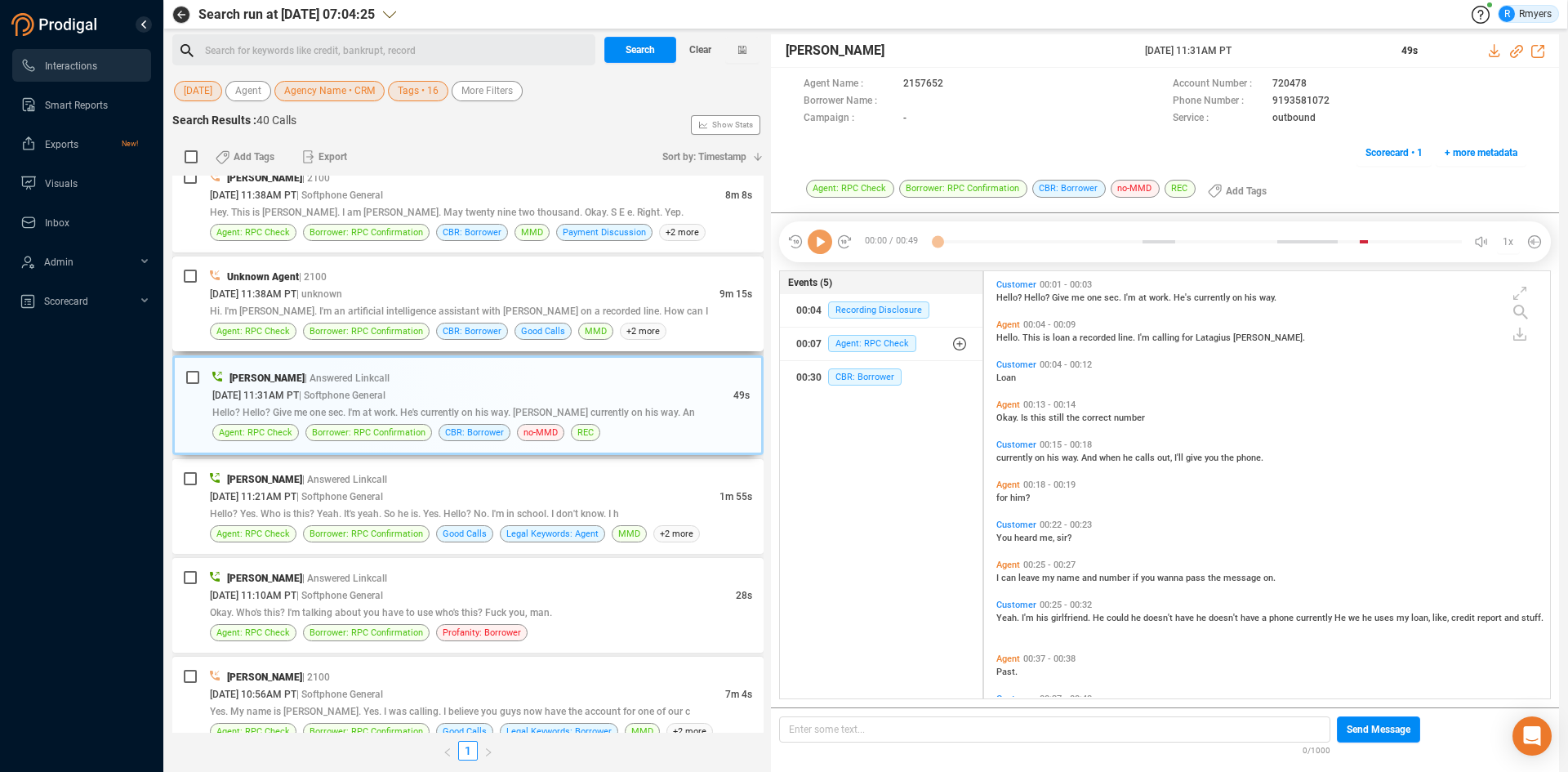
scroll to position [423, 558]
click at [816, 244] on icon at bounding box center [820, 242] width 25 height 25
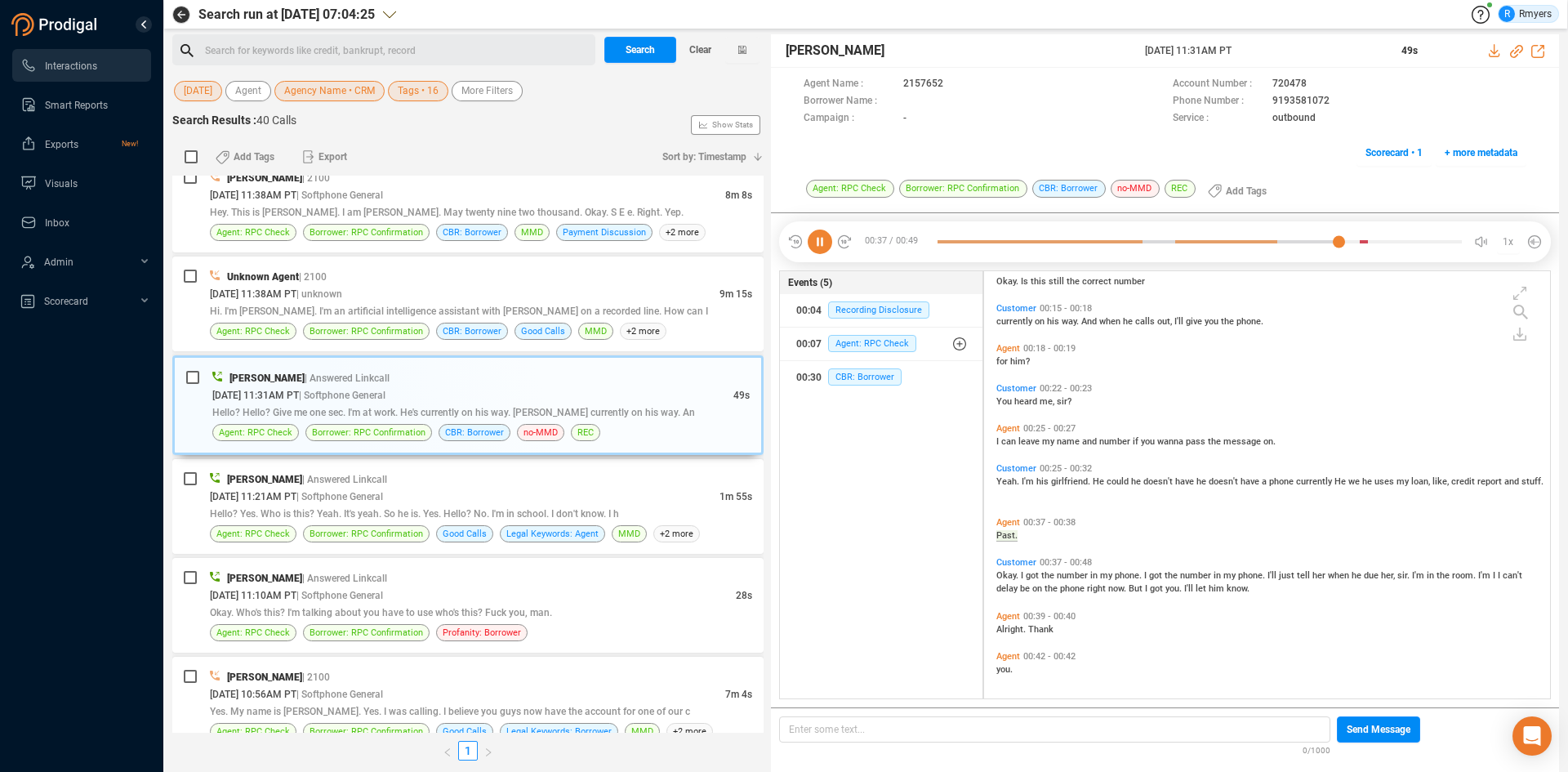
scroll to position [139, 0]
click at [379, 288] on div "08/18/2025 @ 11:38AM PT | unknown" at bounding box center [465, 293] width 510 height 17
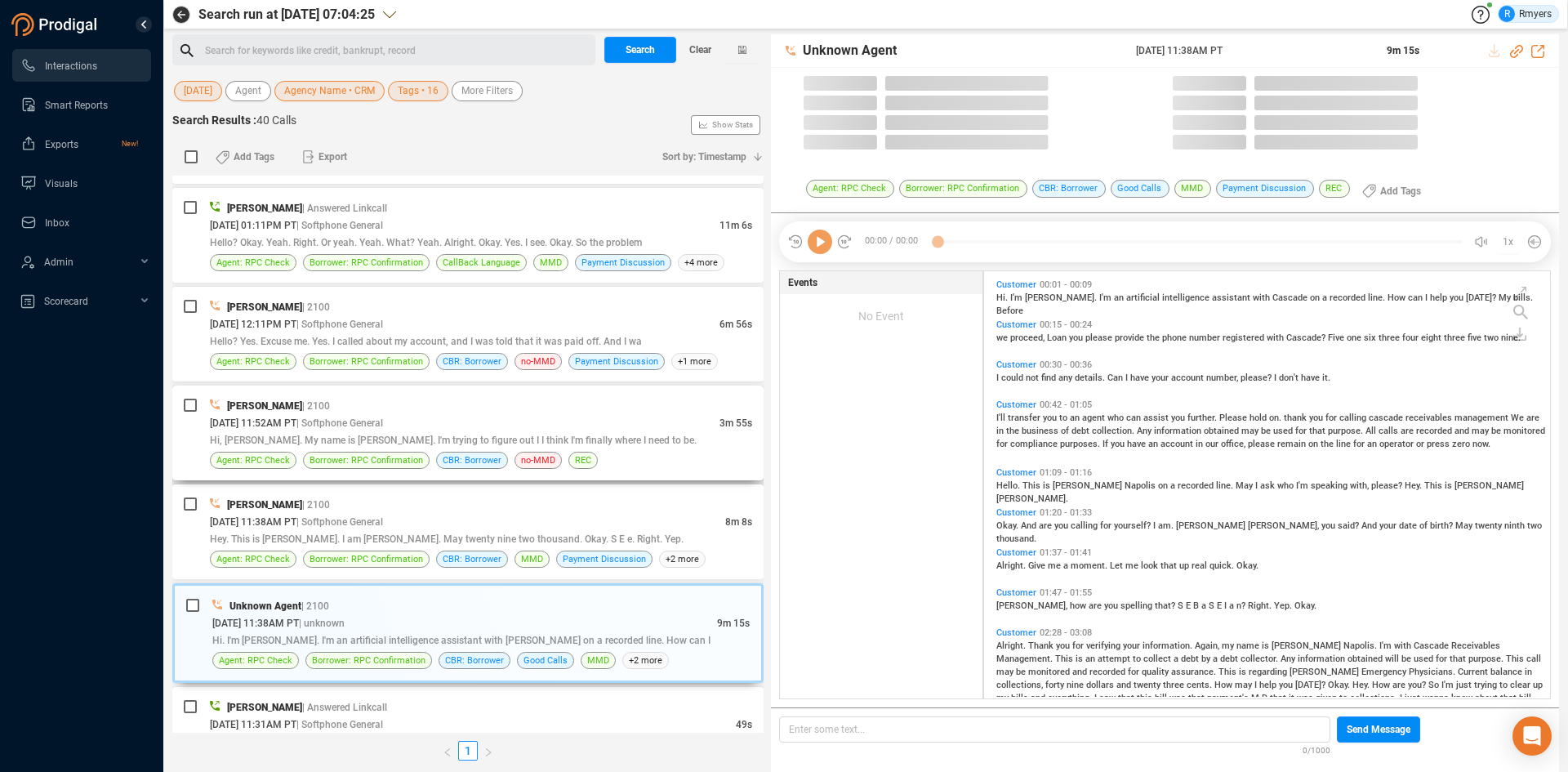
scroll to position [423, 558]
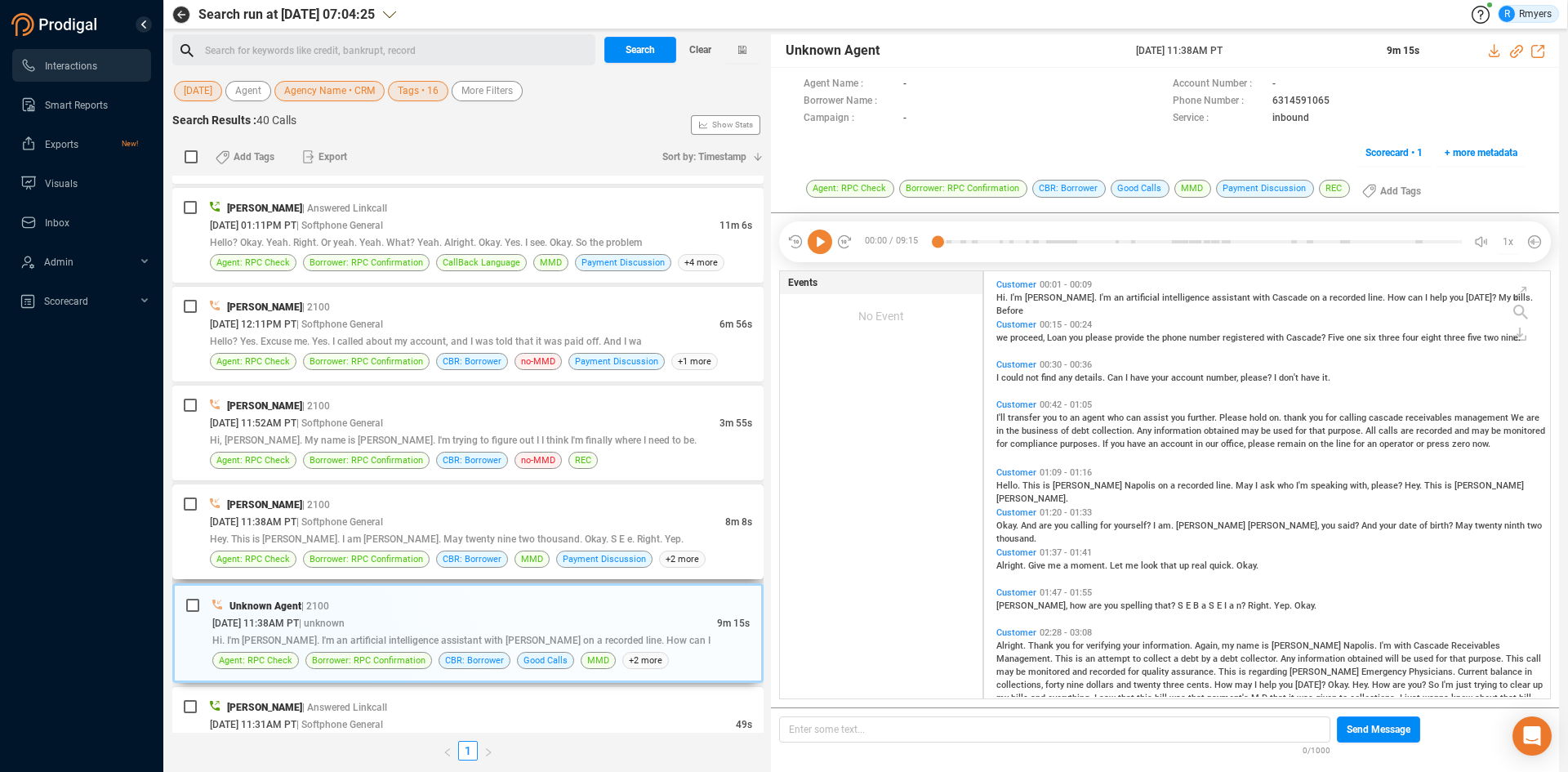
click at [448, 549] on div "Frank Napoles | 2100 08/18/2025 @ 11:38AM PT | Softphone General 8m 8s Hey. Thi…" at bounding box center [481, 532] width 543 height 72
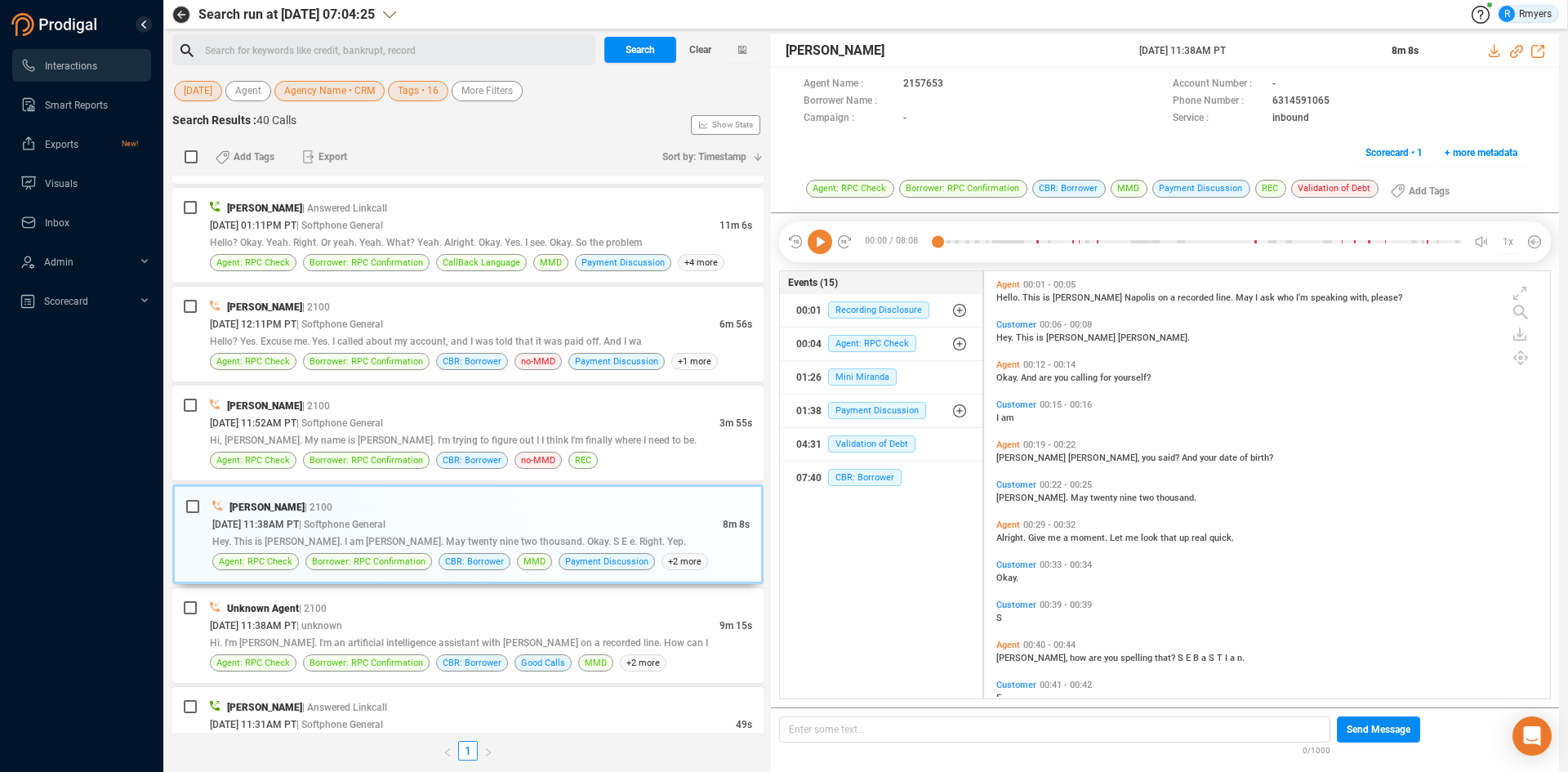
drag, startPoint x: 817, startPoint y: 245, endPoint x: 784, endPoint y: 272, distance: 42.6
click at [817, 244] on icon at bounding box center [820, 242] width 25 height 25
click at [528, 444] on span "Hi, [PERSON_NAME]. My name is [PERSON_NAME]. I'm trying to figure out I I think…" at bounding box center [453, 440] width 487 height 11
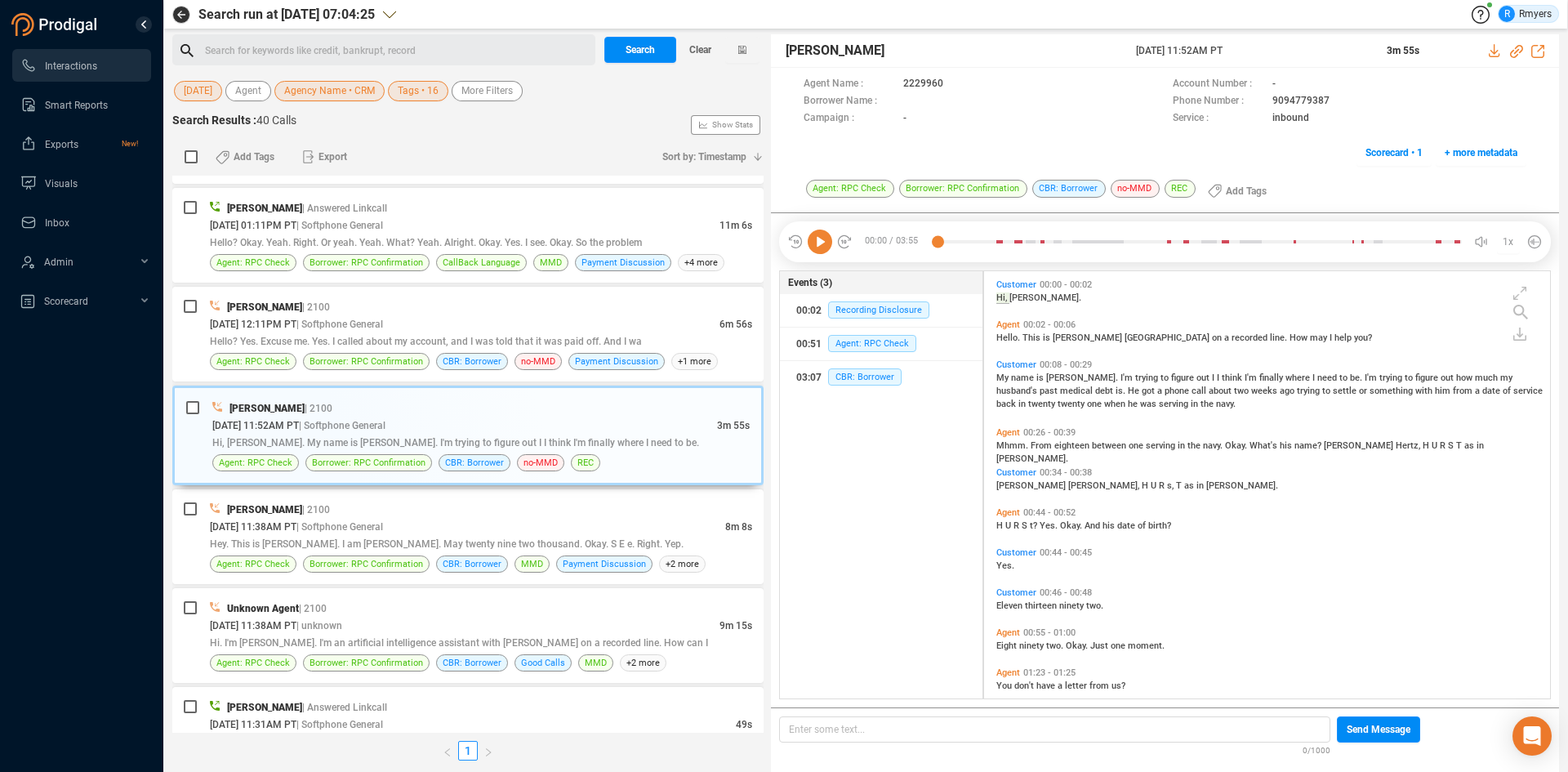
click at [823, 247] on icon at bounding box center [820, 242] width 25 height 25
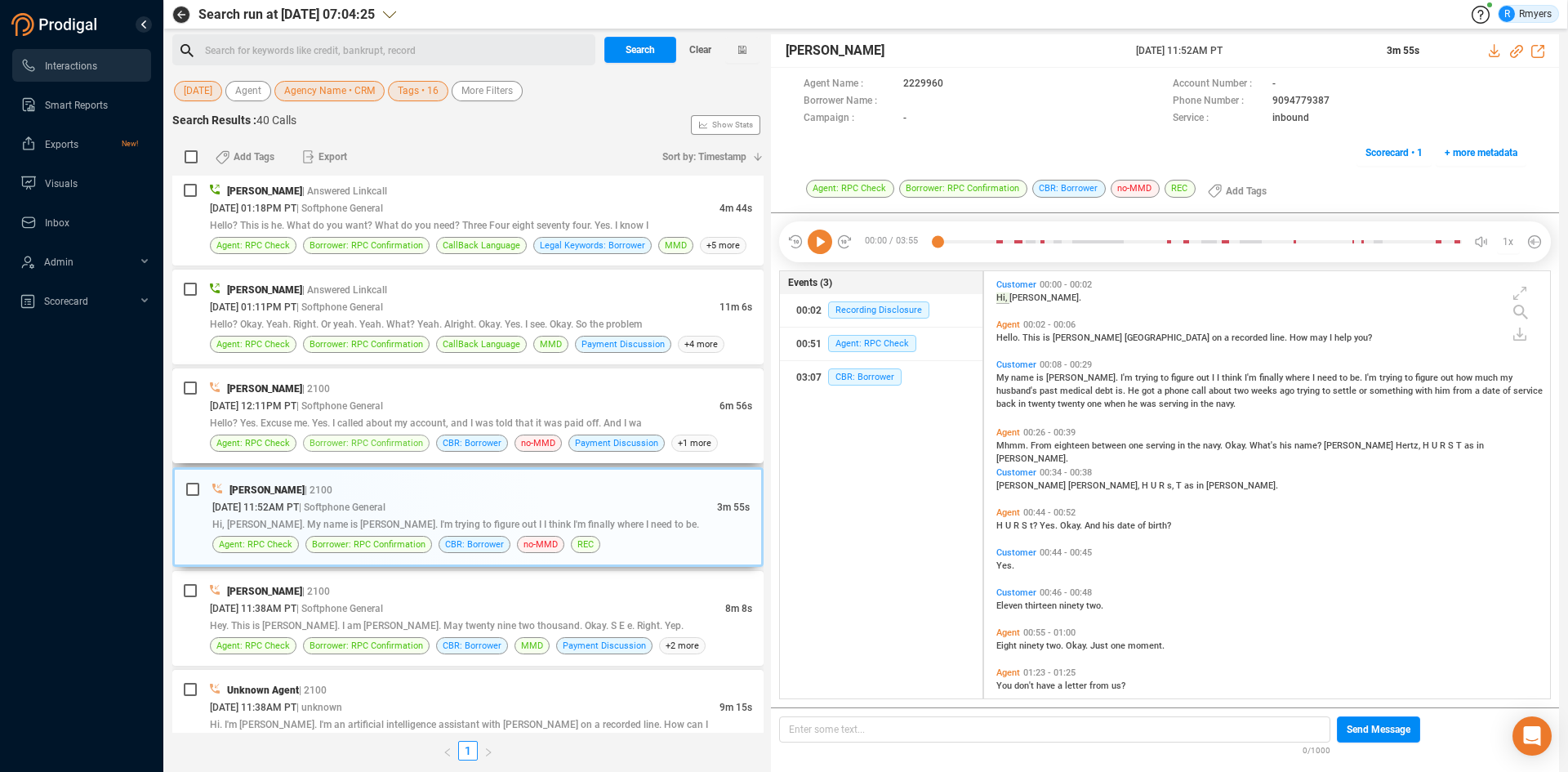
click at [377, 436] on span "Borrower: RPC Confirmation" at bounding box center [366, 443] width 114 height 16
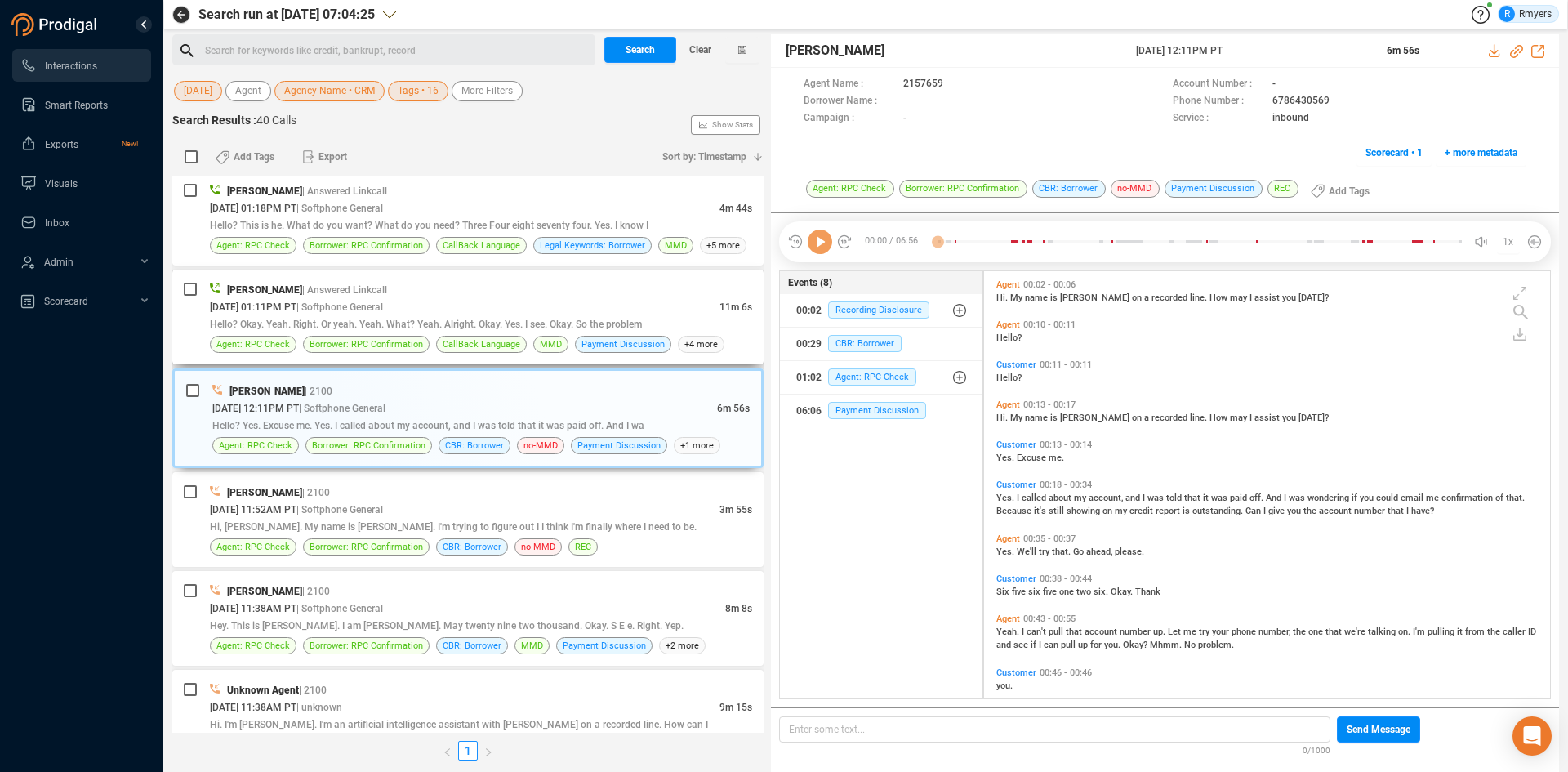
scroll to position [423, 558]
click at [818, 246] on icon at bounding box center [820, 242] width 25 height 25
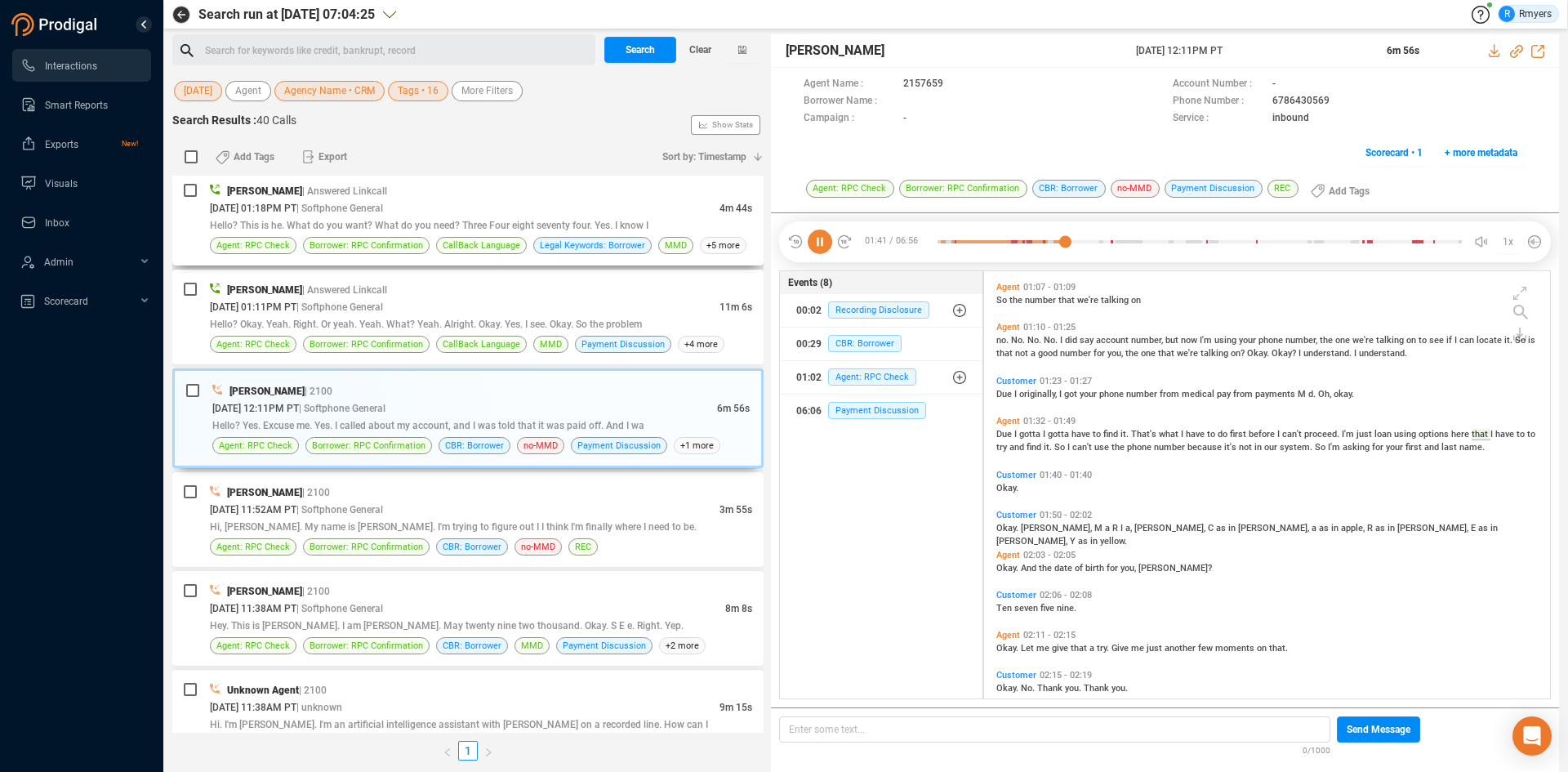
scroll to position [472, 0]
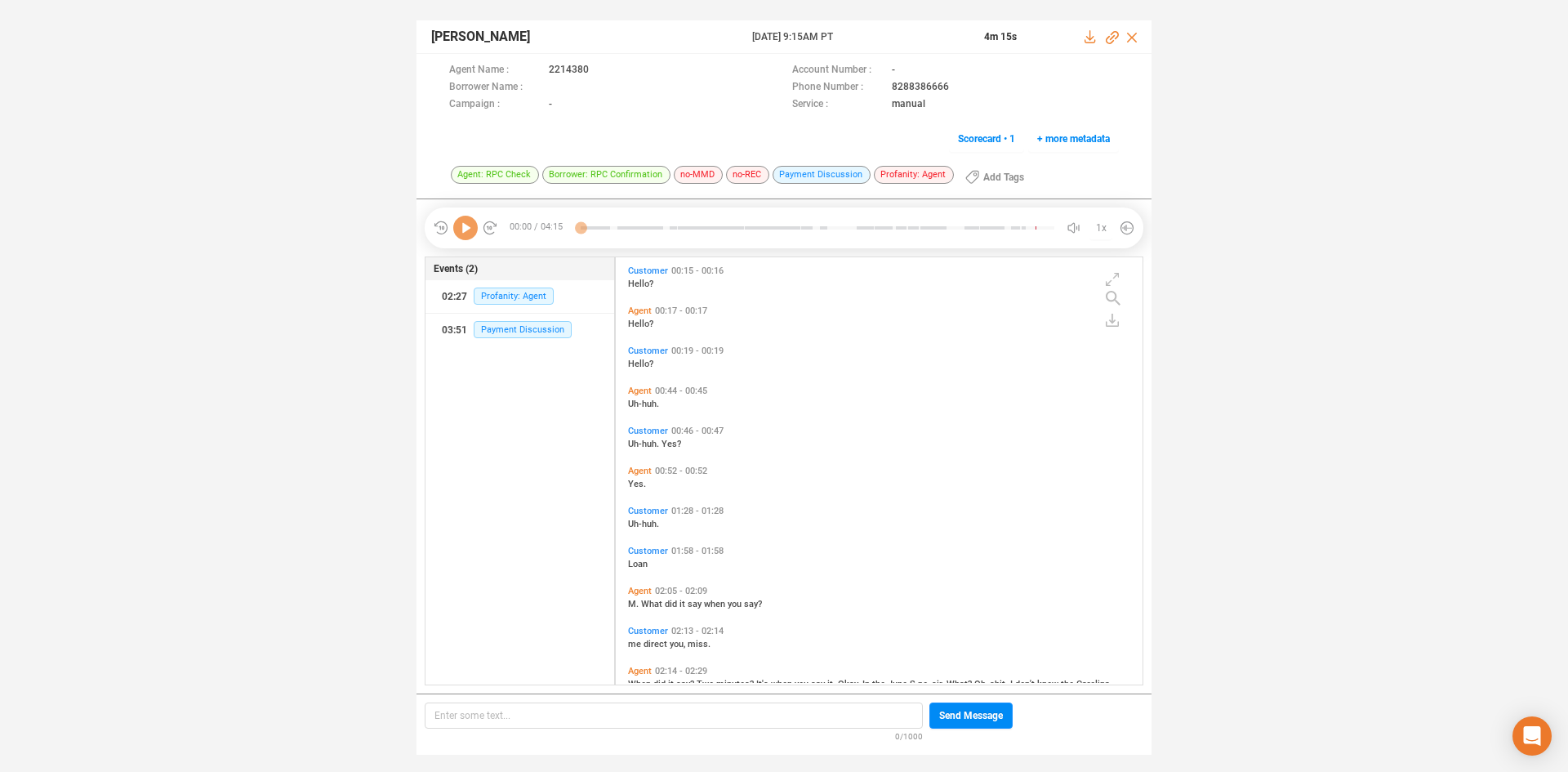
scroll to position [423, 519]
click at [491, 291] on span "Profanity: Agent" at bounding box center [514, 296] width 80 height 17
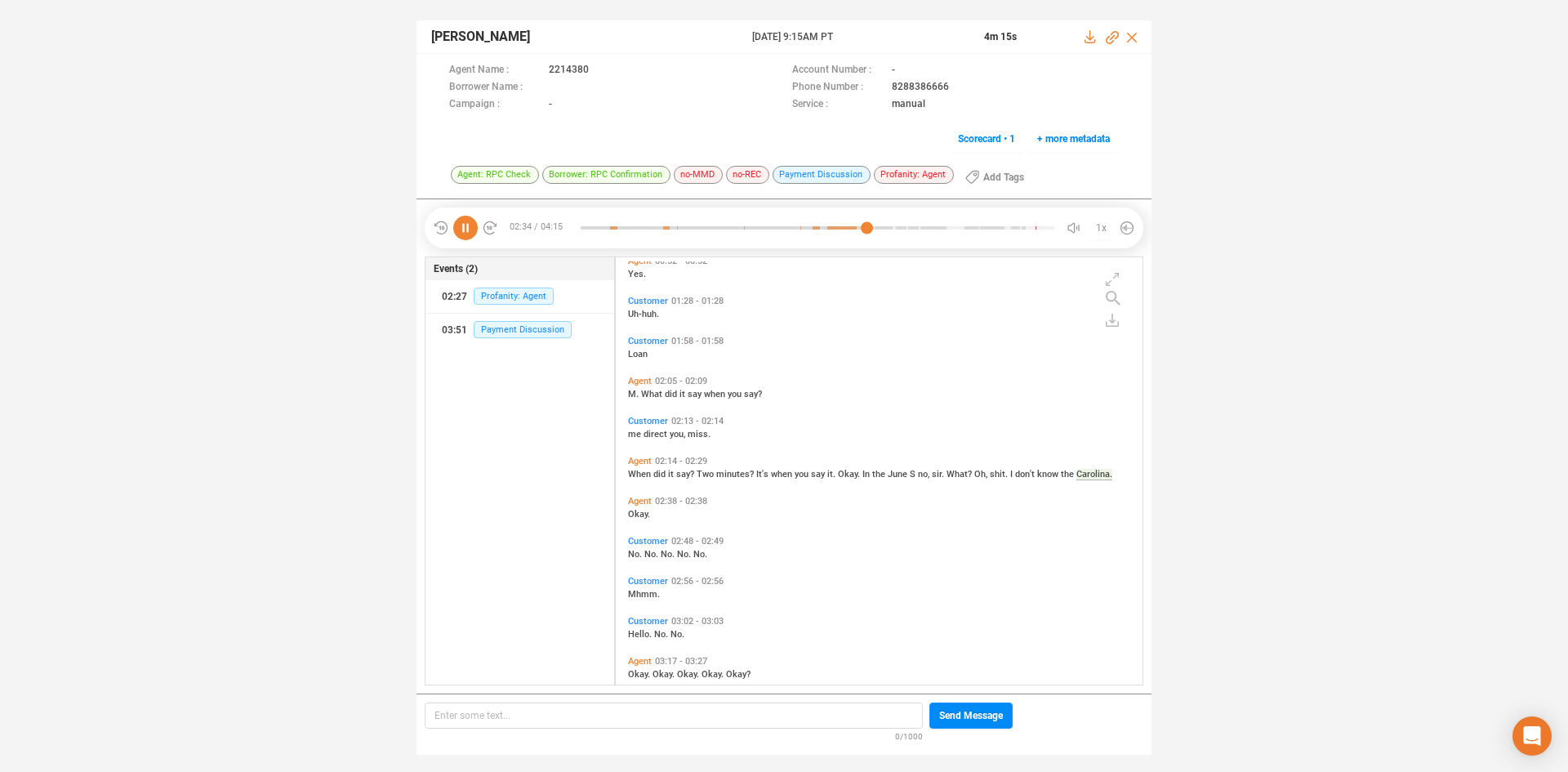
click at [947, 475] on span "What?" at bounding box center [961, 474] width 28 height 11
click at [905, 127] on icon at bounding box center [906, 123] width 13 height 13
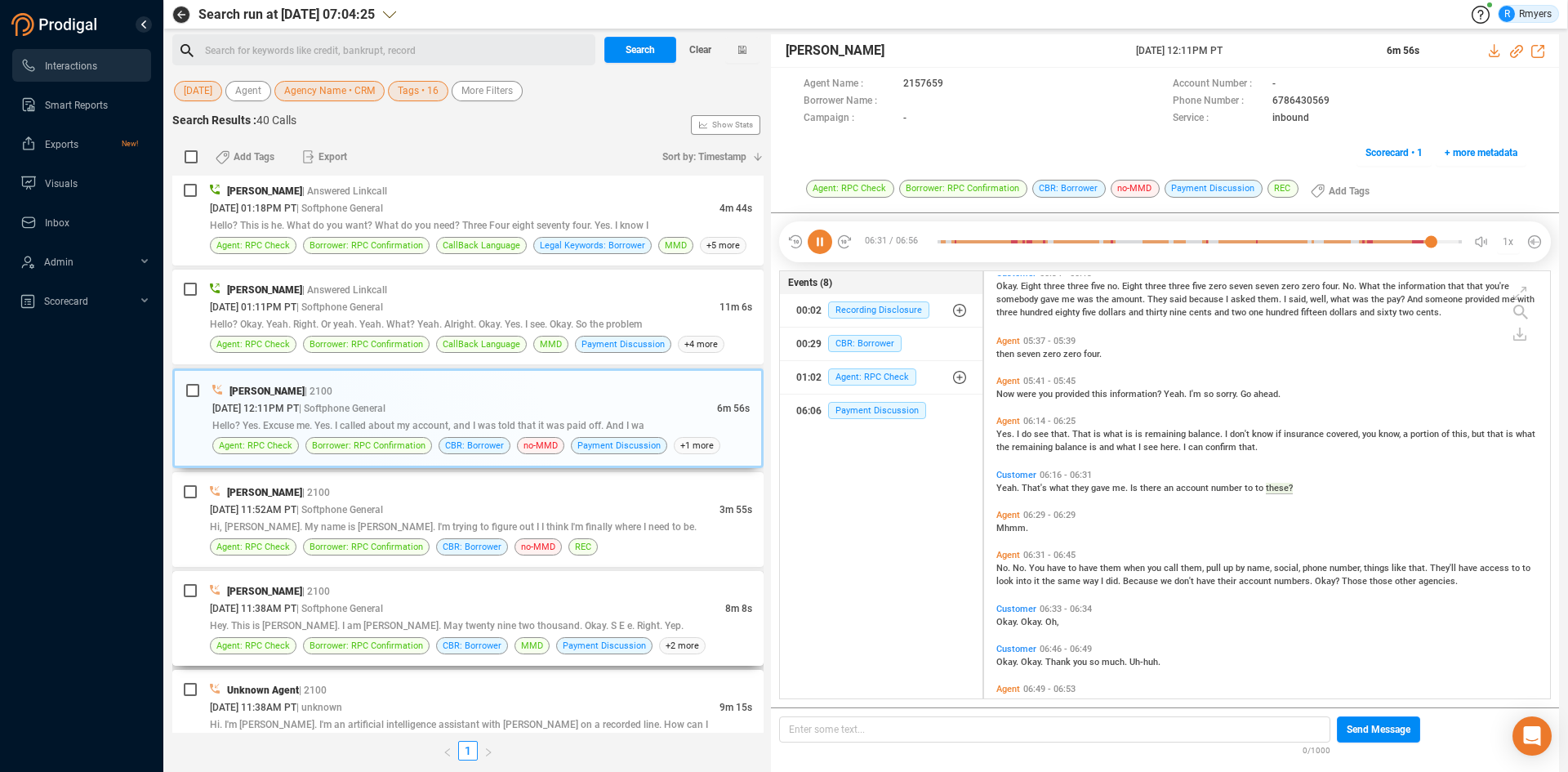
scroll to position [2094, 0]
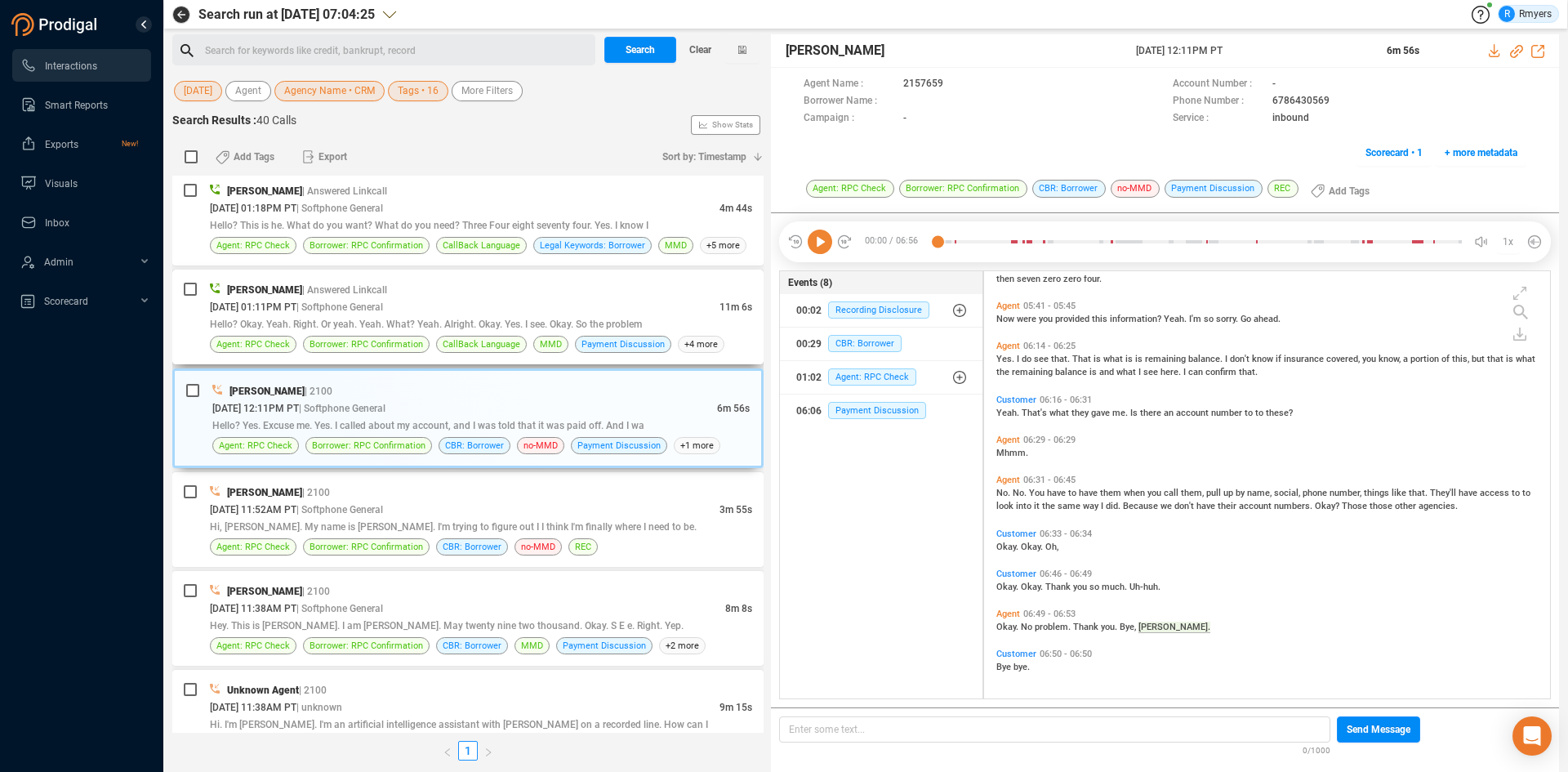
click at [442, 331] on div "Hello? Okay. Yeah. Right. Or yeah. Yeah. What? Yeah. Alright. Okay. Yes. I see.…" at bounding box center [481, 324] width 543 height 17
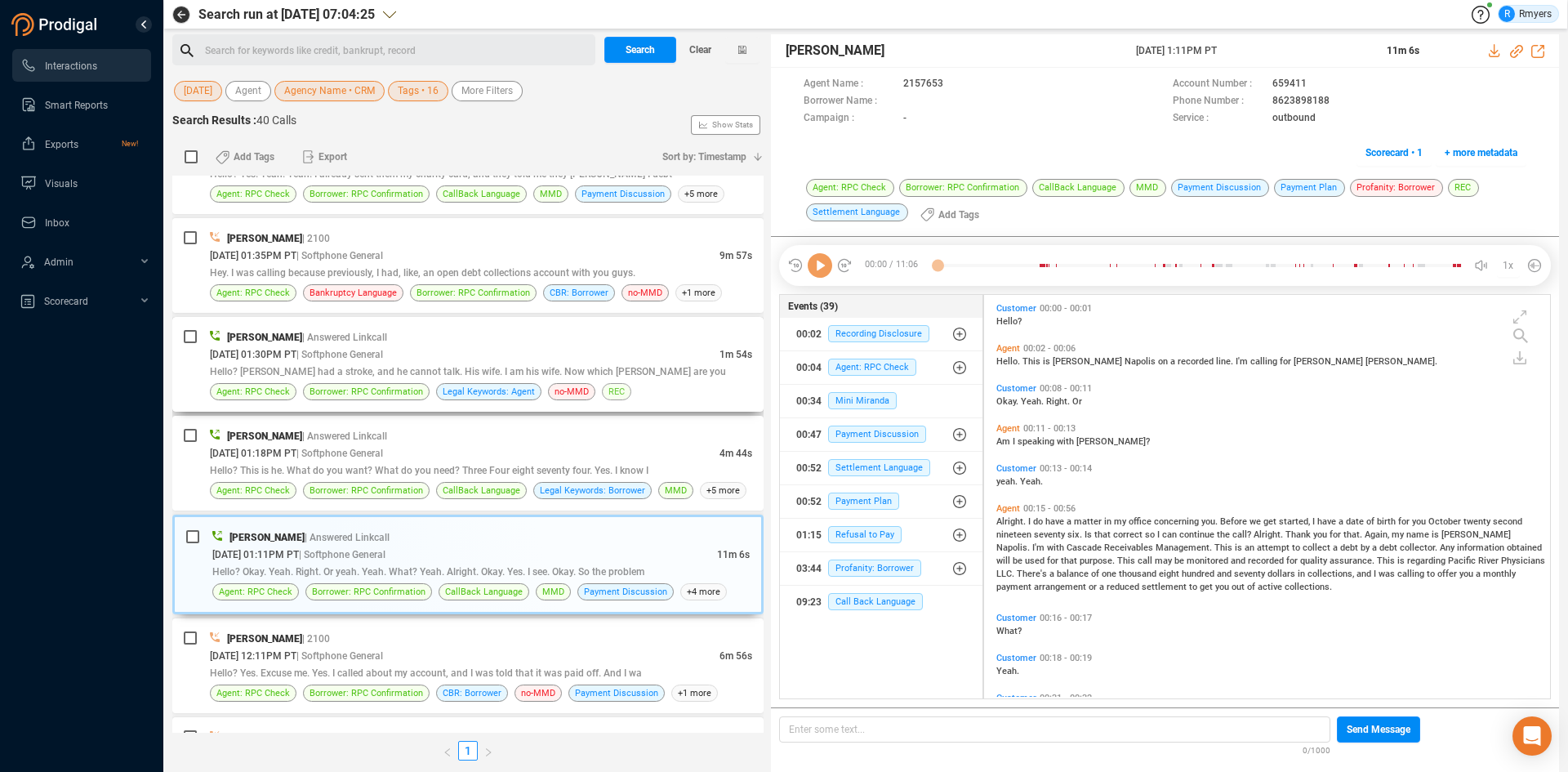
scroll to position [399, 558]
click at [817, 262] on icon at bounding box center [820, 266] width 25 height 25
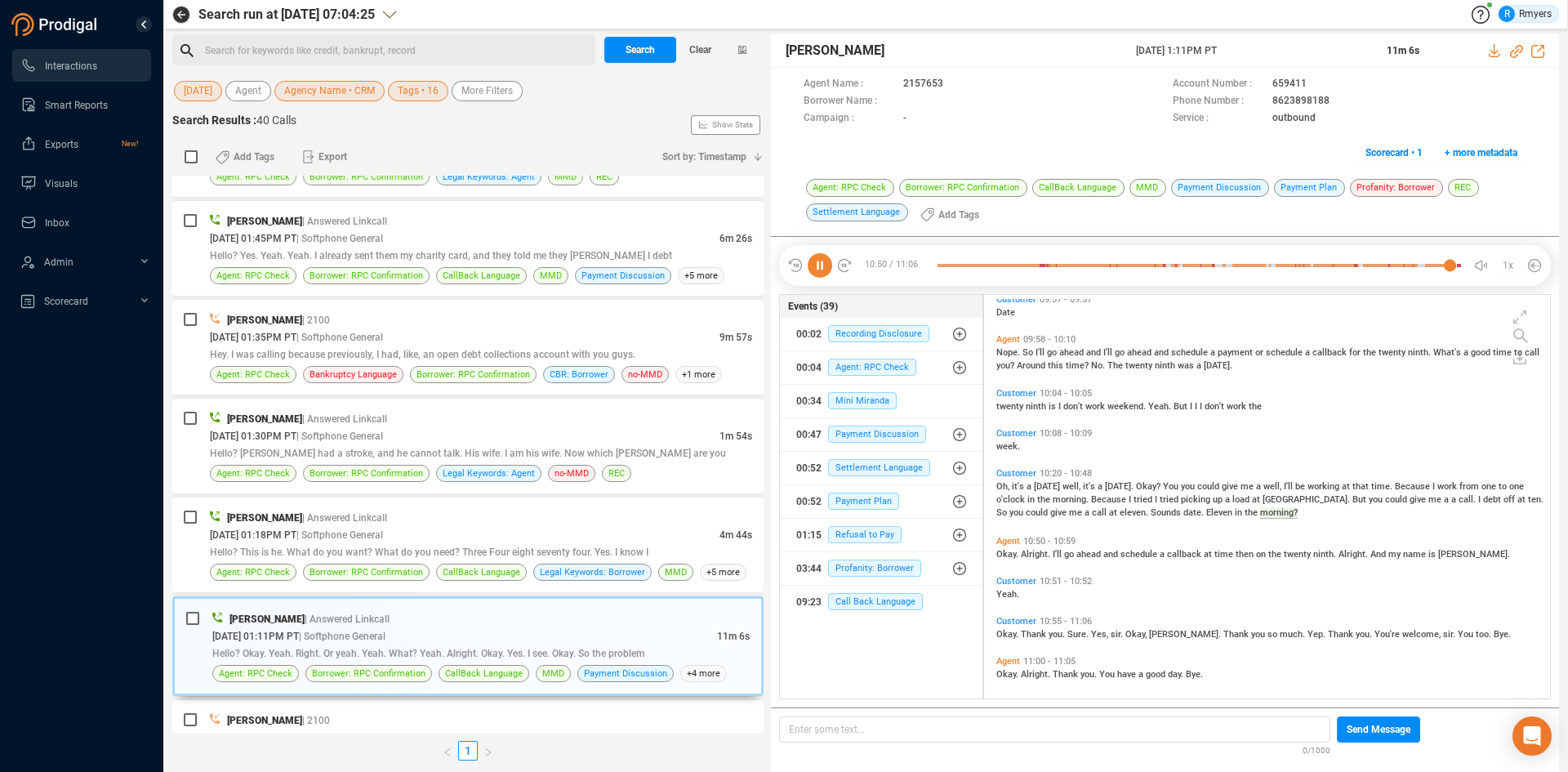
scroll to position [3230, 0]
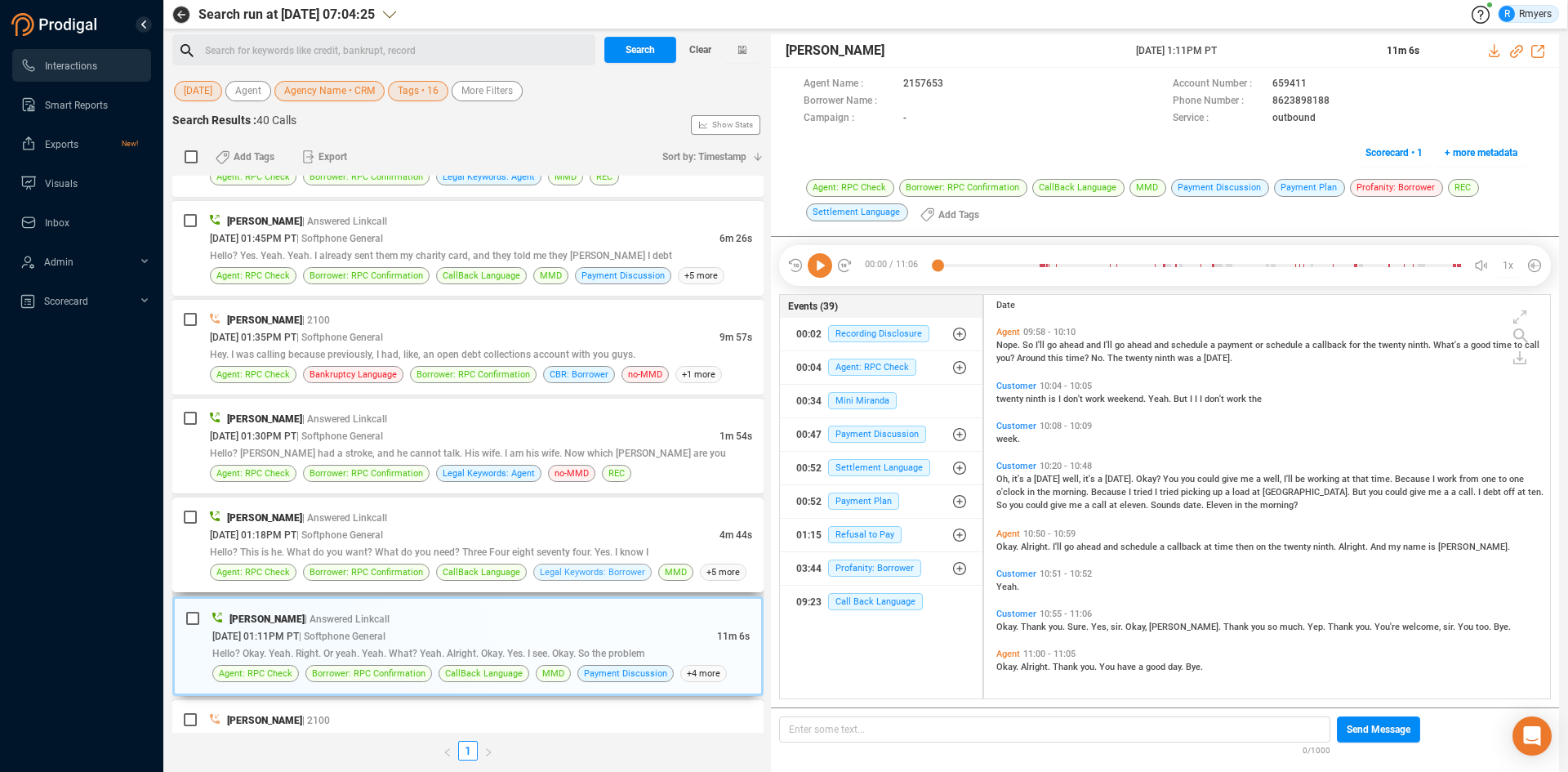
click at [606, 544] on div "Hello? This is he. What do you want? What do you need? Three Four eight seventy…" at bounding box center [481, 552] width 543 height 17
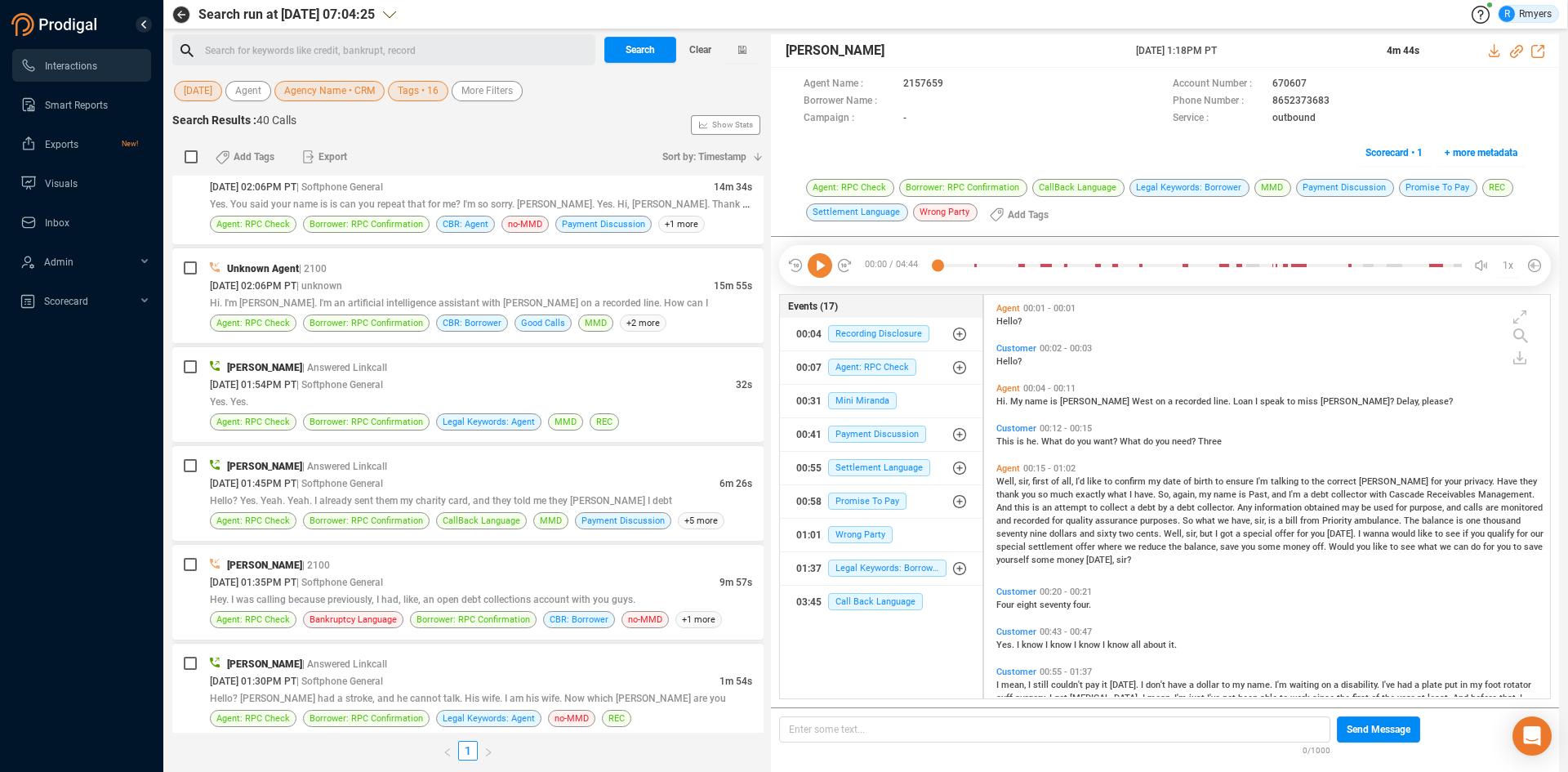
scroll to position [701, 0]
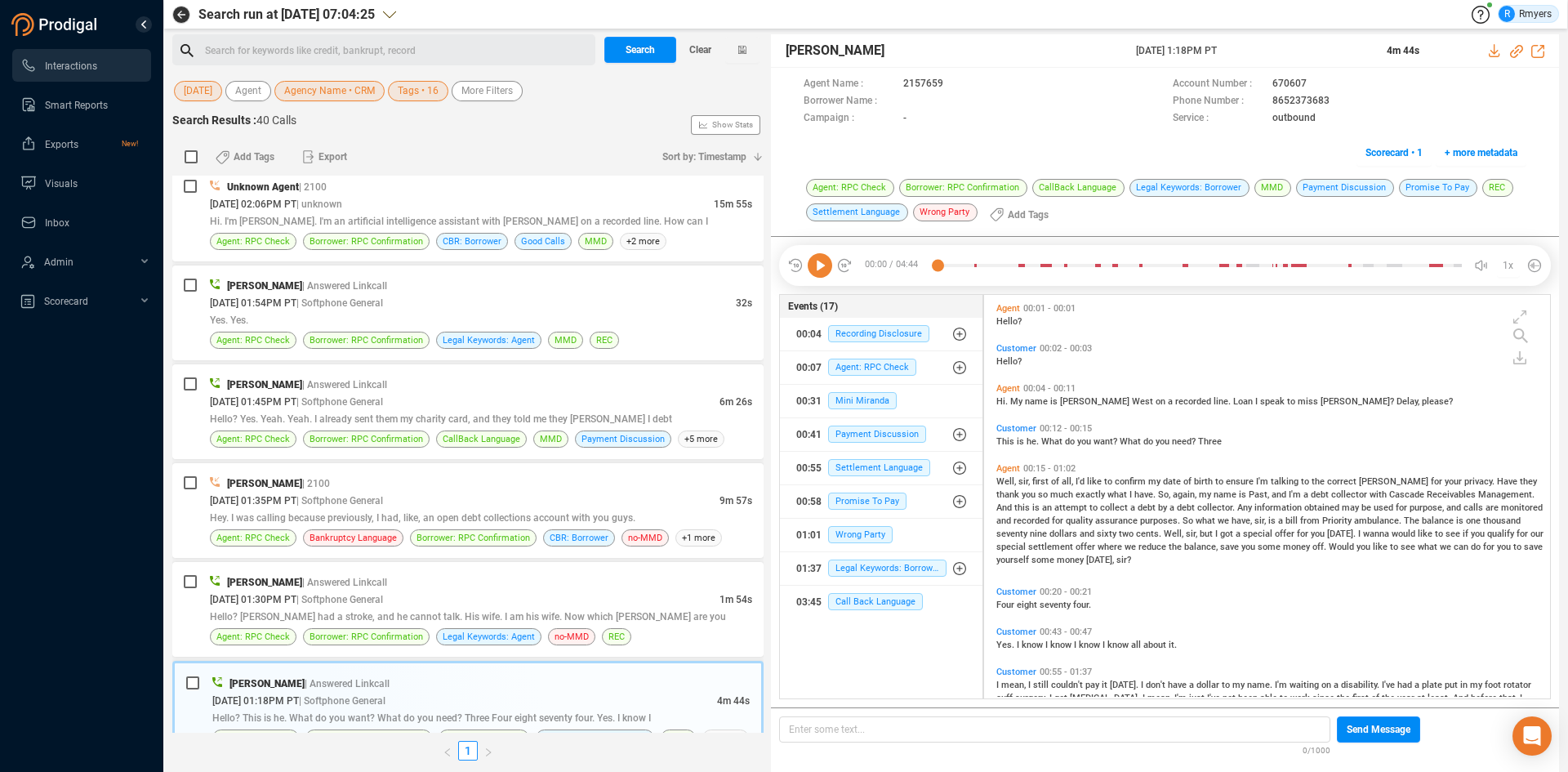
click at [817, 260] on icon at bounding box center [820, 266] width 25 height 25
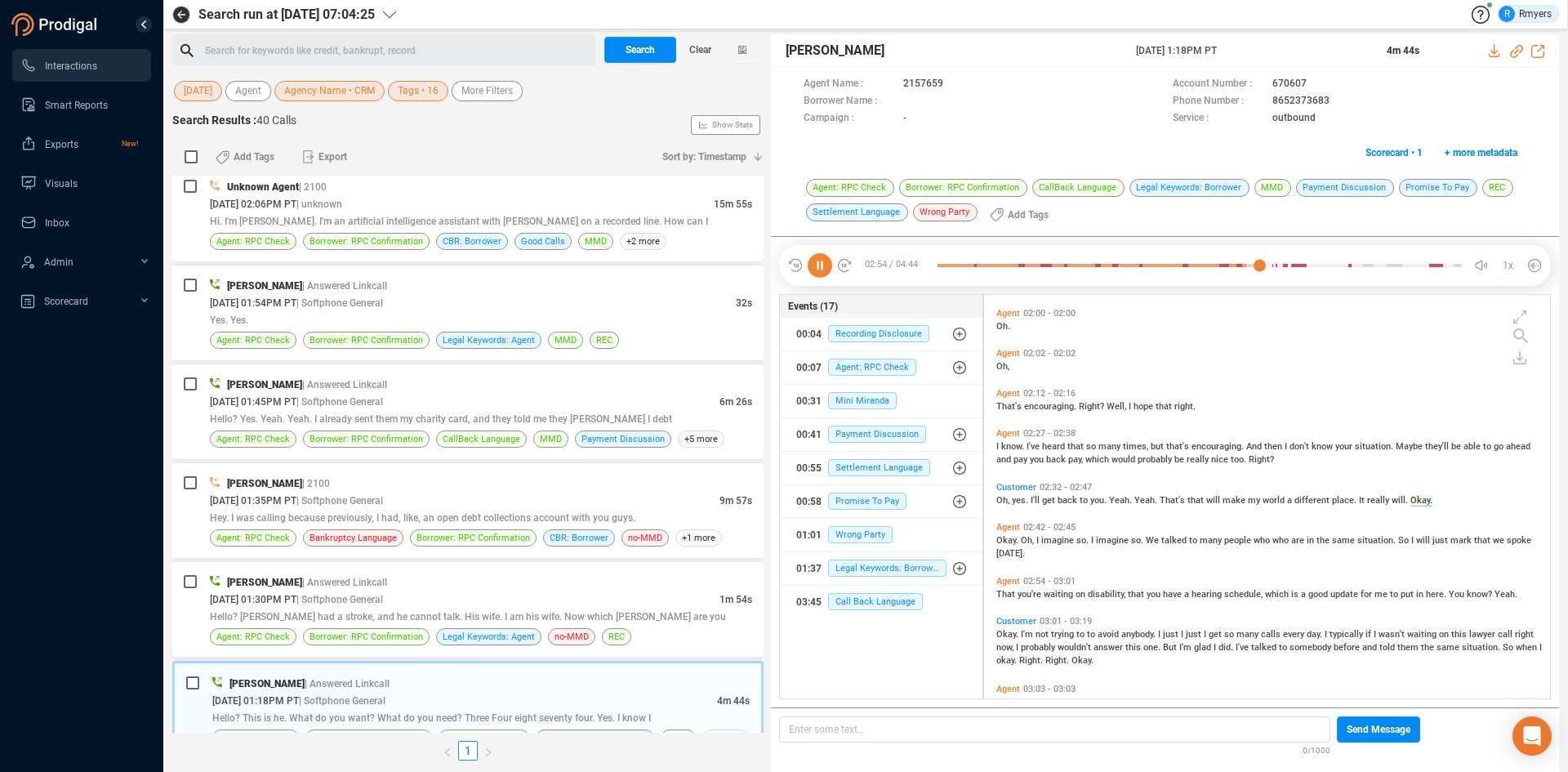
scroll to position [804, 0]
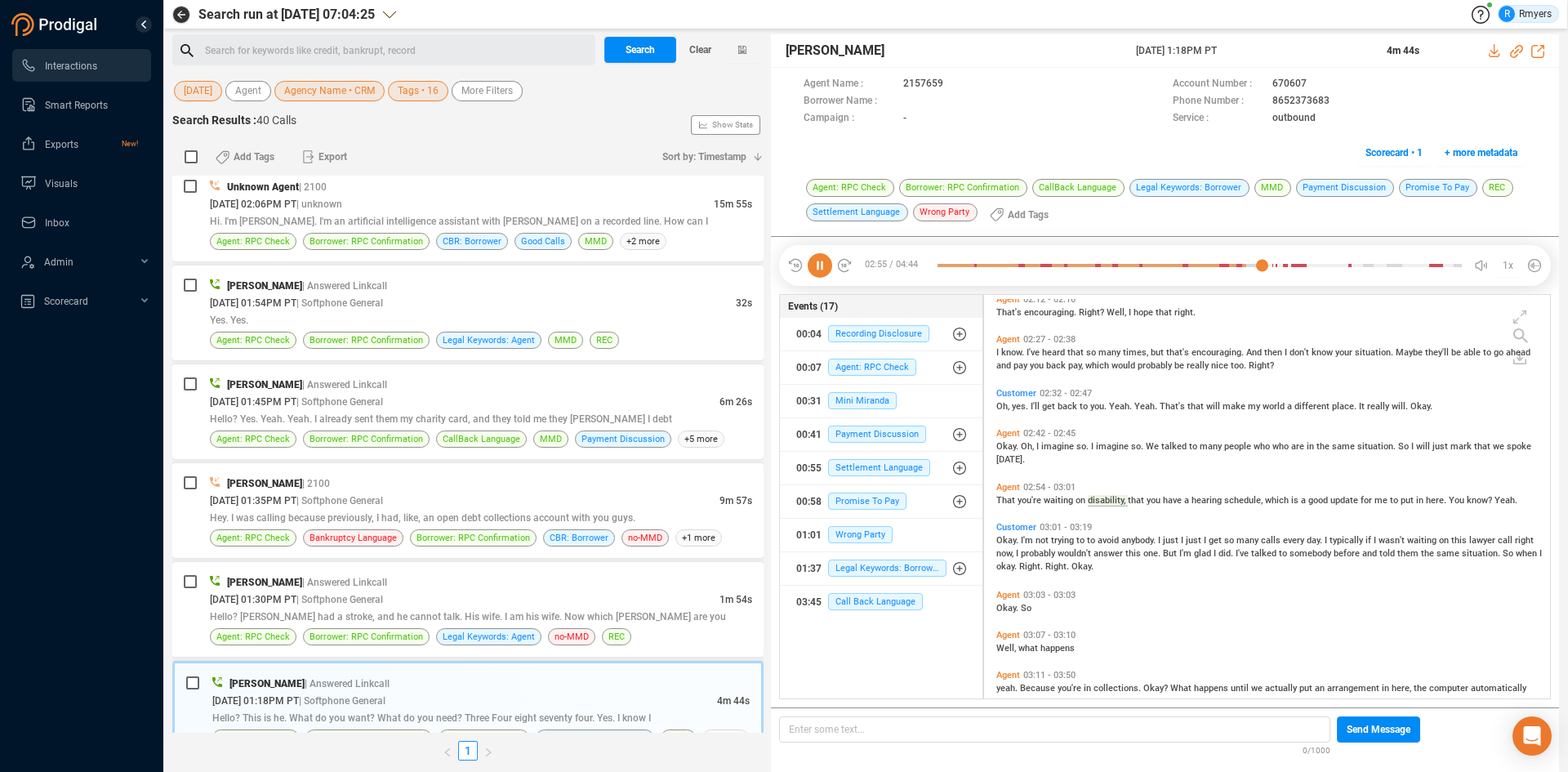
click at [818, 266] on icon at bounding box center [820, 266] width 25 height 25
click at [815, 271] on icon at bounding box center [820, 266] width 25 height 25
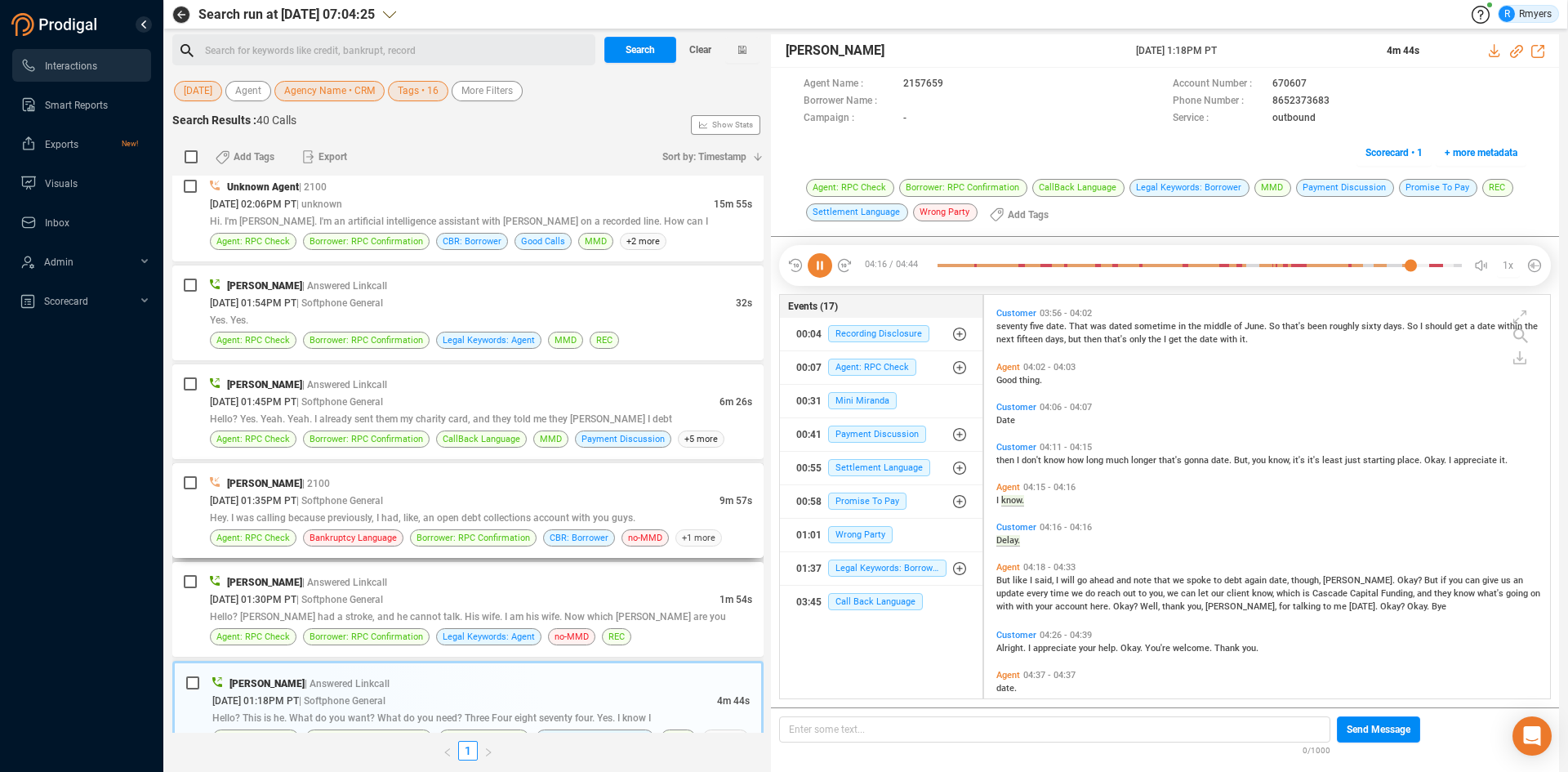
scroll to position [1322, 0]
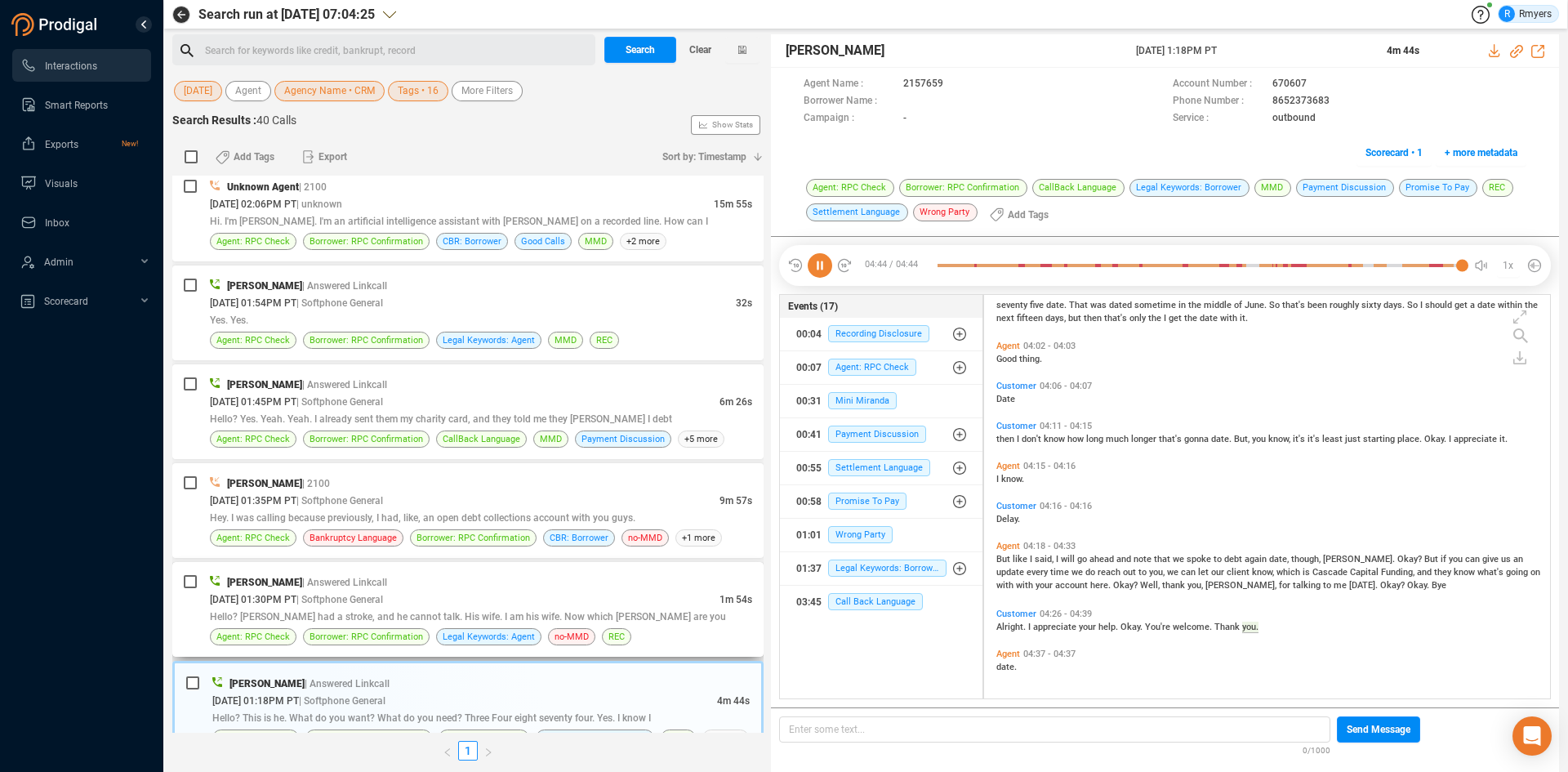
click at [297, 601] on span "[DATE] 01:30PM PT" at bounding box center [253, 599] width 87 height 11
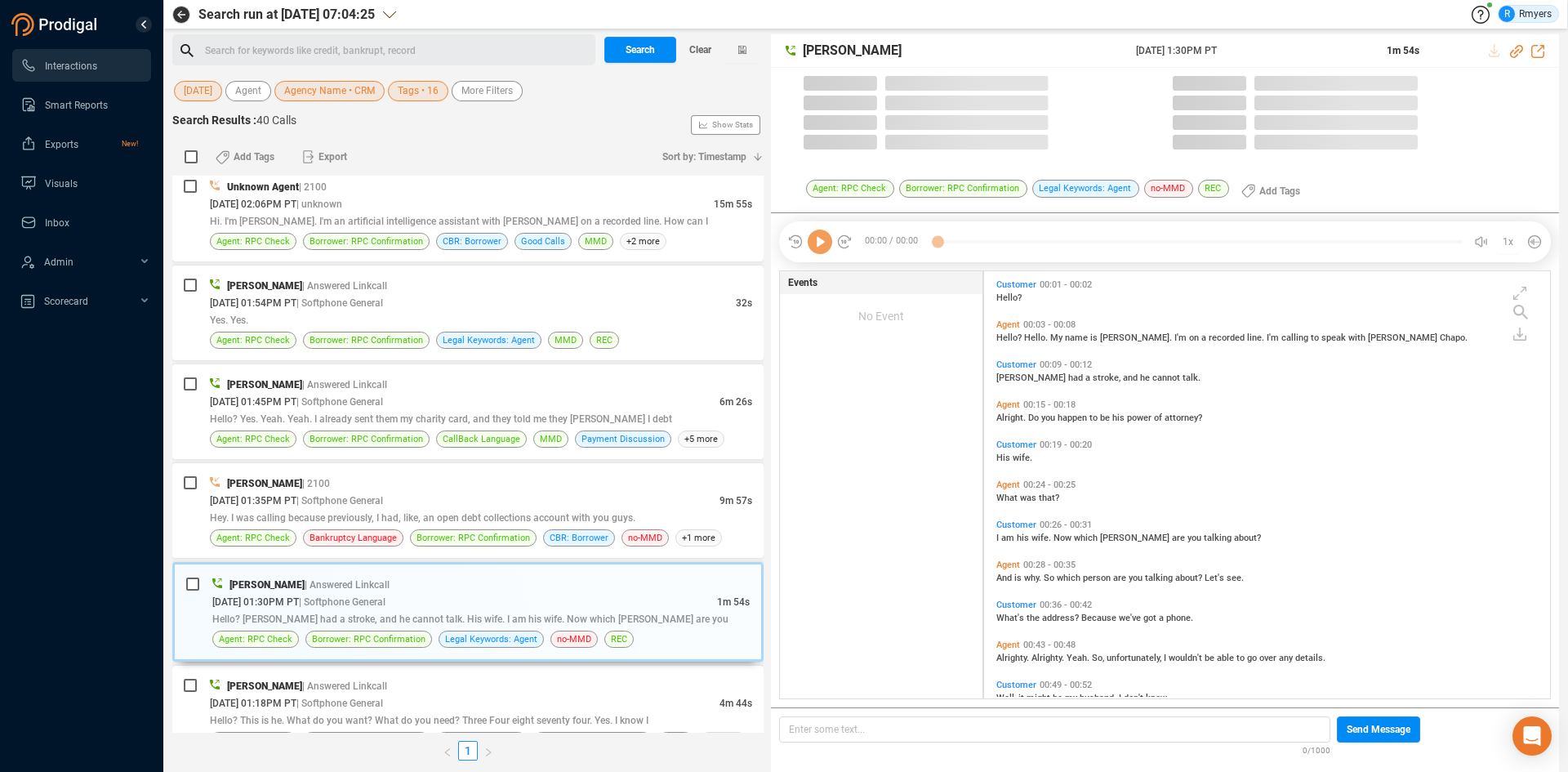
scroll to position [423, 558]
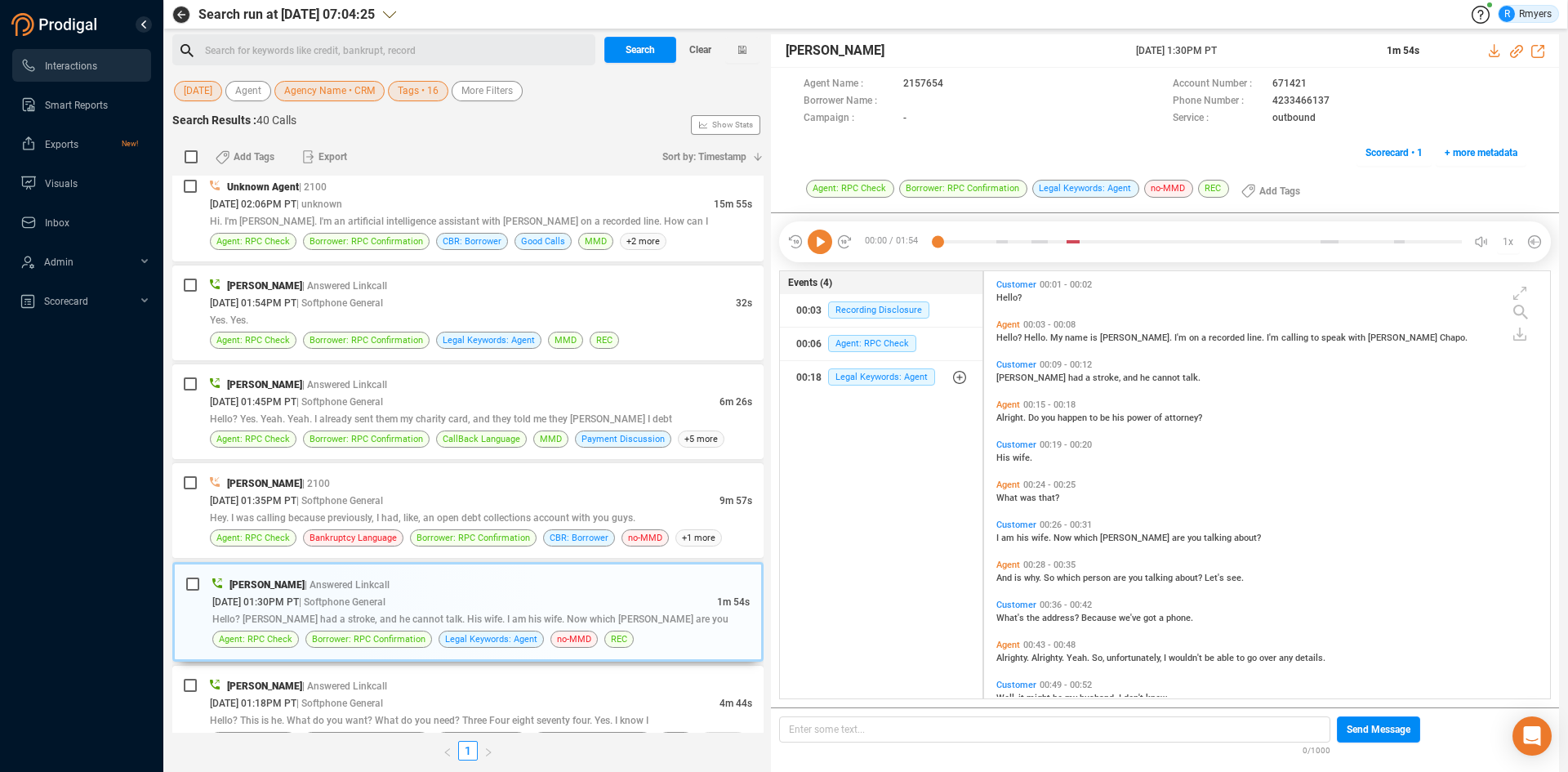
click at [815, 249] on icon at bounding box center [820, 242] width 25 height 25
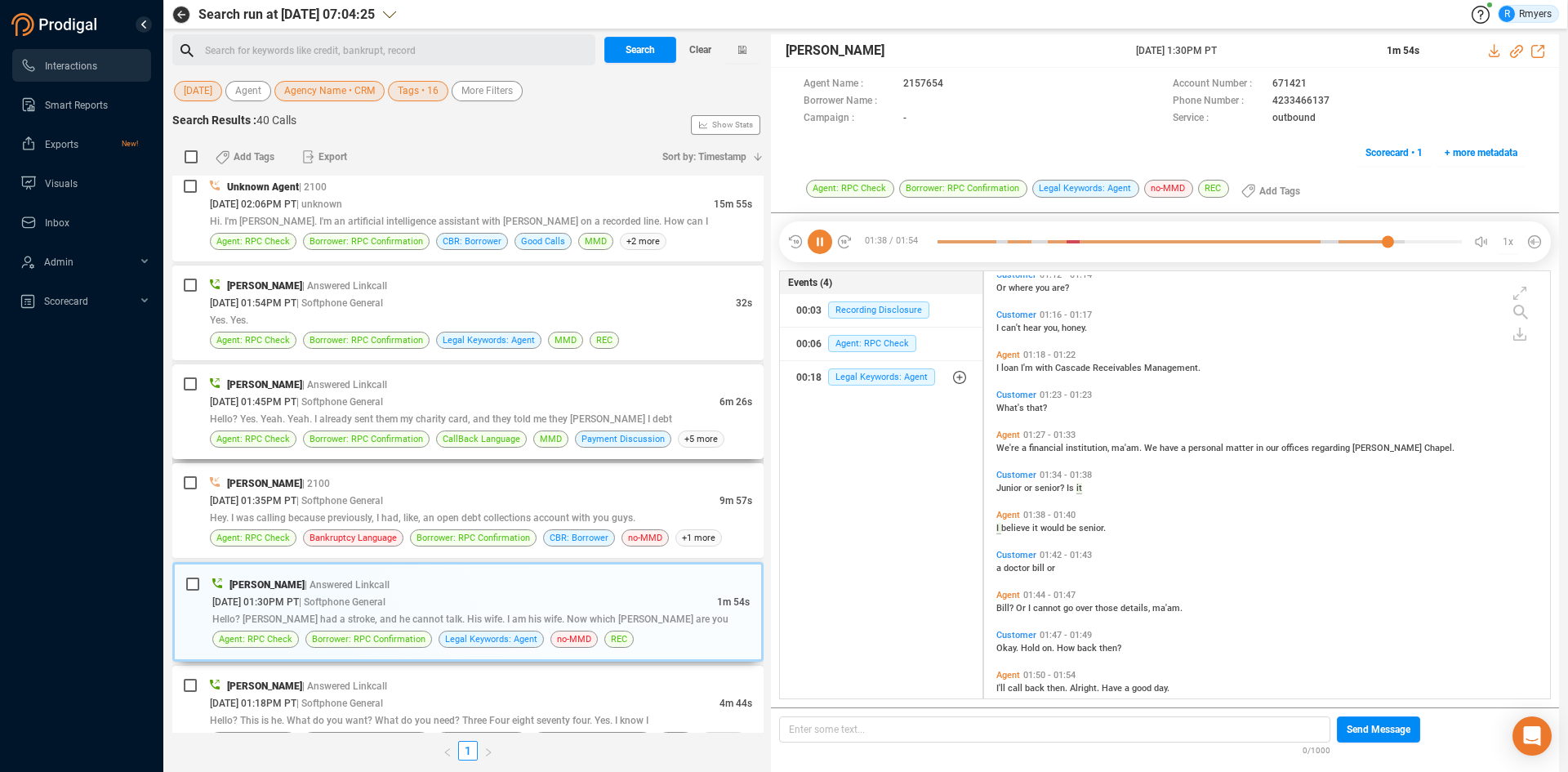
scroll to position [605, 0]
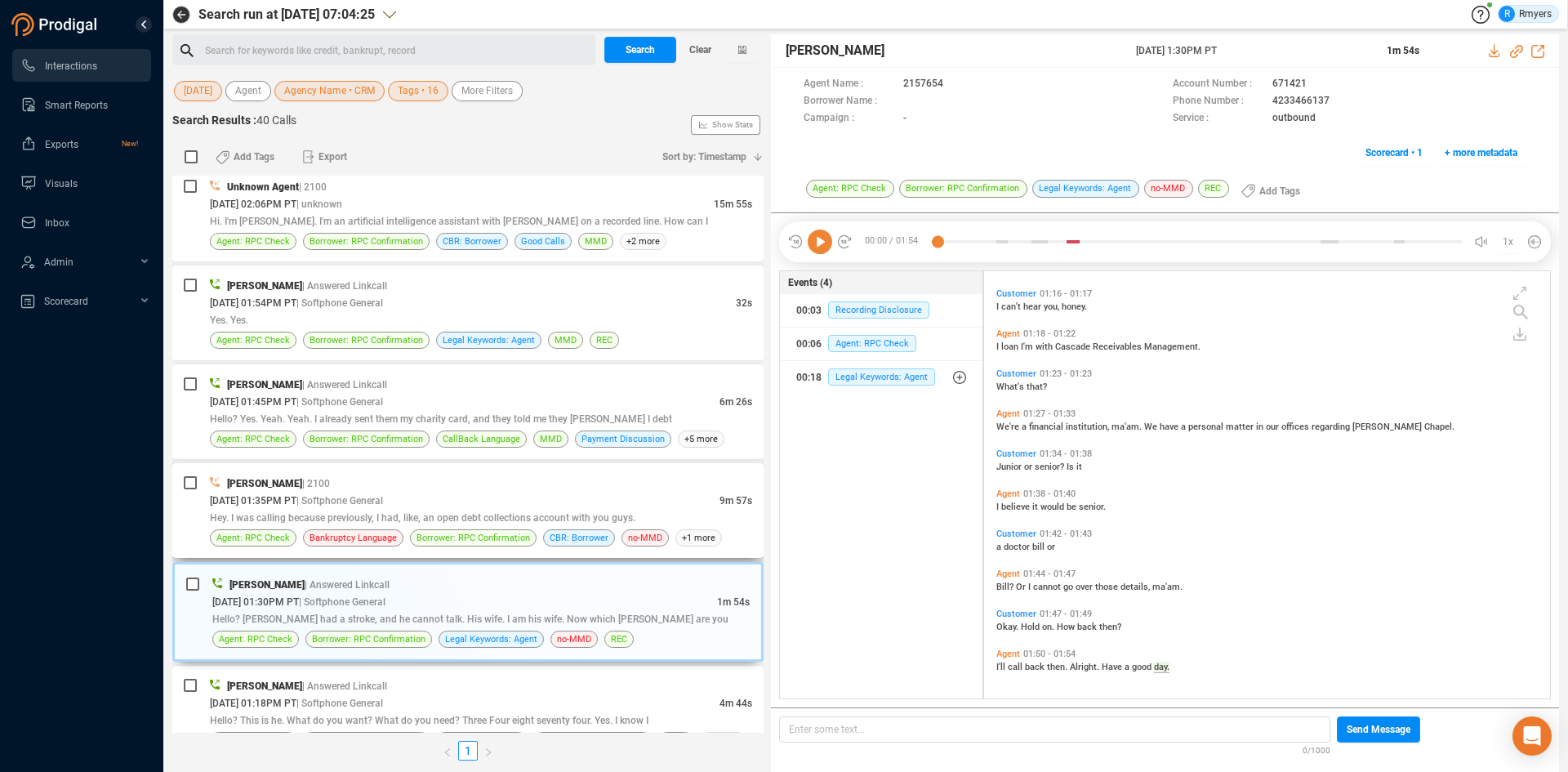
click at [489, 513] on span "Hey. I was calling because previously, I had, like, an open debt collections ac…" at bounding box center [422, 518] width 425 height 11
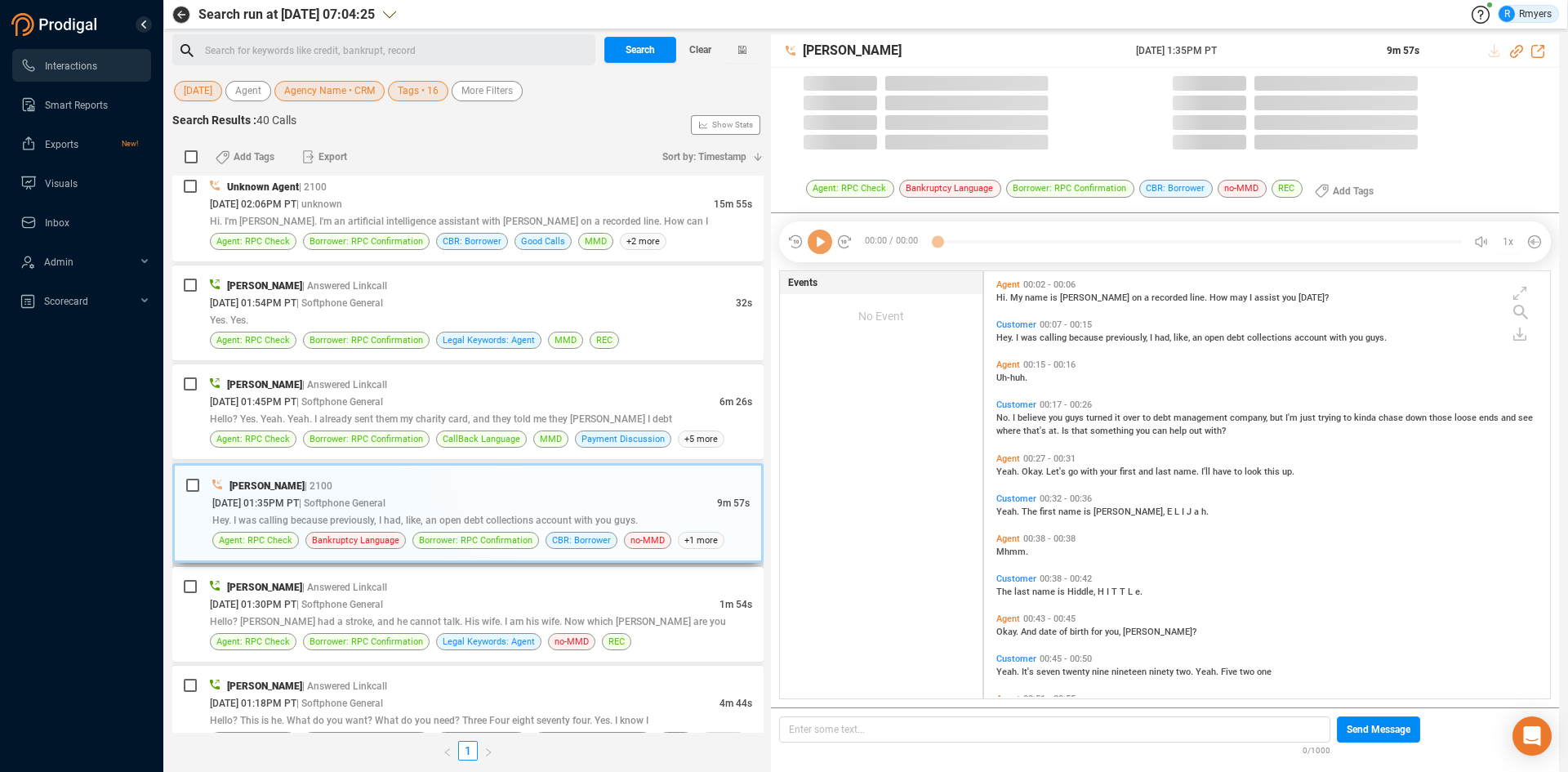
scroll to position [423, 558]
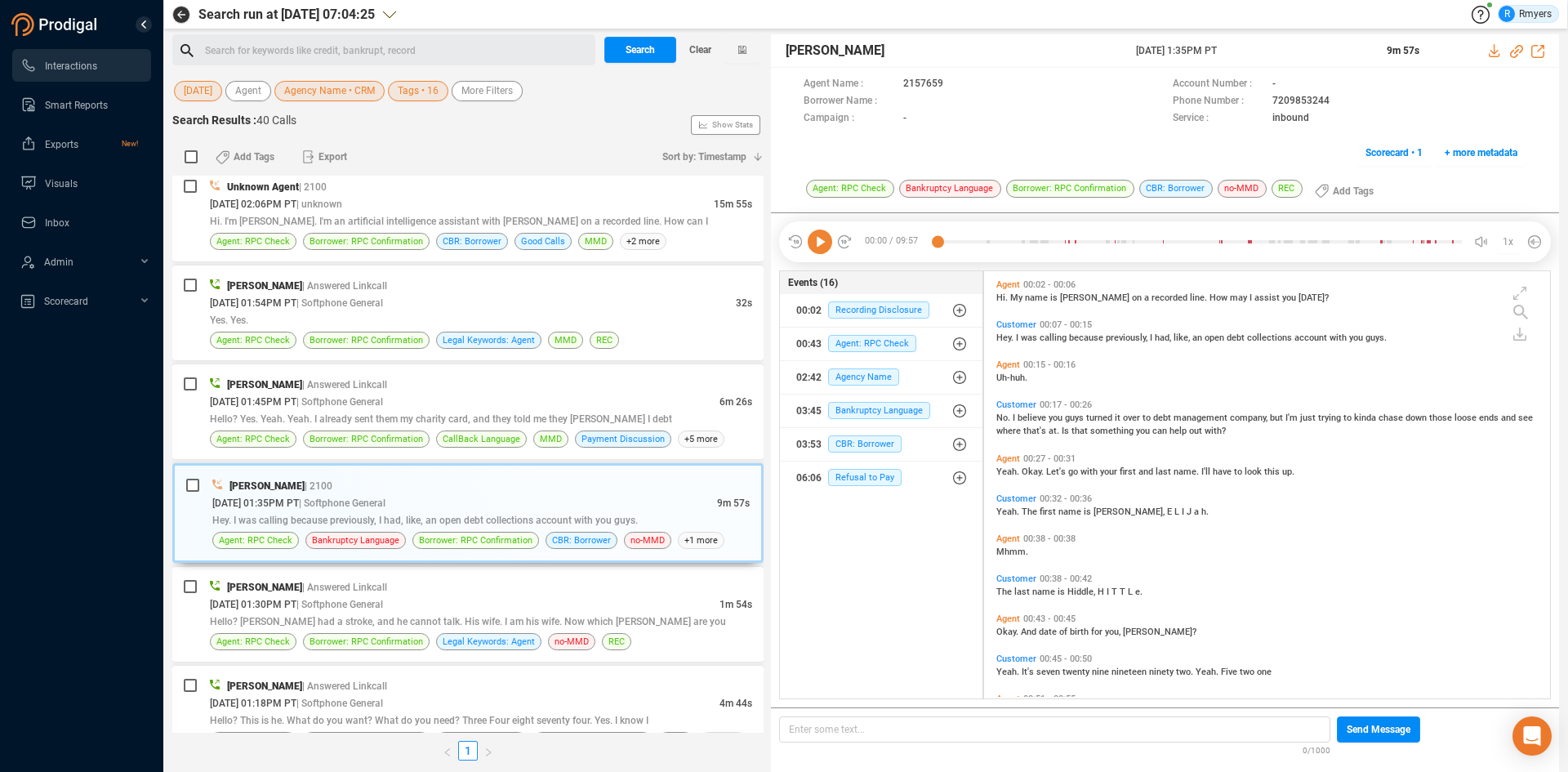
click at [820, 244] on icon at bounding box center [820, 242] width 25 height 25
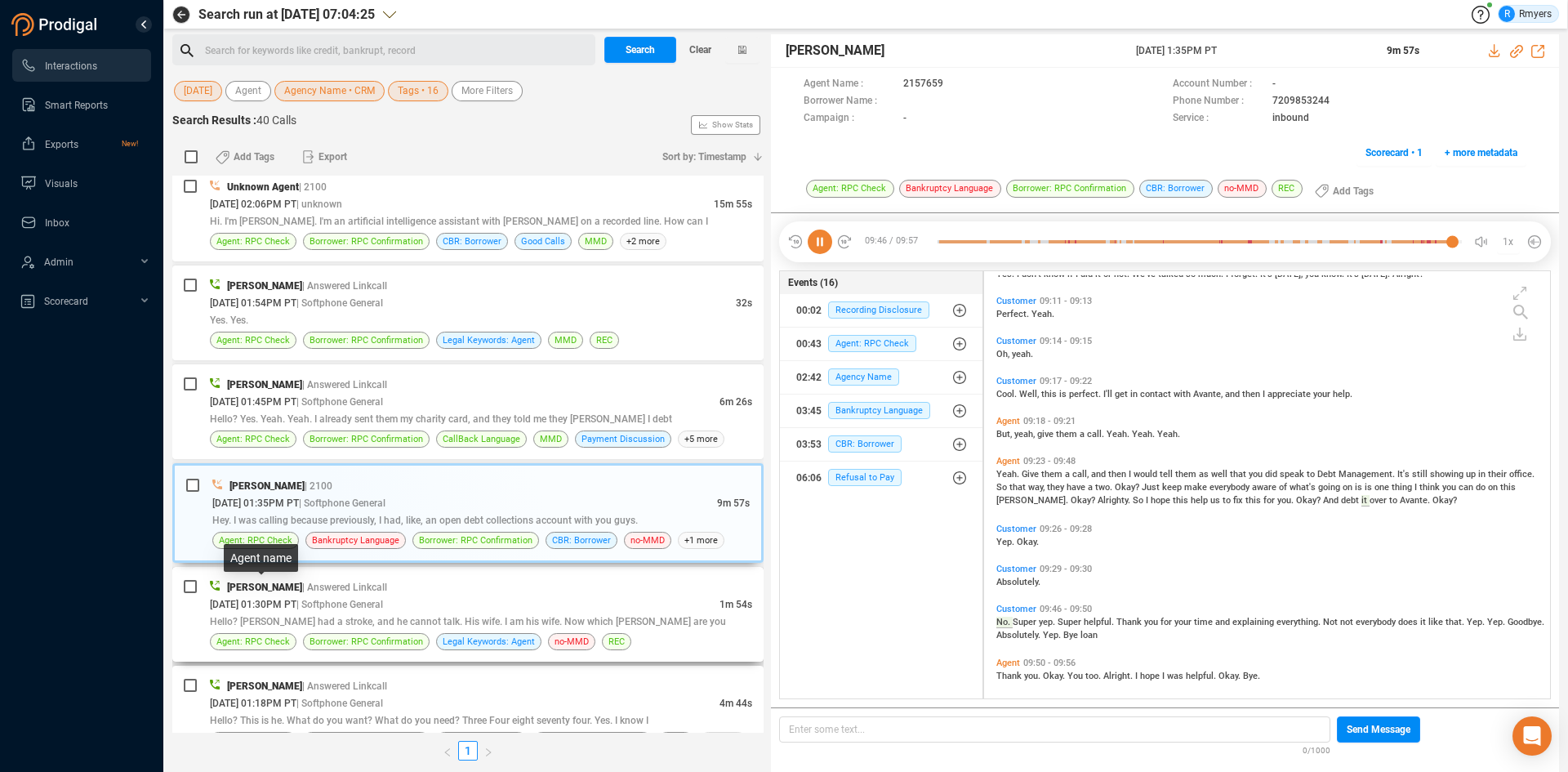
scroll to position [3880, 0]
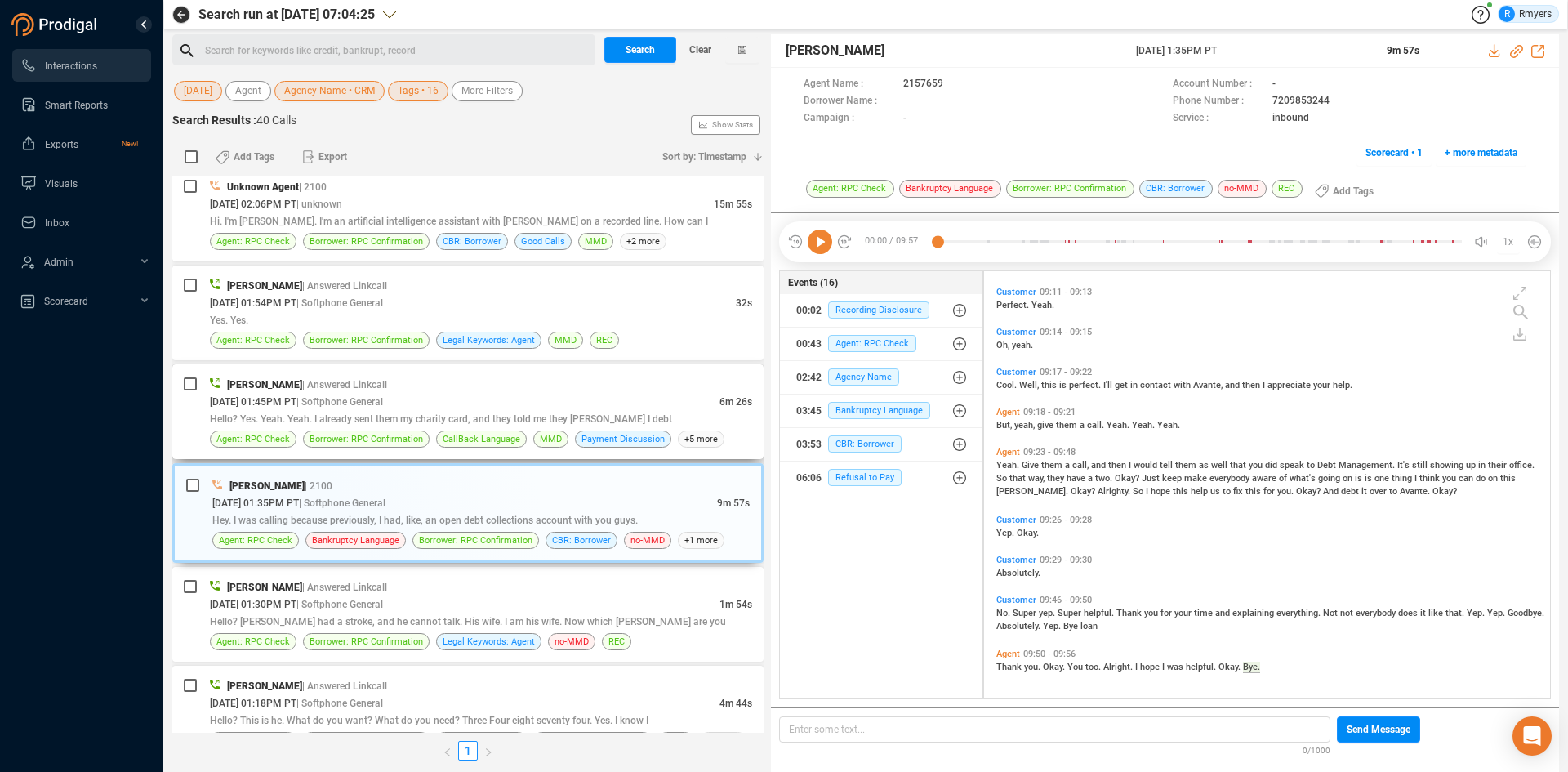
click at [407, 376] on div "[PERSON_NAME] | Answered Linkcall" at bounding box center [481, 384] width 543 height 17
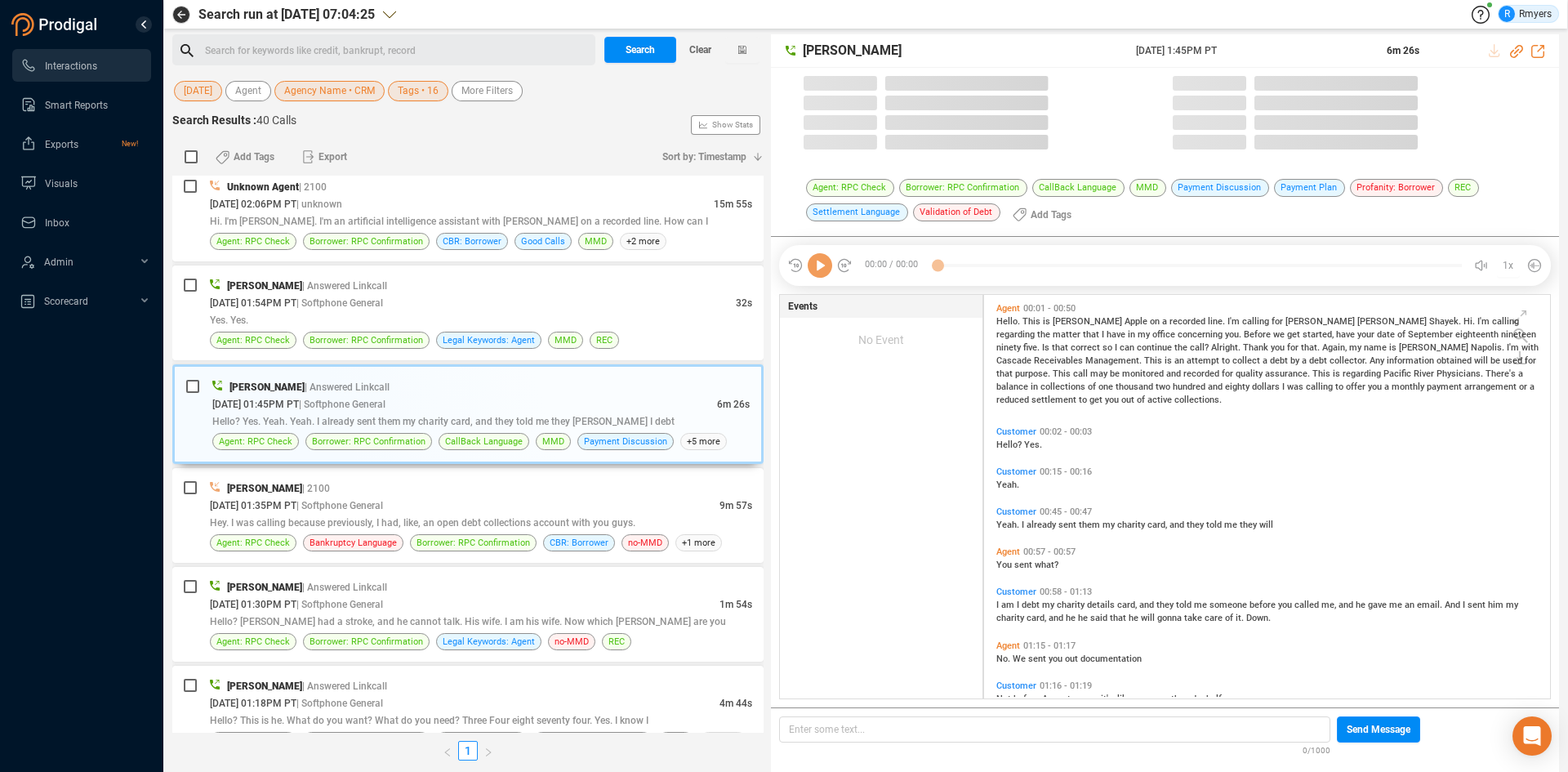
scroll to position [399, 558]
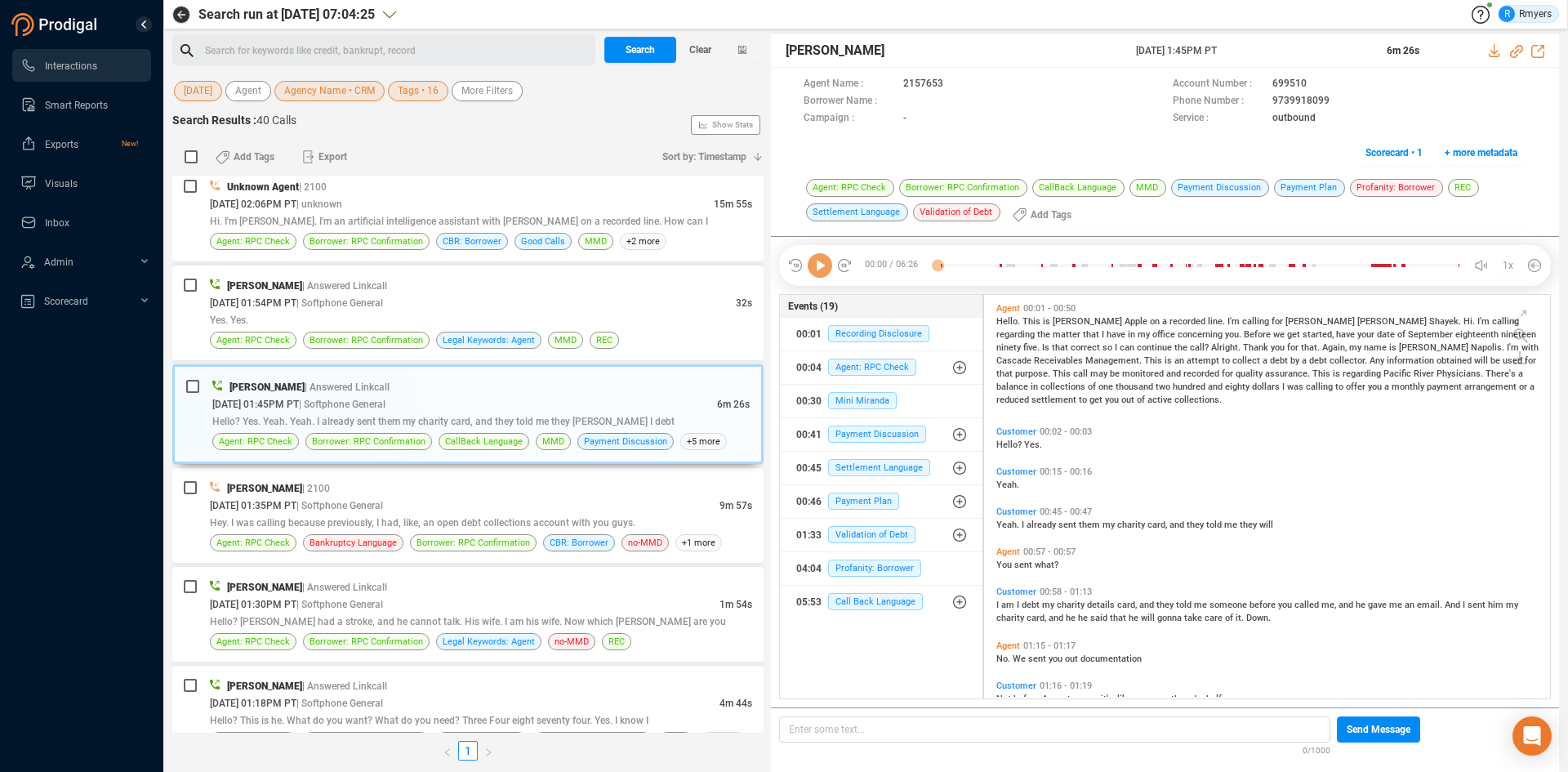
click at [820, 276] on icon at bounding box center [820, 266] width 25 height 25
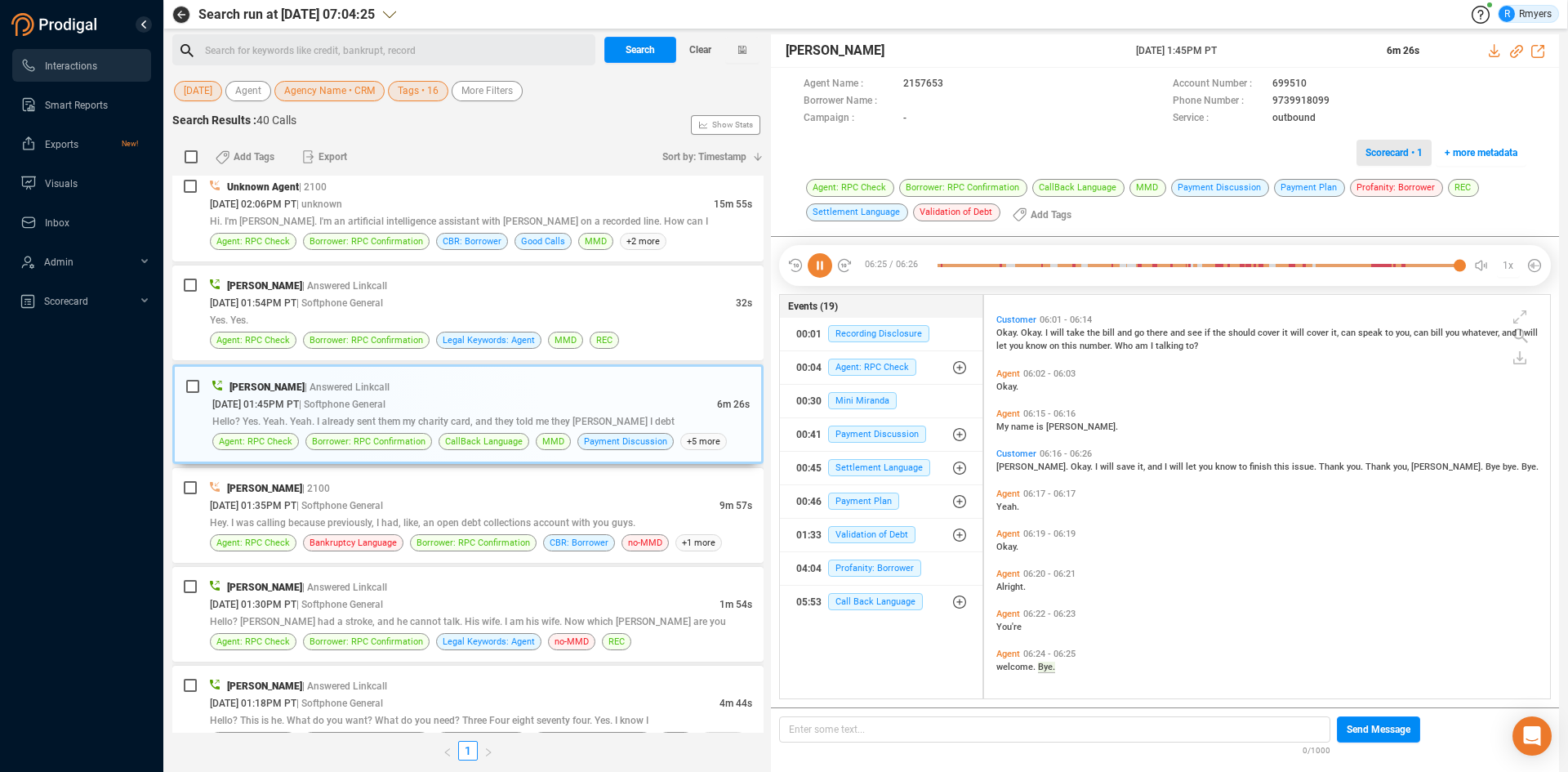
scroll to position [2126, 0]
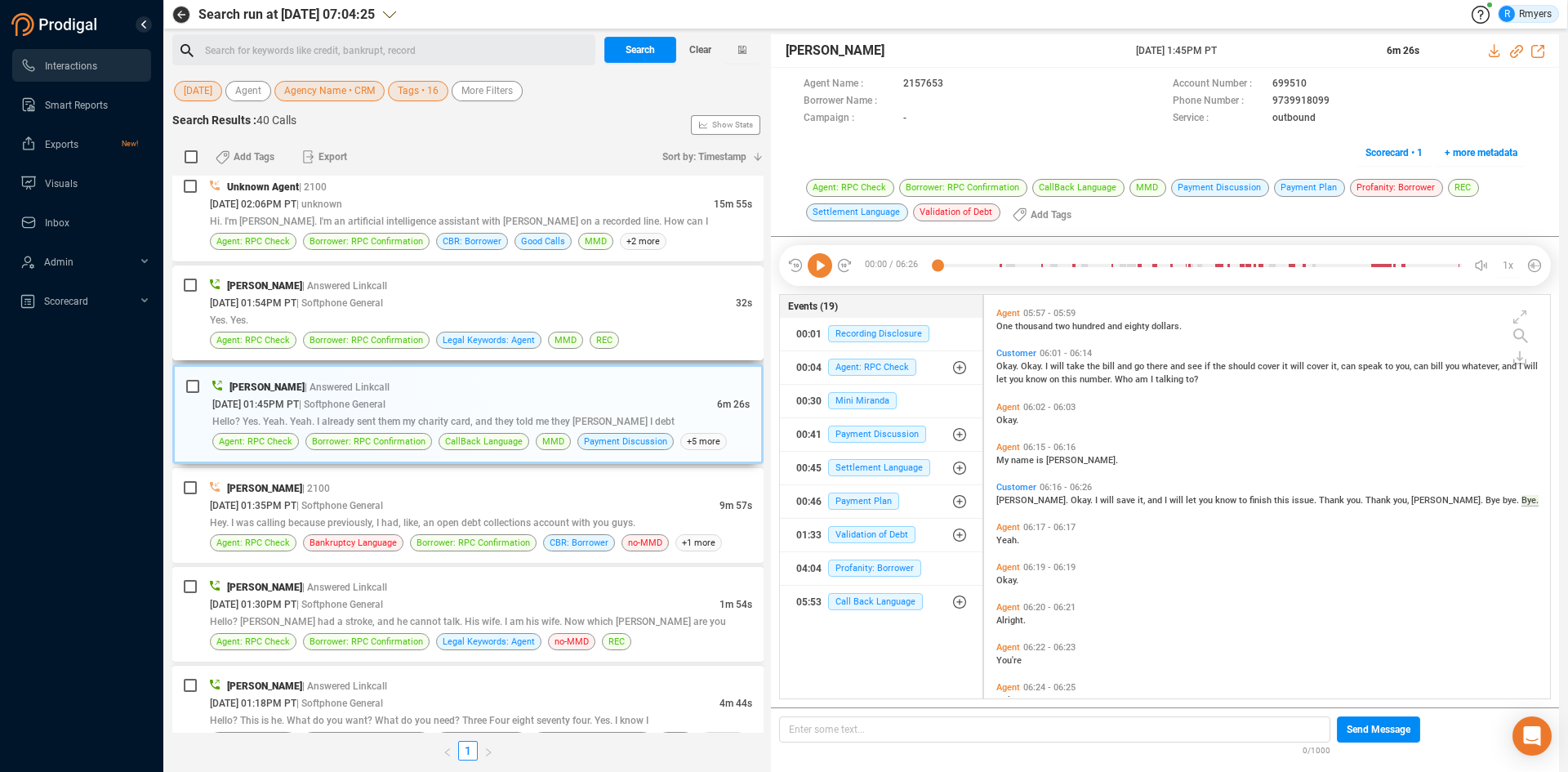
click at [530, 323] on div "Yes. Yes." at bounding box center [481, 320] width 543 height 17
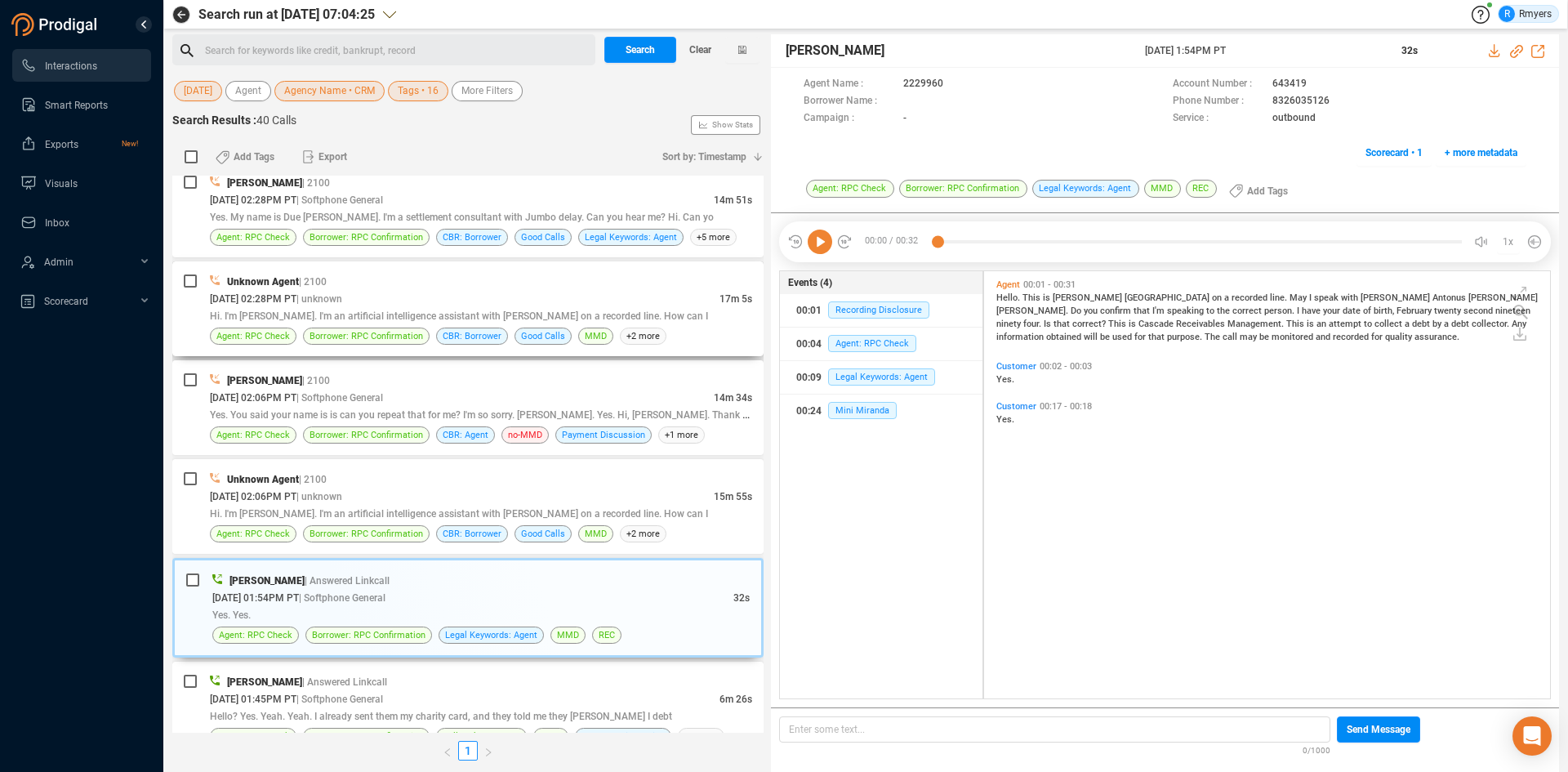
scroll to position [327, 0]
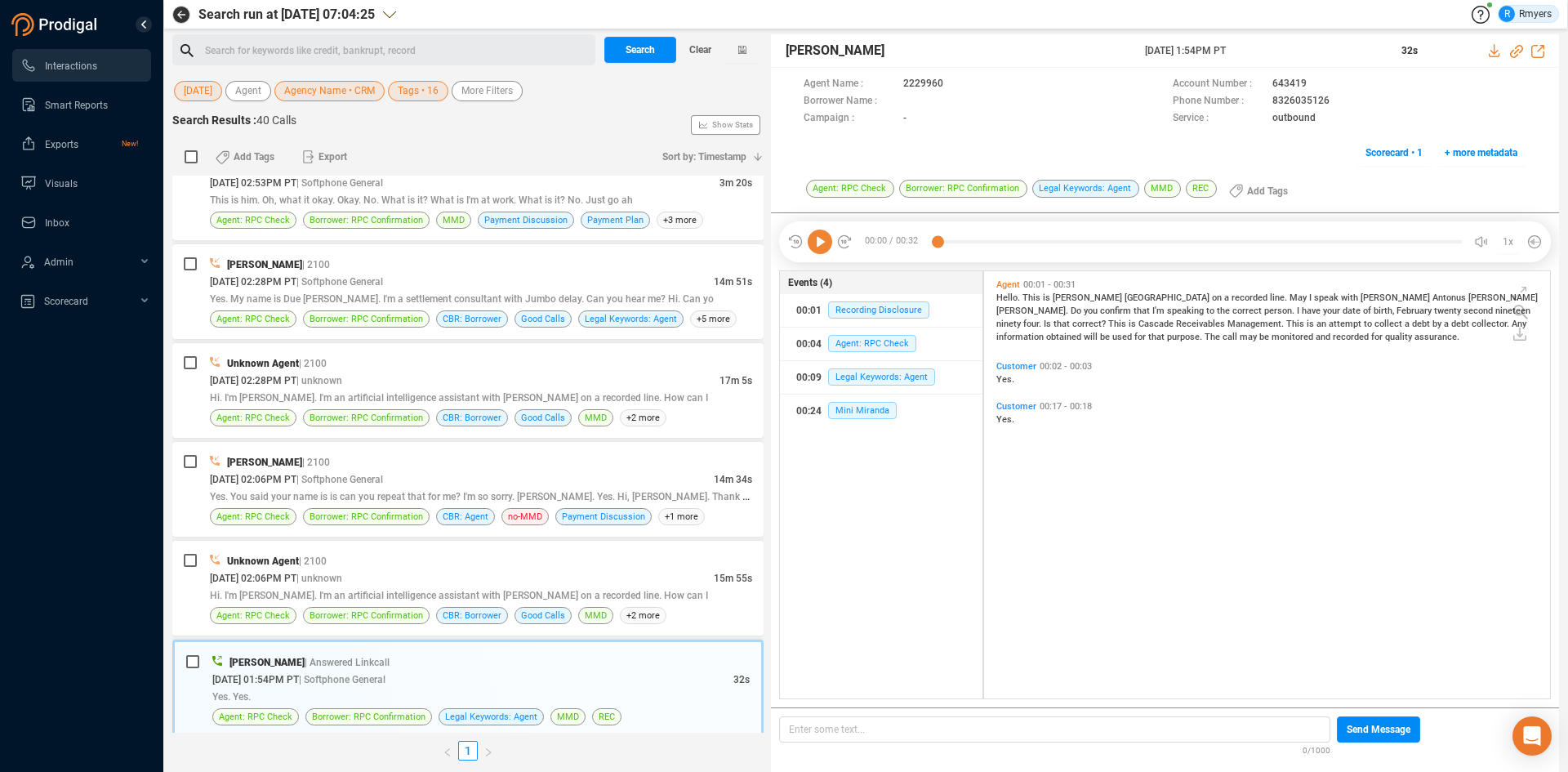
click at [822, 243] on icon at bounding box center [820, 242] width 25 height 25
click at [297, 576] on span "[DATE] 02:06PM PT" at bounding box center [253, 579] width 87 height 11
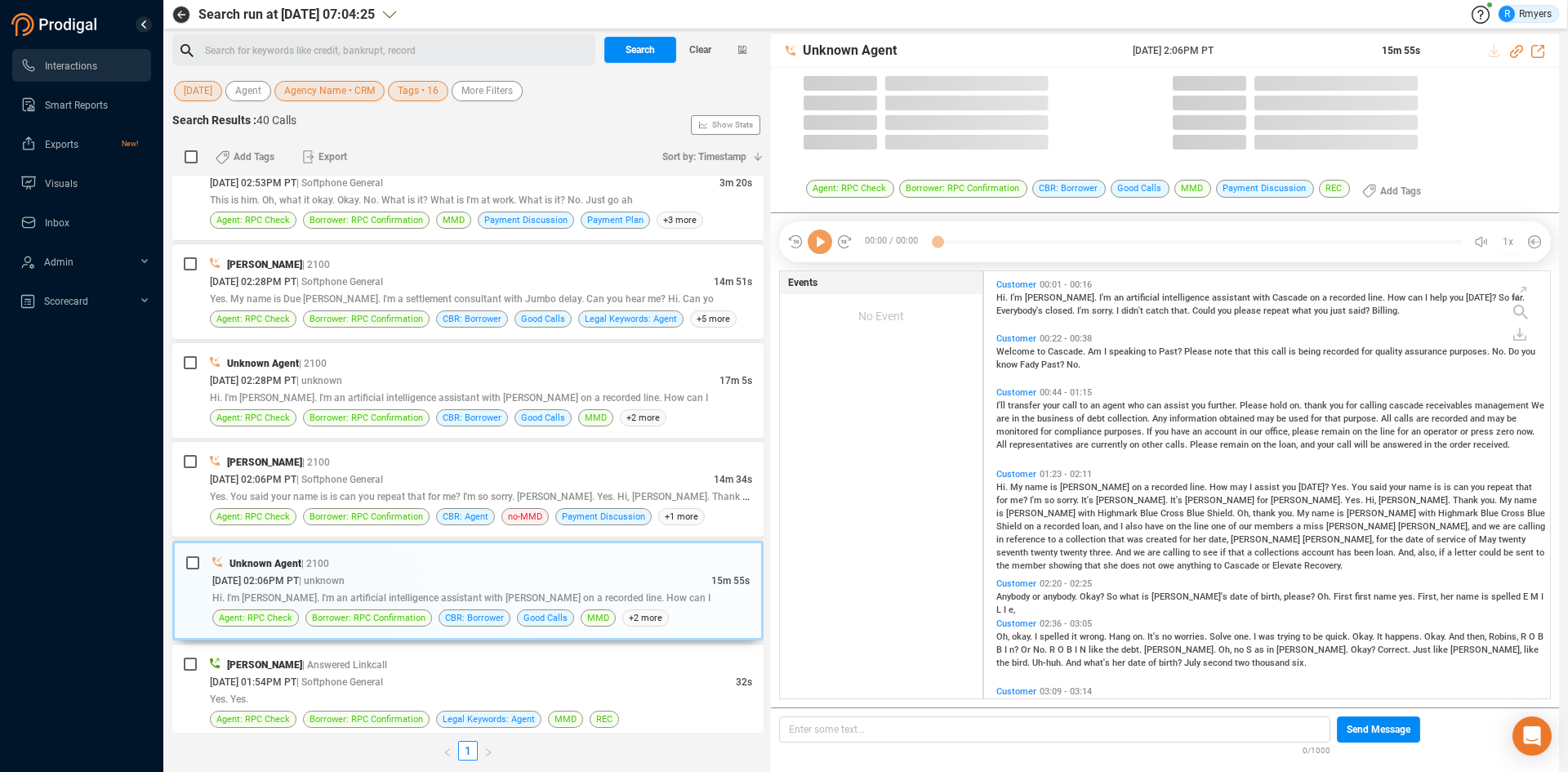
scroll to position [423, 558]
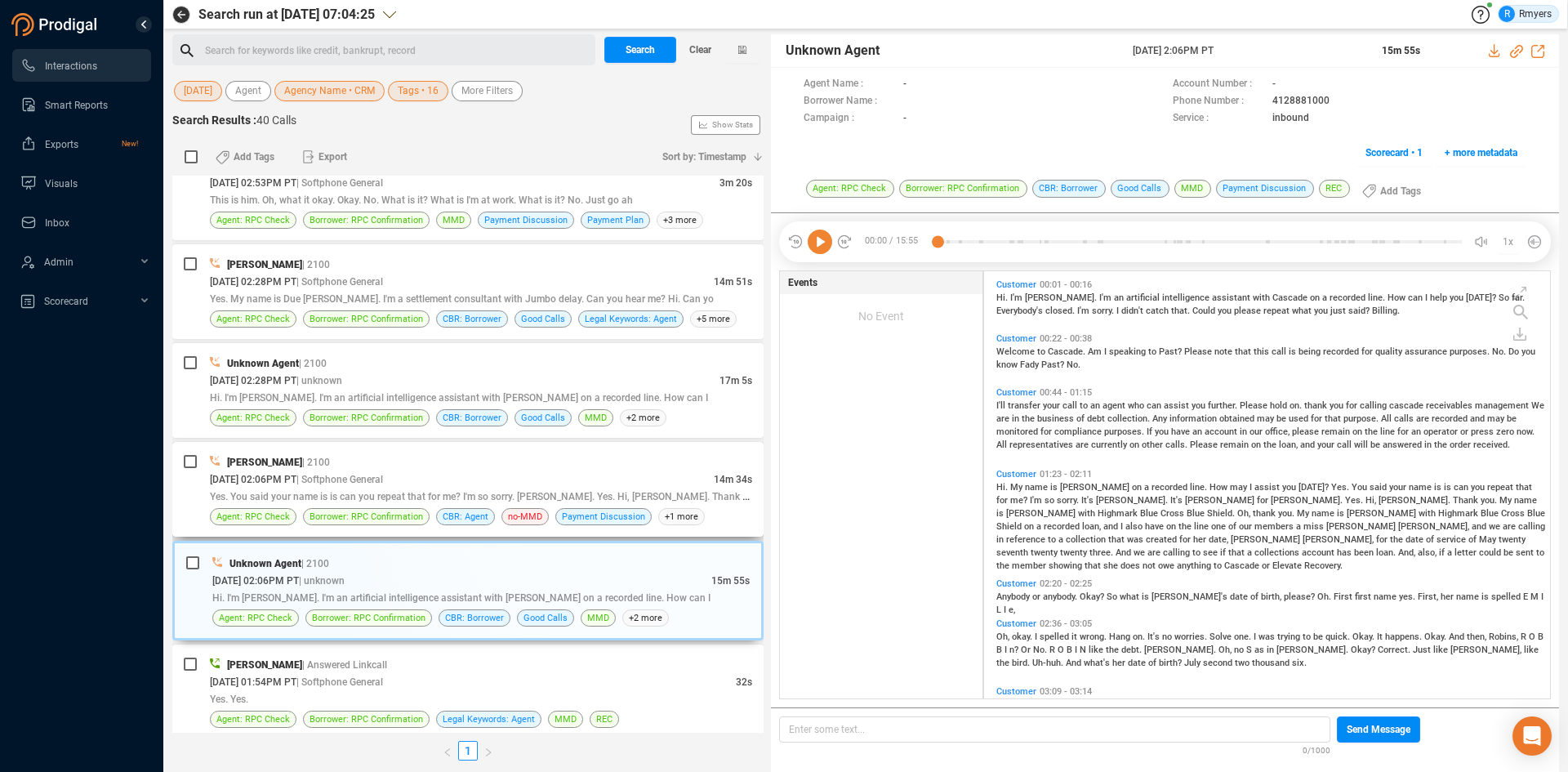
click at [420, 483] on div "[DATE] 02:06PM PT | Softphone General" at bounding box center [461, 479] width 504 height 17
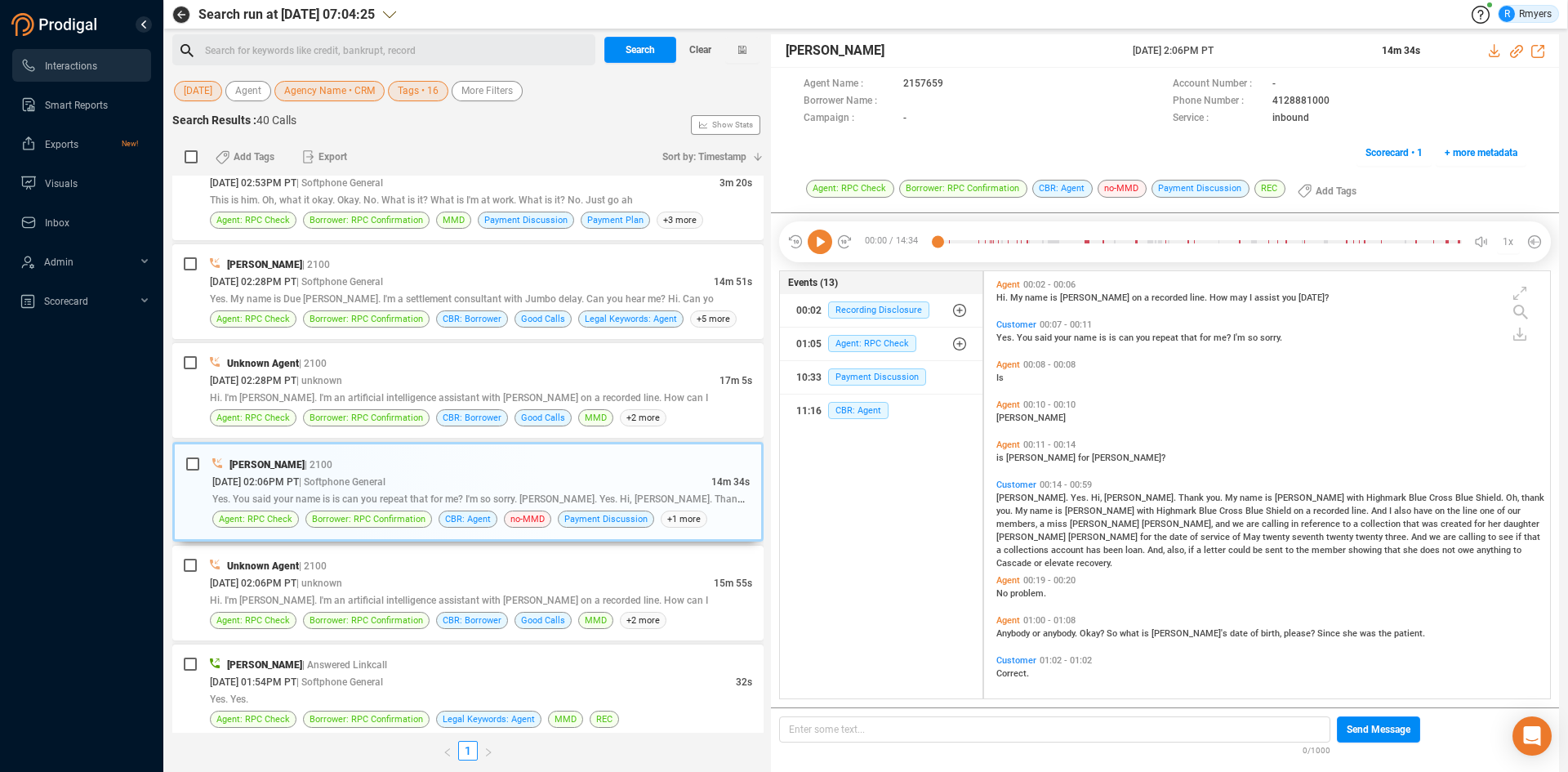
click at [820, 247] on icon at bounding box center [820, 242] width 25 height 25
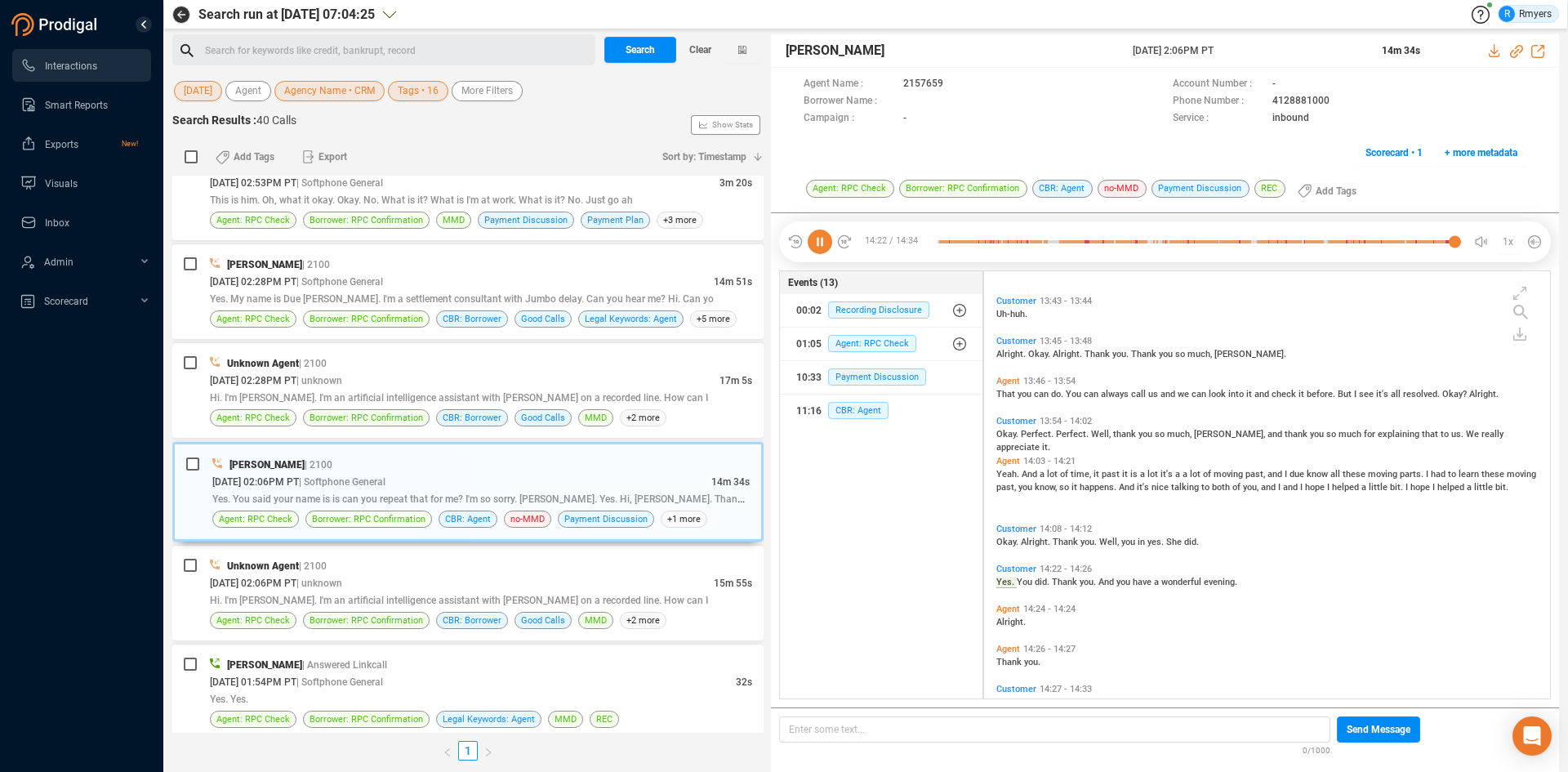
scroll to position [4645, 0]
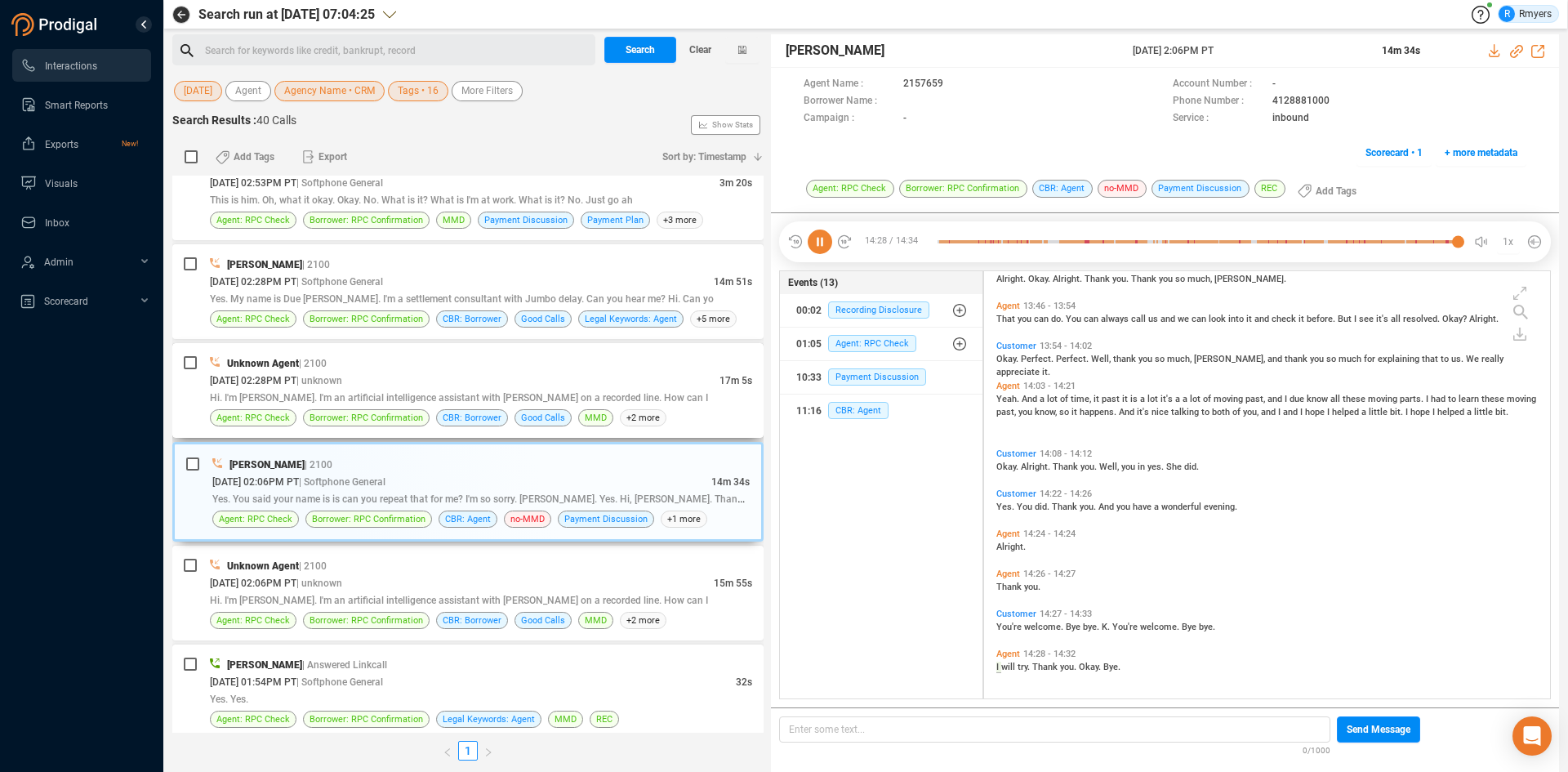
click at [409, 394] on span "Hi. I'm [PERSON_NAME]. I'm an artificial intelligence assistant with [PERSON_NA…" at bounding box center [459, 397] width 498 height 11
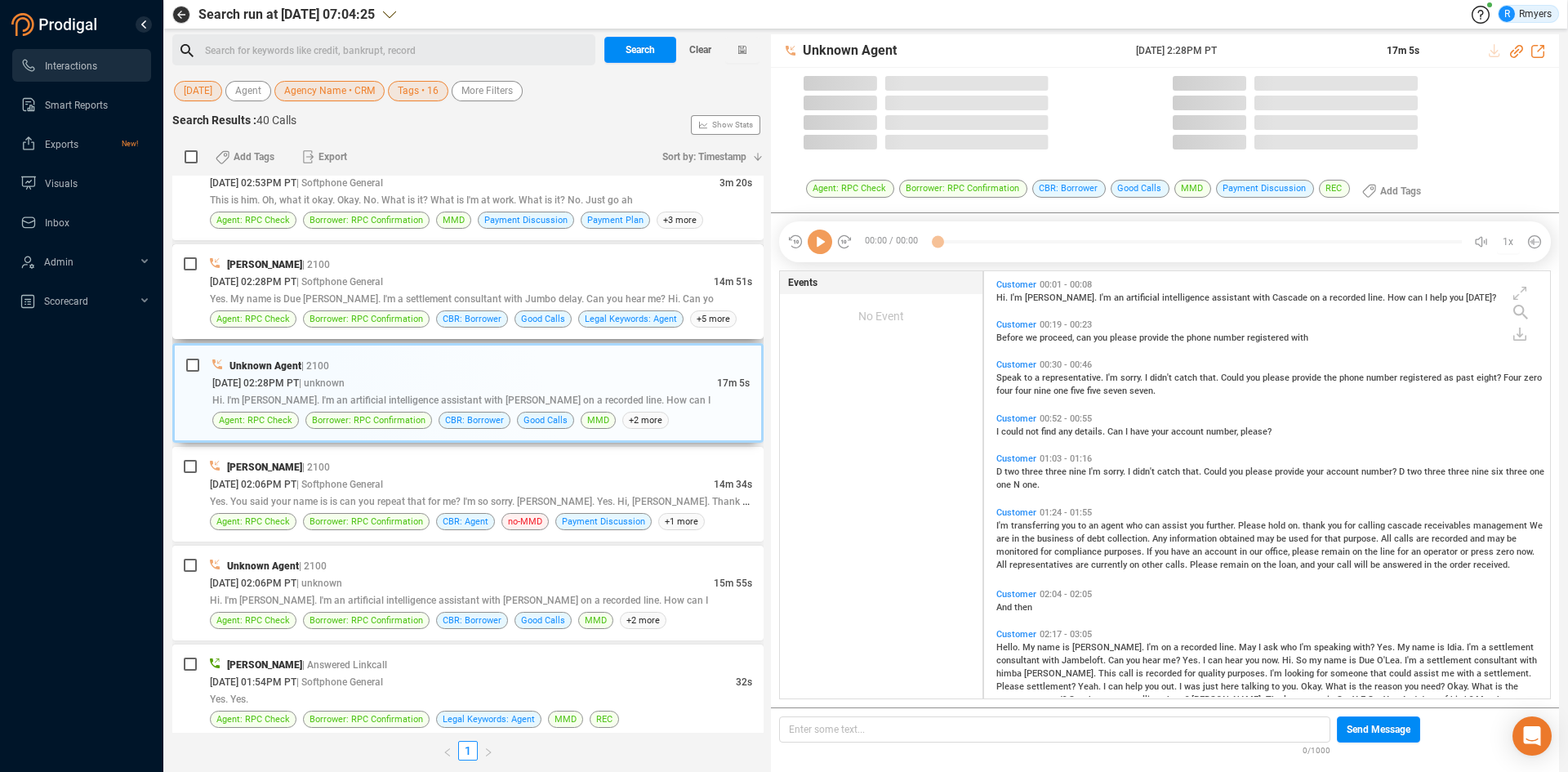
scroll to position [423, 558]
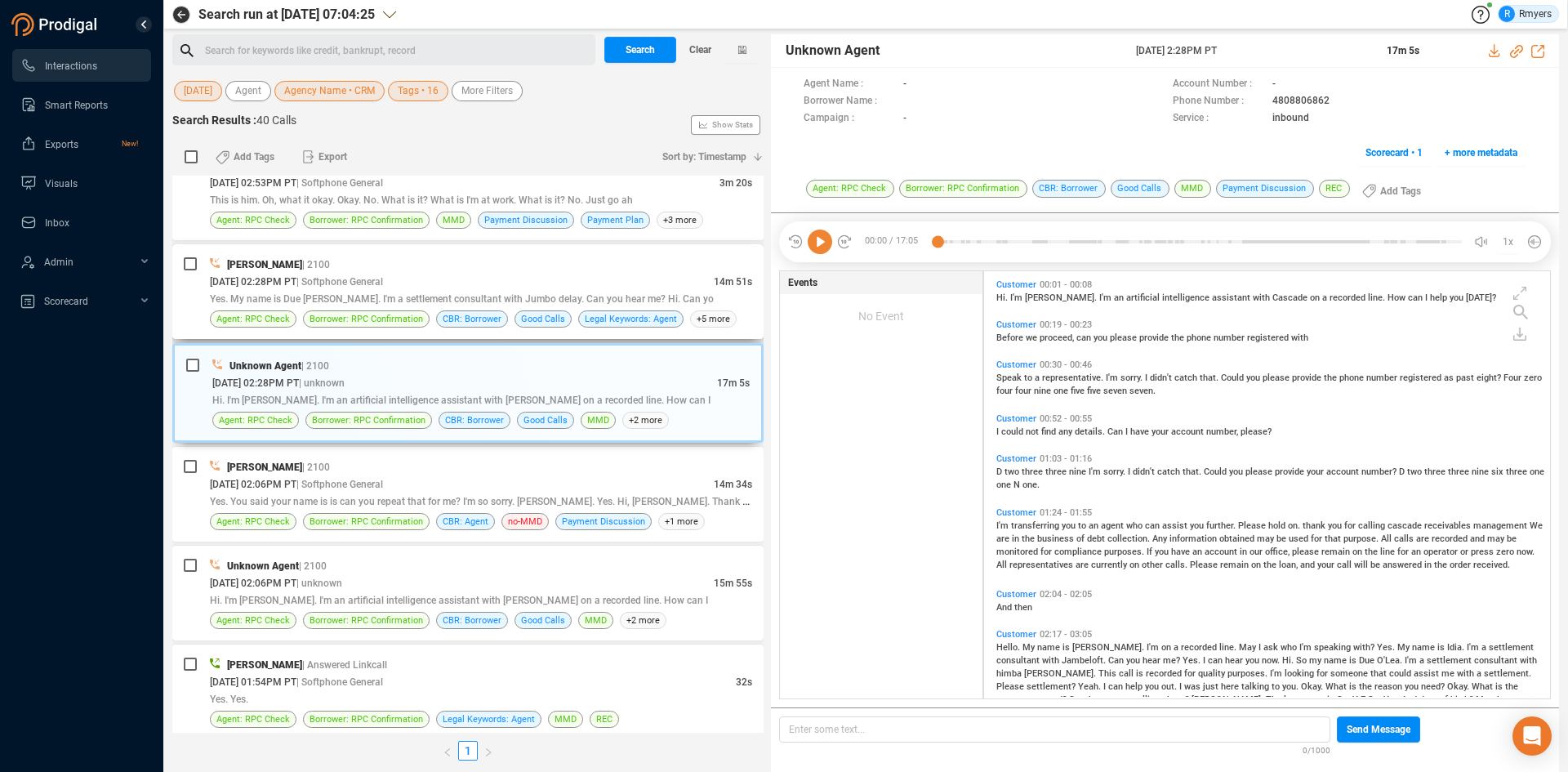
click at [488, 289] on div "[DATE] 02:28PM PT | Softphone General" at bounding box center [461, 281] width 504 height 17
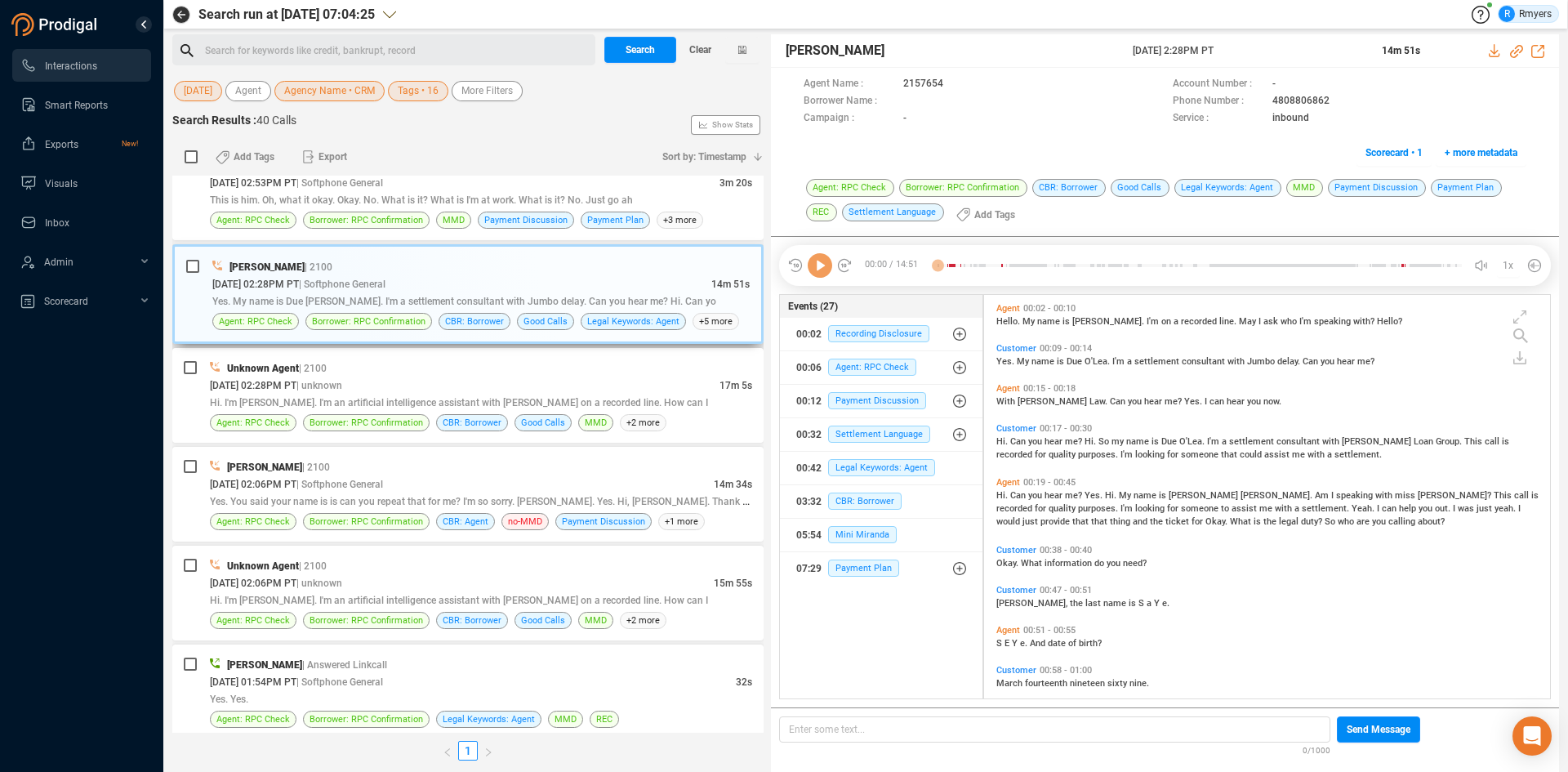
scroll to position [399, 558]
click at [825, 270] on icon at bounding box center [820, 266] width 25 height 25
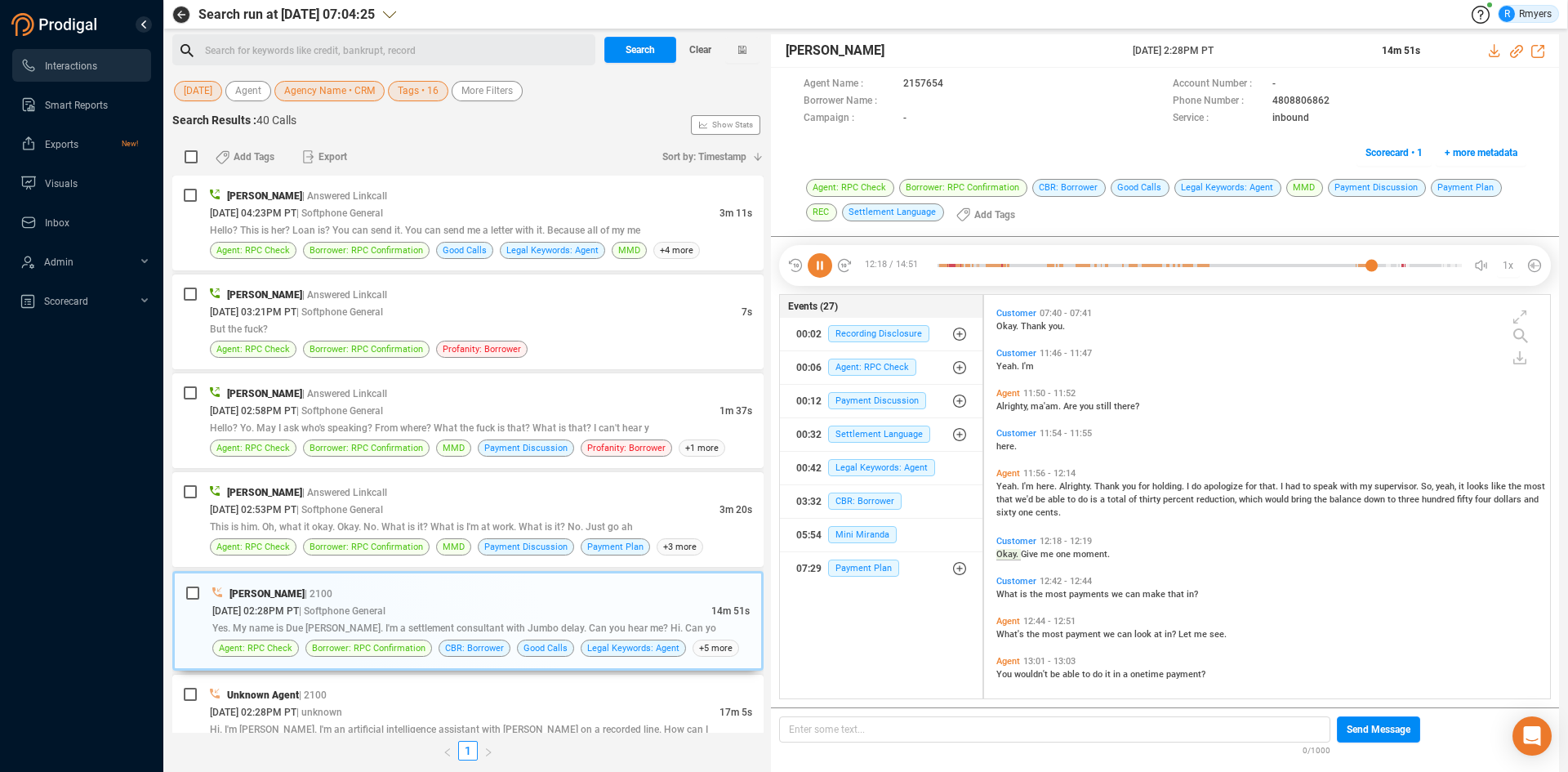
scroll to position [1895, 0]
